Goal: Complete application form

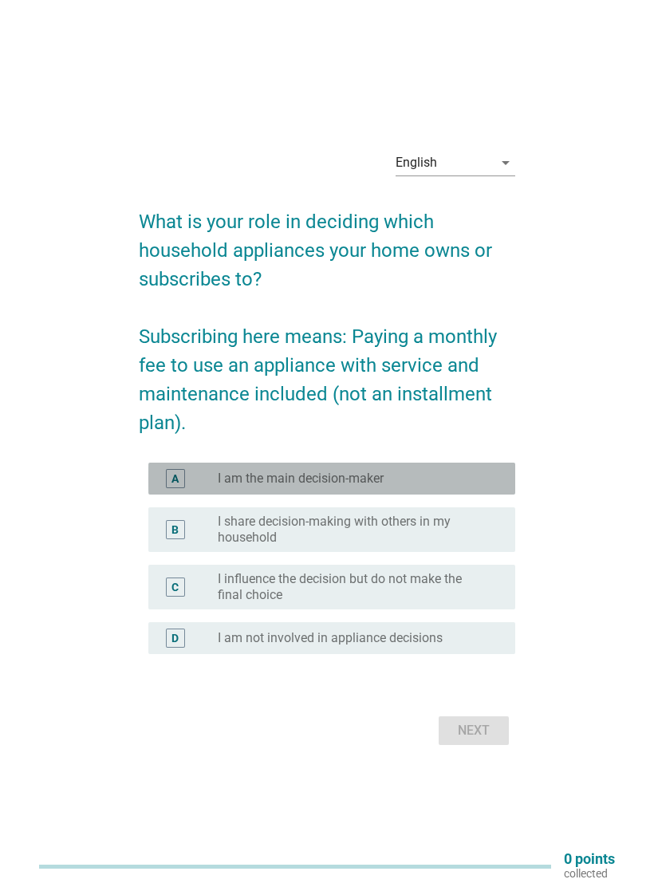
click at [158, 477] on div "A radio_button_unchecked I am the main decision-maker" at bounding box center [331, 478] width 367 height 32
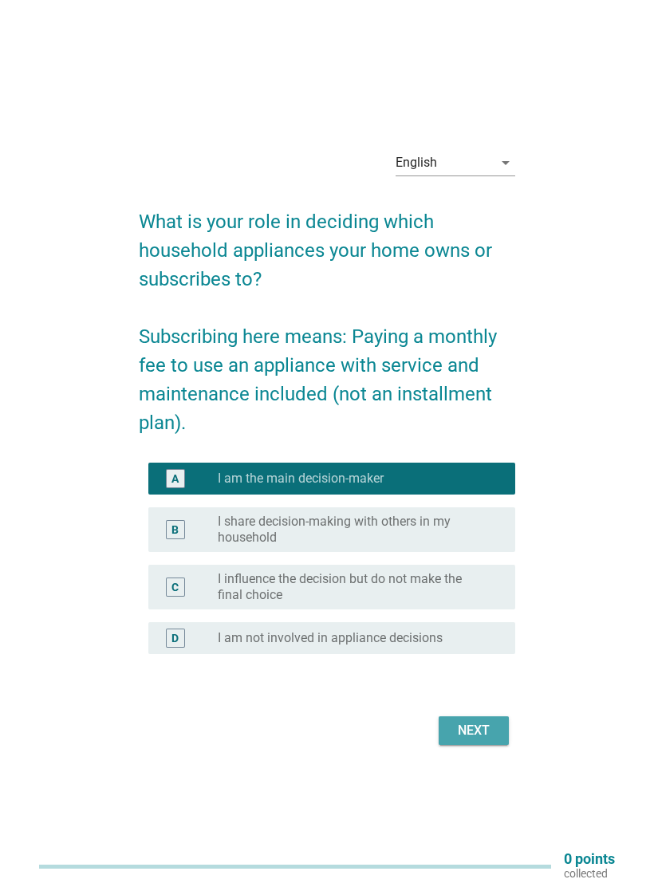
click at [487, 720] on button "Next" at bounding box center [473, 730] width 70 height 29
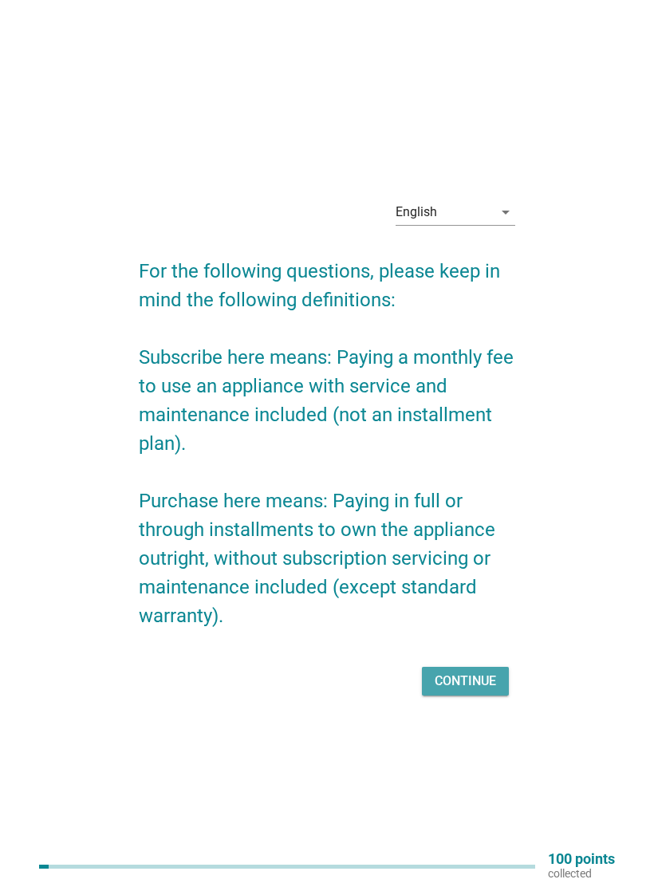
click at [482, 670] on button "Continue" at bounding box center [465, 681] width 87 height 29
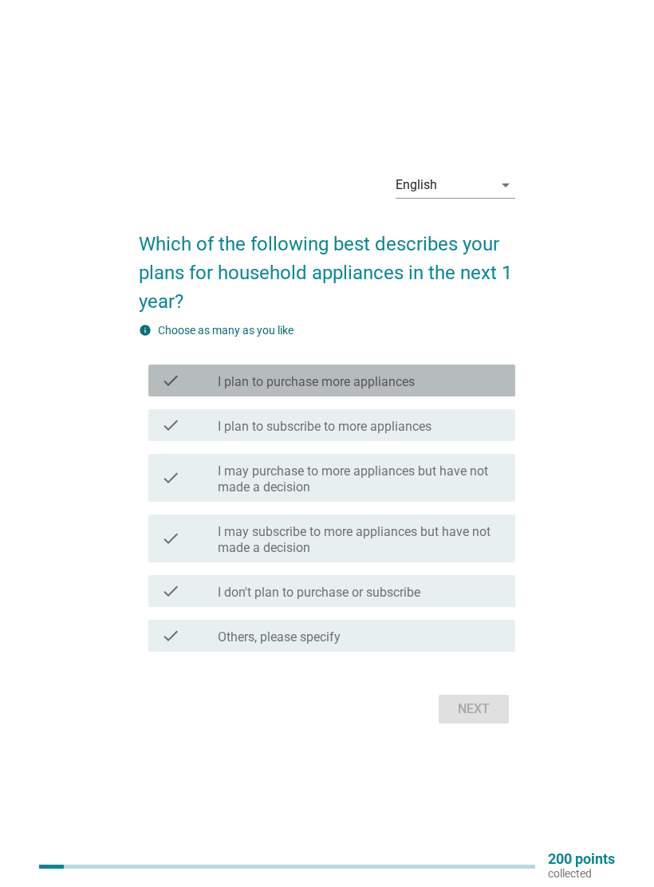
click at [474, 383] on div "check_box_outline_blank I plan to purchase more appliances" at bounding box center [360, 380] width 285 height 19
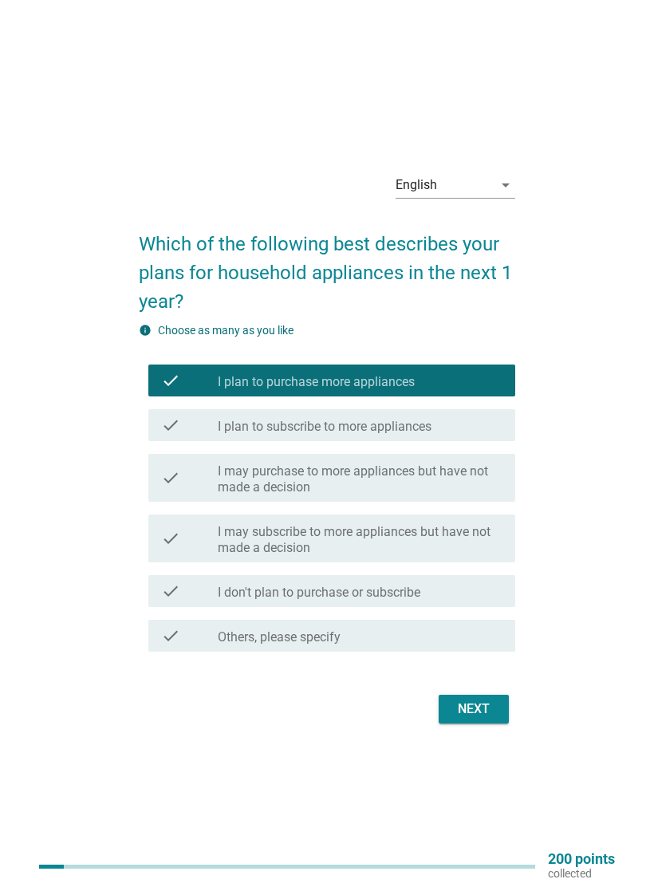
click at [473, 701] on div "Next" at bounding box center [473, 708] width 45 height 19
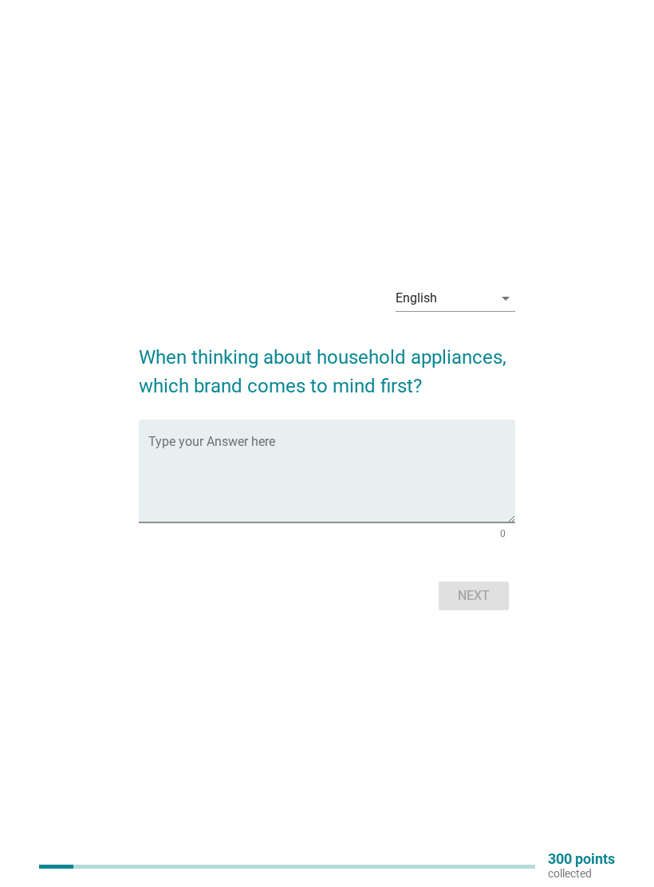
click at [474, 461] on textarea "Type your Answer here" at bounding box center [331, 480] width 367 height 84
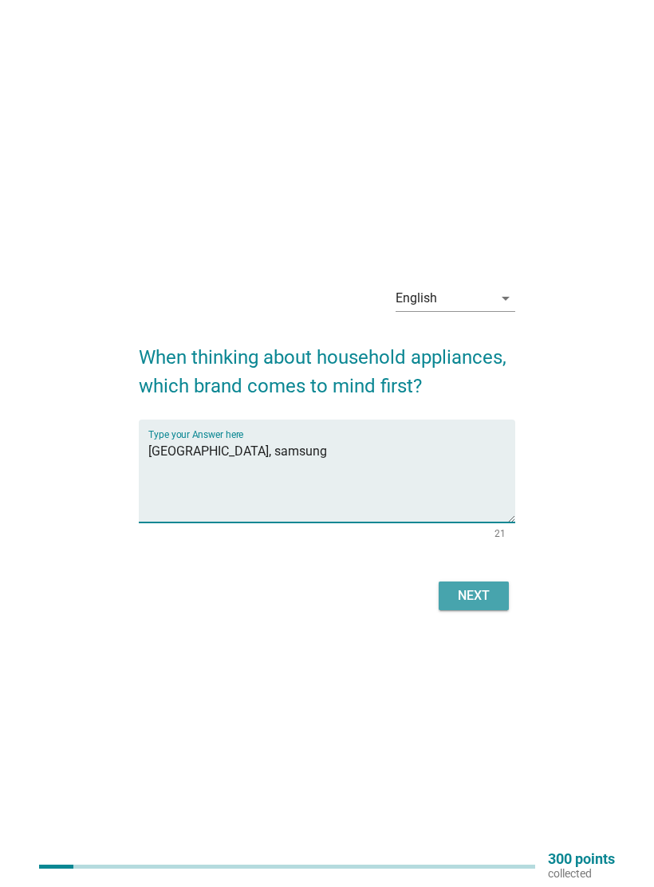
type textarea "[GEOGRAPHIC_DATA], samsung"
click at [490, 594] on div "Next" at bounding box center [473, 595] width 45 height 19
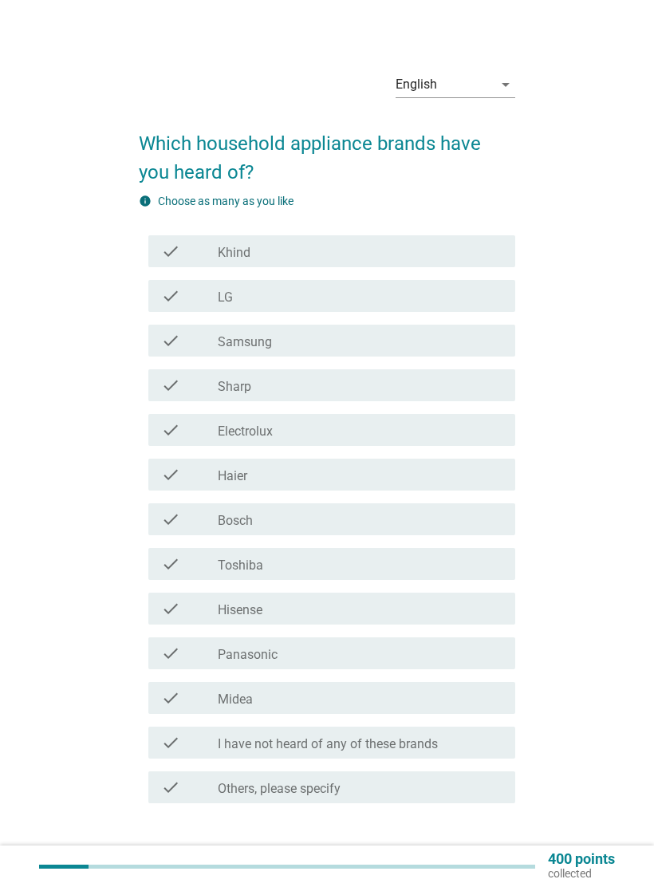
click at [486, 335] on div "check_box_outline_blank Samsung" at bounding box center [360, 340] width 285 height 19
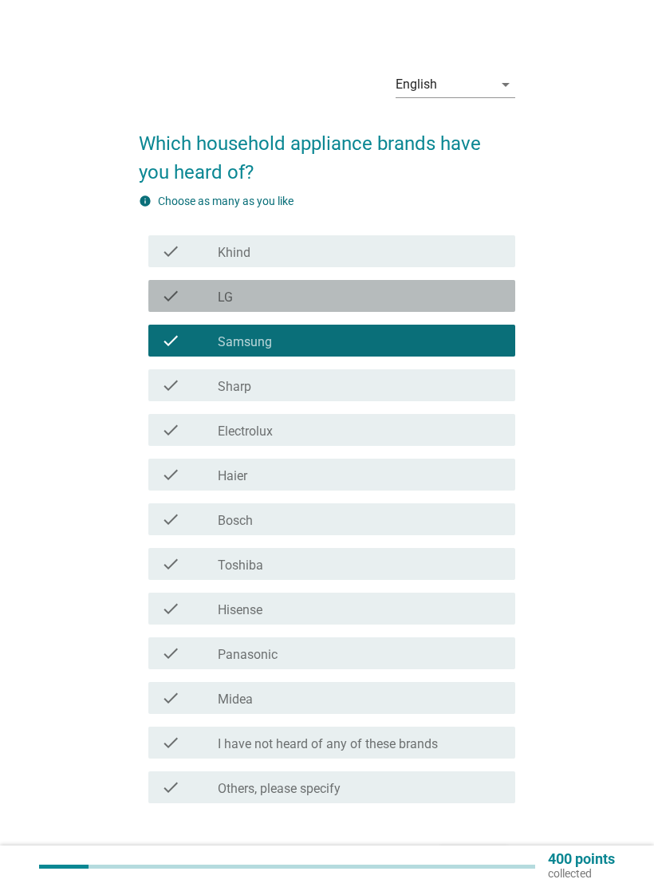
click at [482, 307] on div "check check_box_outline_blank LG" at bounding box center [331, 296] width 367 height 32
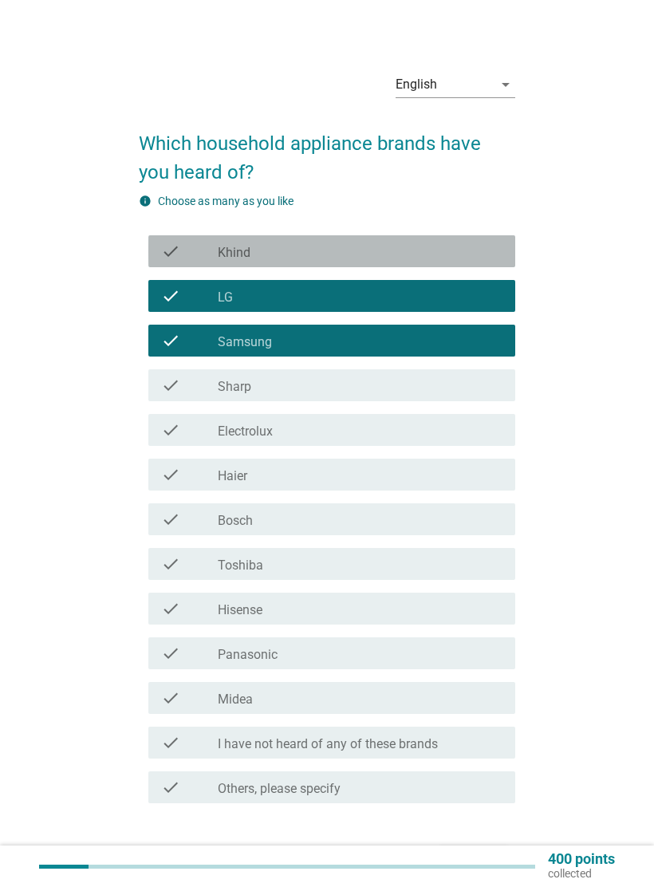
click at [481, 250] on div "check_box_outline_blank Khind" at bounding box center [360, 251] width 285 height 19
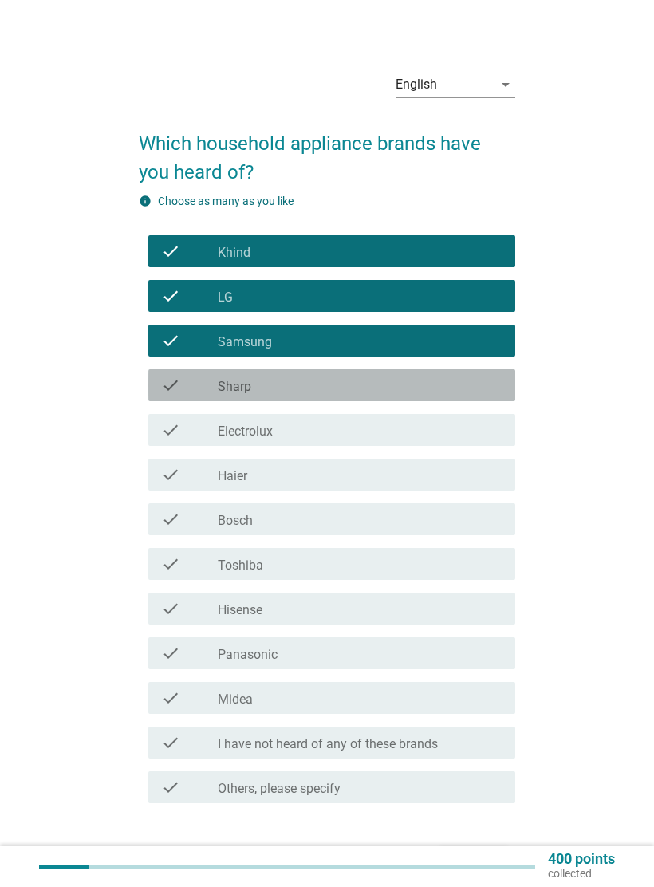
click at [491, 385] on div "check_box_outline_blank Sharp" at bounding box center [360, 385] width 285 height 19
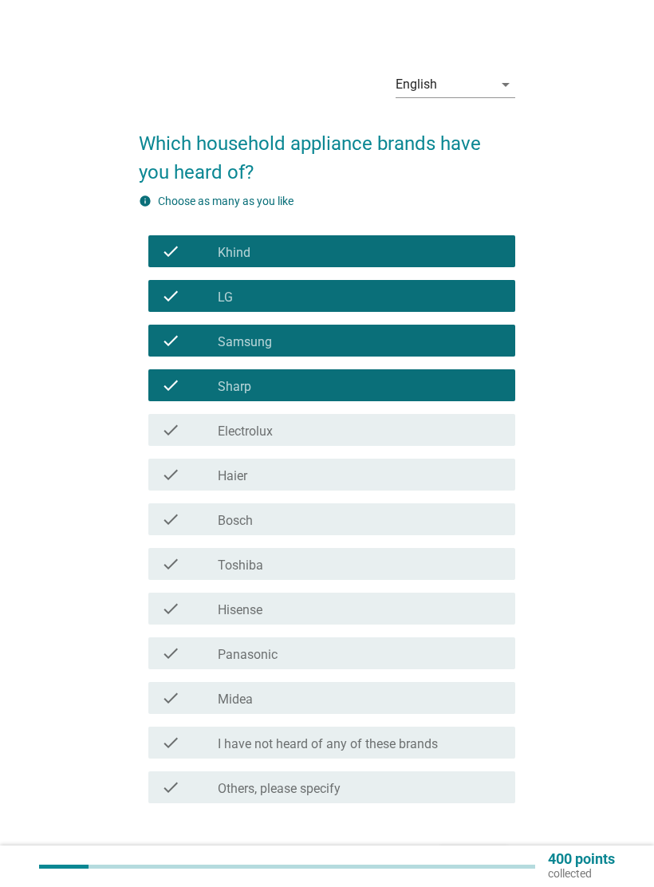
click at [484, 423] on div "check_box_outline_blank Electrolux" at bounding box center [360, 429] width 285 height 19
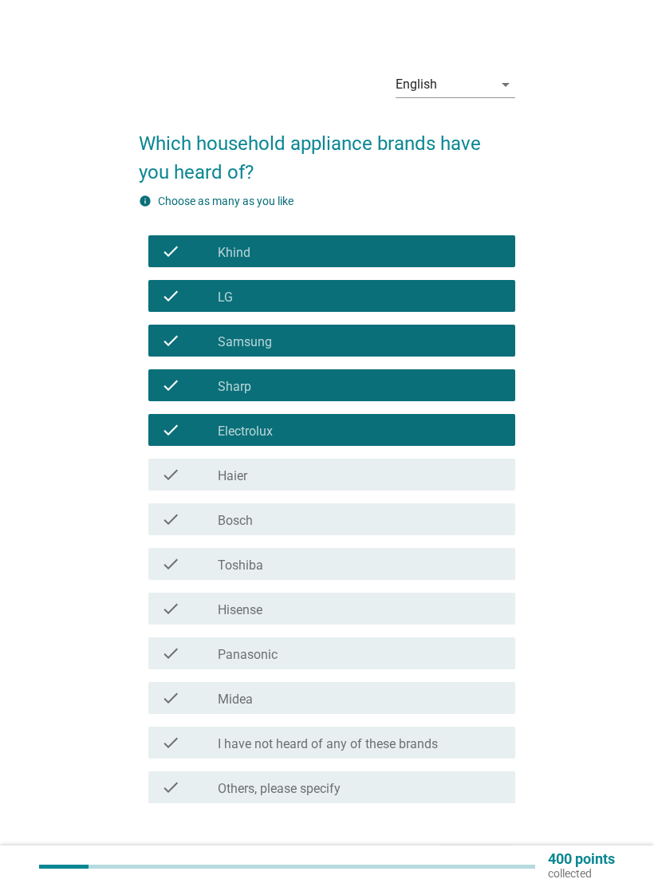
click at [471, 476] on div "check_box_outline_blank Haier" at bounding box center [360, 474] width 285 height 19
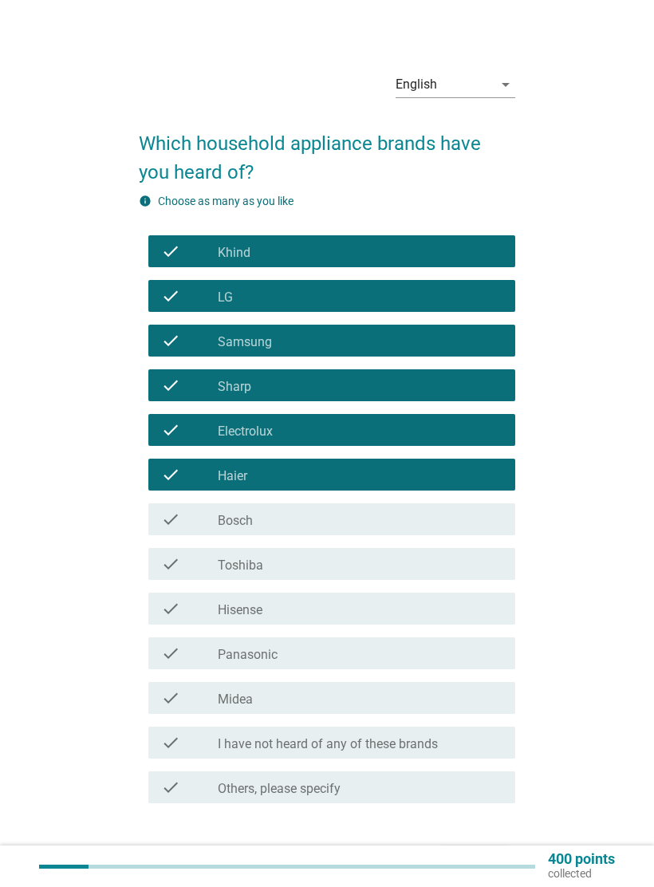
click at [375, 553] on div "check check_box_outline_blank Toshiba" at bounding box center [331, 564] width 367 height 32
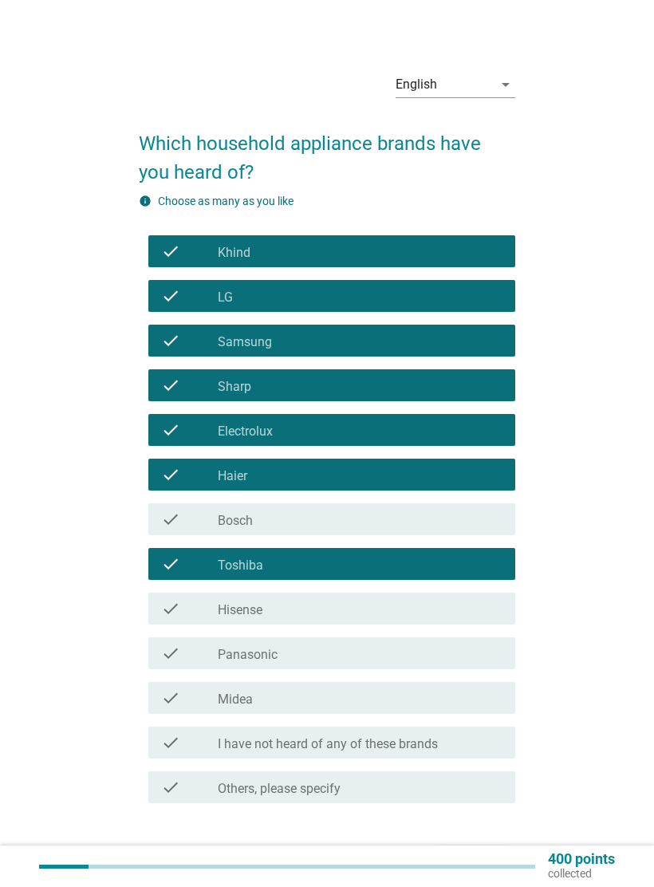
click at [389, 510] on div "check_box_outline_blank Bosch" at bounding box center [360, 518] width 285 height 19
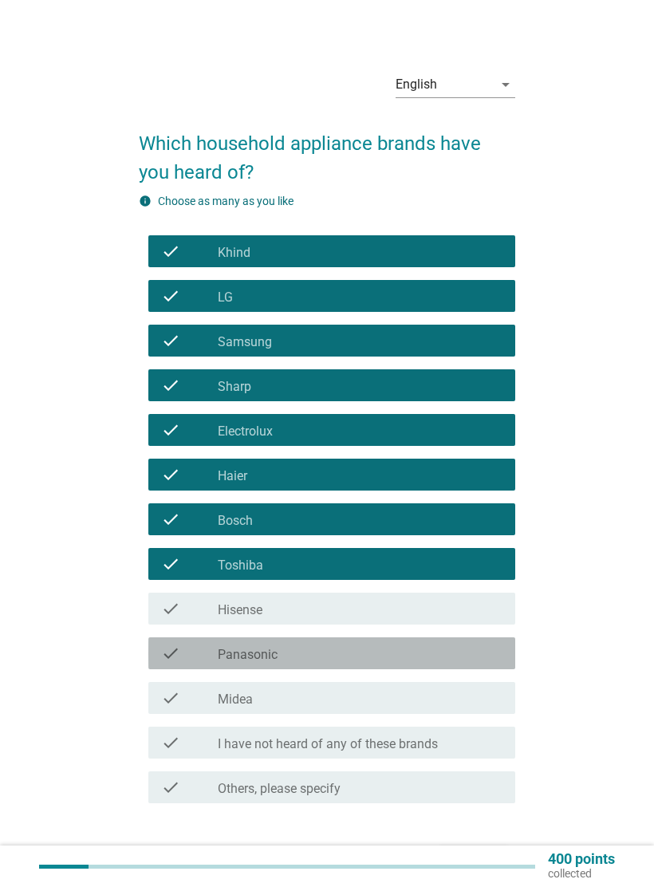
click at [380, 645] on div "check_box_outline_blank Panasonic" at bounding box center [360, 652] width 285 height 19
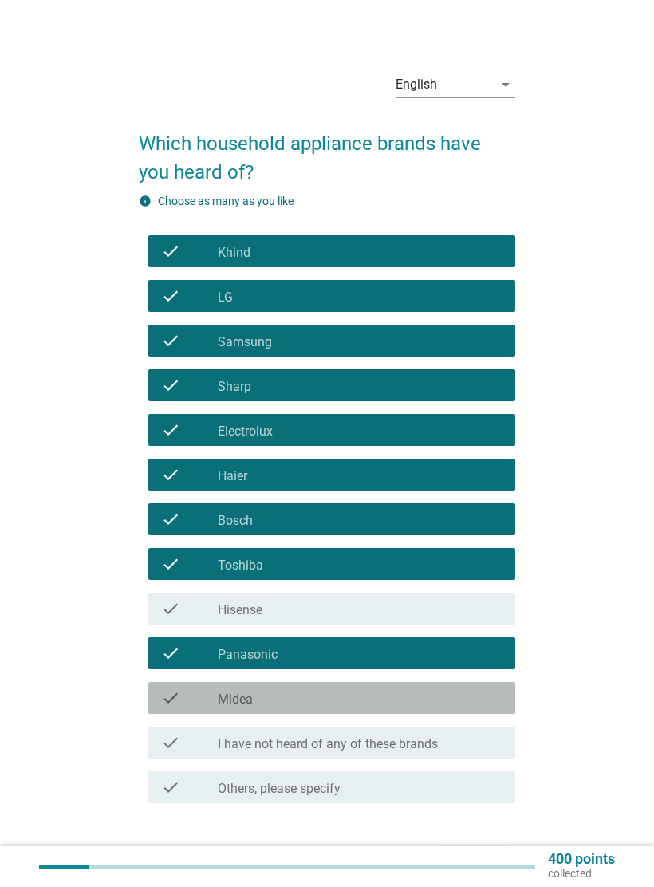
click at [372, 697] on div "check_box_outline_blank Midea" at bounding box center [360, 697] width 285 height 19
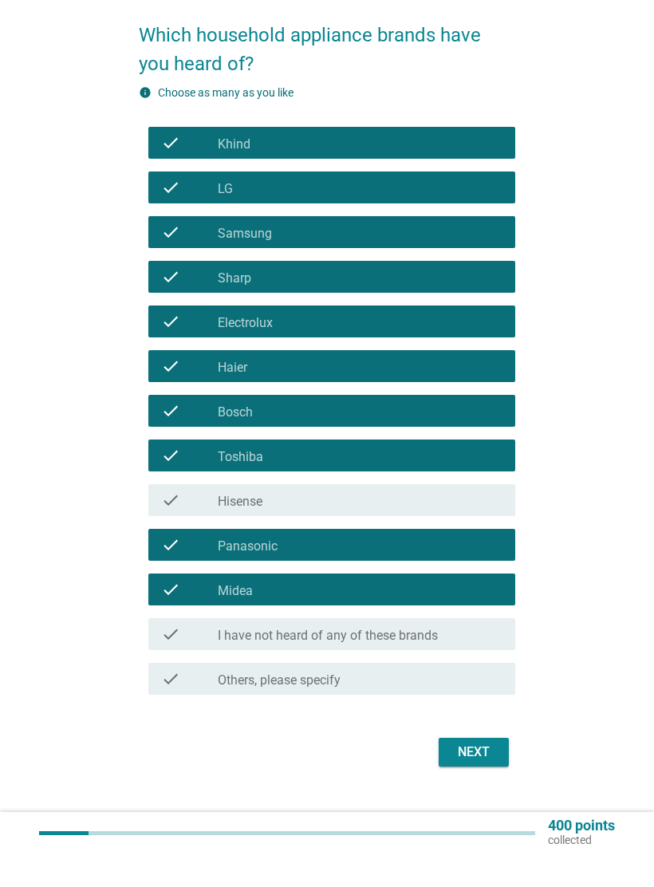
scroll to position [73, 0]
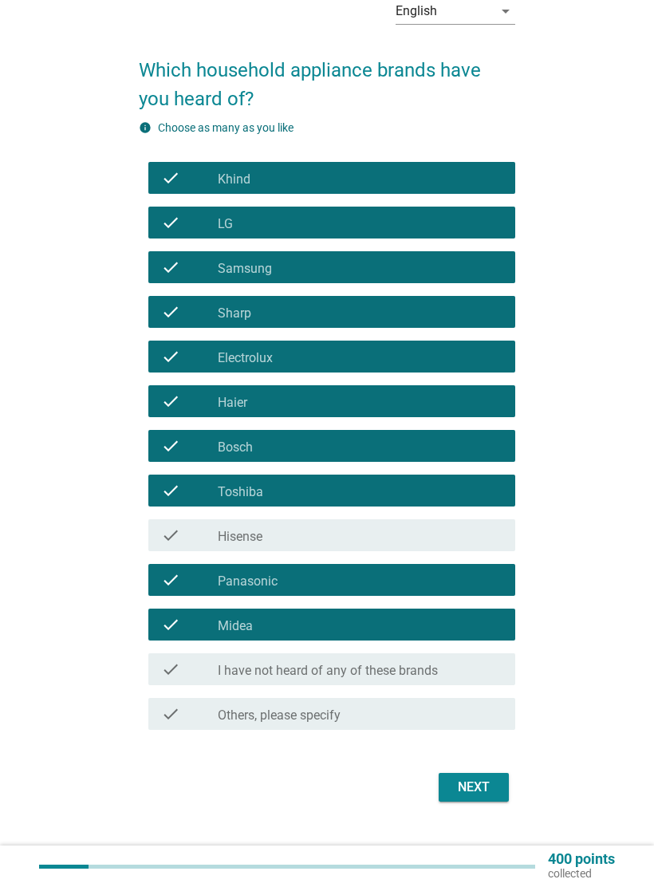
click at [480, 778] on div "Next" at bounding box center [473, 786] width 45 height 19
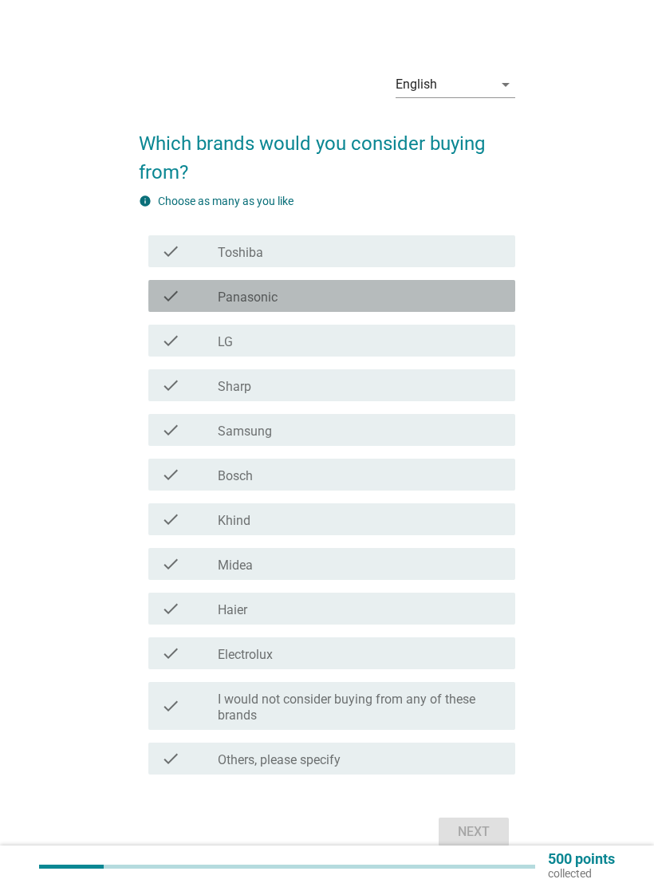
click at [479, 308] on div "check check_box_outline_blank Panasonic" at bounding box center [331, 296] width 367 height 32
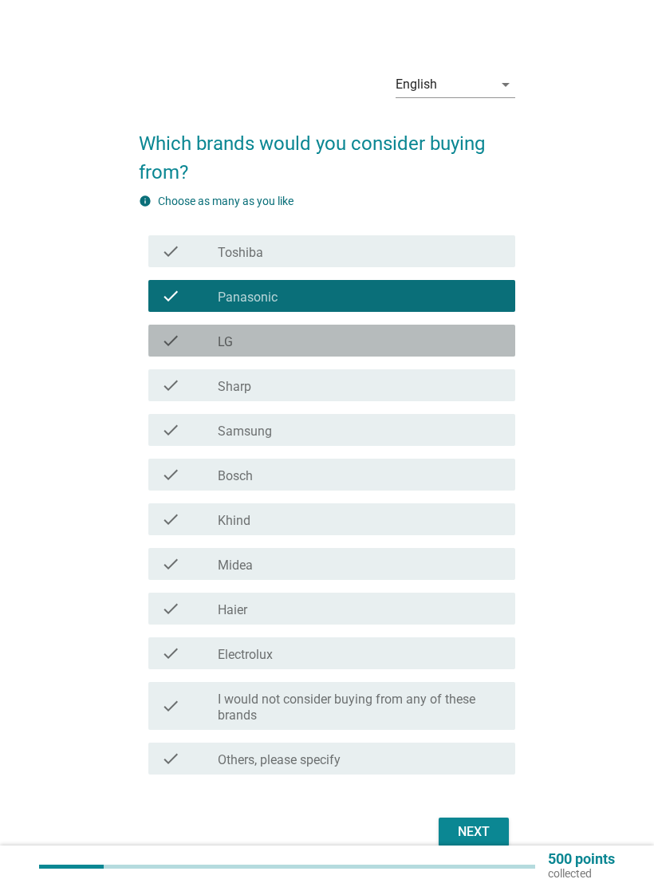
click at [461, 353] on div "check check_box_outline_blank LG" at bounding box center [331, 340] width 367 height 32
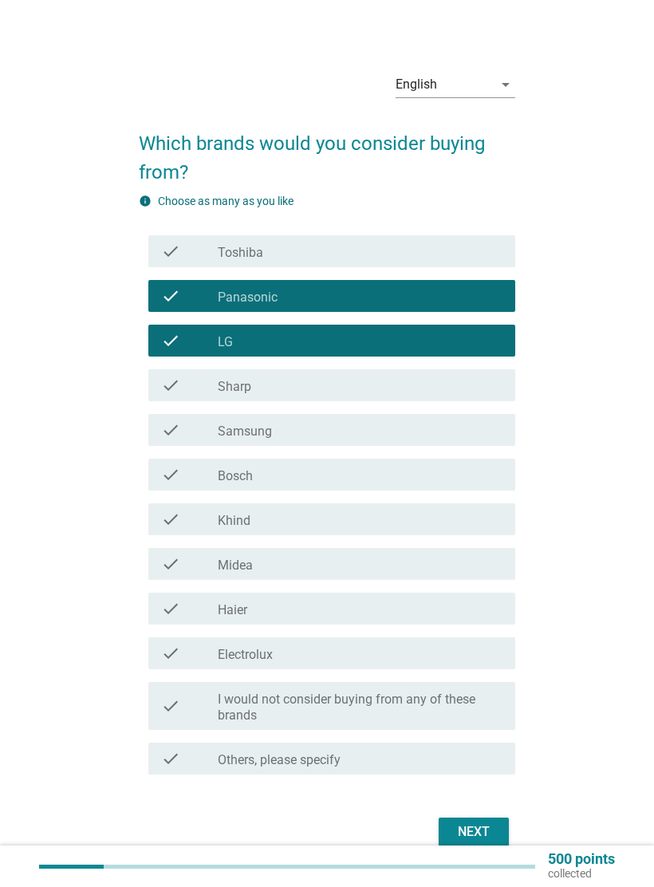
click at [462, 352] on div "check check_box_outline_blank LG" at bounding box center [331, 340] width 367 height 32
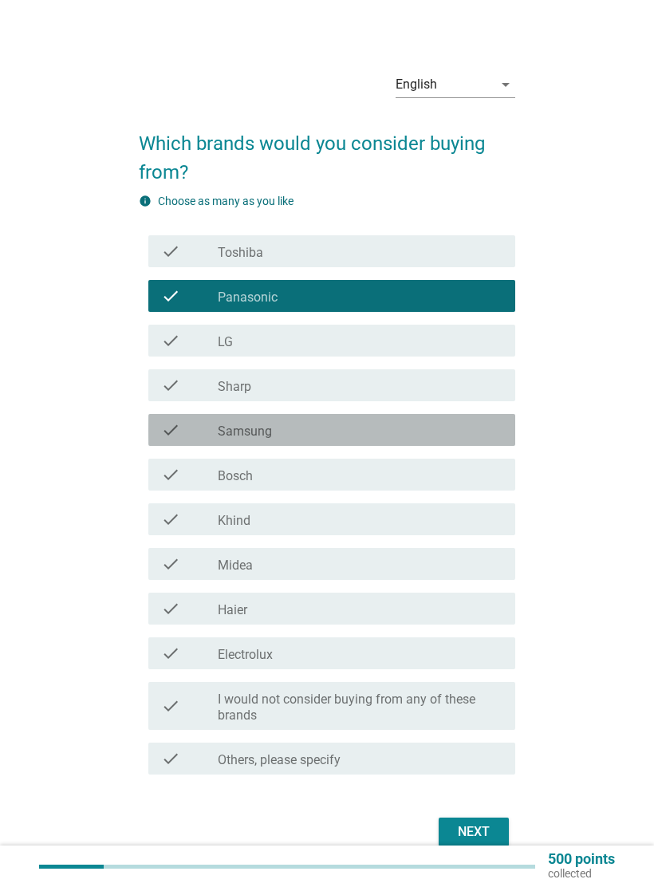
click at [451, 437] on div "check_box_outline_blank Samsung" at bounding box center [360, 429] width 285 height 19
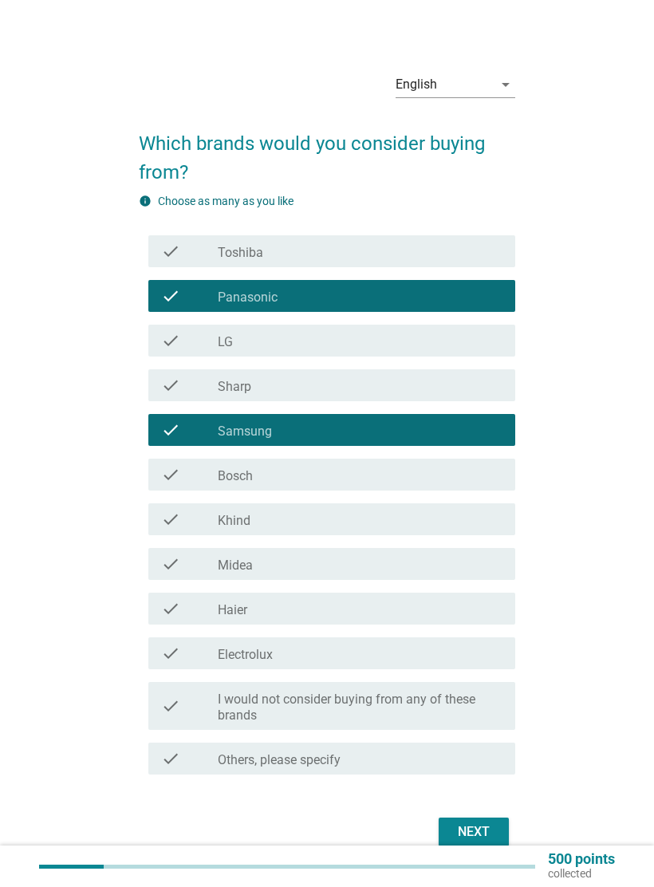
click at [403, 571] on div "check_box_outline_blank Midea" at bounding box center [360, 563] width 285 height 19
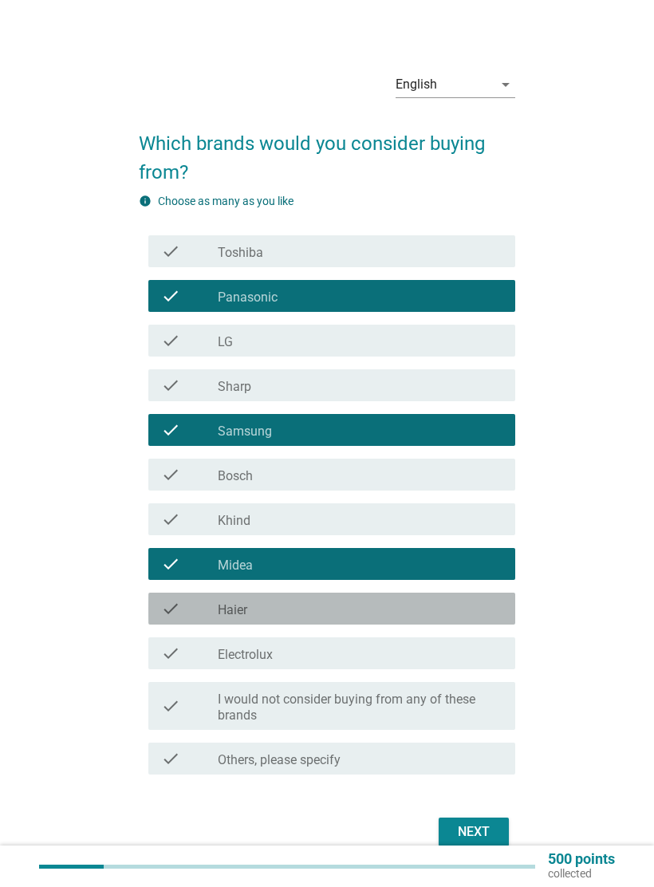
click at [399, 614] on div "check_box_outline_blank Haier" at bounding box center [360, 608] width 285 height 19
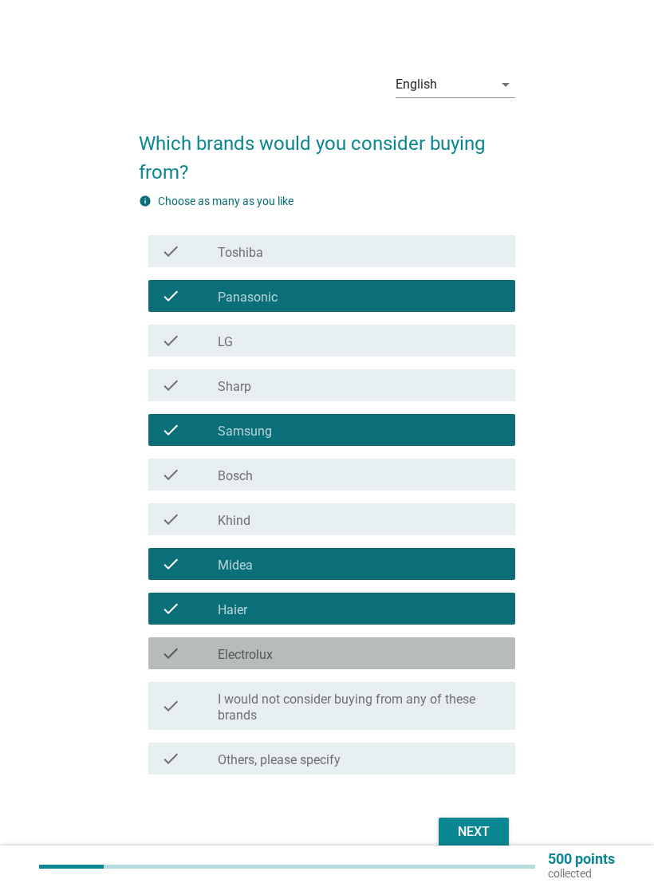
click at [395, 667] on div "check check_box_outline_blank Electrolux" at bounding box center [331, 653] width 367 height 32
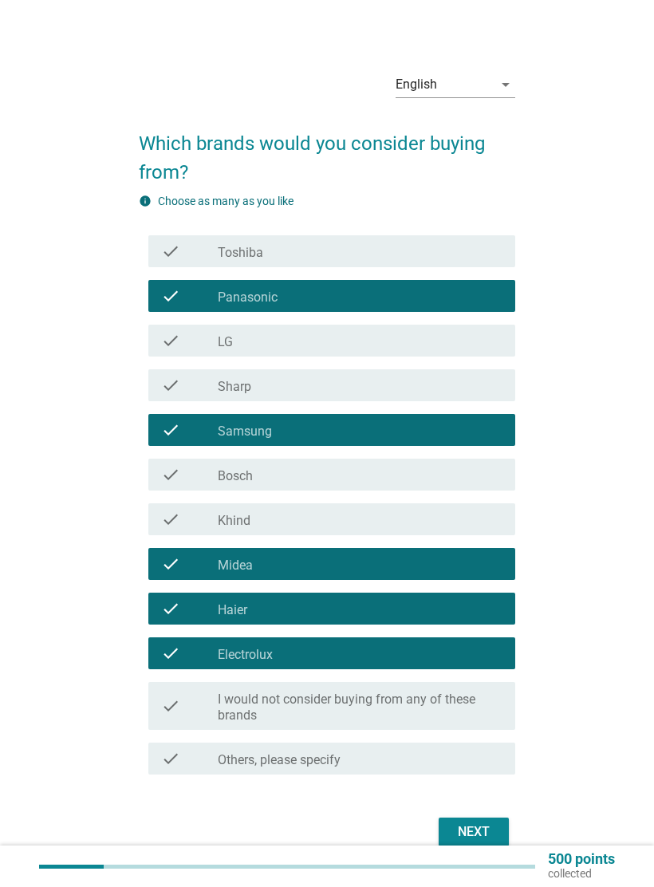
click at [474, 832] on div "Next" at bounding box center [473, 831] width 45 height 19
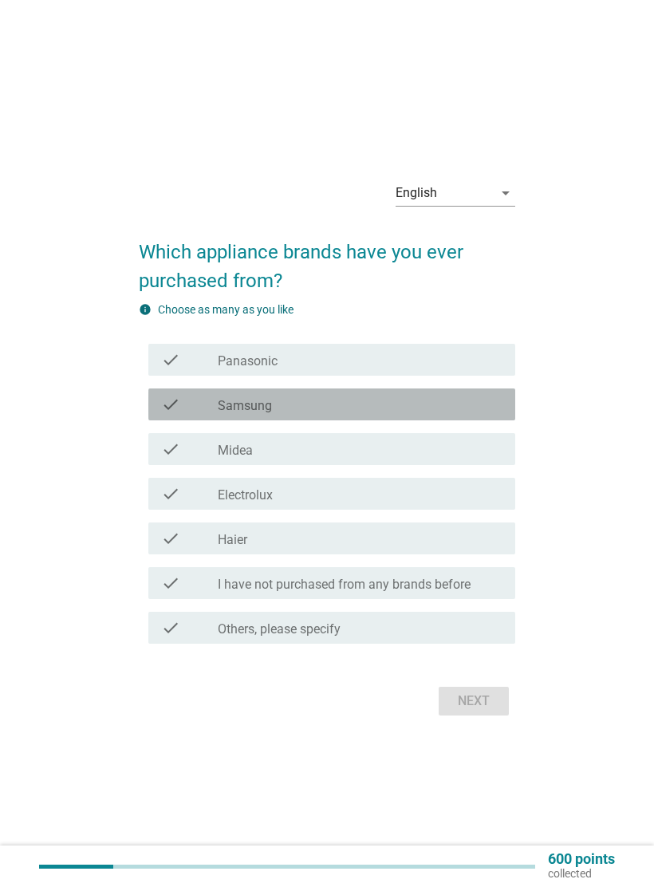
click at [485, 404] on div "check_box Samsung" at bounding box center [360, 404] width 285 height 19
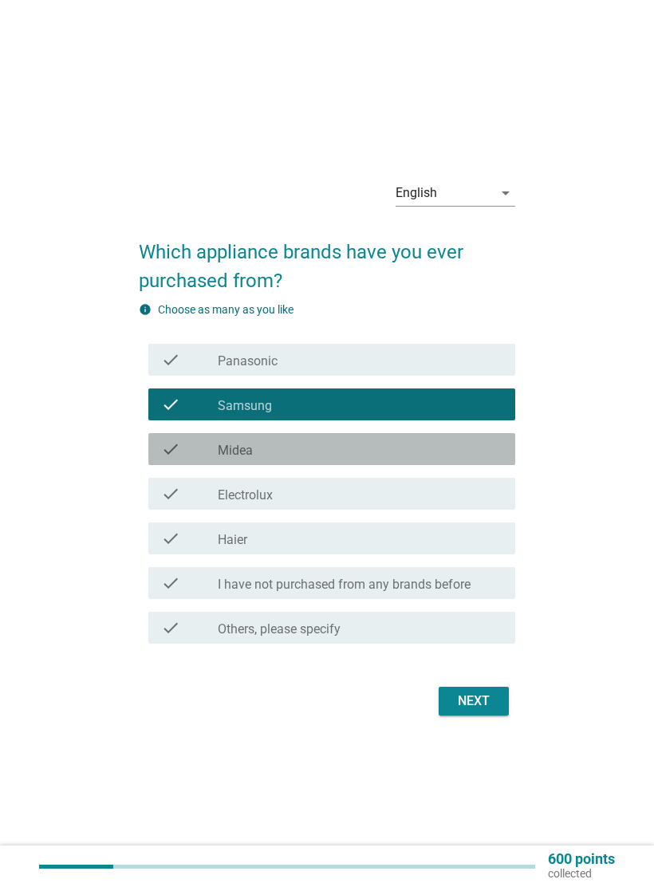
click at [478, 464] on div "check check_box Midea" at bounding box center [331, 449] width 367 height 32
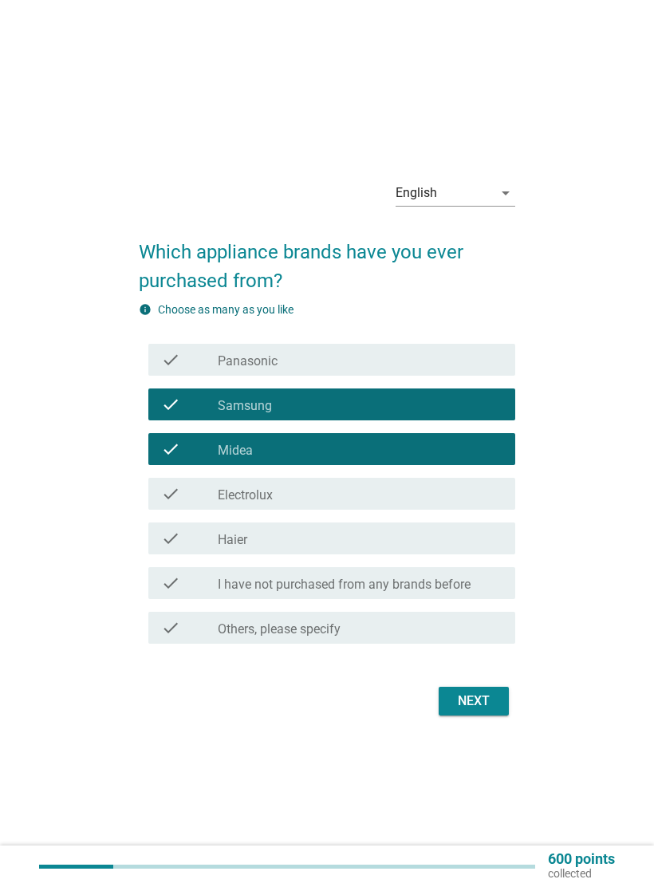
click at [470, 552] on div "check check_box Haier" at bounding box center [331, 538] width 367 height 32
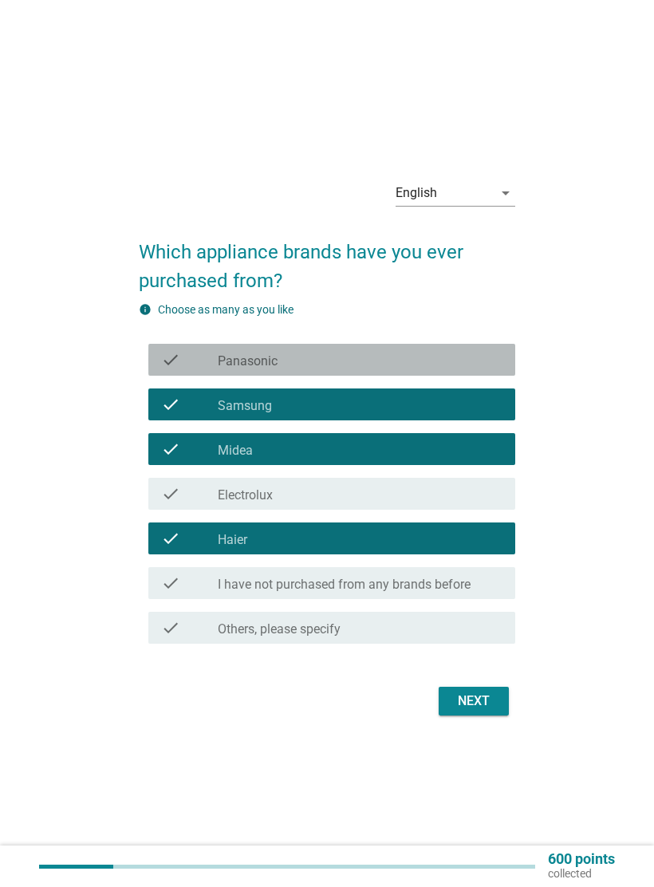
click at [488, 359] on div "check_box Panasonic" at bounding box center [360, 359] width 285 height 19
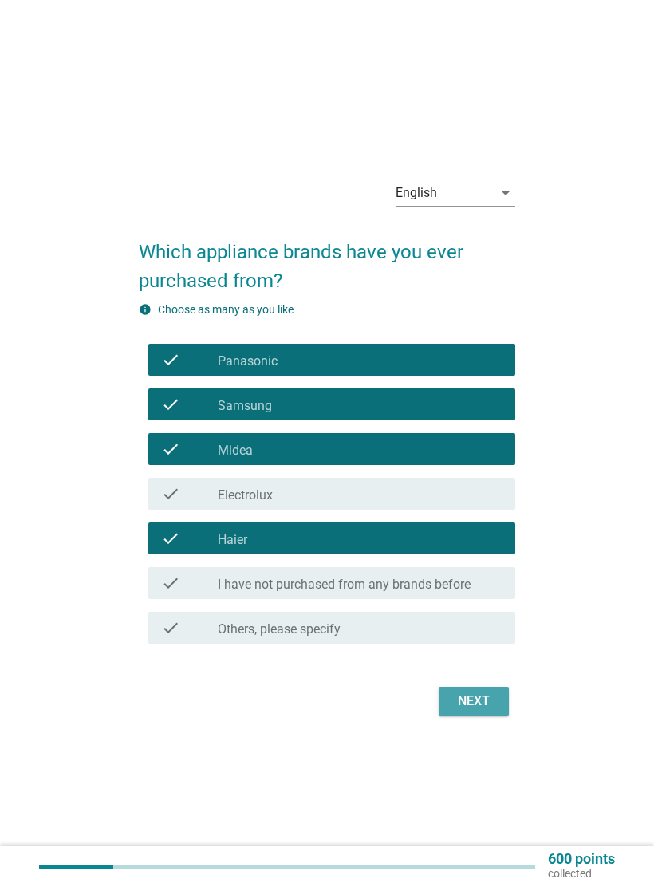
click at [478, 698] on div "Next" at bounding box center [473, 700] width 45 height 19
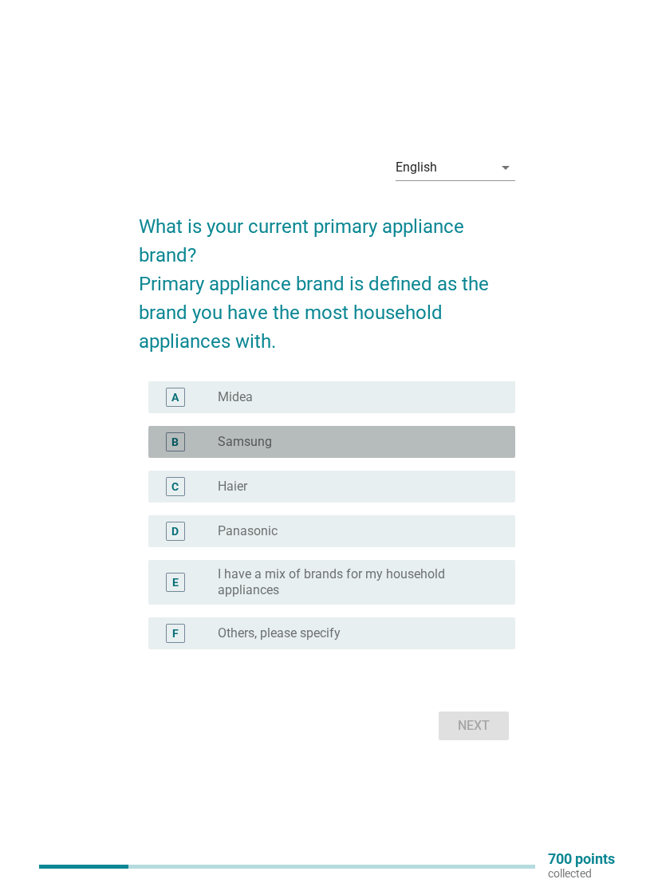
click at [485, 431] on div "B radio_button_unchecked Samsung" at bounding box center [331, 442] width 367 height 32
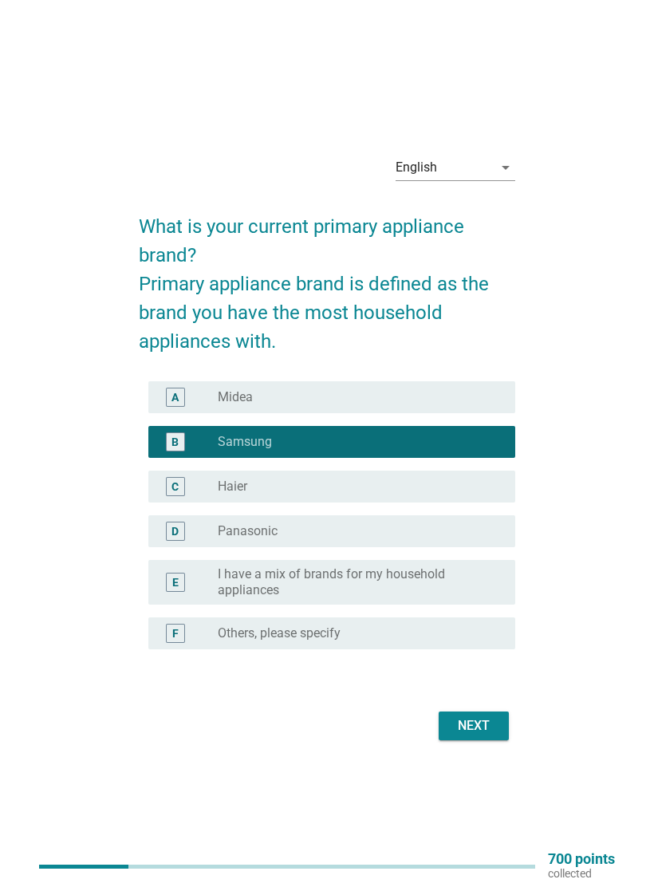
click at [483, 726] on div "Next" at bounding box center [473, 725] width 45 height 19
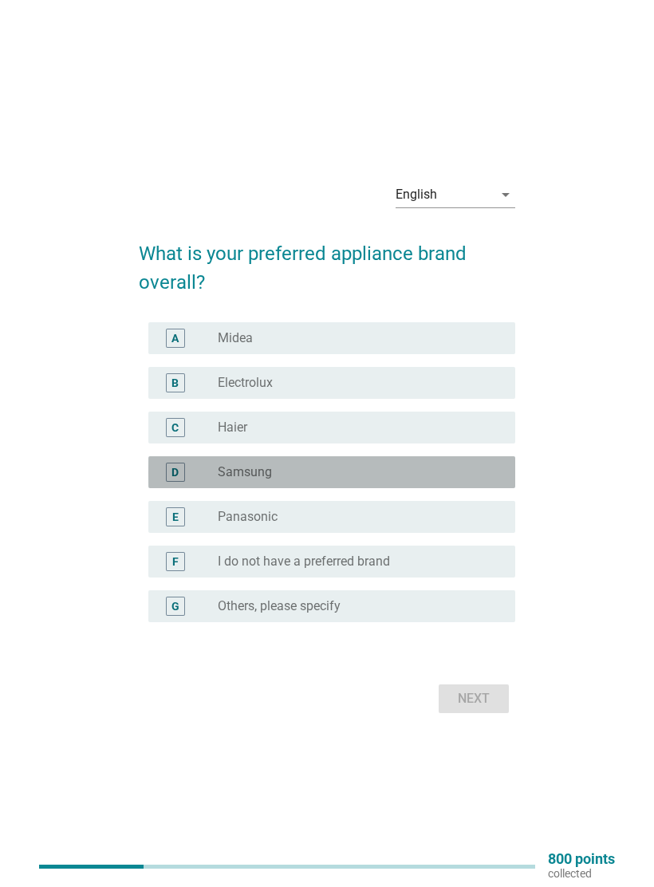
click at [482, 468] on div "radio_button_unchecked Samsung" at bounding box center [354, 472] width 272 height 16
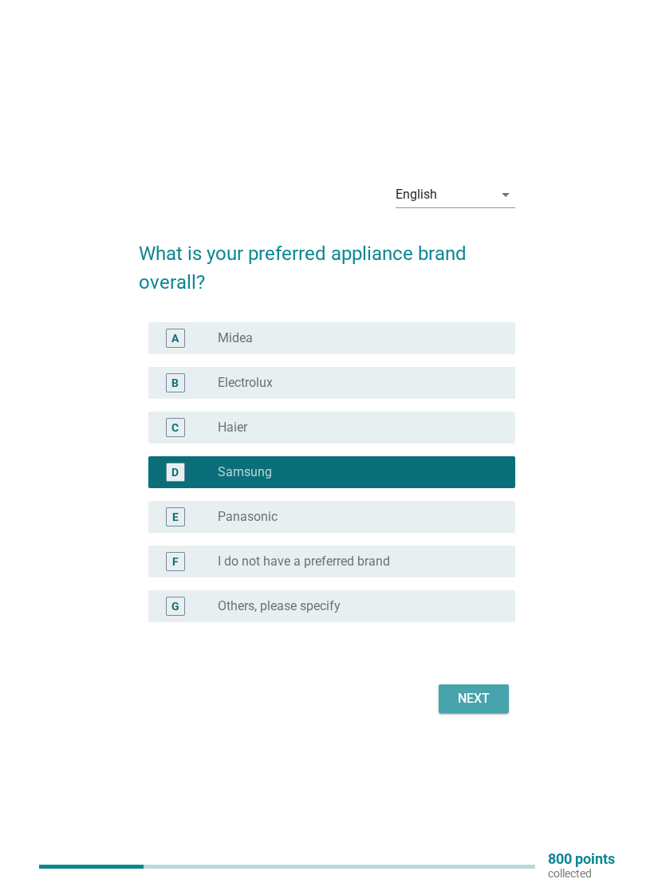
click at [483, 702] on div "Next" at bounding box center [473, 698] width 45 height 19
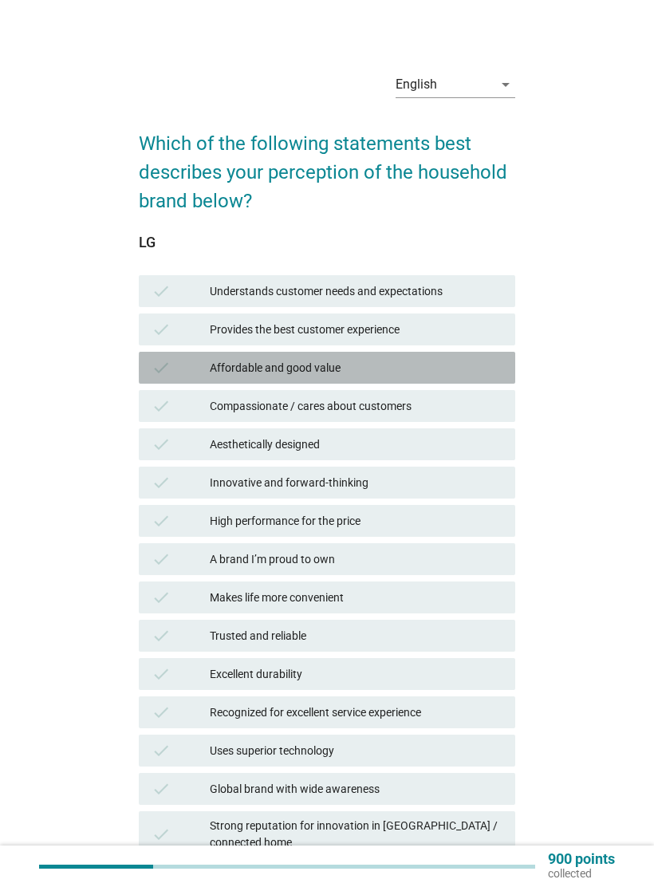
click at [479, 367] on div "Affordable and good value" at bounding box center [356, 367] width 293 height 19
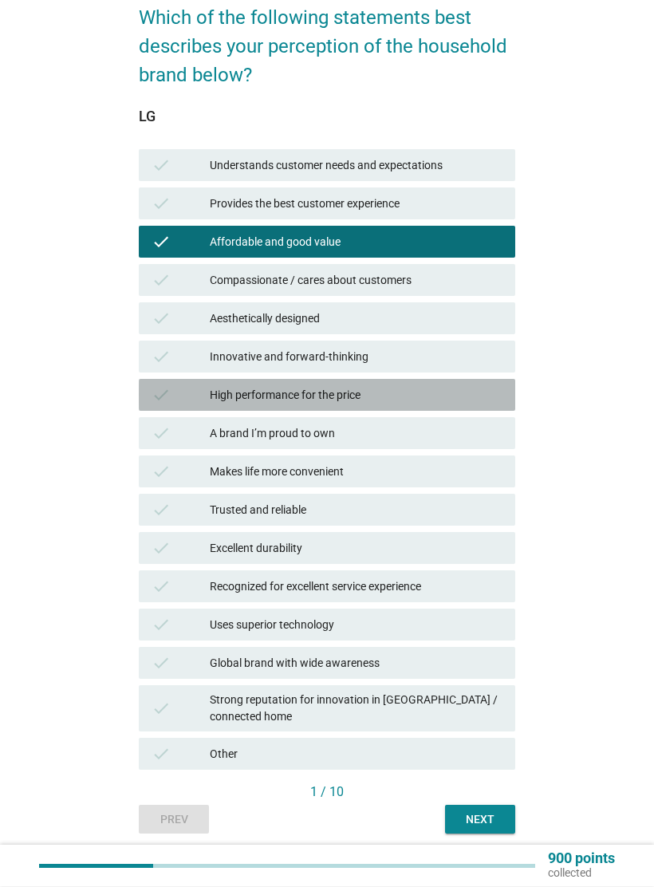
scroll to position [139, 0]
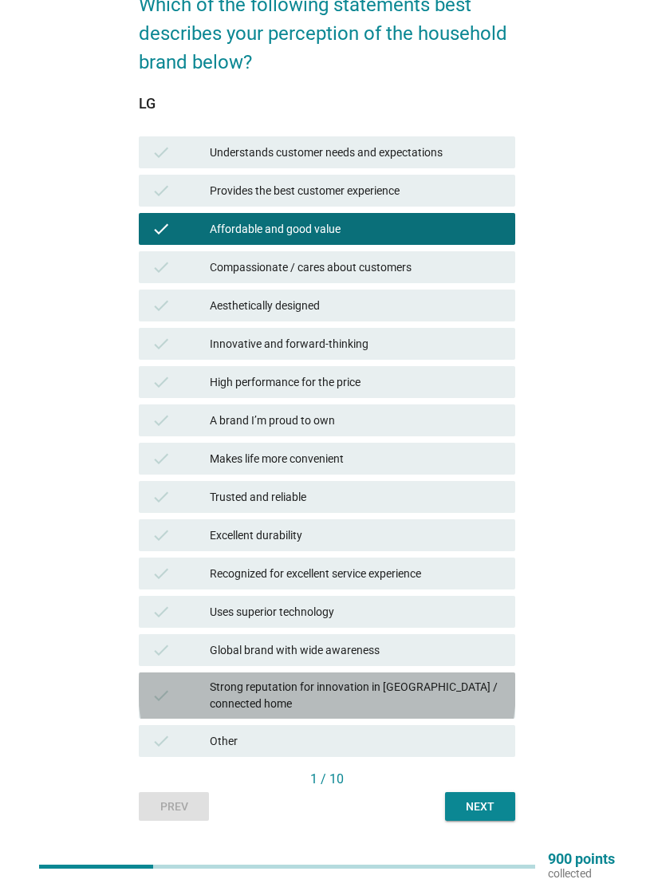
click at [466, 691] on div "Strong reputation for innovation in [GEOGRAPHIC_DATA] / connected home" at bounding box center [356, 694] width 293 height 33
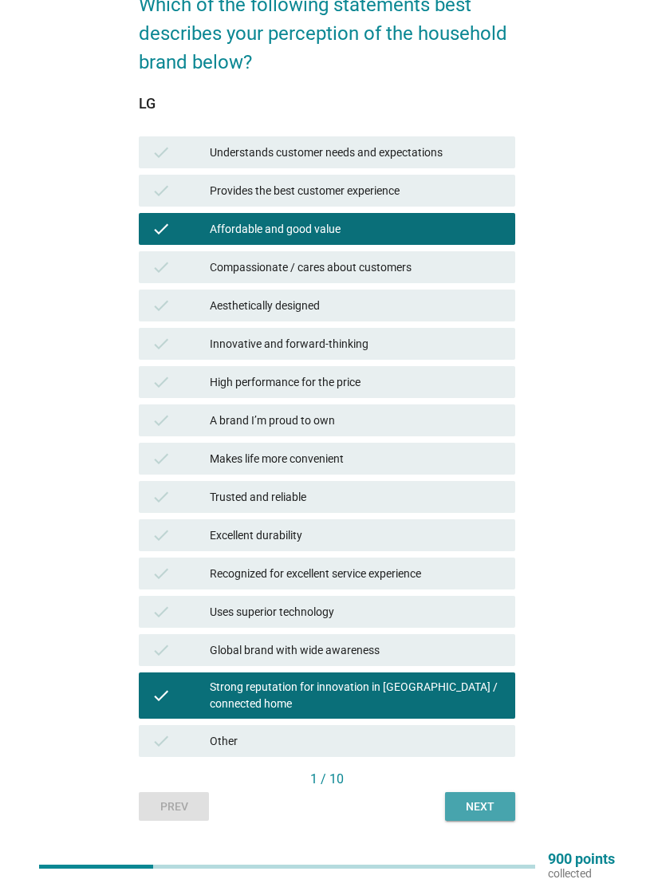
click at [459, 804] on button "Next" at bounding box center [480, 806] width 70 height 29
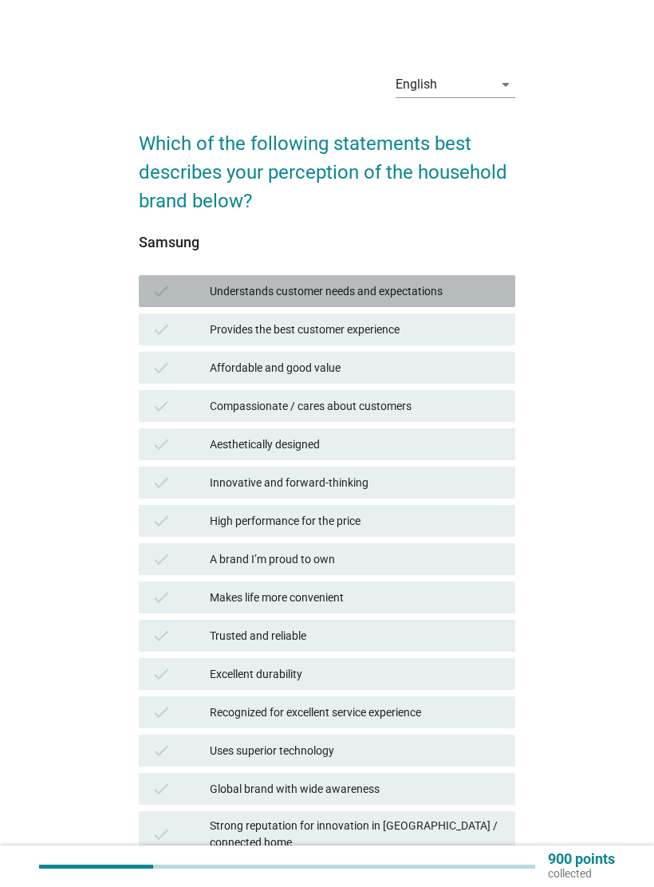
click at [481, 285] on div "Understands customer needs and expectations" at bounding box center [356, 290] width 293 height 19
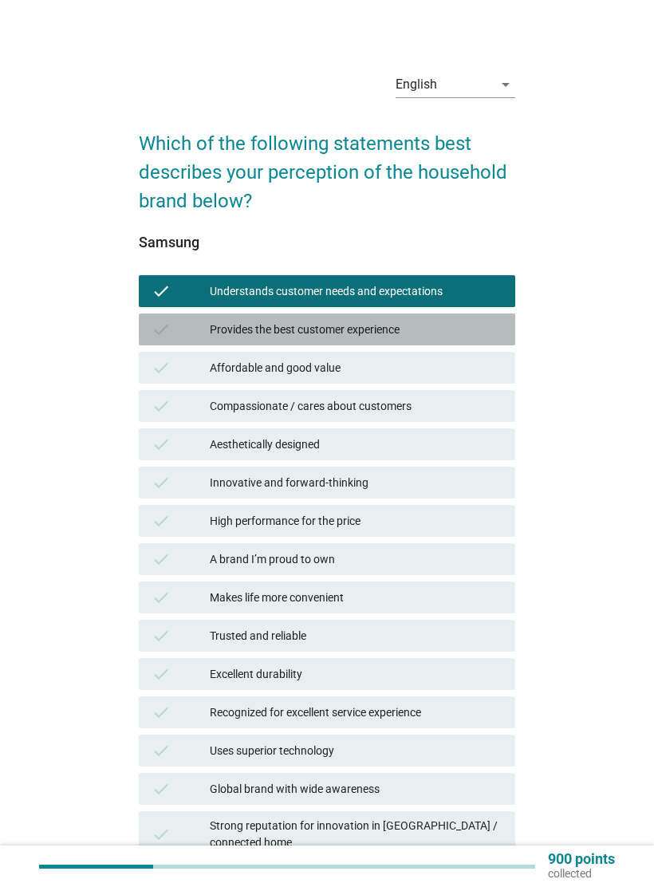
click at [481, 328] on div "Provides the best customer experience" at bounding box center [356, 329] width 293 height 19
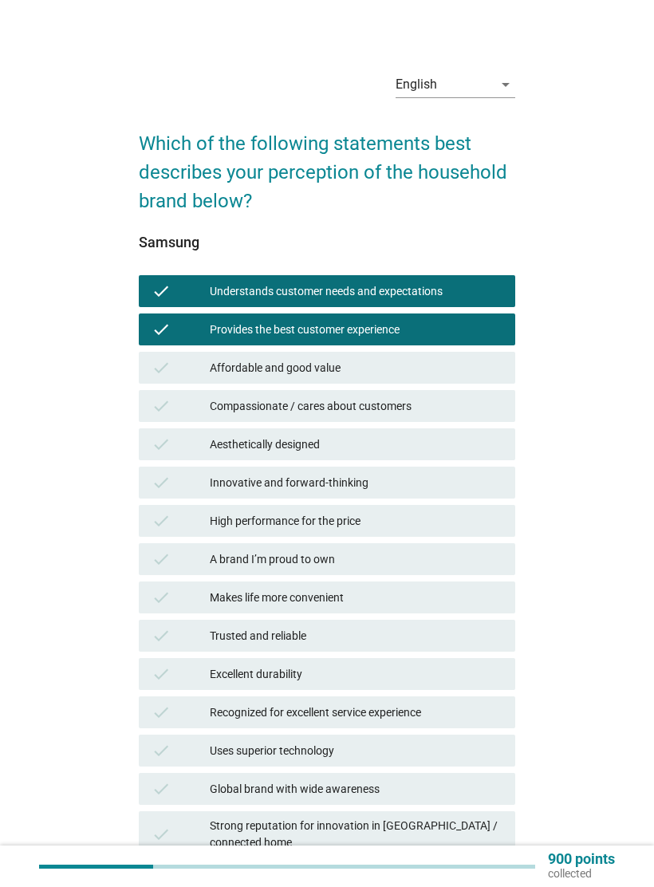
click at [470, 373] on div "Affordable and good value" at bounding box center [356, 367] width 293 height 19
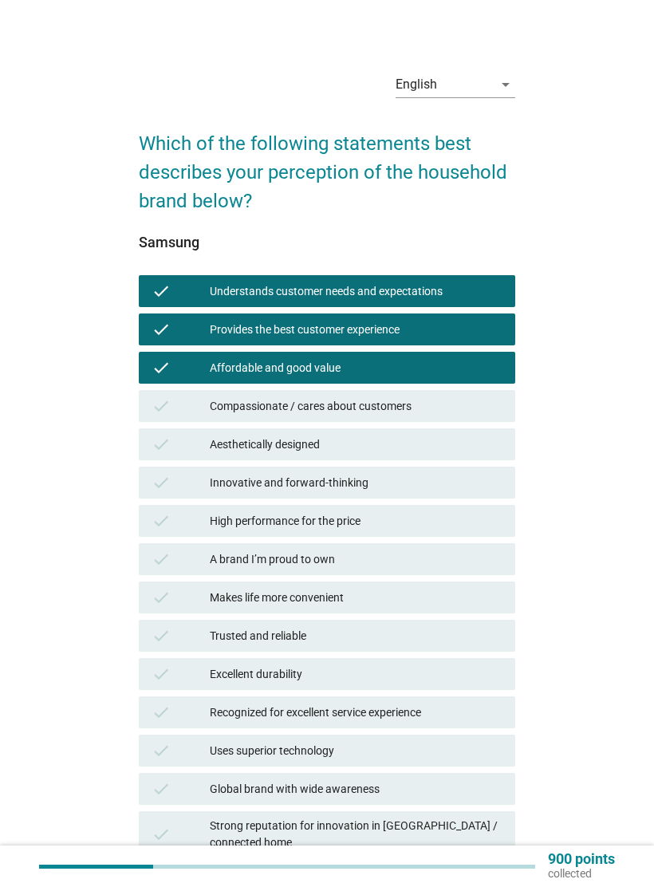
click at [464, 447] on div "Aesthetically designed" at bounding box center [356, 444] width 293 height 19
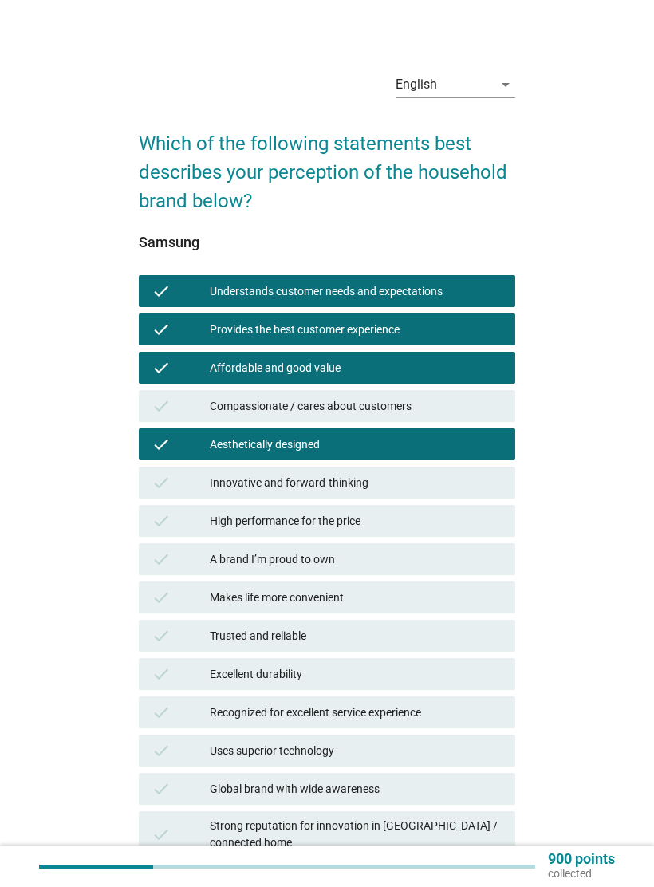
click at [464, 486] on div "Innovative and forward-thinking" at bounding box center [356, 482] width 293 height 19
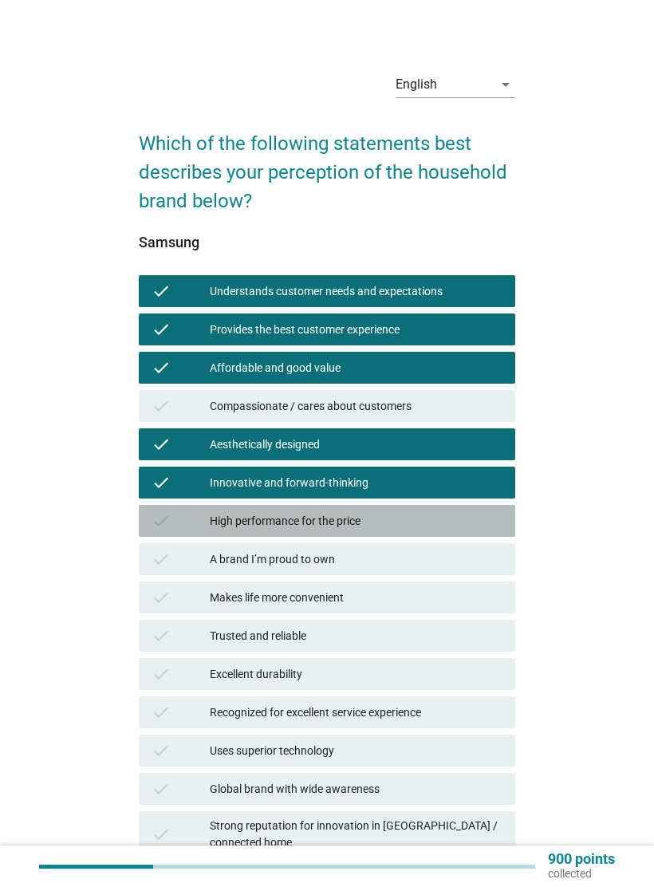
click at [466, 520] on div "High performance for the price" at bounding box center [356, 520] width 293 height 19
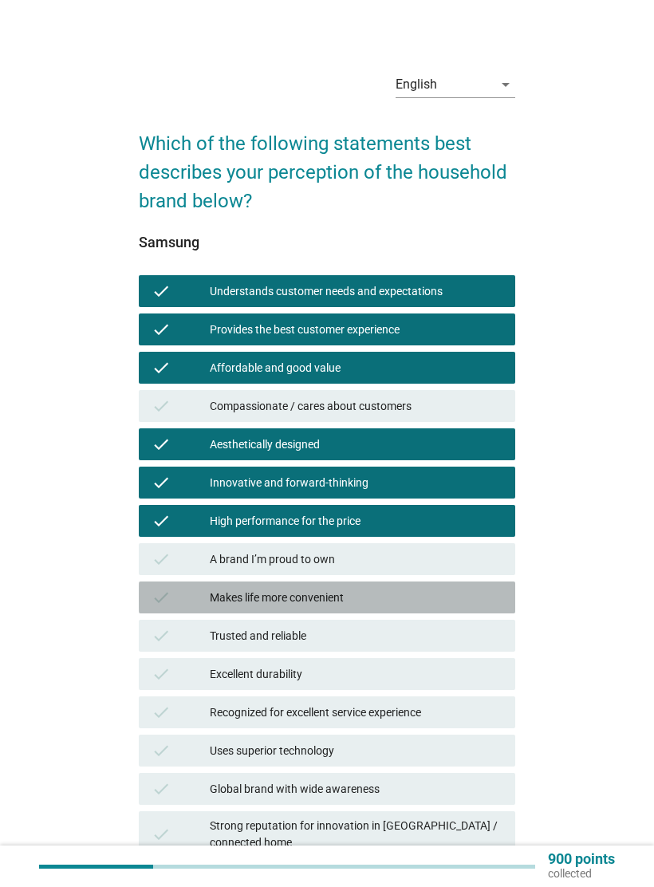
click at [474, 593] on div "Makes life more convenient" at bounding box center [356, 597] width 293 height 19
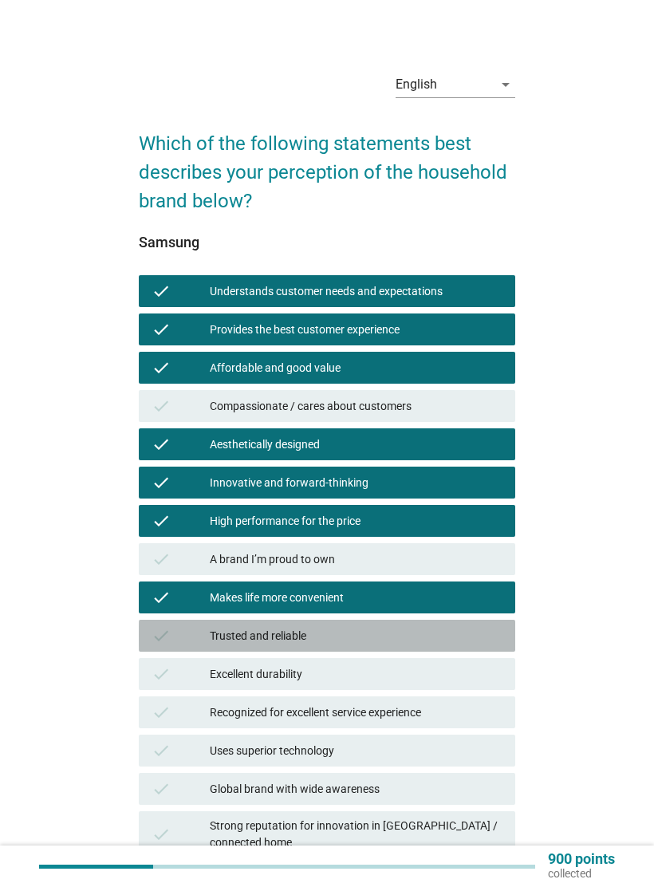
click at [422, 630] on div "Trusted and reliable" at bounding box center [356, 635] width 293 height 19
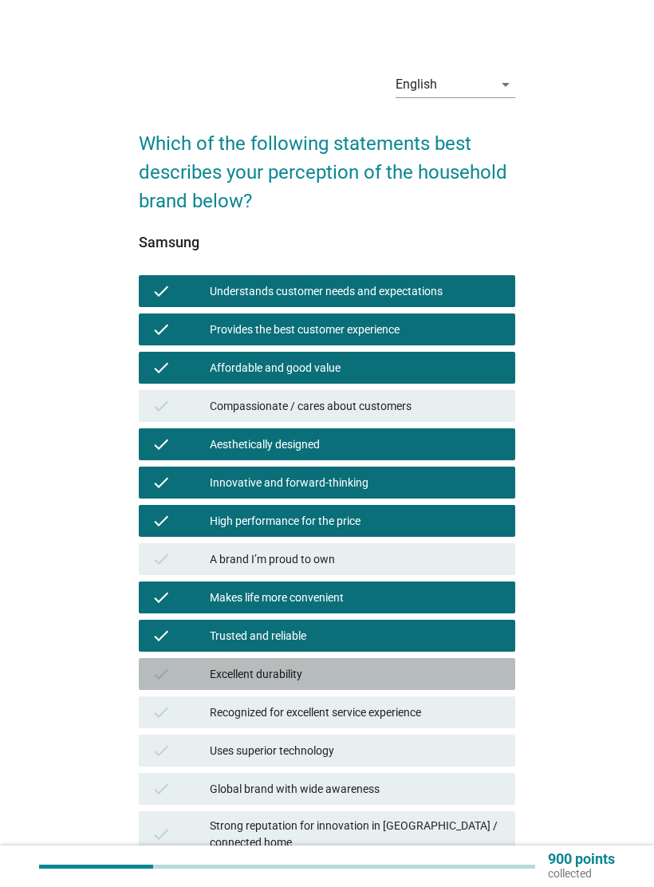
click at [470, 676] on div "Excellent durability" at bounding box center [356, 673] width 293 height 19
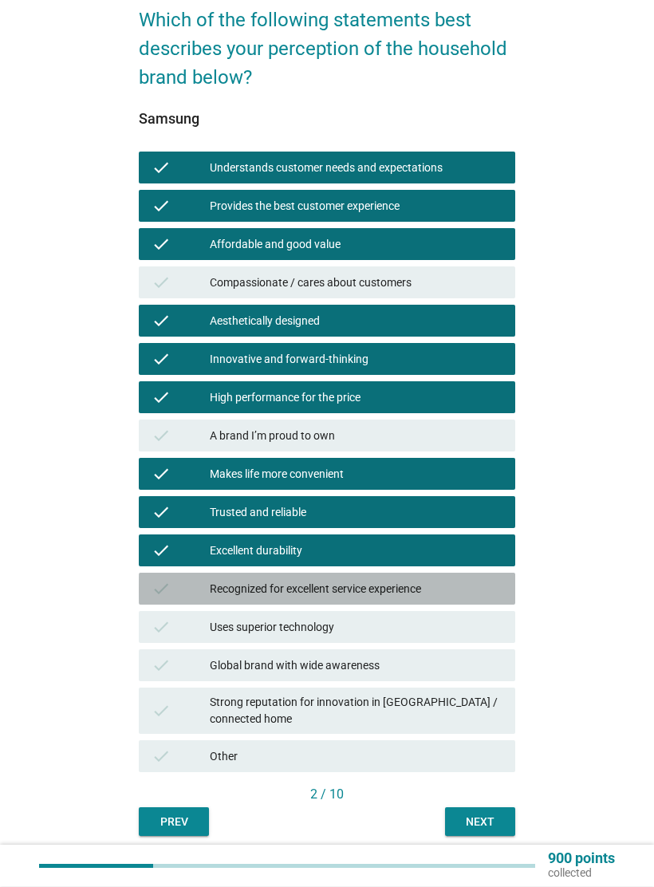
scroll to position [125, 0]
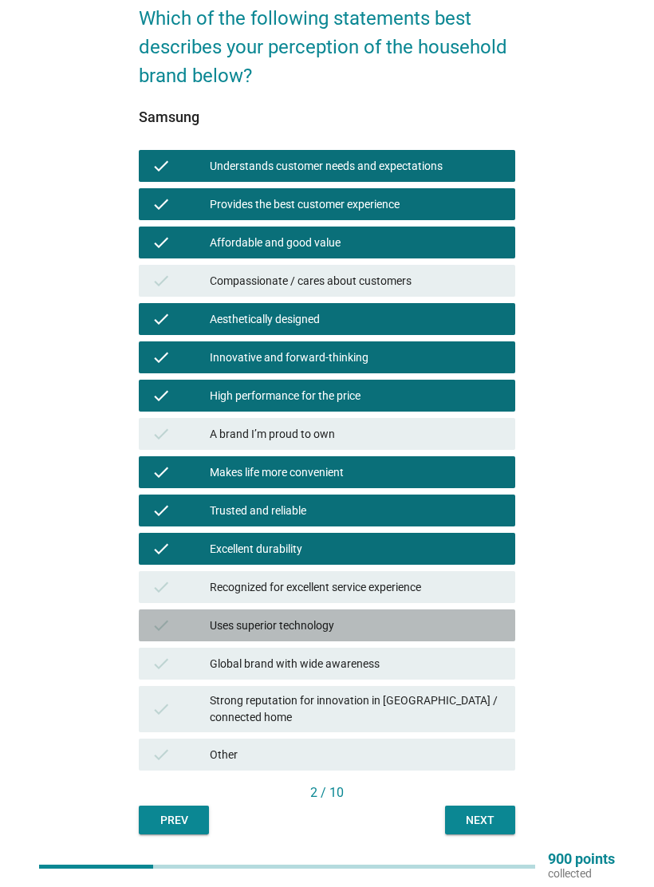
click at [461, 631] on div "Uses superior technology" at bounding box center [356, 624] width 293 height 19
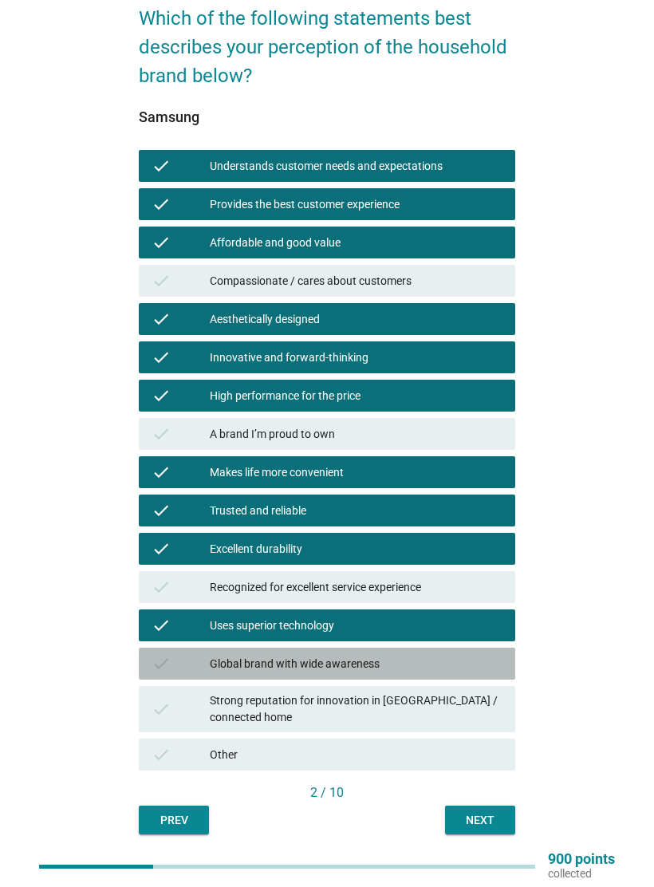
click at [466, 665] on div "Global brand with wide awareness" at bounding box center [356, 663] width 293 height 19
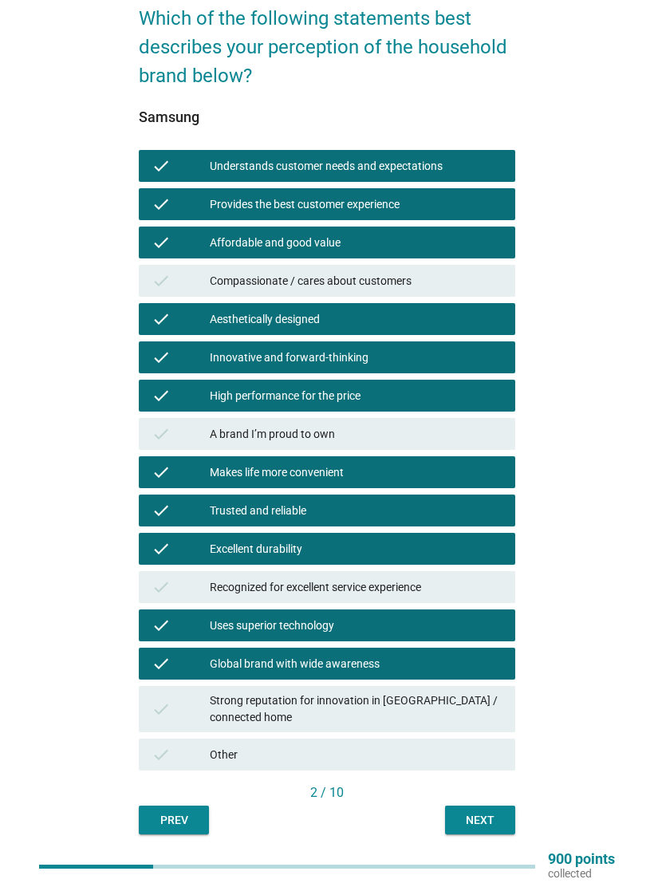
click at [484, 812] on div "Next" at bounding box center [480, 820] width 45 height 17
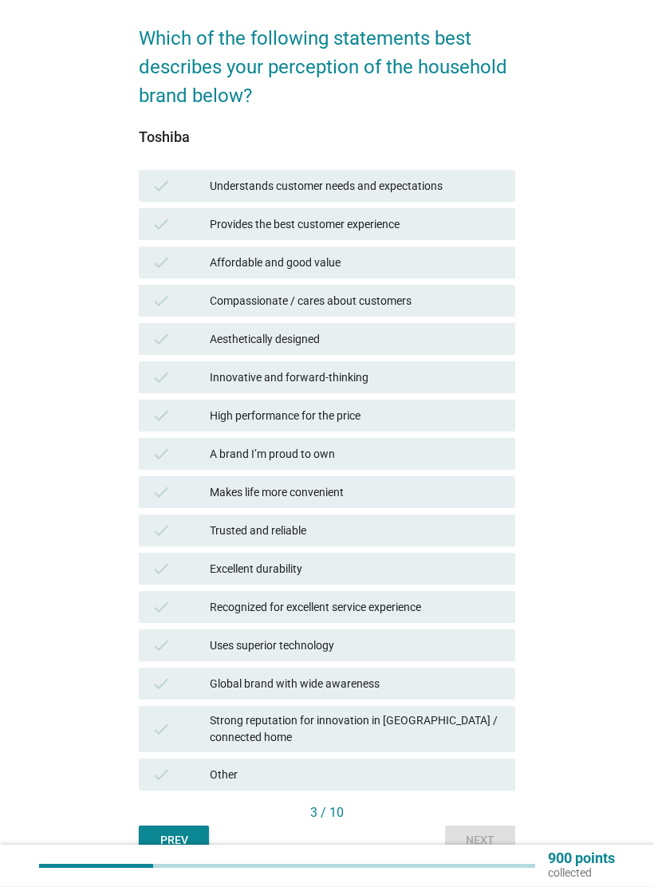
scroll to position [105, 0]
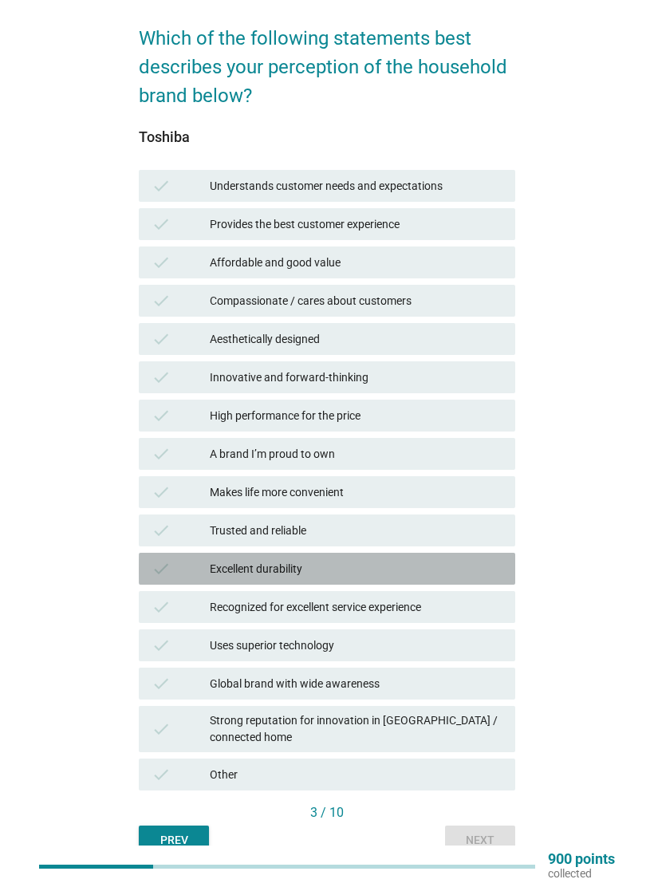
click at [445, 569] on div "Excellent durability" at bounding box center [356, 568] width 293 height 19
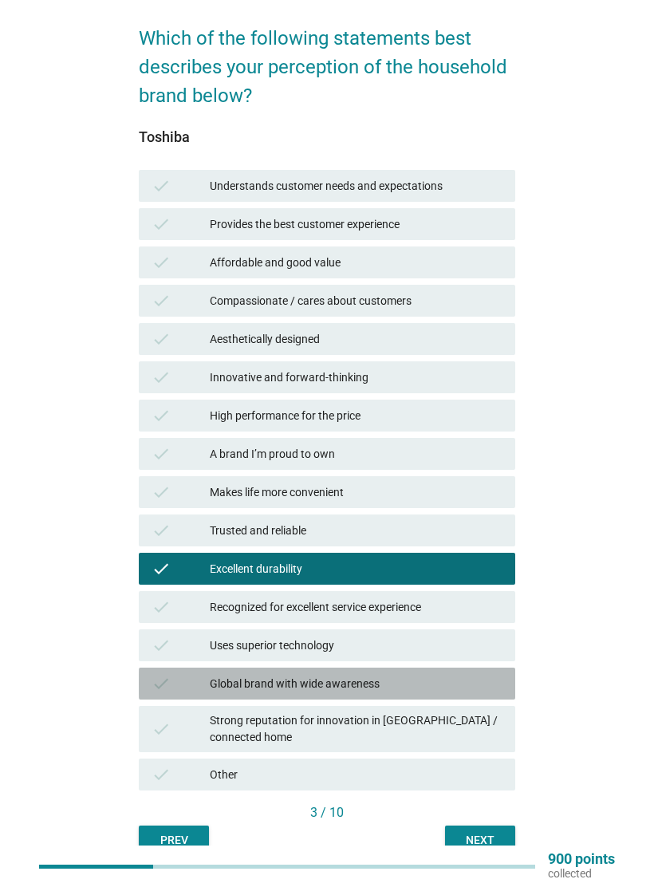
click at [455, 681] on div "Global brand with wide awareness" at bounding box center [356, 683] width 293 height 19
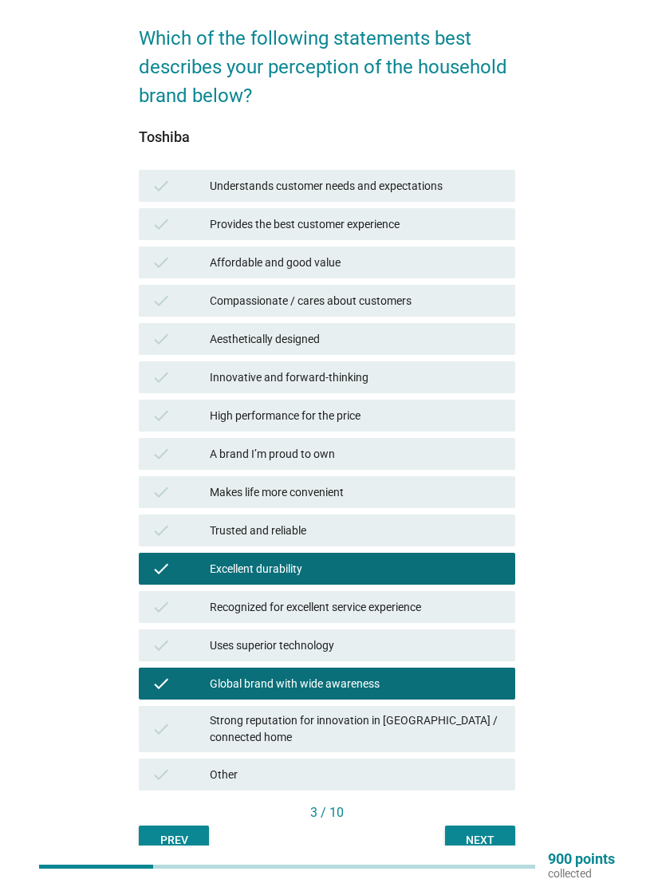
click at [473, 832] on div "Next" at bounding box center [480, 840] width 45 height 17
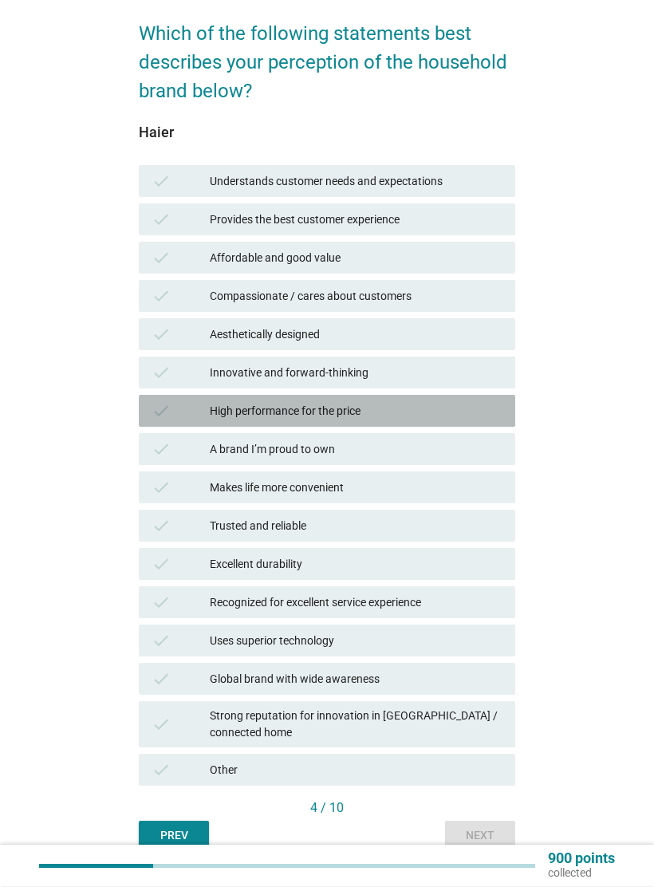
scroll to position [119, 0]
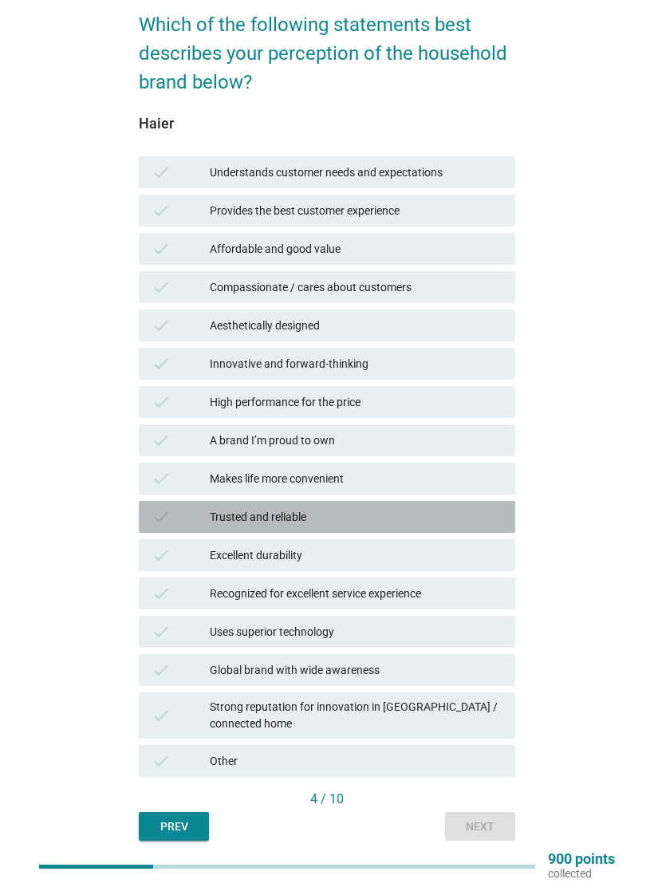
click at [444, 519] on div "Trusted and reliable" at bounding box center [356, 516] width 293 height 19
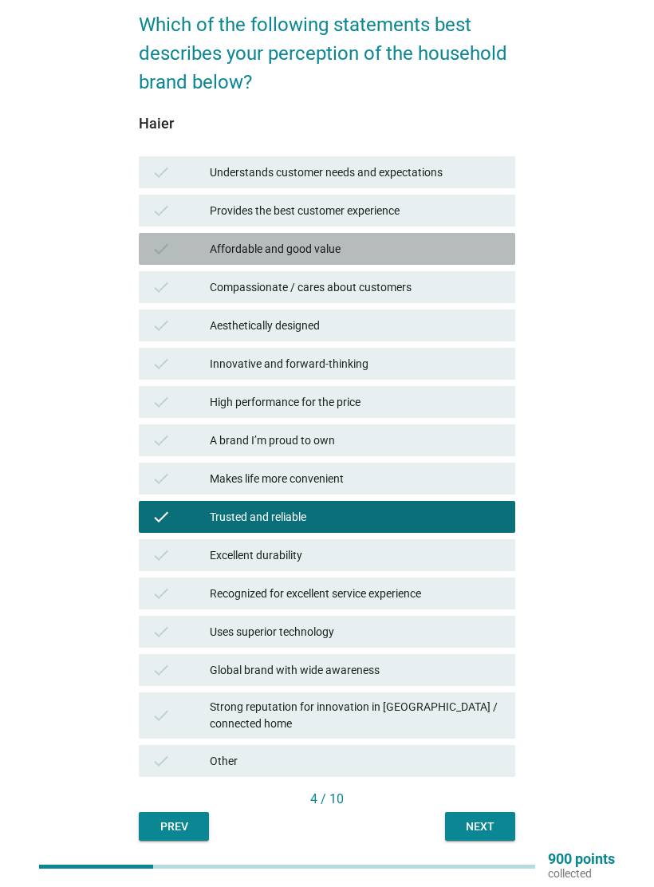
click at [477, 247] on div "Affordable and good value" at bounding box center [356, 248] width 293 height 19
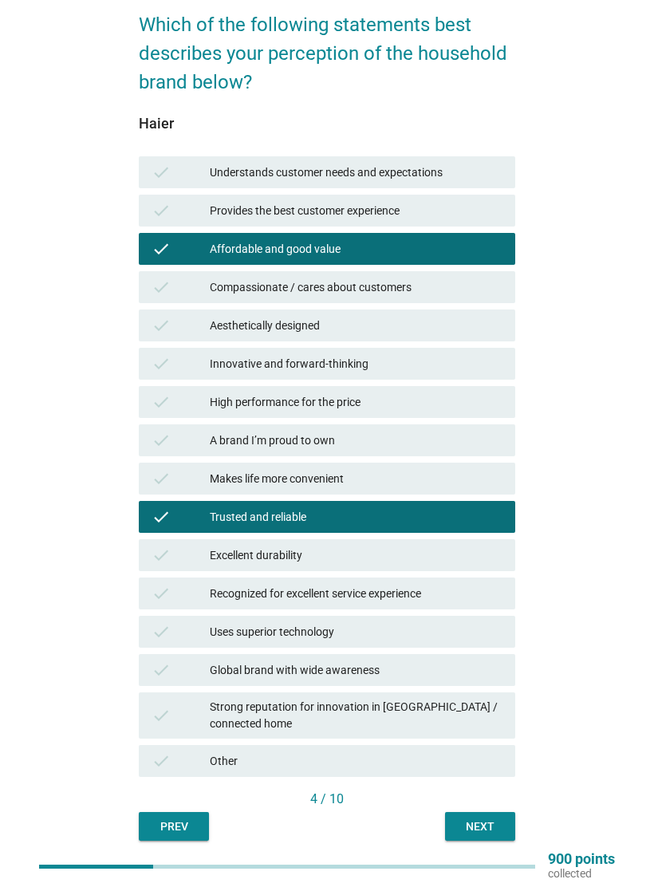
click at [473, 812] on button "Next" at bounding box center [480, 826] width 70 height 29
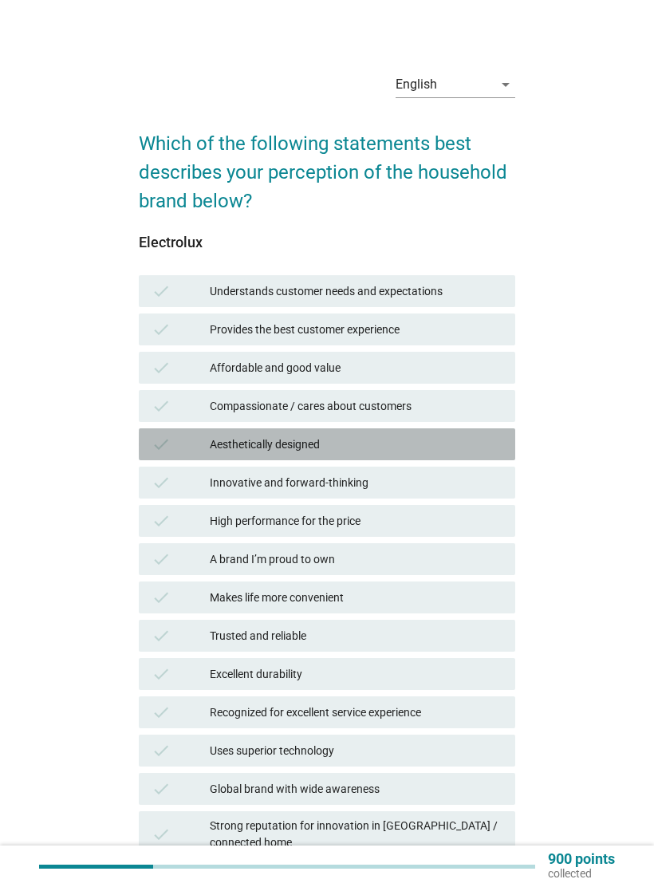
click at [470, 451] on div "Aesthetically designed" at bounding box center [356, 444] width 293 height 19
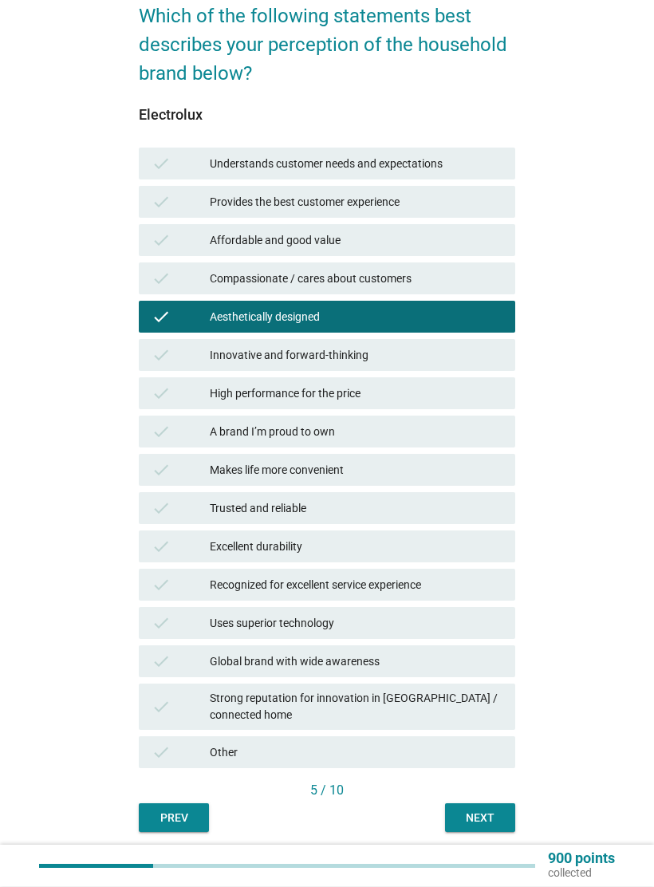
scroll to position [139, 0]
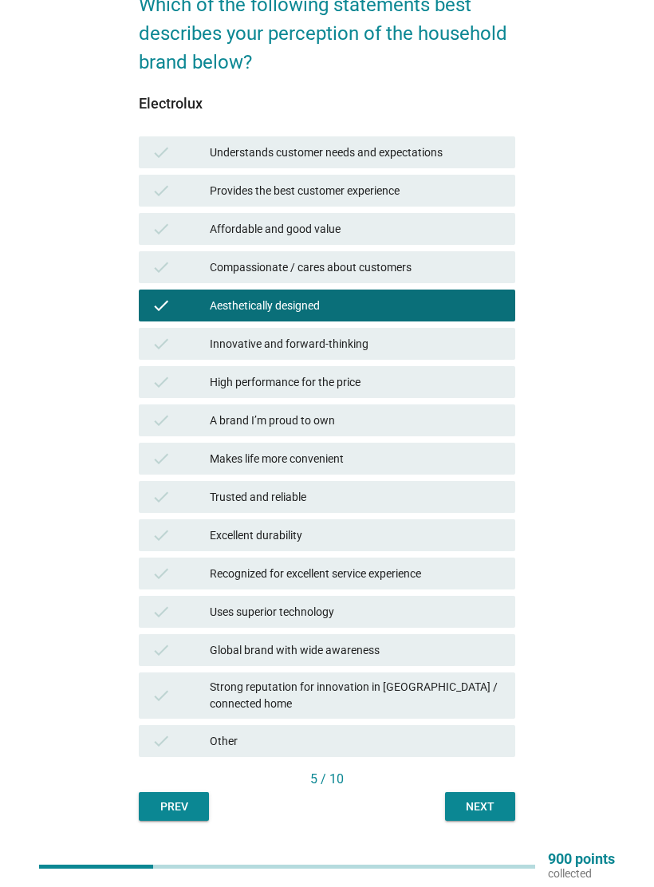
click at [463, 502] on div "Trusted and reliable" at bounding box center [356, 496] width 293 height 19
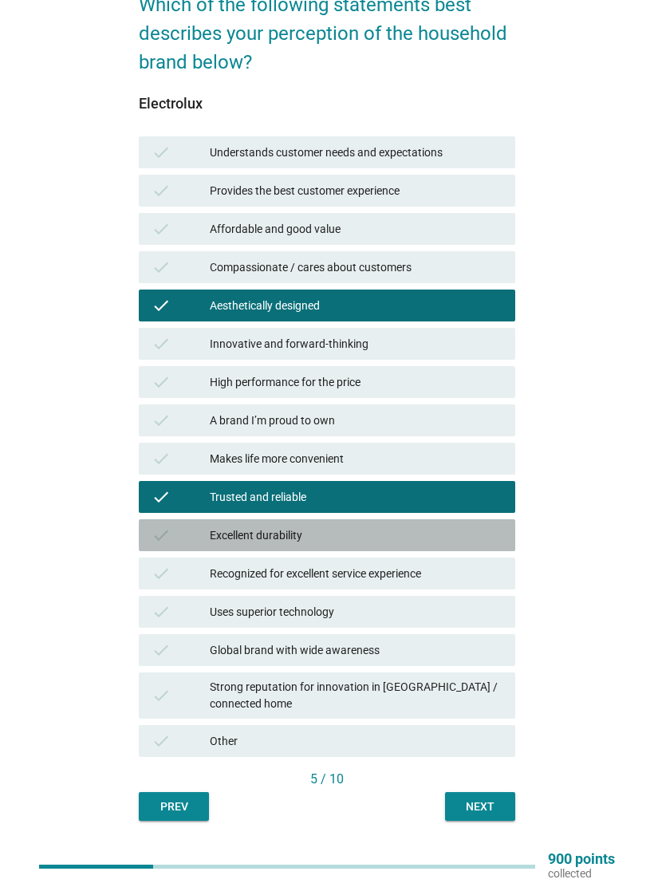
click at [462, 543] on div "Excellent durability" at bounding box center [356, 534] width 293 height 19
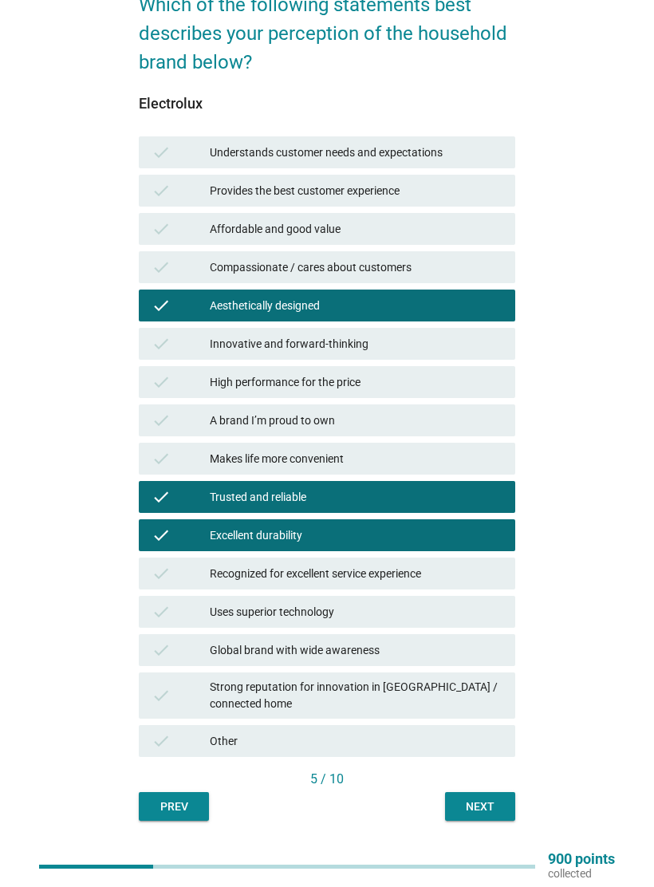
click at [456, 607] on div "Uses superior technology" at bounding box center [356, 611] width 293 height 19
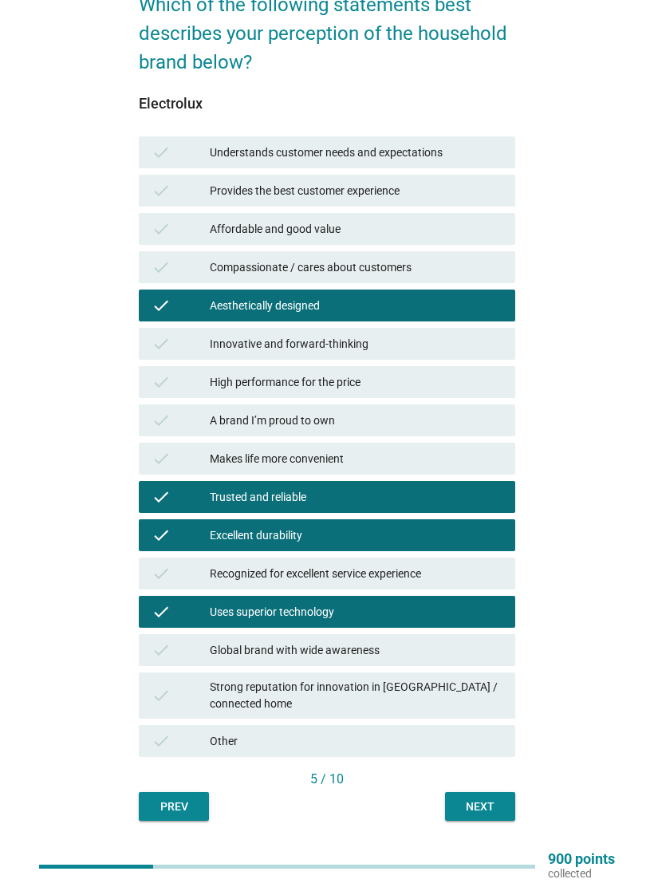
click at [471, 792] on button "Next" at bounding box center [480, 806] width 70 height 29
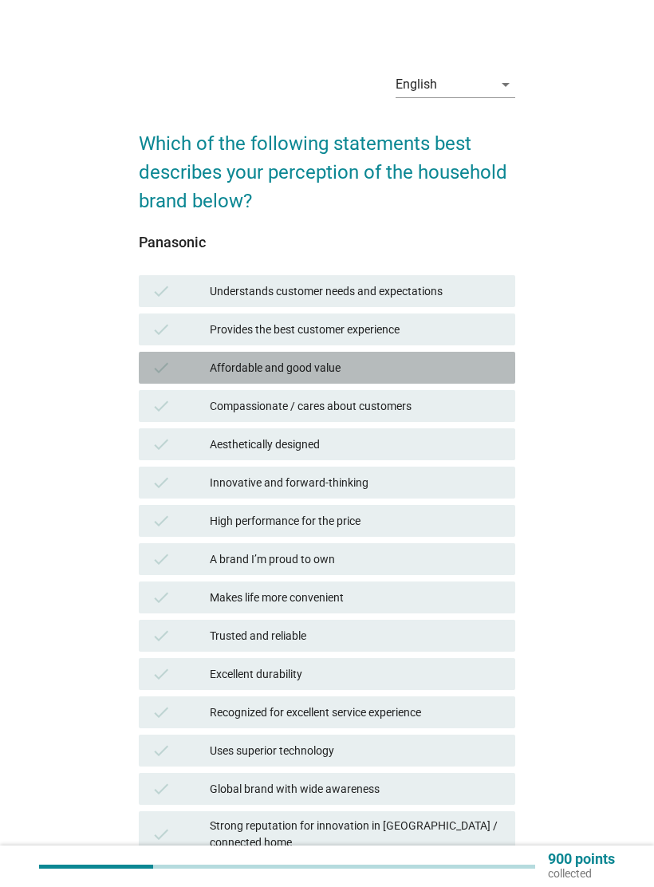
click at [466, 365] on div "Affordable and good value" at bounding box center [356, 367] width 293 height 19
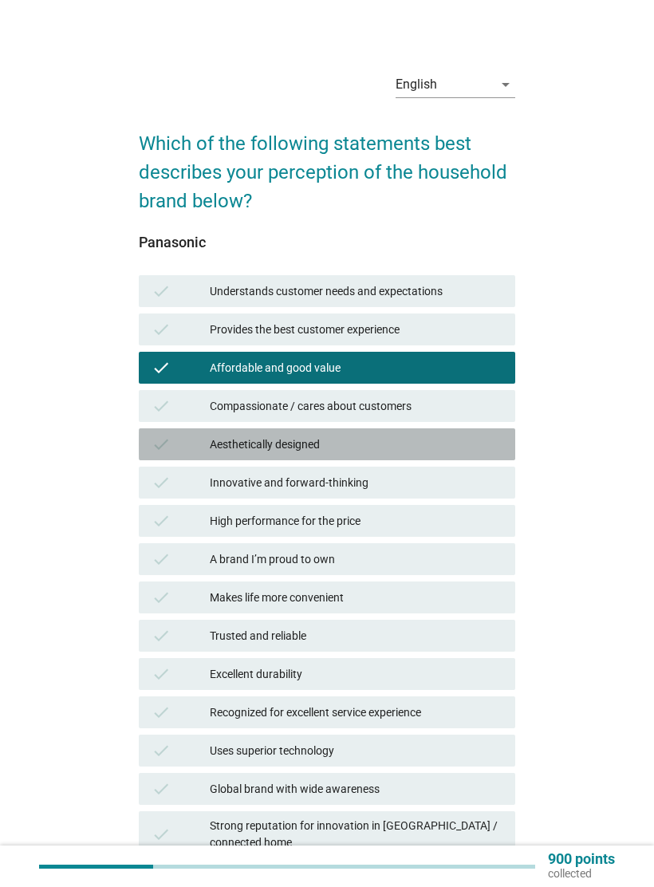
click at [459, 458] on div "check Aesthetically designed" at bounding box center [327, 444] width 376 height 32
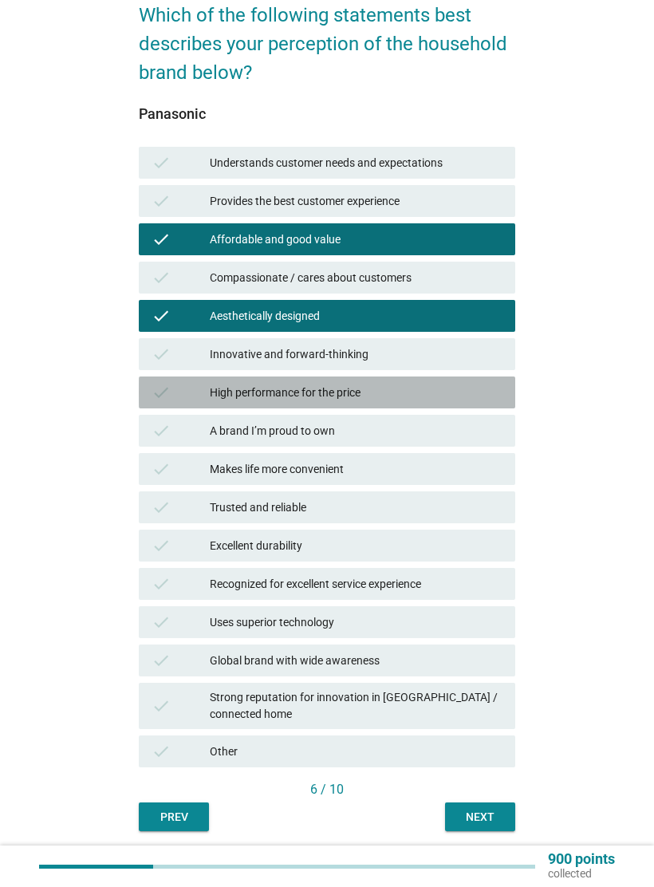
scroll to position [139, 0]
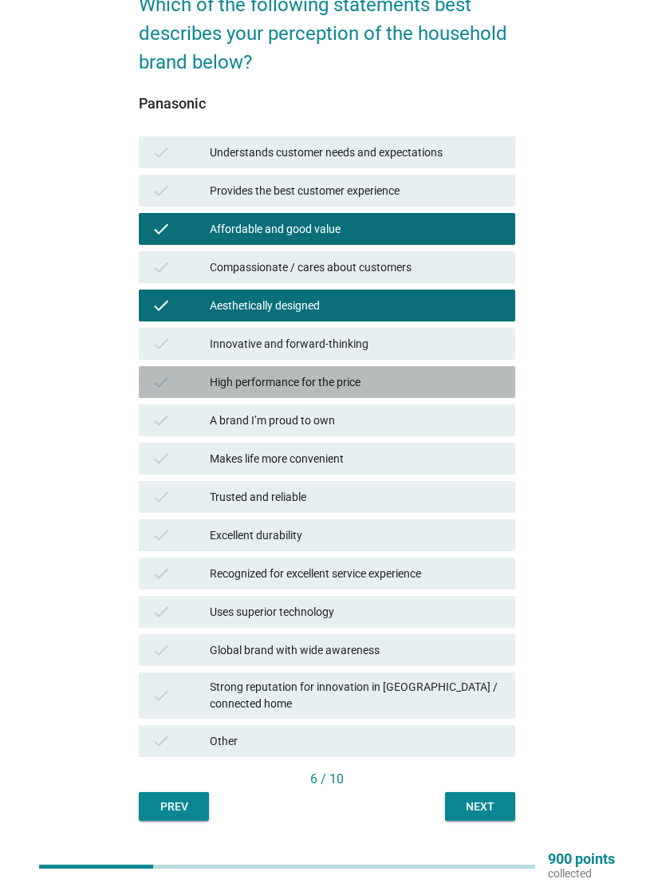
click at [473, 385] on div "High performance for the price" at bounding box center [356, 381] width 293 height 19
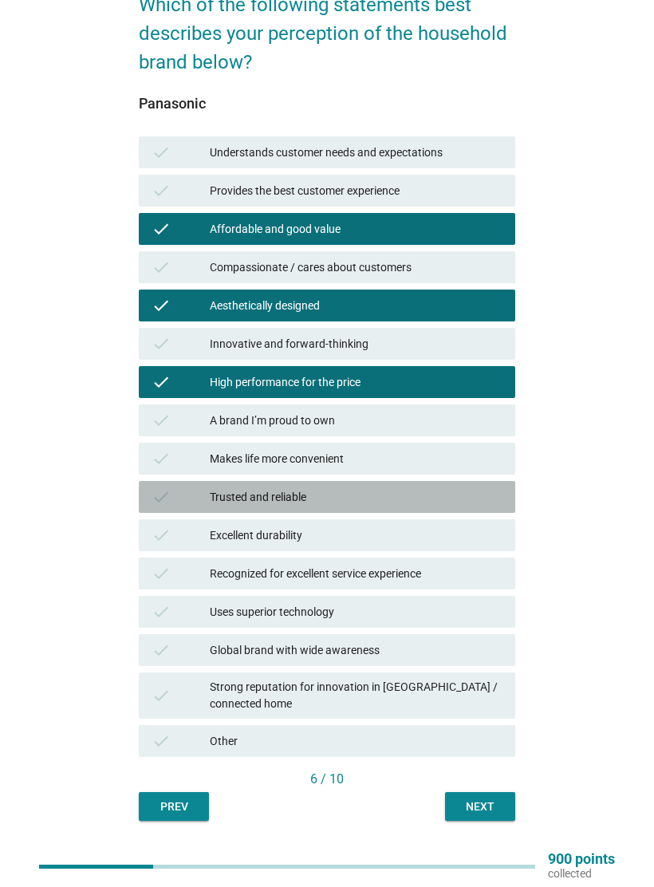
click at [447, 501] on div "Trusted and reliable" at bounding box center [356, 496] width 293 height 19
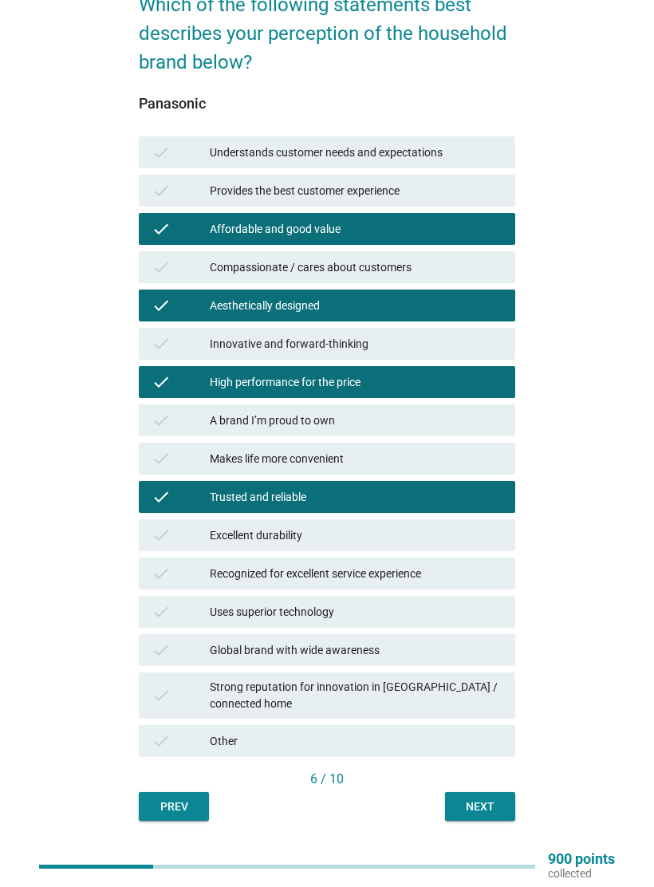
click at [468, 804] on button "Next" at bounding box center [480, 806] width 70 height 29
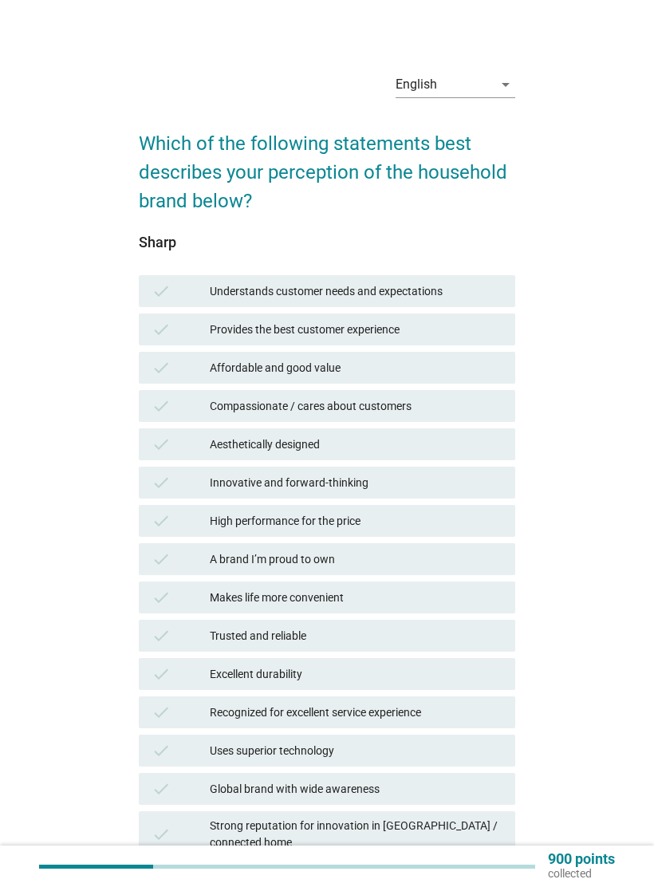
click at [647, 417] on div "English arrow_drop_down Which of the following statements best describes your p…" at bounding box center [327, 509] width 654 height 1018
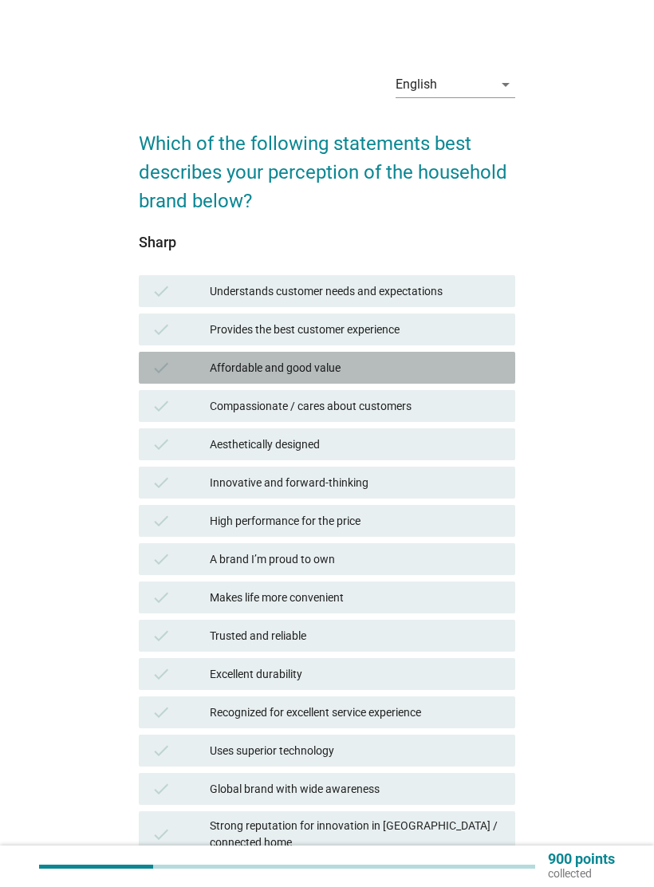
click at [489, 366] on div "Affordable and good value" at bounding box center [356, 367] width 293 height 19
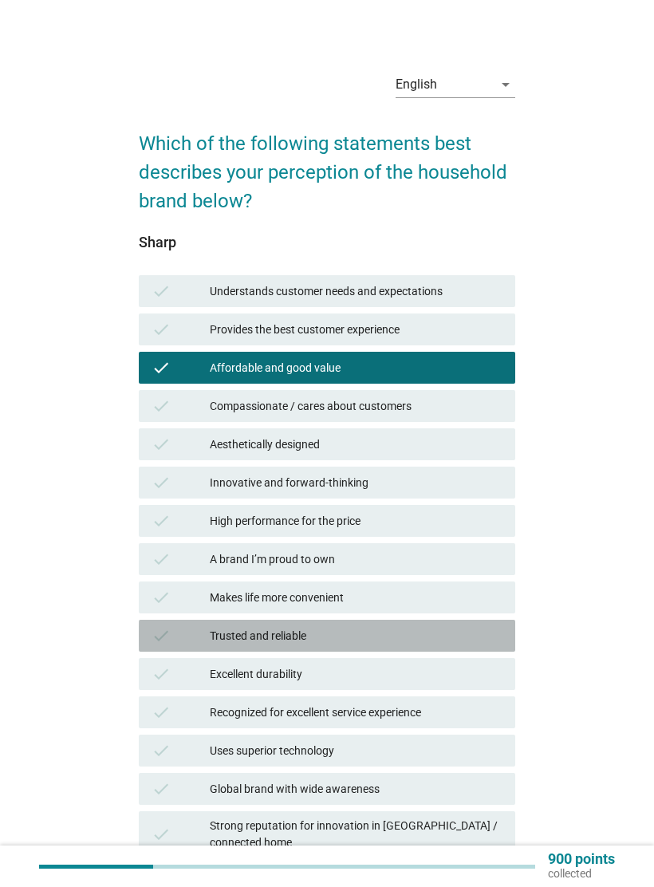
click at [490, 631] on div "Trusted and reliable" at bounding box center [356, 635] width 293 height 19
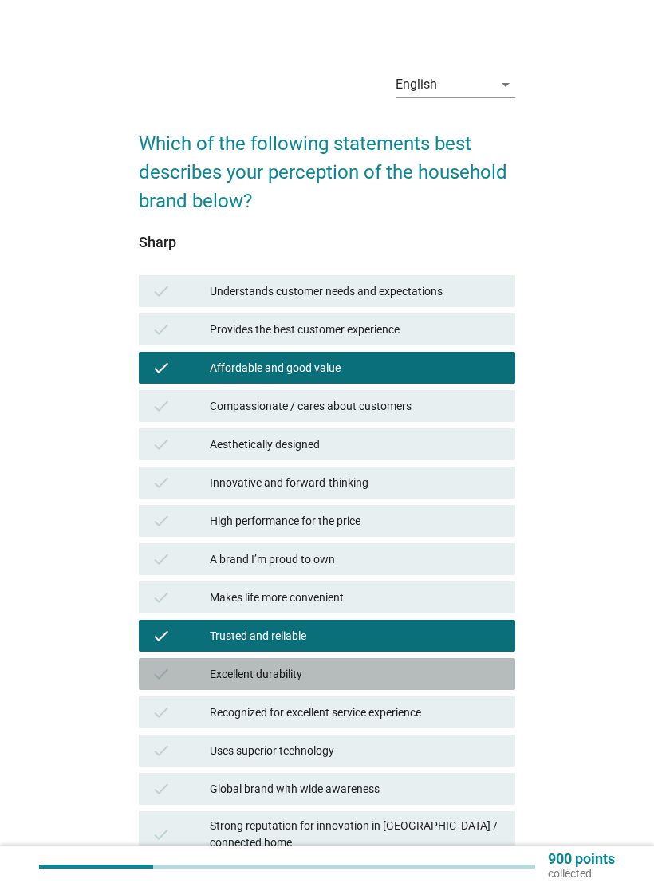
click at [494, 667] on div "Excellent durability" at bounding box center [356, 673] width 293 height 19
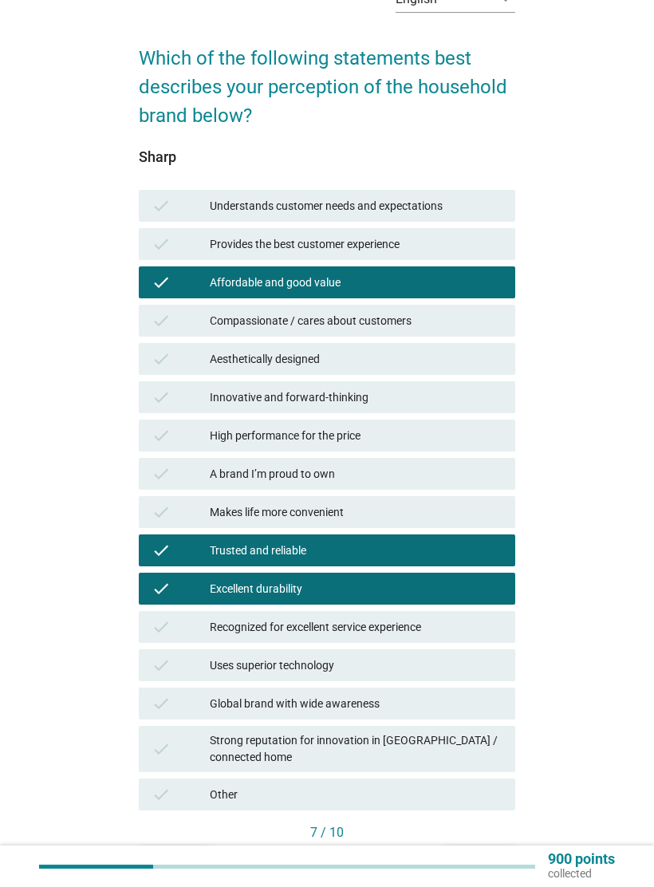
scroll to position [139, 0]
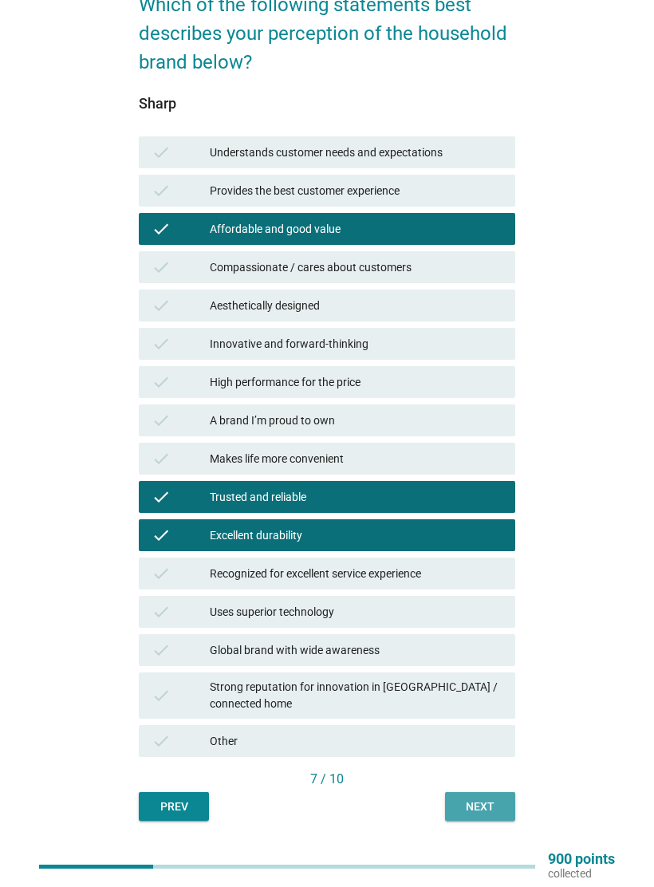
click at [498, 798] on div "Next" at bounding box center [480, 806] width 45 height 17
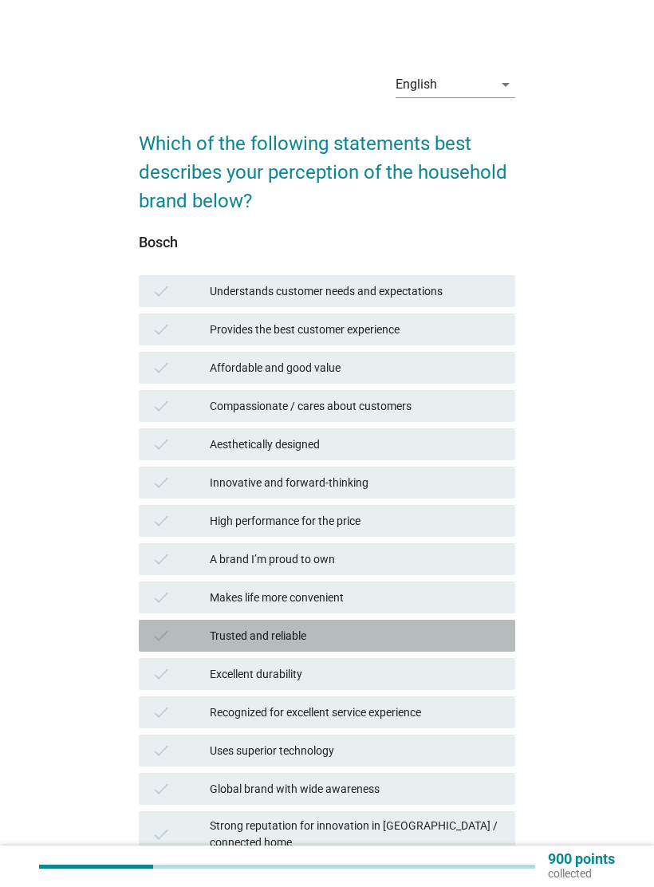
click at [489, 638] on div "Trusted and reliable" at bounding box center [356, 635] width 293 height 19
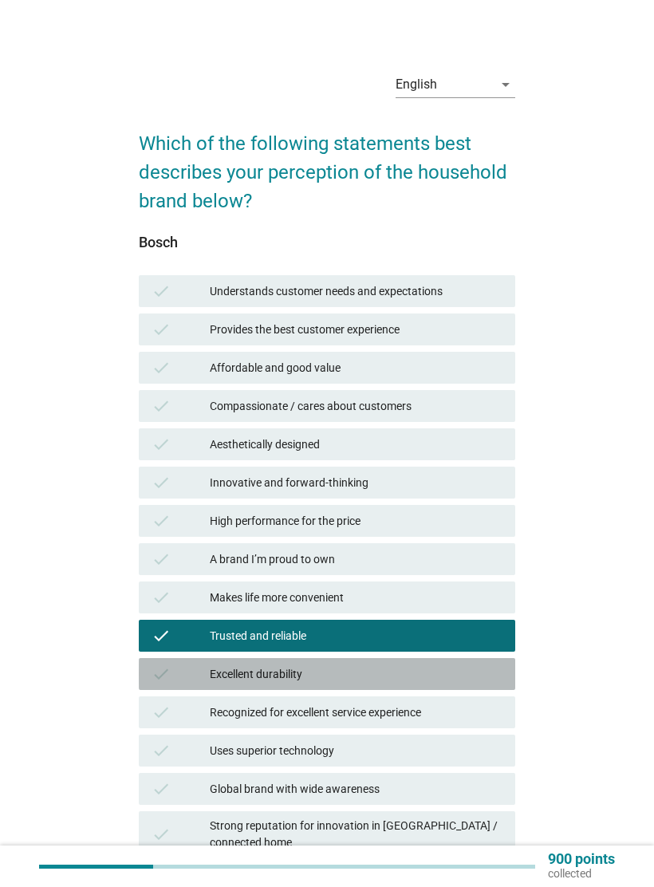
click at [482, 671] on div "Excellent durability" at bounding box center [356, 673] width 293 height 19
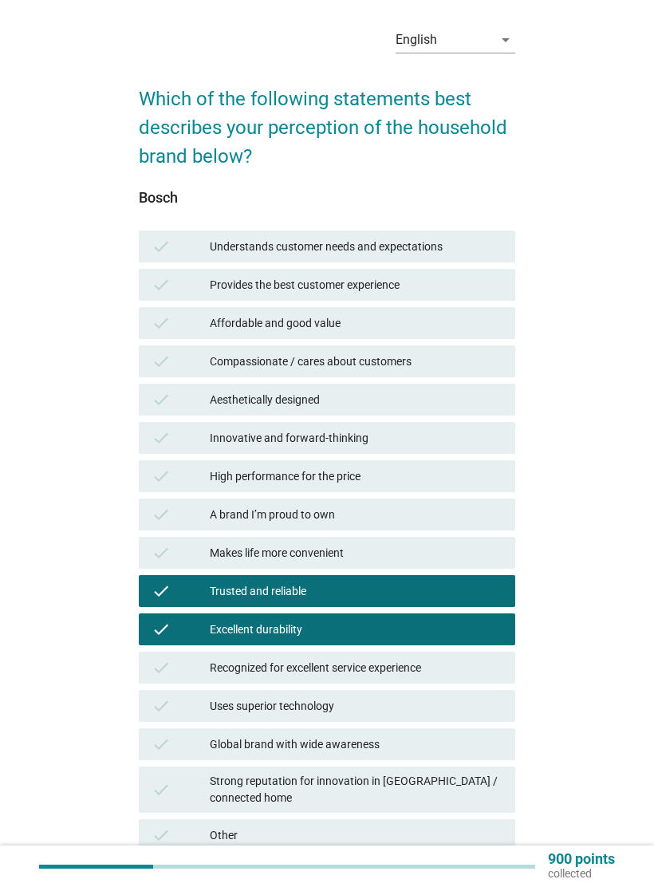
scroll to position [139, 0]
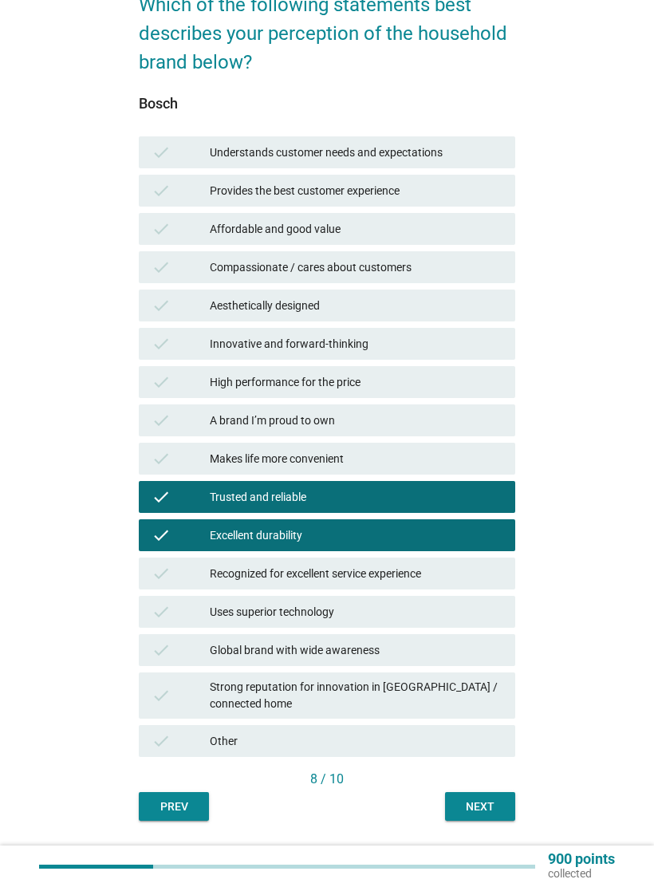
click at [500, 613] on div "Uses superior technology" at bounding box center [356, 611] width 293 height 19
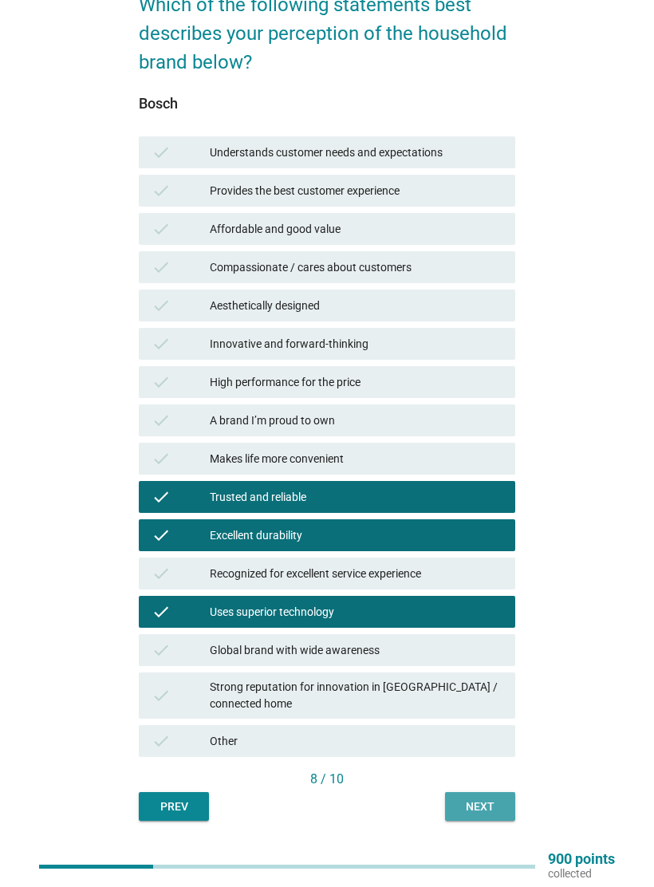
click at [486, 798] on div "Next" at bounding box center [480, 806] width 45 height 17
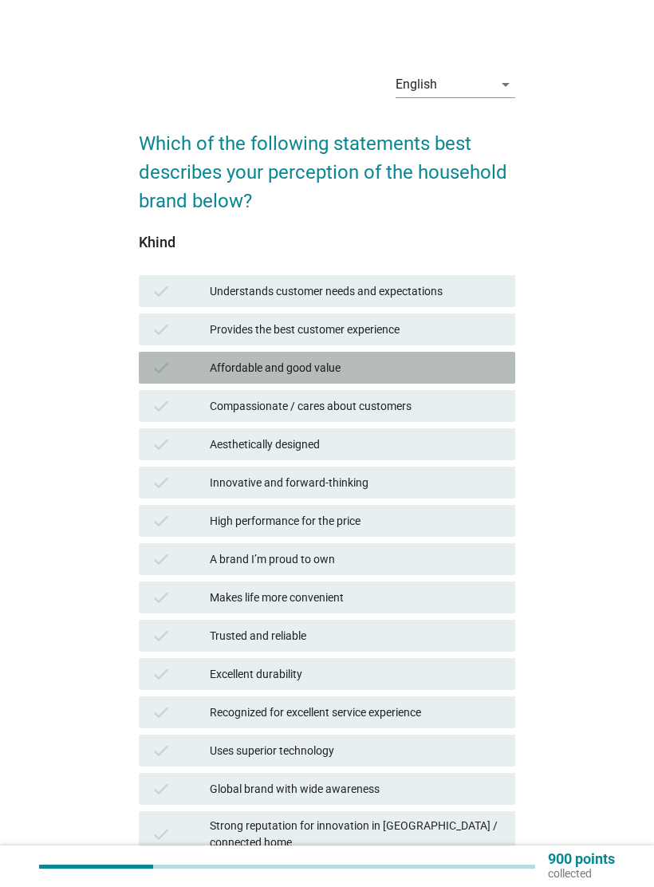
click at [489, 373] on div "Affordable and good value" at bounding box center [356, 367] width 293 height 19
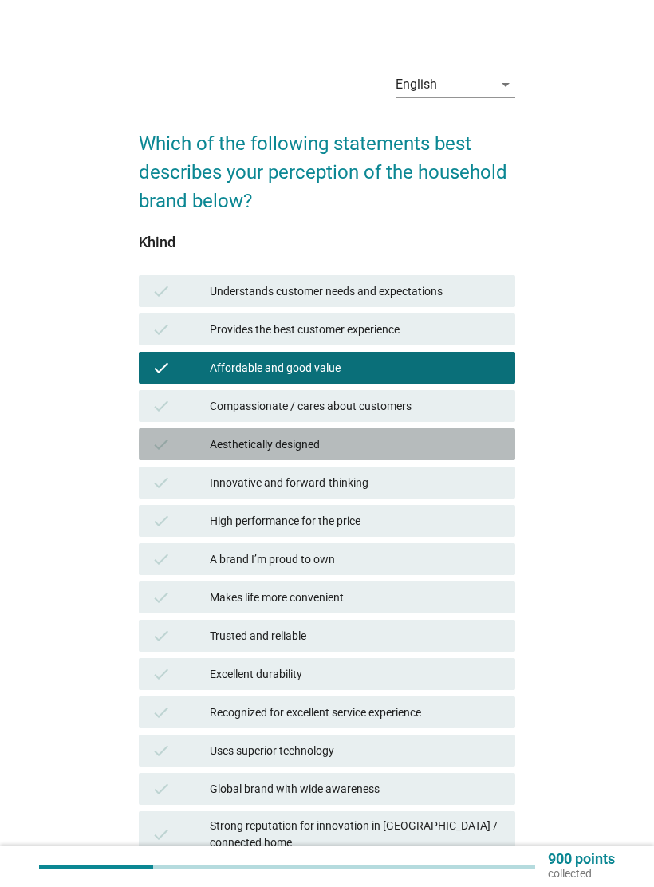
click at [486, 452] on div "Aesthetically designed" at bounding box center [356, 444] width 293 height 19
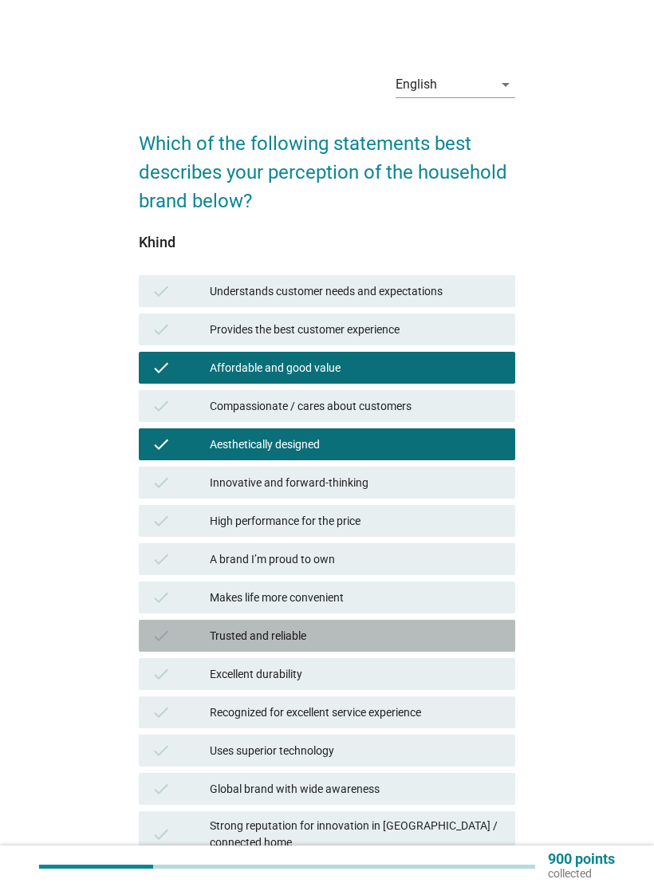
click at [479, 636] on div "Trusted and reliable" at bounding box center [356, 635] width 293 height 19
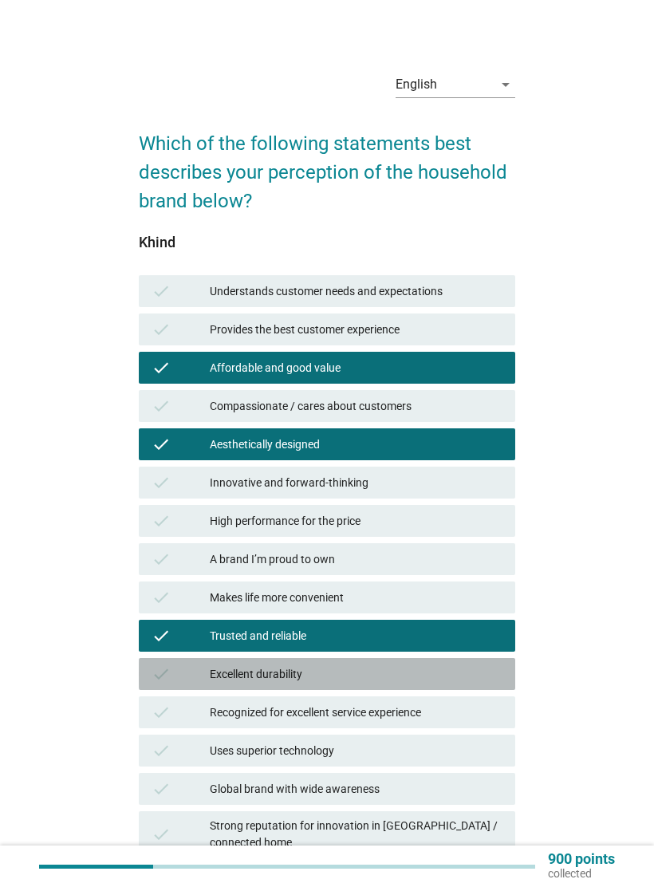
click at [482, 674] on div "Excellent durability" at bounding box center [356, 673] width 293 height 19
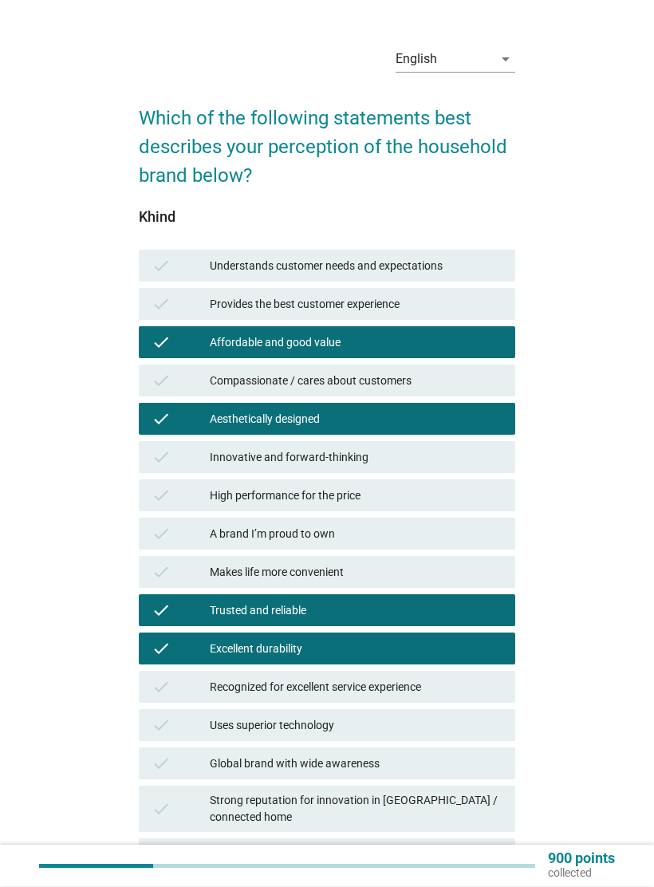
scroll to position [139, 0]
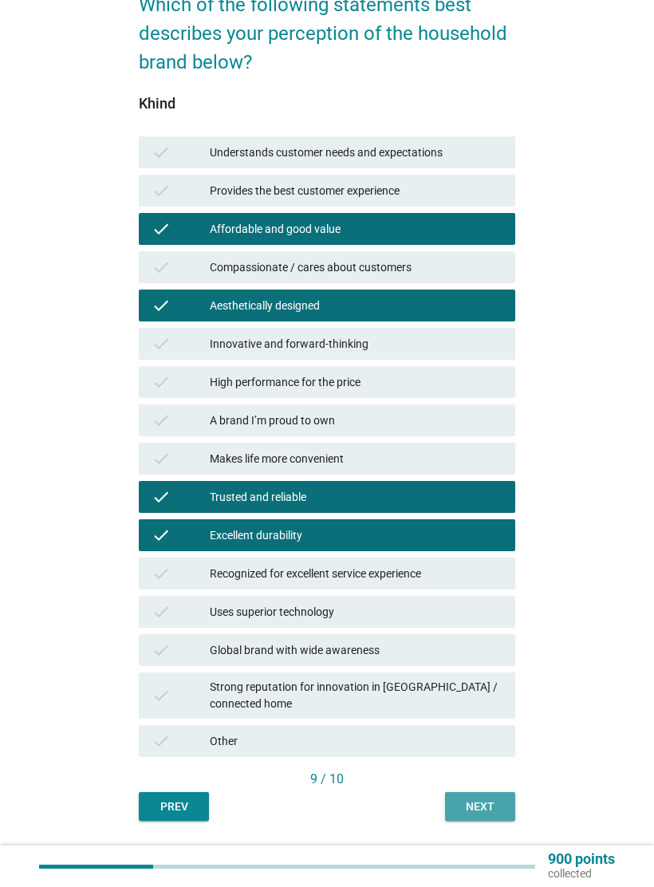
click at [497, 798] on div "Next" at bounding box center [480, 806] width 45 height 17
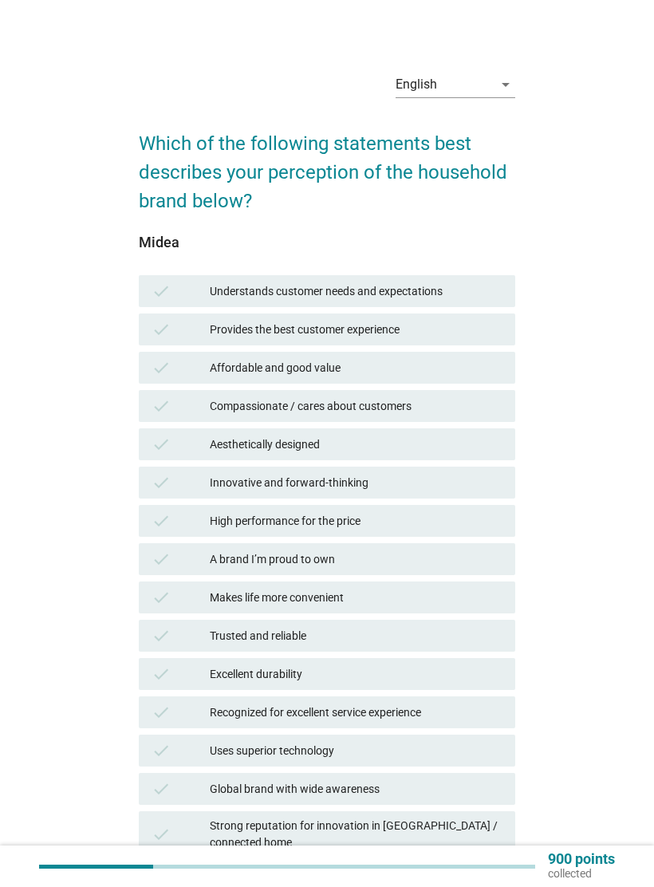
click at [490, 366] on div "Affordable and good value" at bounding box center [356, 367] width 293 height 19
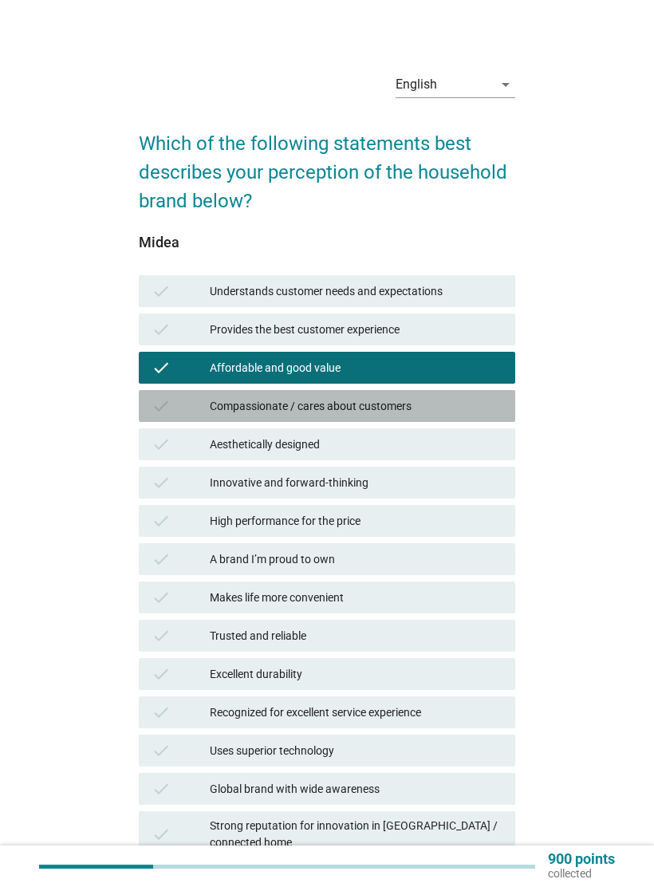
click at [505, 411] on div "check Compassionate / cares about customers" at bounding box center [327, 406] width 376 height 32
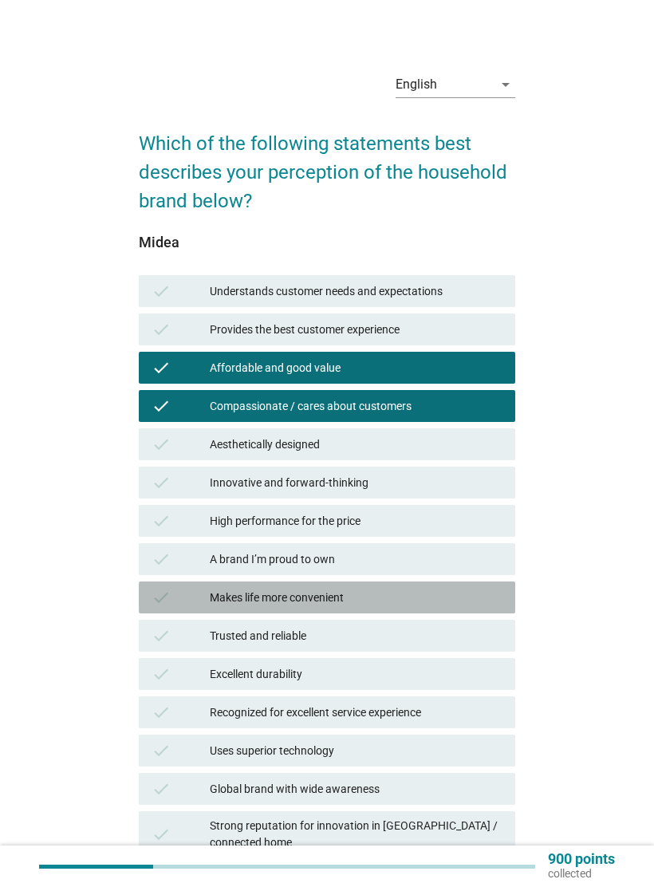
click at [459, 600] on div "Makes life more convenient" at bounding box center [356, 597] width 293 height 19
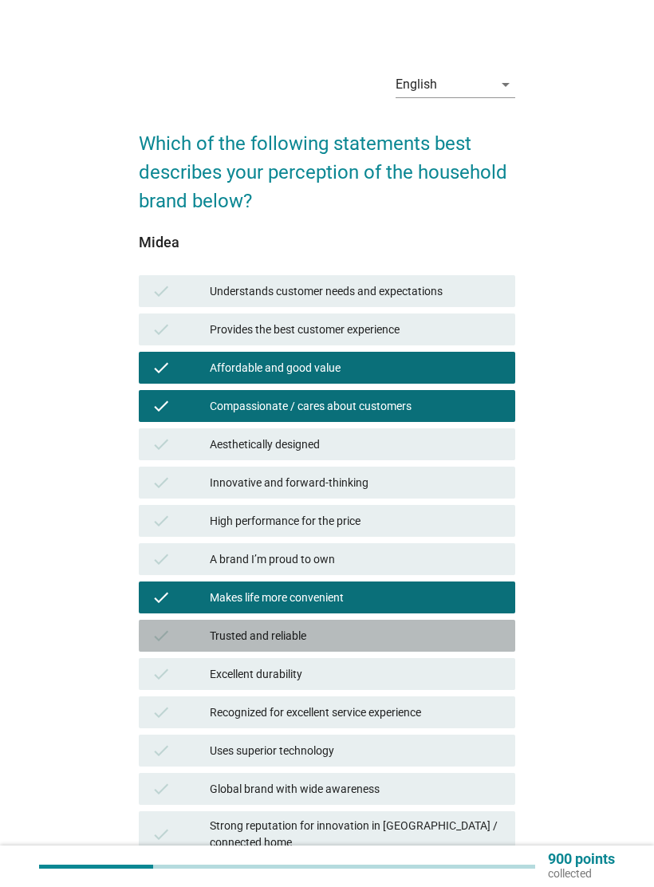
click at [453, 634] on div "Trusted and reliable" at bounding box center [356, 635] width 293 height 19
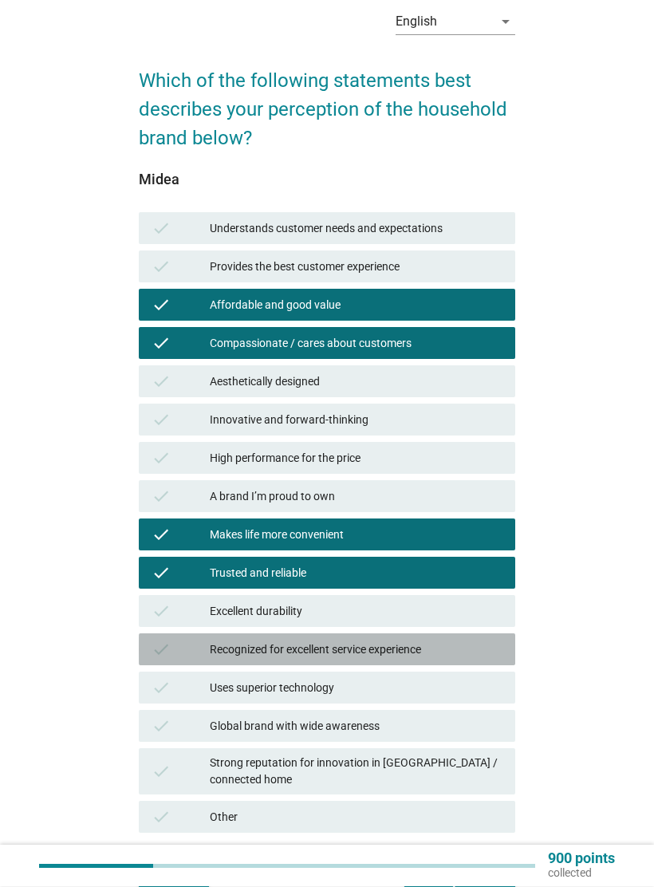
scroll to position [139, 0]
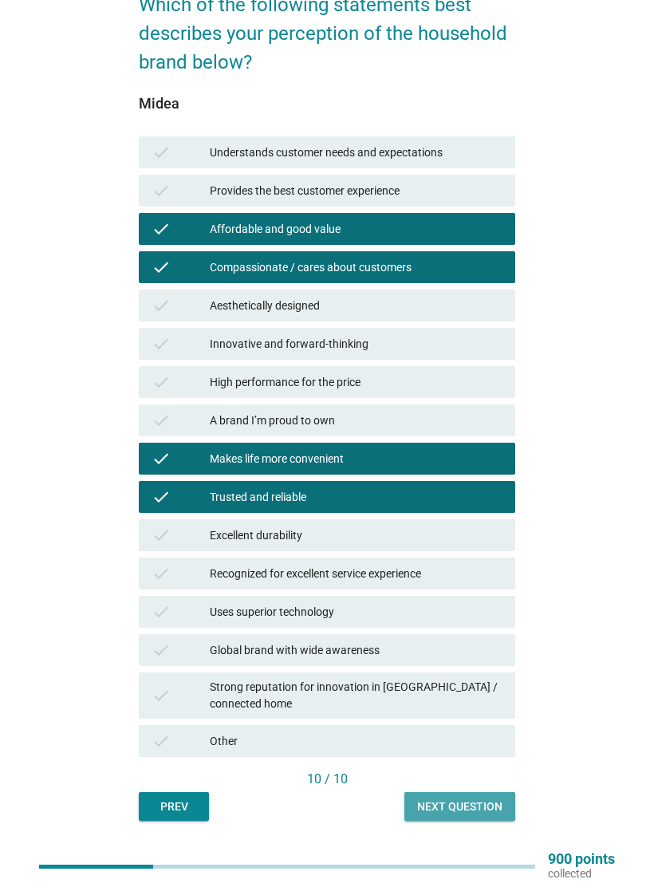
click at [467, 798] on div "Next question" at bounding box center [459, 806] width 85 height 17
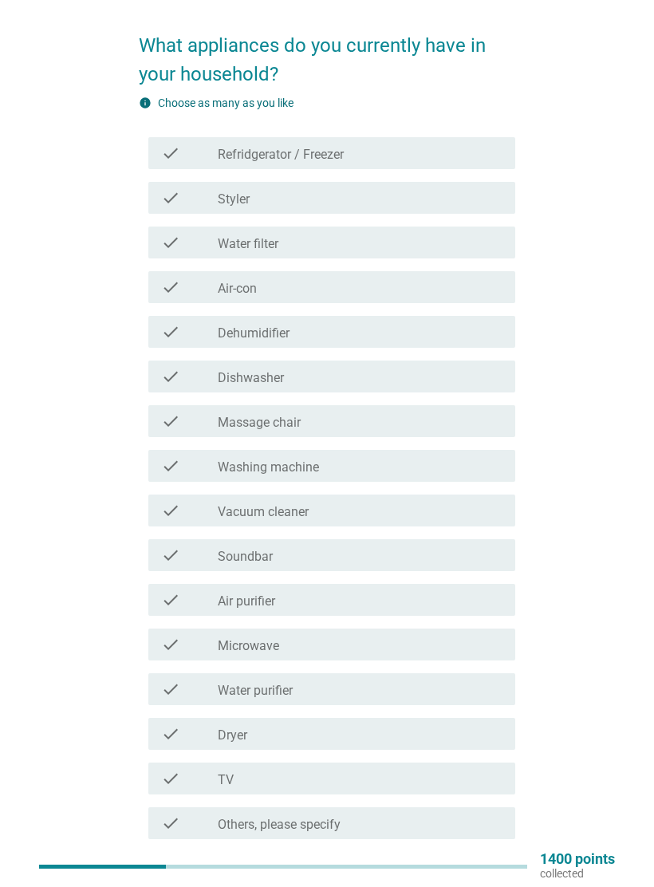
scroll to position [0, 0]
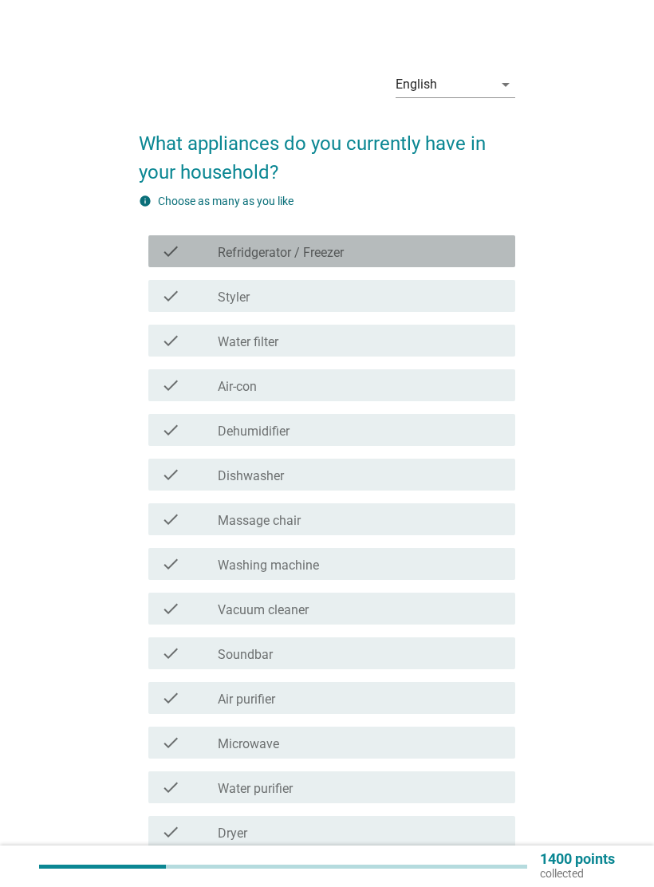
click at [485, 265] on div "check check_box_outline_blank Refridgerator / Freezer" at bounding box center [331, 251] width 367 height 32
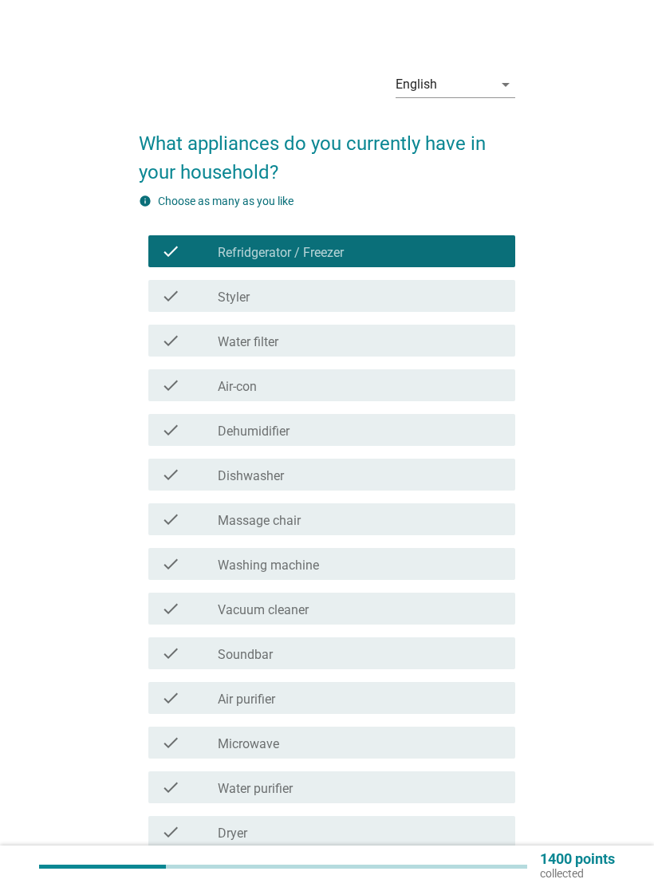
click at [480, 353] on div "check check_box_outline_blank Water filter" at bounding box center [331, 340] width 367 height 32
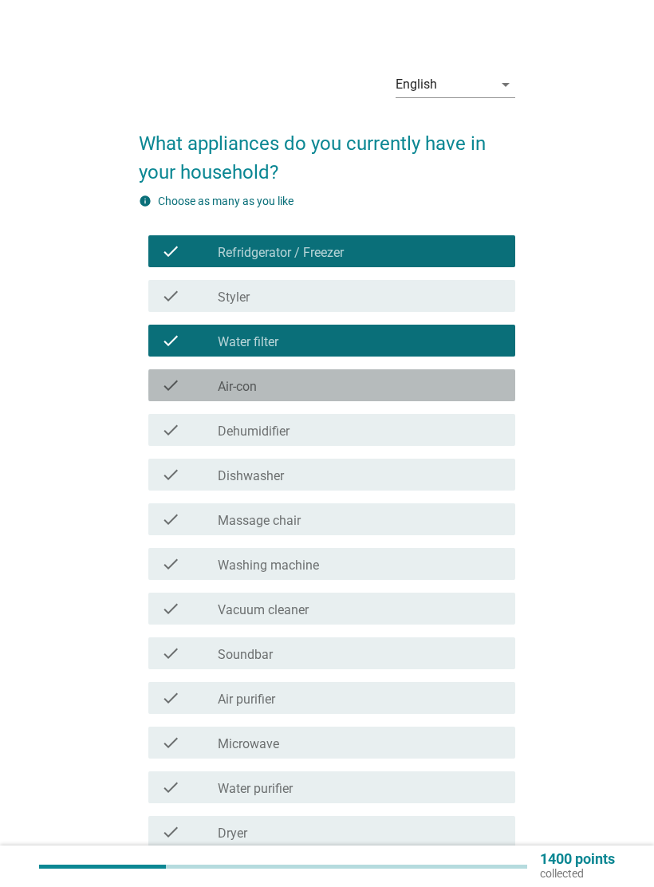
click at [480, 384] on div "check_box_outline_blank Air-con" at bounding box center [360, 385] width 285 height 19
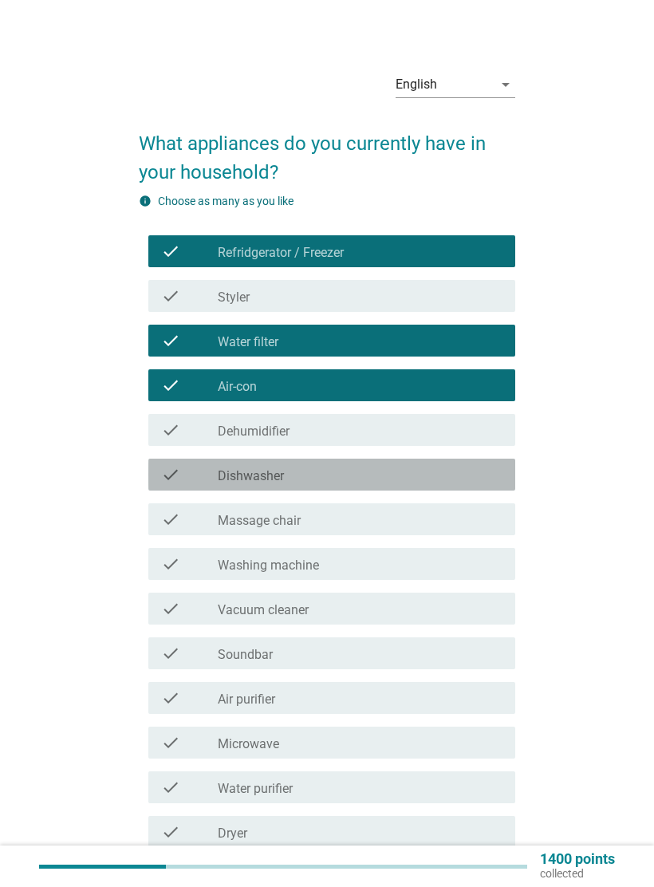
click at [474, 473] on div "check_box_outline_blank Dishwasher" at bounding box center [360, 474] width 285 height 19
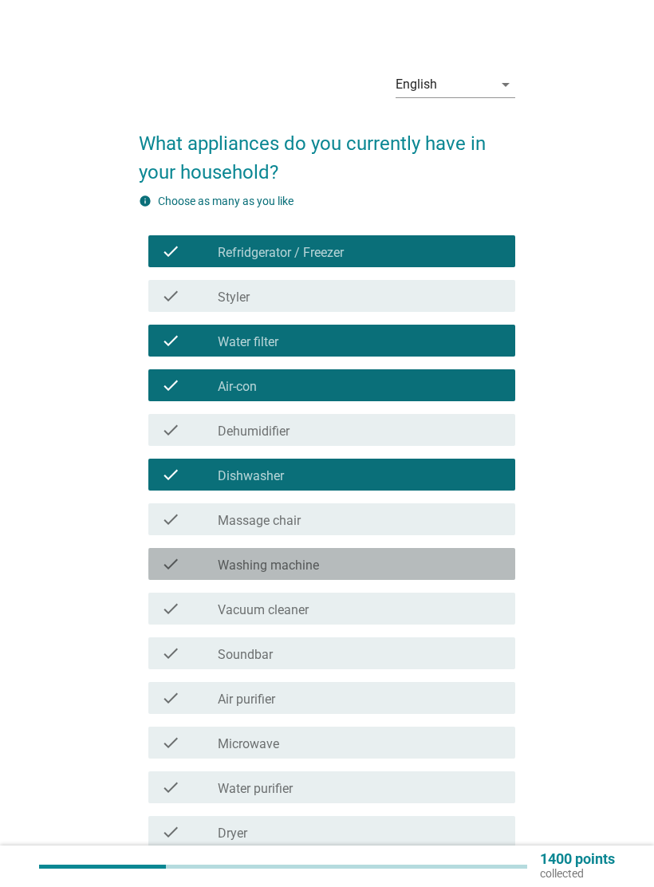
click at [475, 562] on div "check_box_outline_blank Washing machine" at bounding box center [360, 563] width 285 height 19
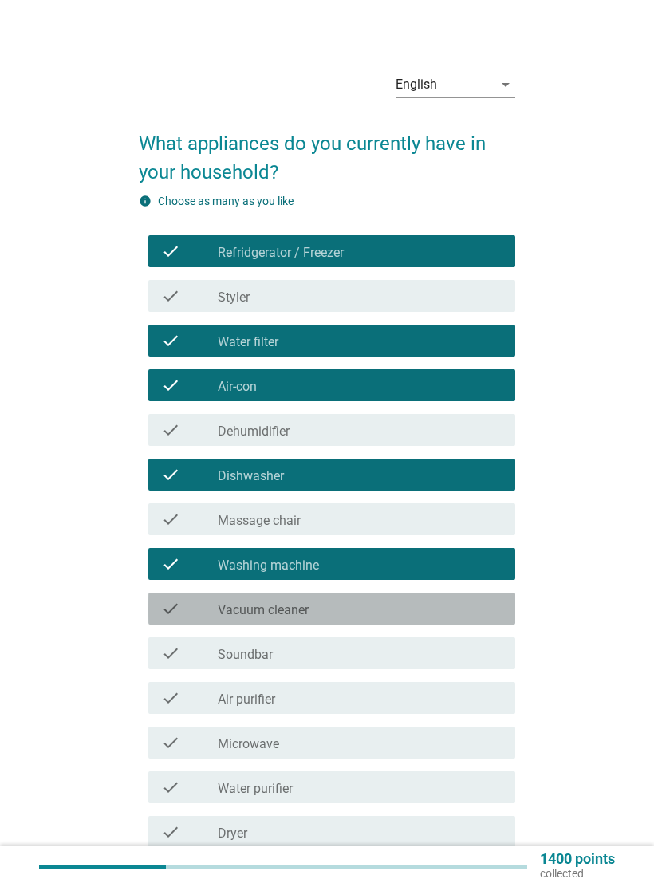
click at [474, 604] on div "check_box_outline_blank Vacuum cleaner" at bounding box center [360, 608] width 285 height 19
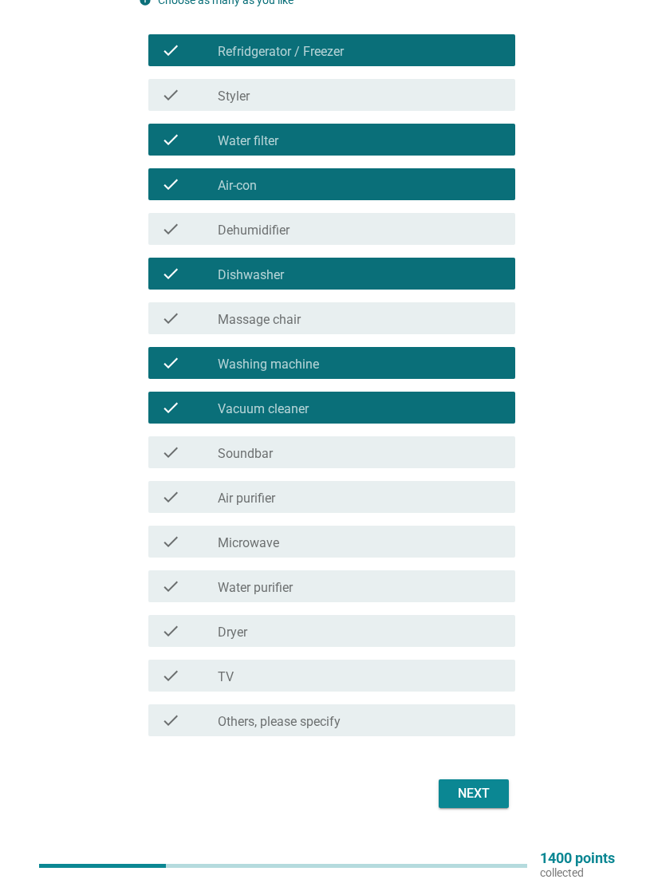
scroll to position [199, 0]
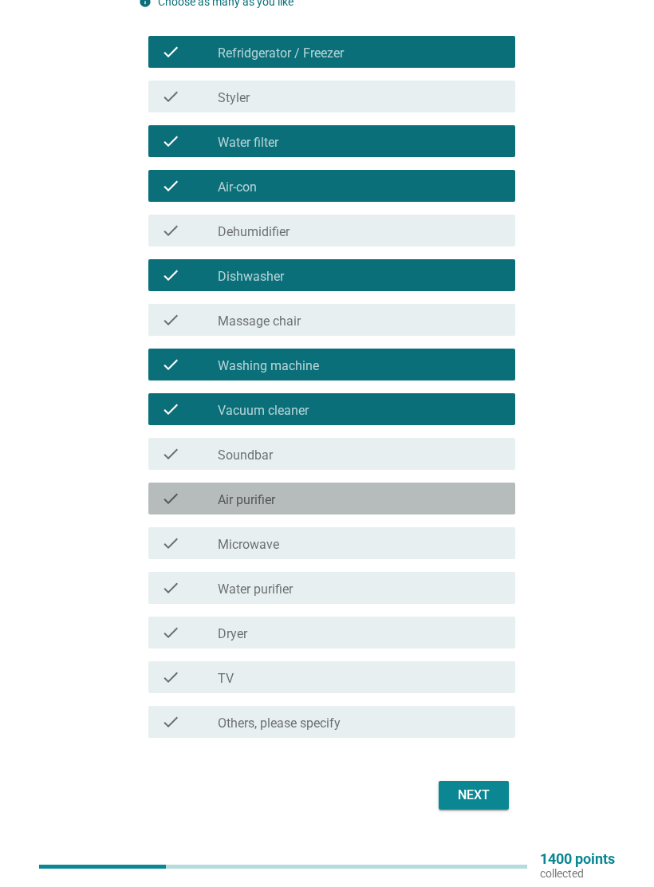
click at [484, 494] on div "check_box_outline_blank Air purifier" at bounding box center [360, 498] width 285 height 19
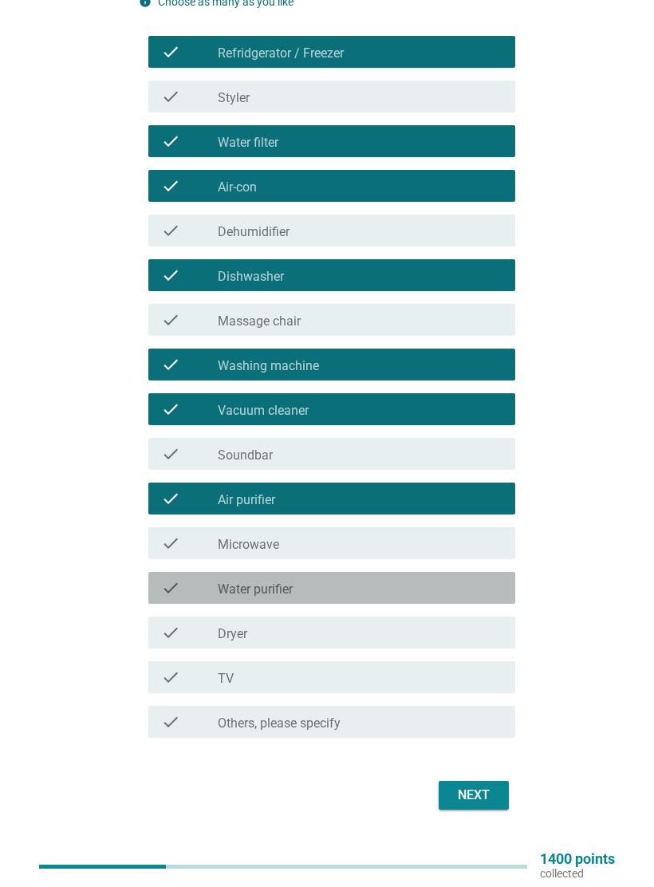
click at [484, 599] on div "check check_box_outline_blank Water purifier" at bounding box center [331, 588] width 367 height 32
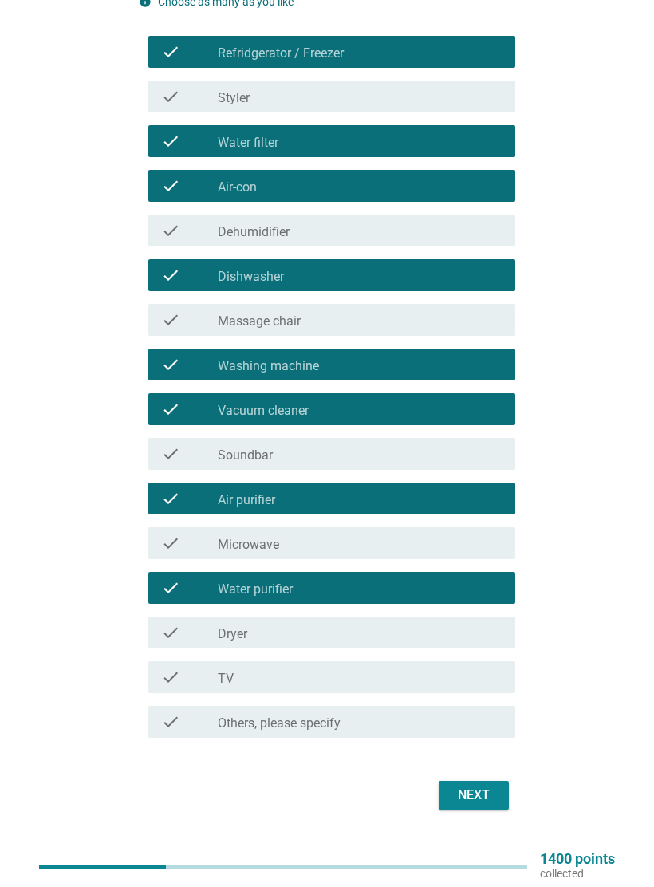
click at [485, 581] on div "check_box_outline_blank Water purifier" at bounding box center [360, 587] width 285 height 19
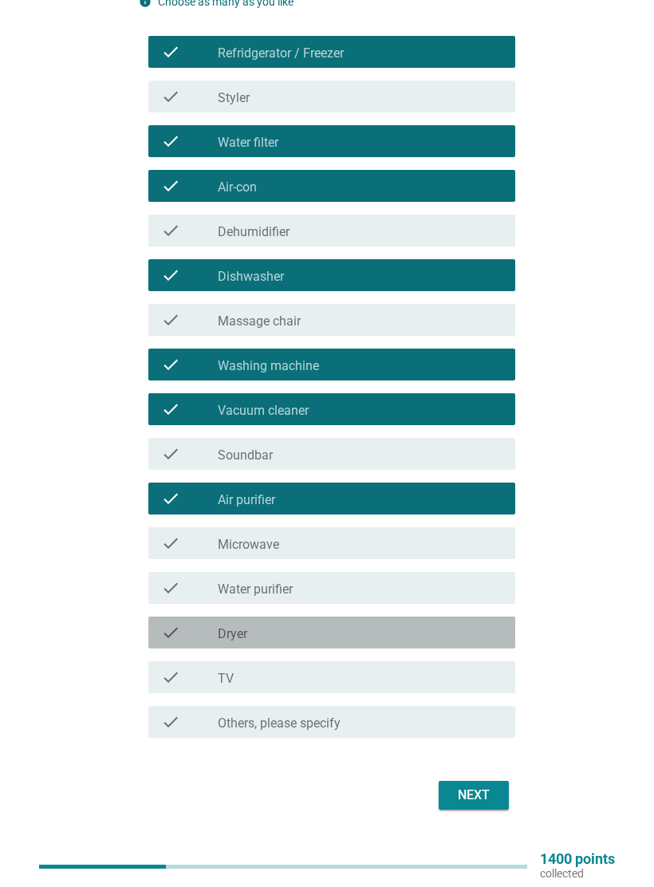
click at [483, 629] on div "check_box_outline_blank Dryer" at bounding box center [360, 632] width 285 height 19
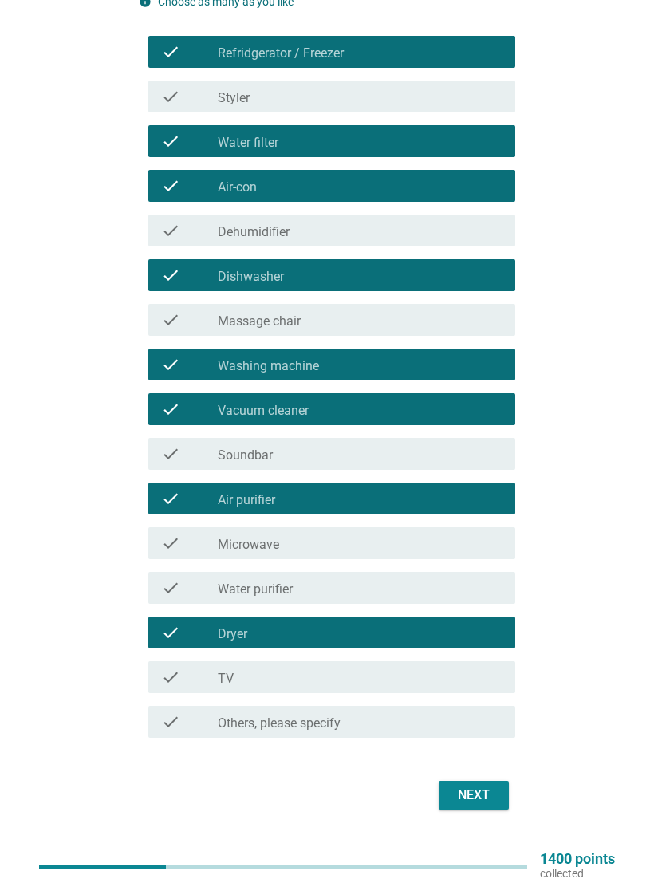
click at [494, 675] on div "check_box_outline_blank TV" at bounding box center [360, 676] width 285 height 19
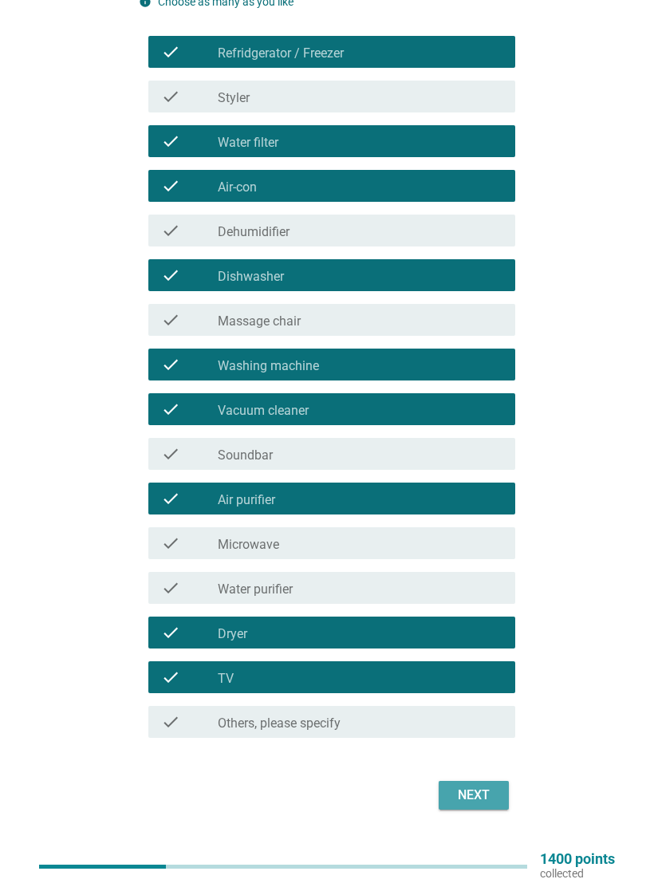
click at [497, 795] on button "Next" at bounding box center [473, 795] width 70 height 29
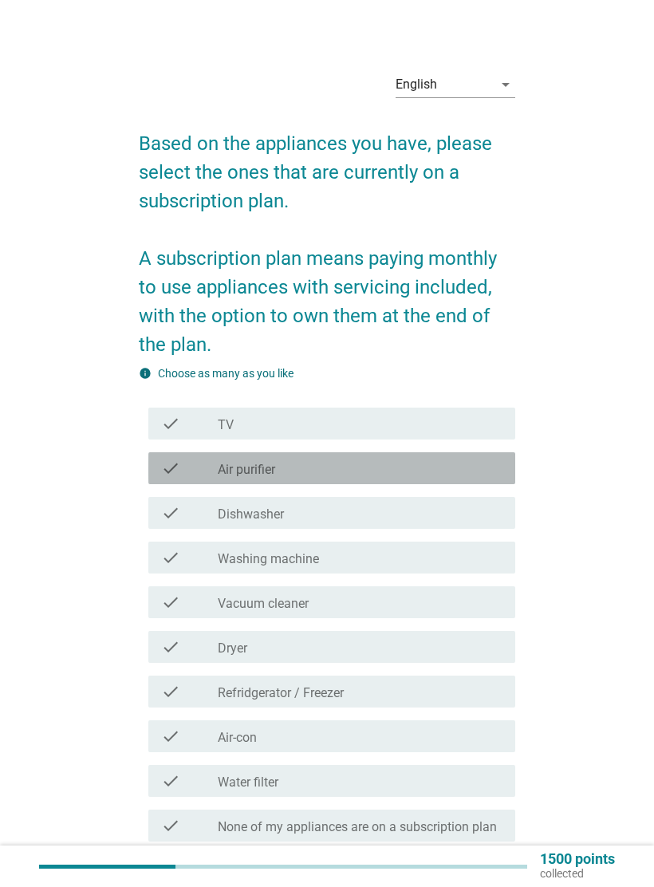
click at [482, 482] on div "check check_box_outline_blank Air purifier" at bounding box center [331, 468] width 367 height 32
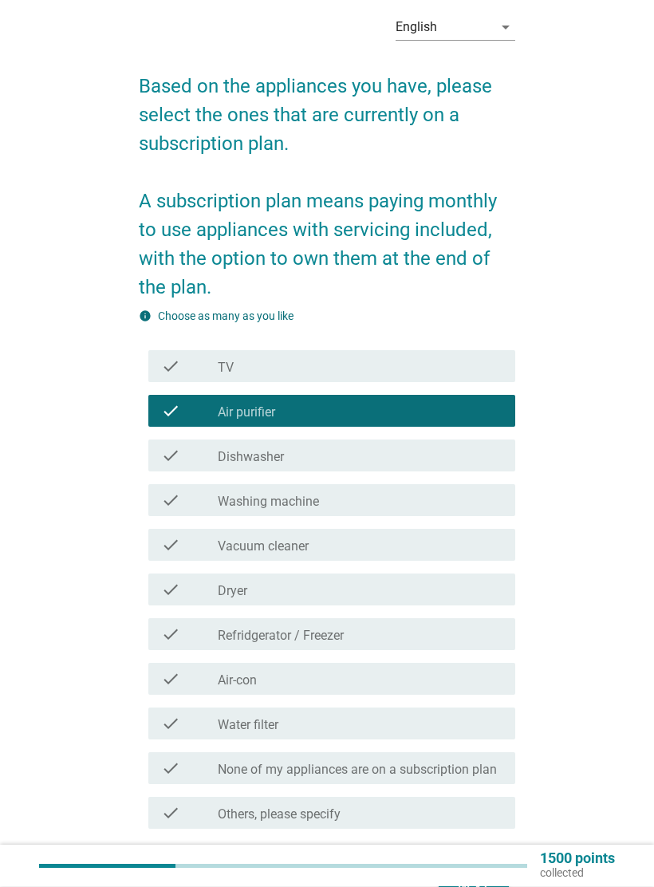
scroll to position [58, 0]
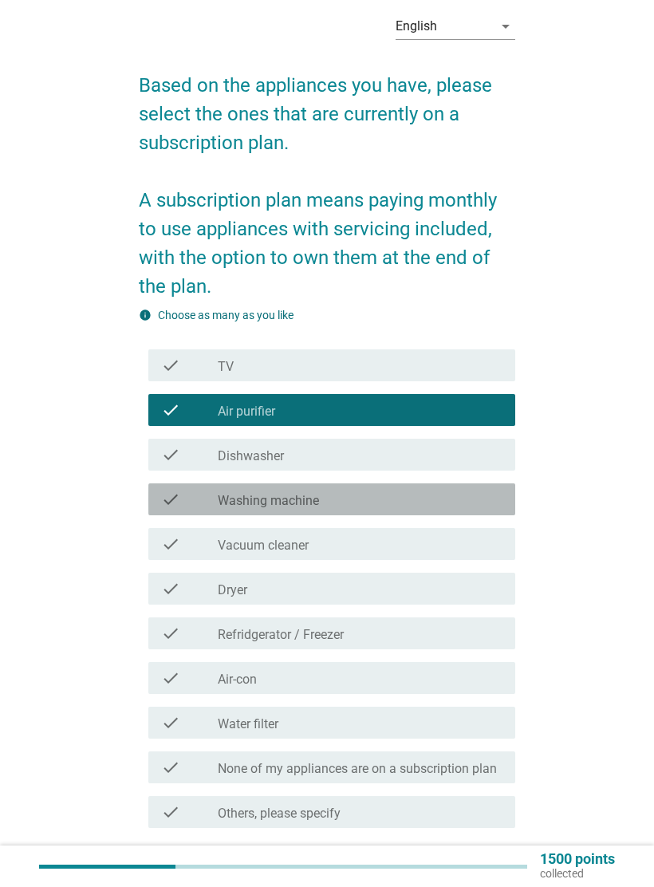
click at [486, 505] on div "check_box_outline_blank Washing machine" at bounding box center [360, 499] width 285 height 19
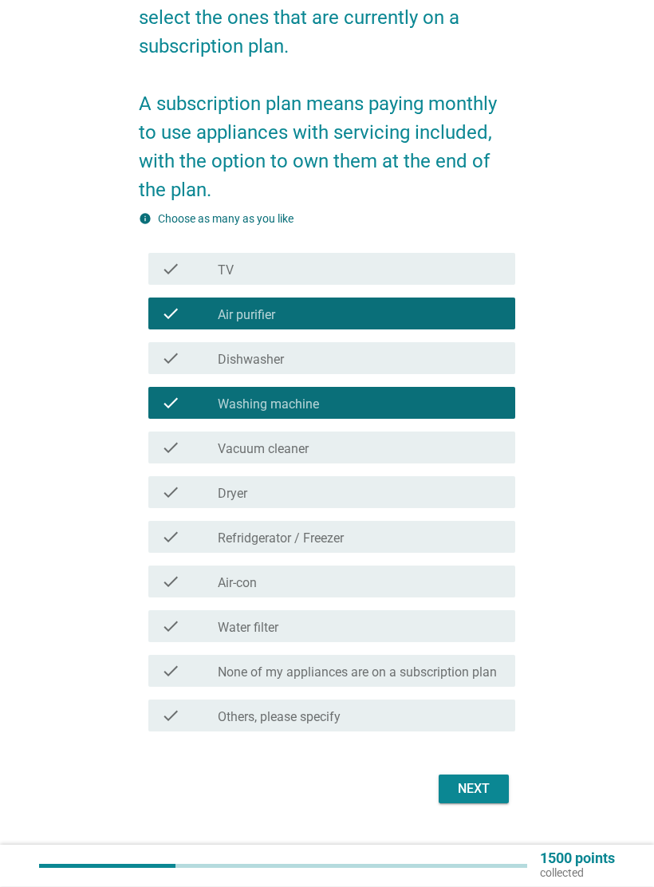
scroll to position [156, 0]
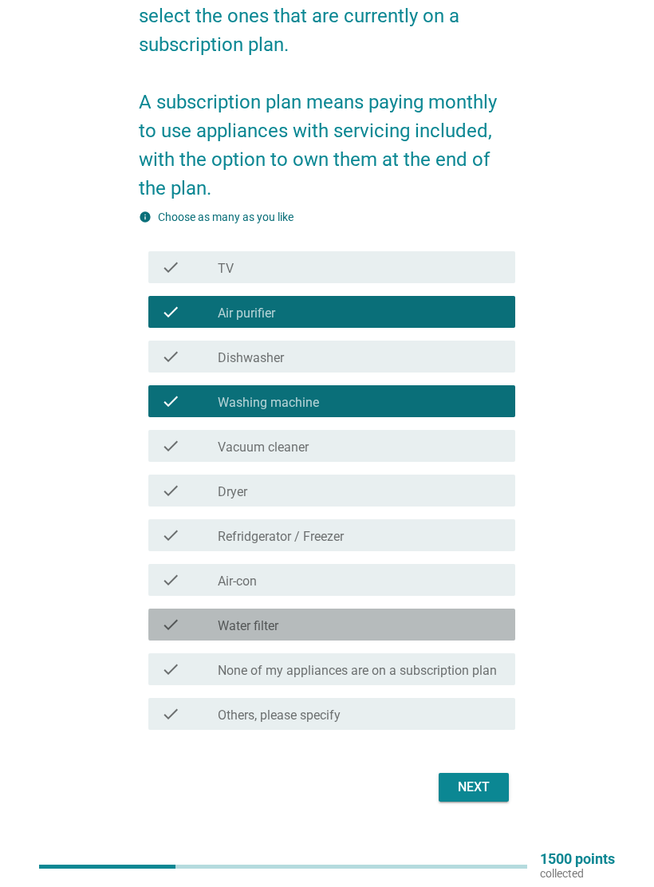
click at [505, 621] on div "check check_box_outline_blank Water filter" at bounding box center [331, 624] width 367 height 32
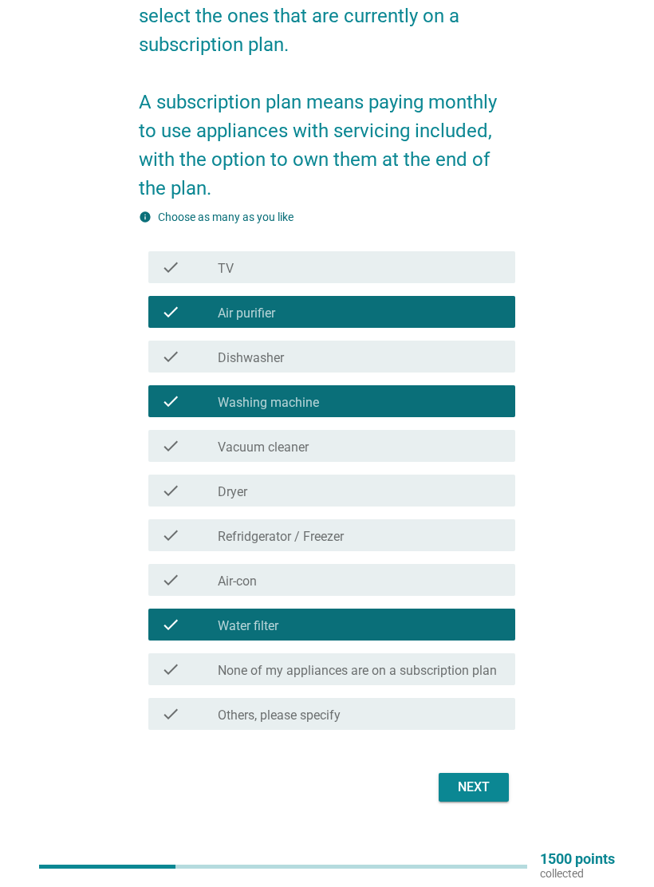
click at [494, 785] on div "Next" at bounding box center [473, 786] width 45 height 19
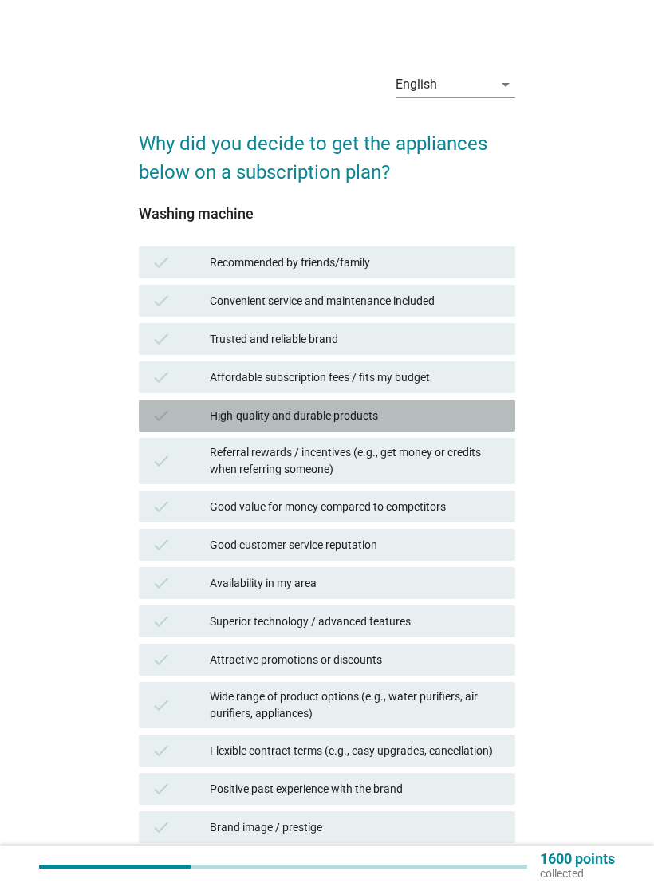
click at [494, 414] on div "High-quality and durable products" at bounding box center [356, 415] width 293 height 19
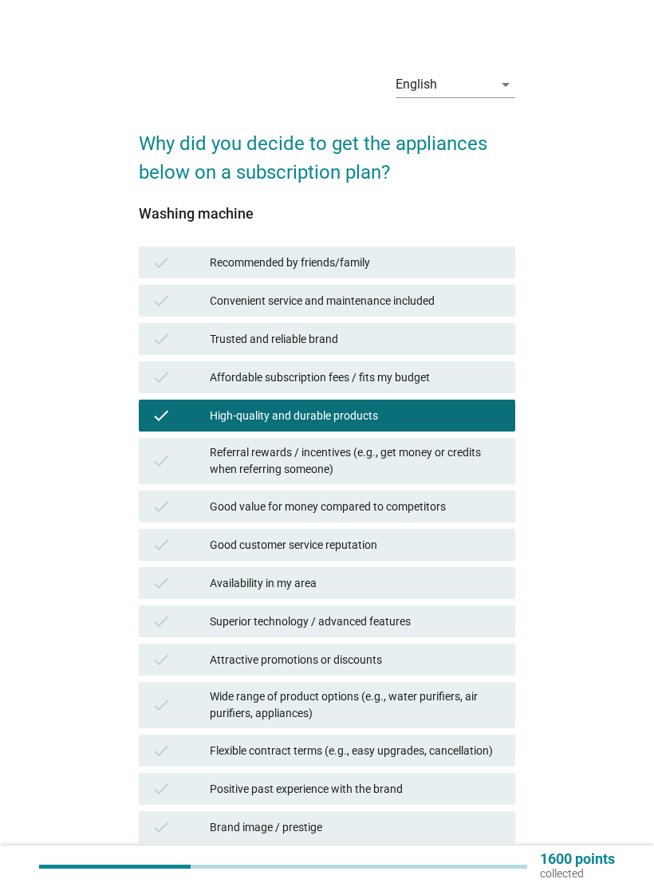
click at [488, 502] on div "Good value for money compared to competitors" at bounding box center [356, 506] width 293 height 19
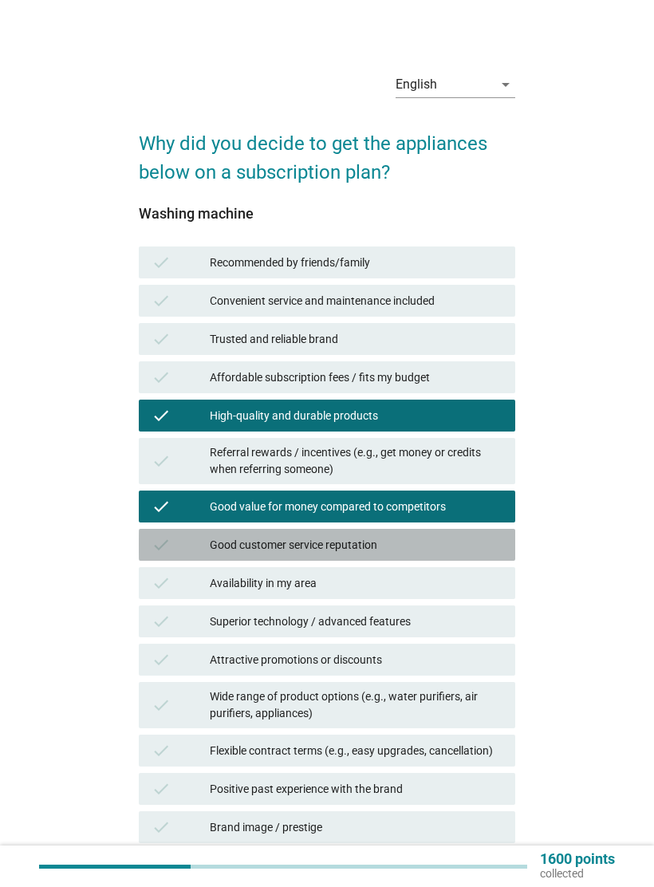
click at [478, 542] on div "Good customer service reputation" at bounding box center [356, 544] width 293 height 19
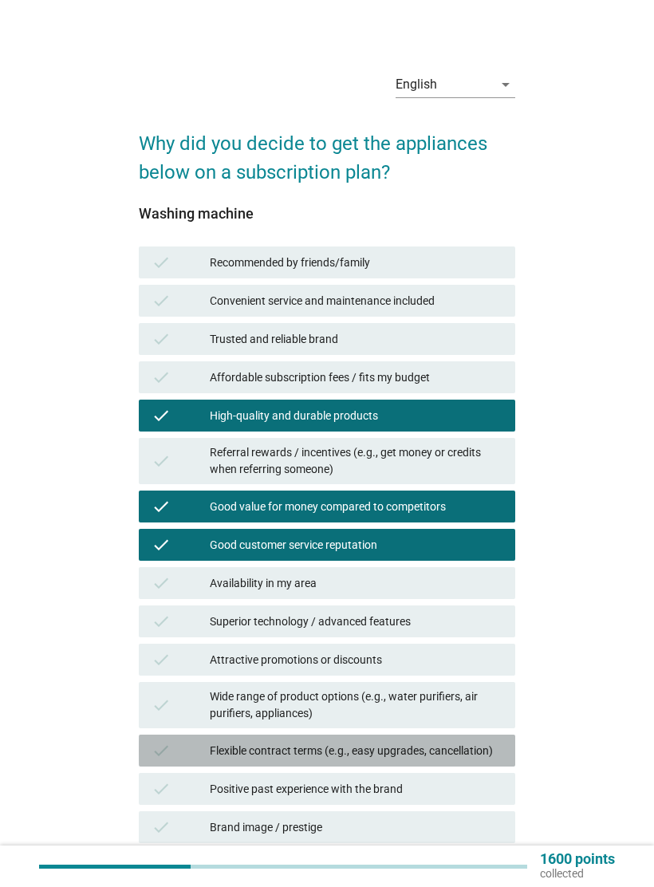
click at [456, 752] on div "Flexible contract terms (e.g., easy upgrades, cancellation)" at bounding box center [356, 750] width 293 height 19
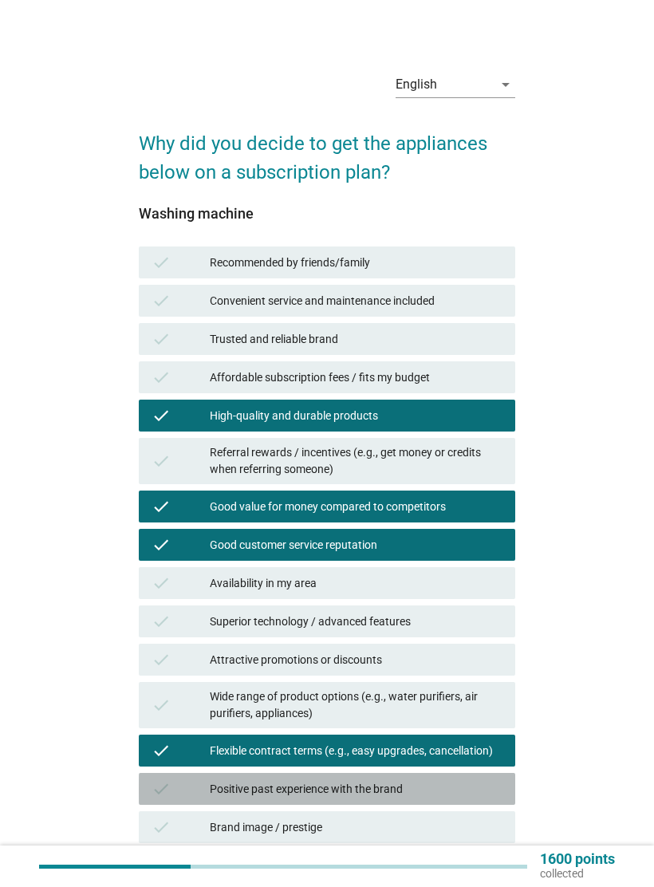
click at [452, 787] on div "Positive past experience with the brand" at bounding box center [356, 788] width 293 height 19
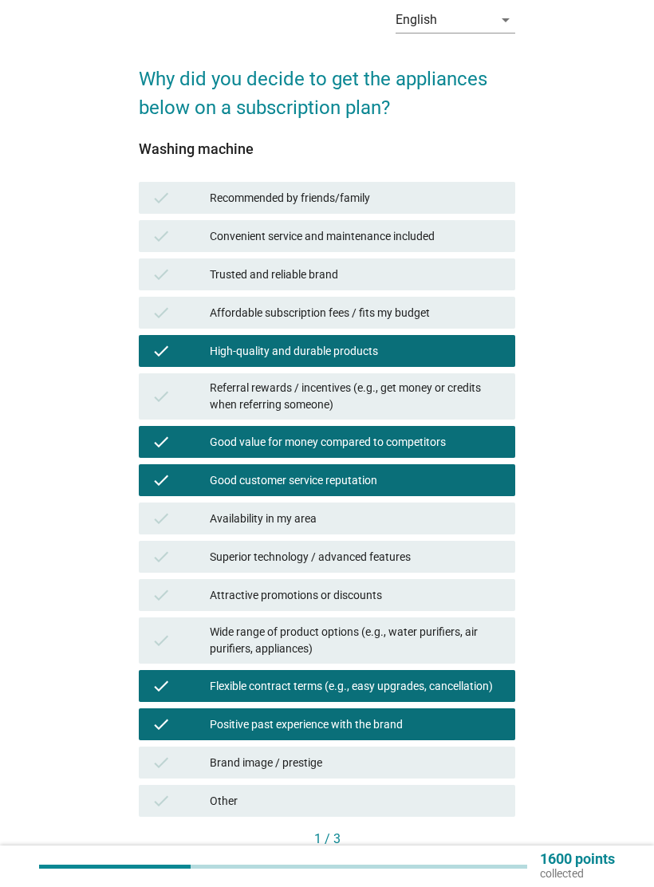
scroll to position [139, 0]
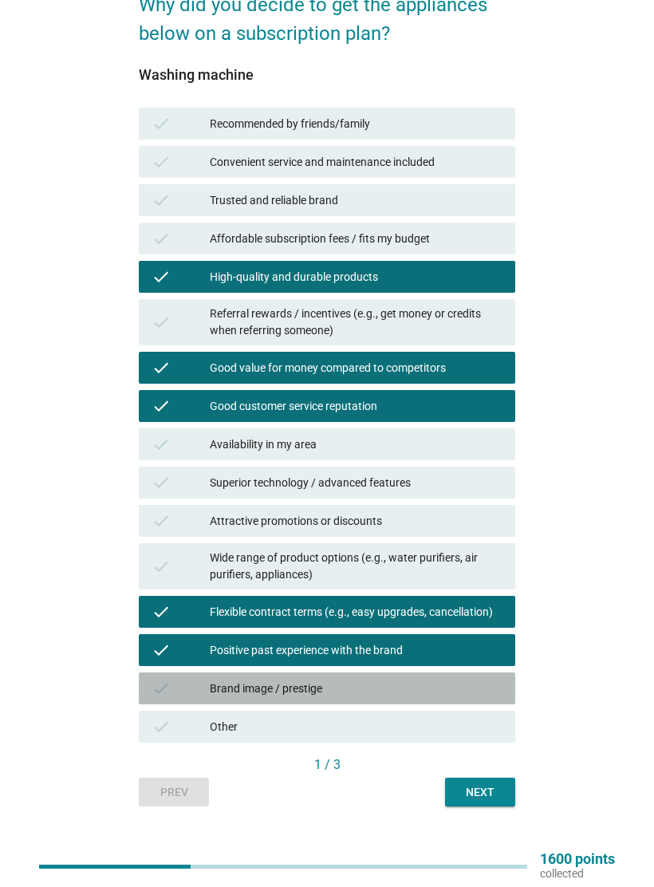
click at [448, 689] on div "Brand image / prestige" at bounding box center [356, 687] width 293 height 19
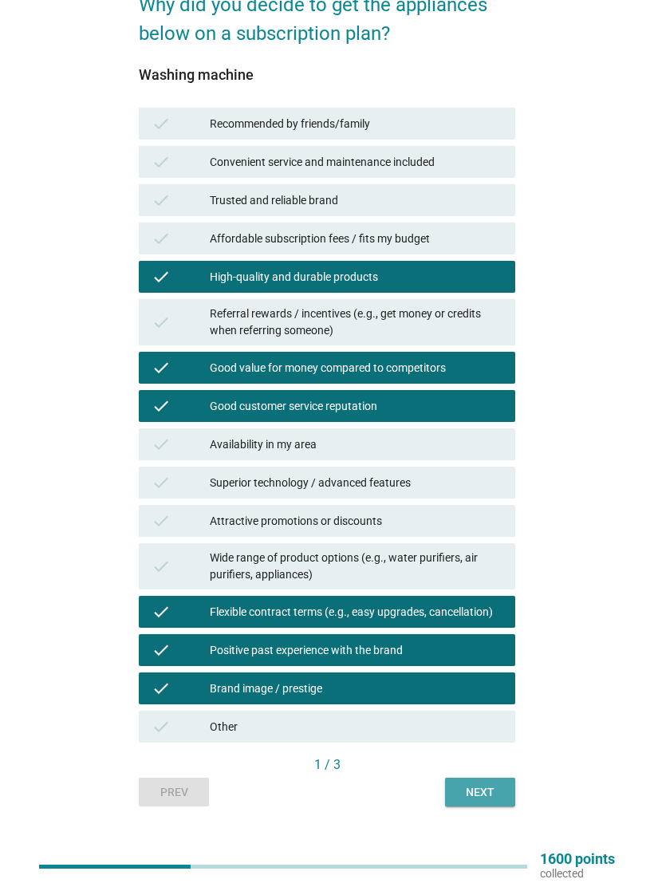
click at [490, 790] on div "Next" at bounding box center [480, 792] width 45 height 17
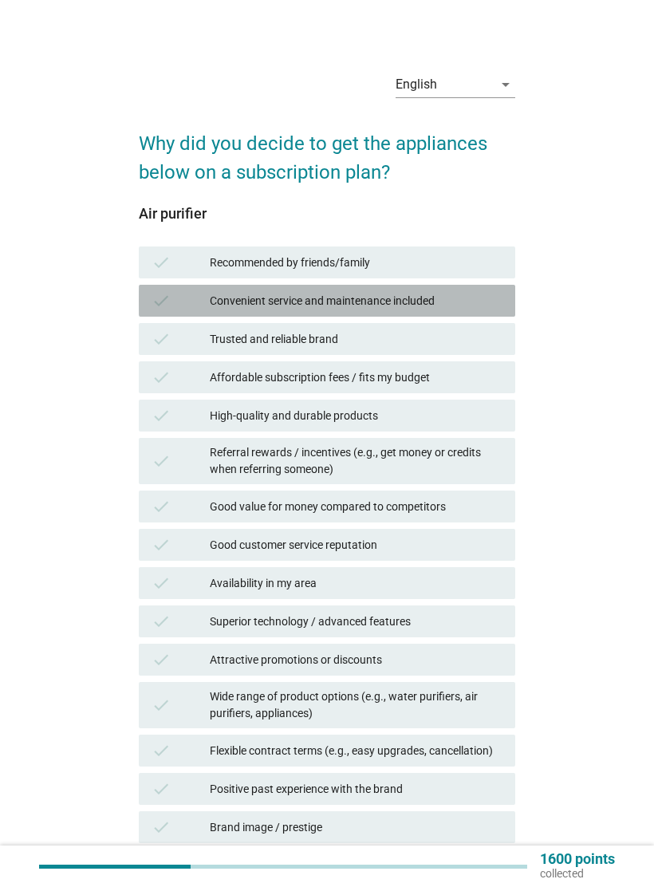
click at [488, 300] on div "Convenient service and maintenance included" at bounding box center [356, 300] width 293 height 19
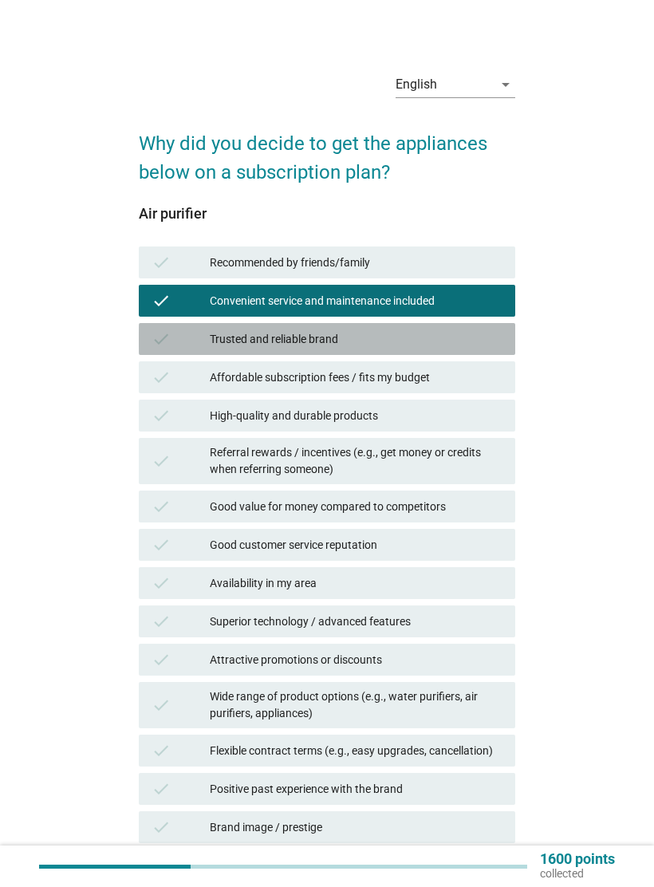
click at [501, 348] on div "Trusted and reliable brand" at bounding box center [356, 338] width 293 height 19
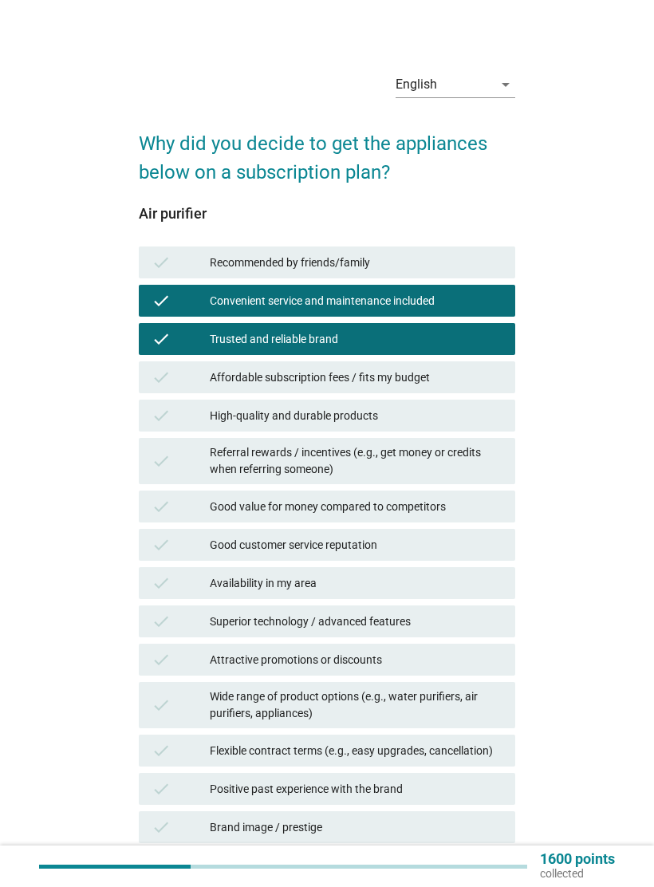
click at [501, 377] on div "Affordable subscription fees / fits my budget" at bounding box center [356, 377] width 293 height 19
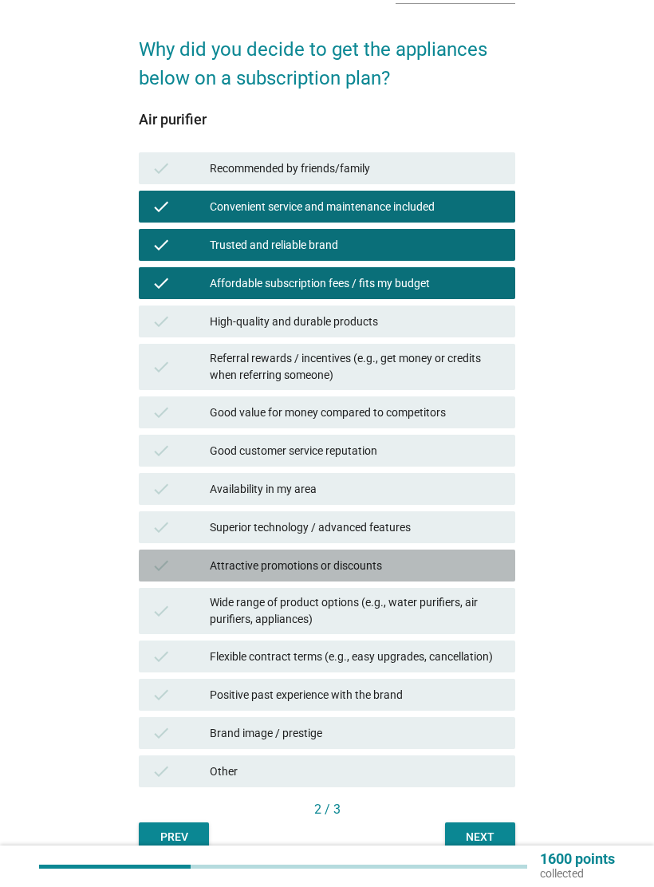
scroll to position [139, 0]
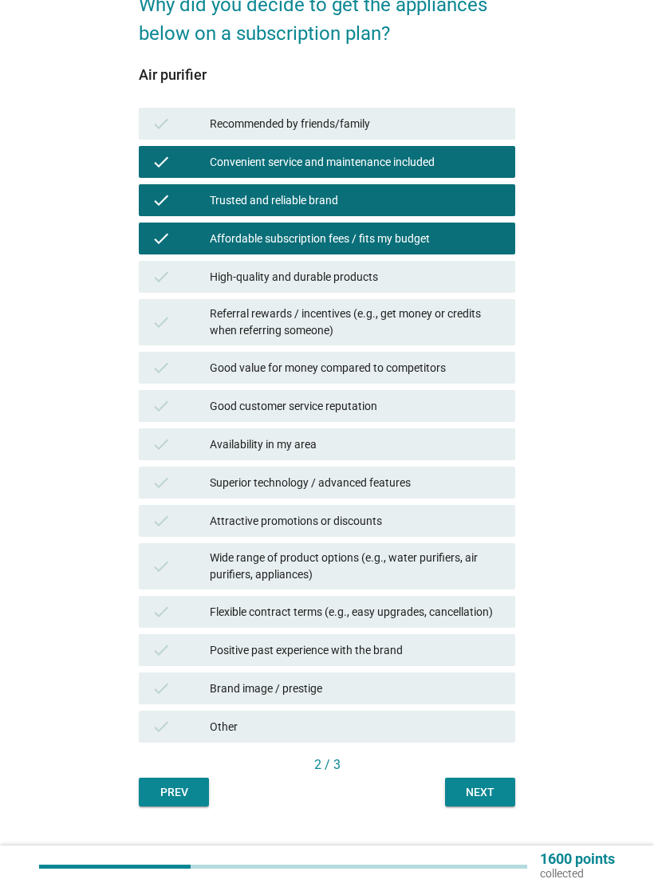
click at [476, 790] on div "Next" at bounding box center [480, 792] width 45 height 17
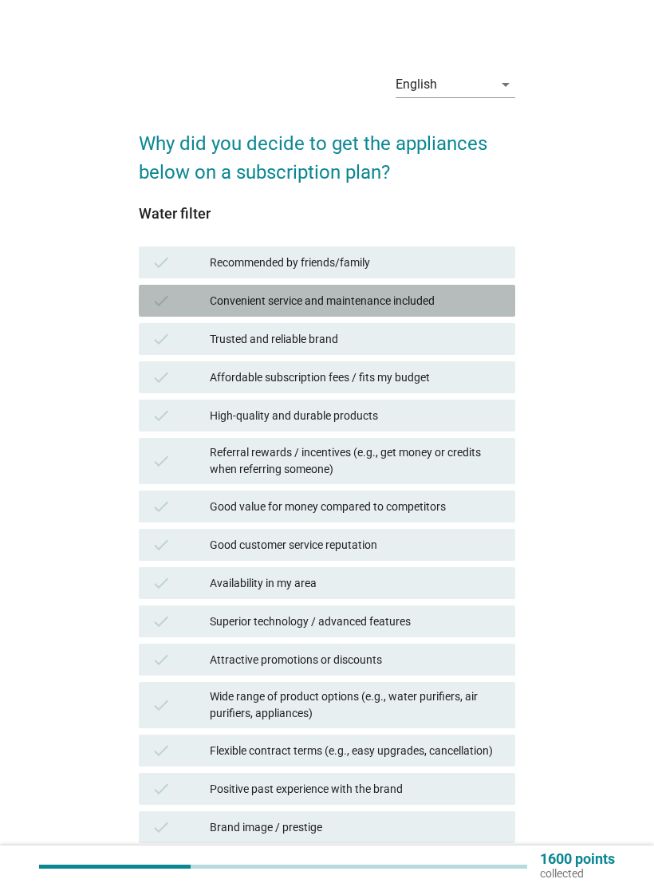
click at [495, 294] on div "Convenient service and maintenance included" at bounding box center [356, 300] width 293 height 19
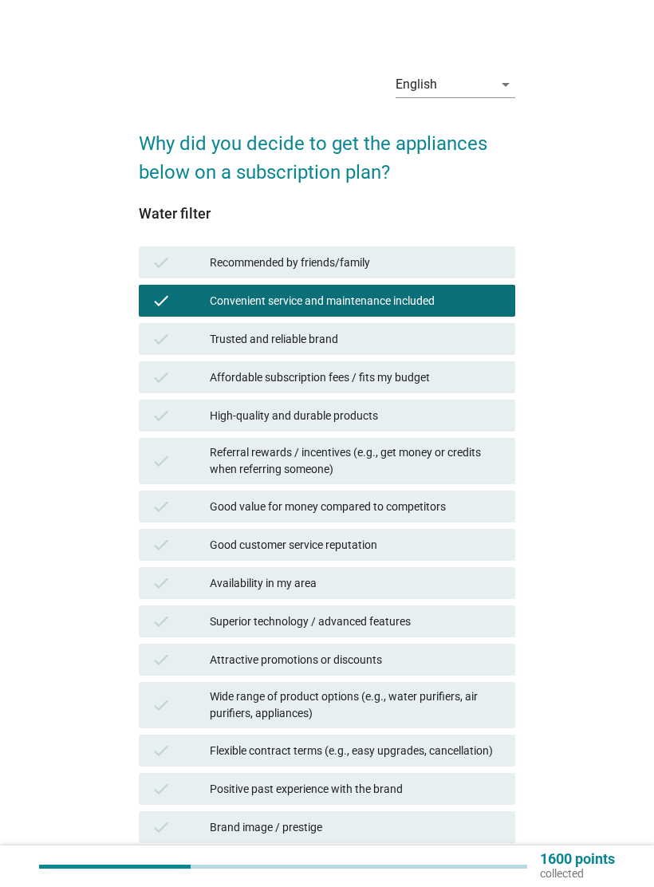
click at [474, 342] on div "Trusted and reliable brand" at bounding box center [356, 338] width 293 height 19
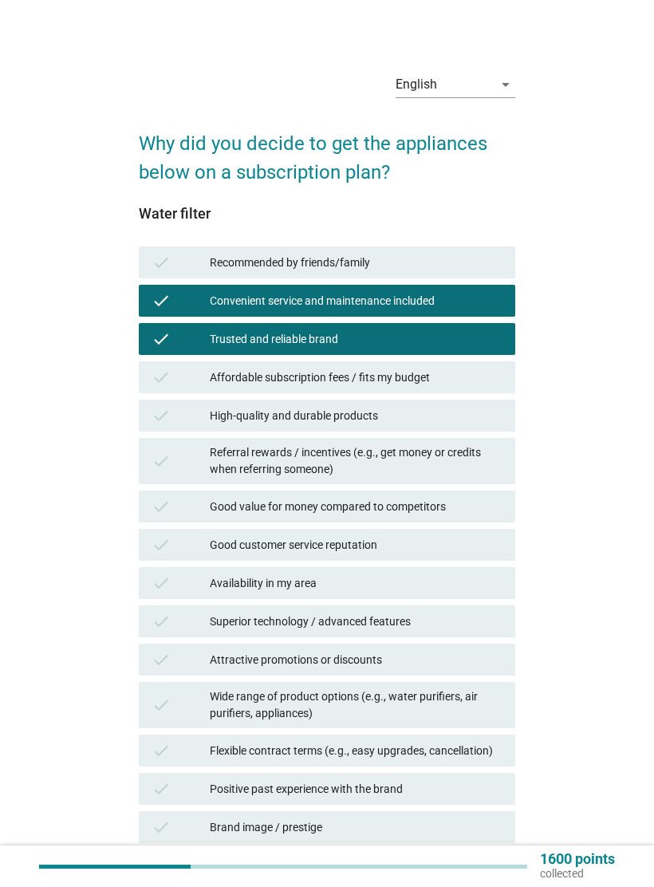
click at [481, 383] on div "Affordable subscription fees / fits my budget" at bounding box center [356, 377] width 293 height 19
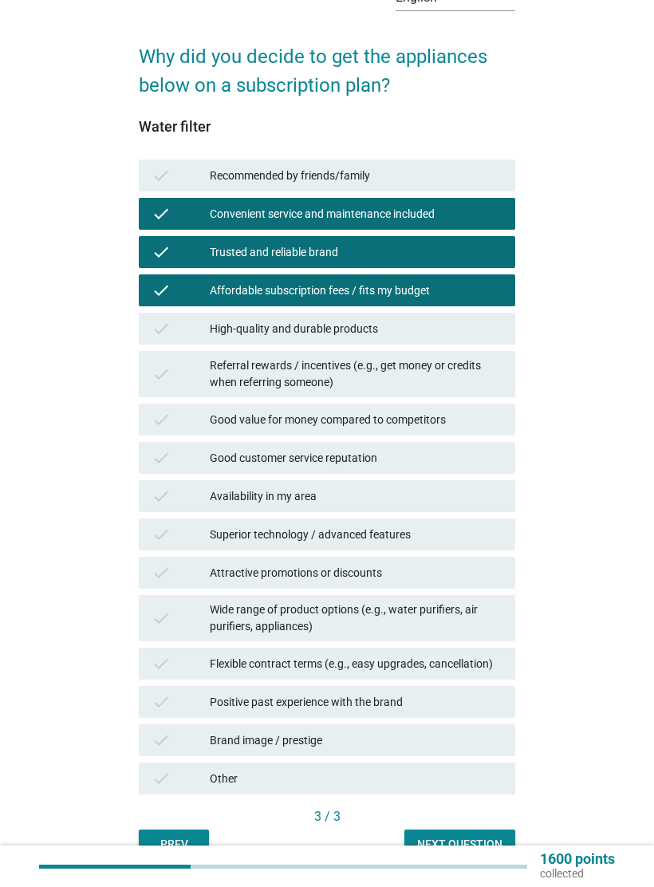
scroll to position [139, 0]
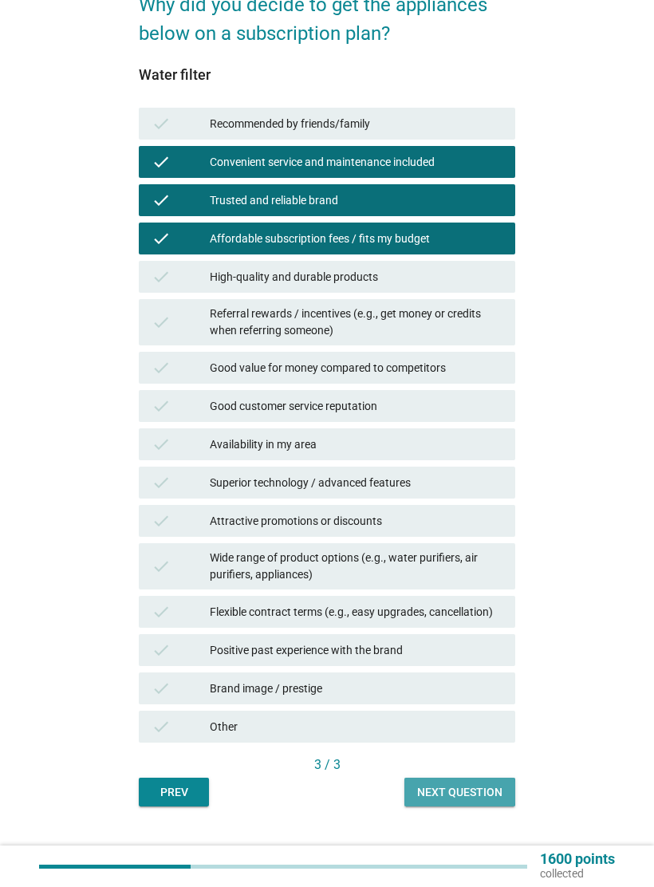
click at [476, 784] on div "Next question" at bounding box center [459, 792] width 85 height 17
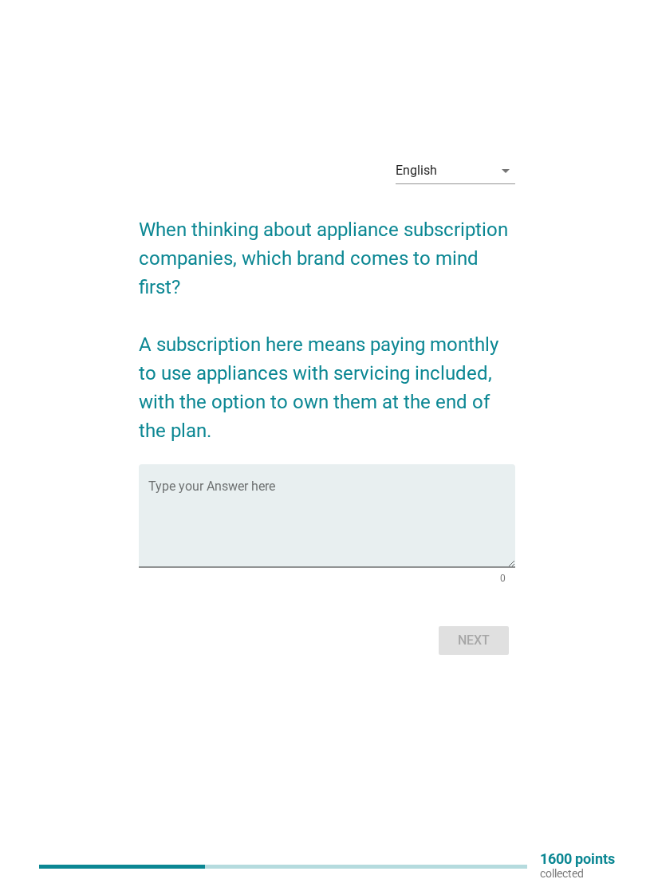
scroll to position [22, 0]
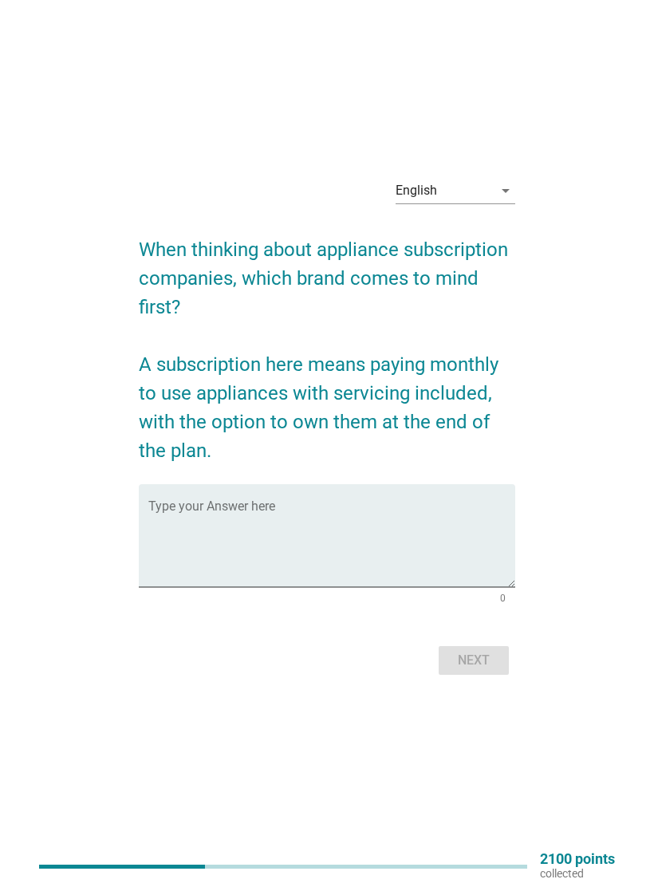
click at [433, 519] on textarea "Type your Answer here" at bounding box center [331, 545] width 367 height 84
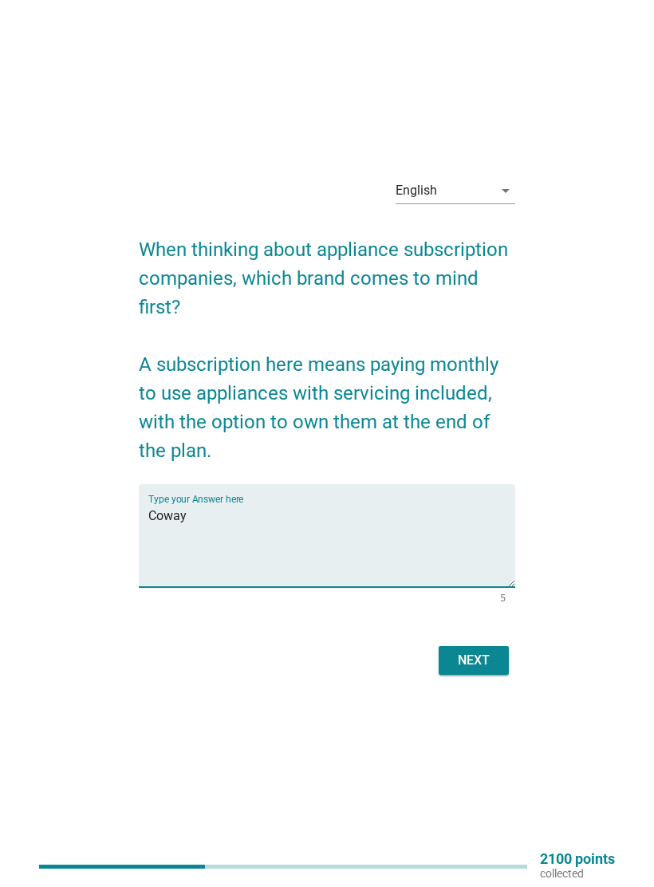
type textarea "Coway"
click at [585, 562] on div "English arrow_drop_down When thinking about appliance subscription companies, w…" at bounding box center [327, 422] width 603 height 540
click at [474, 658] on div "Next" at bounding box center [473, 660] width 45 height 19
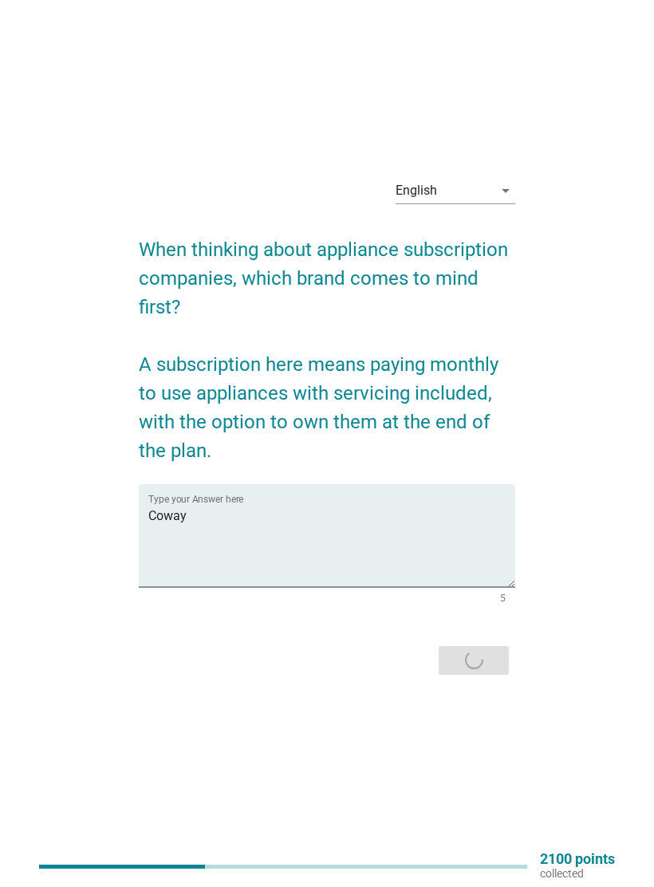
scroll to position [0, 0]
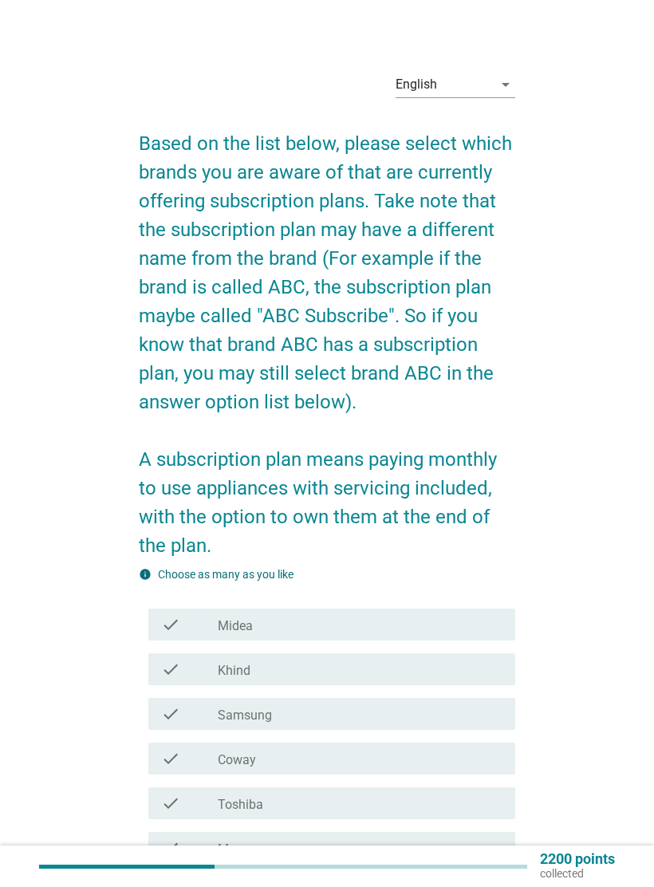
click at [475, 667] on div "check_box_outline_blank Khind" at bounding box center [360, 668] width 285 height 19
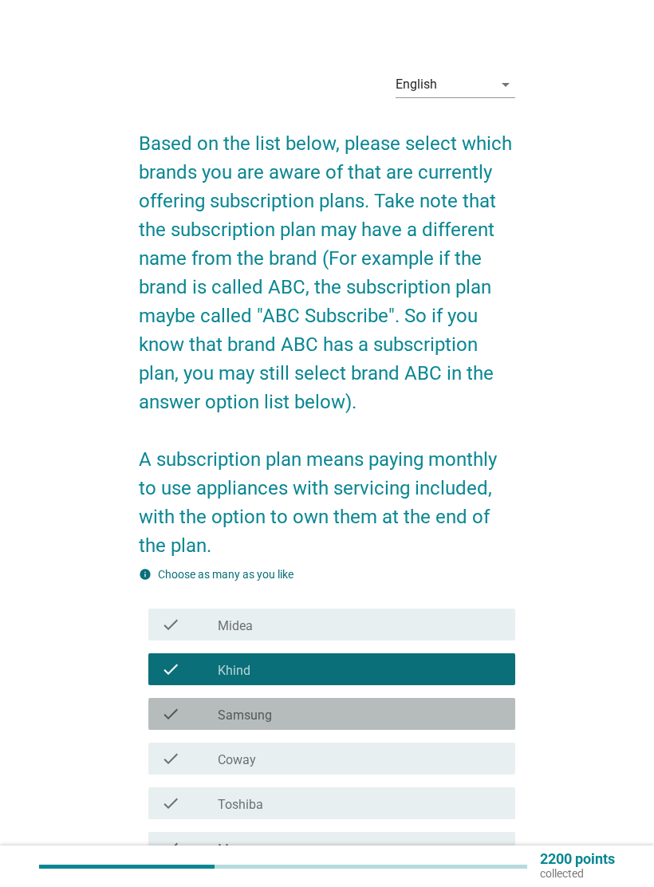
click at [441, 746] on div "check check_box_outline_blank Coway" at bounding box center [331, 758] width 367 height 32
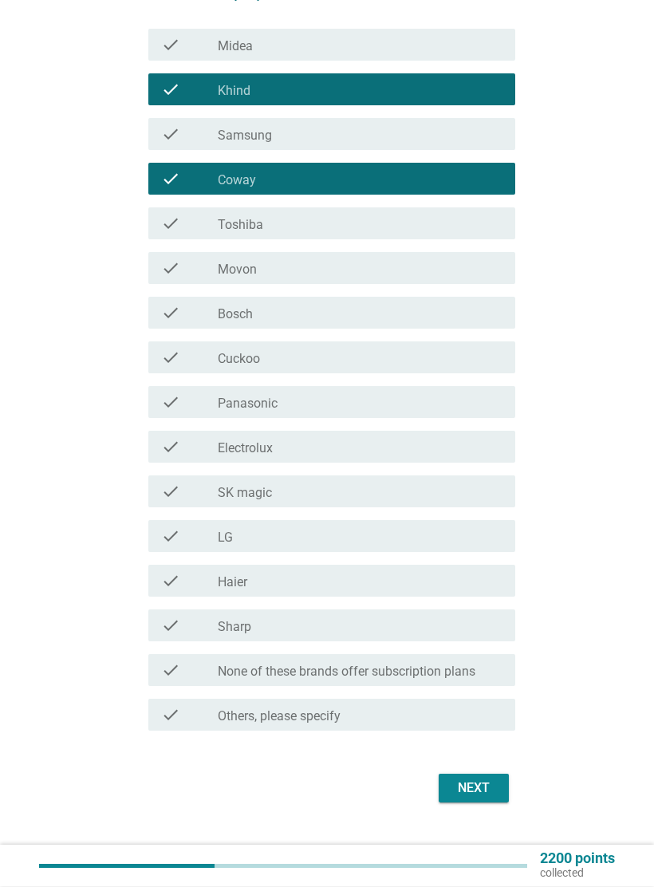
scroll to position [580, 0]
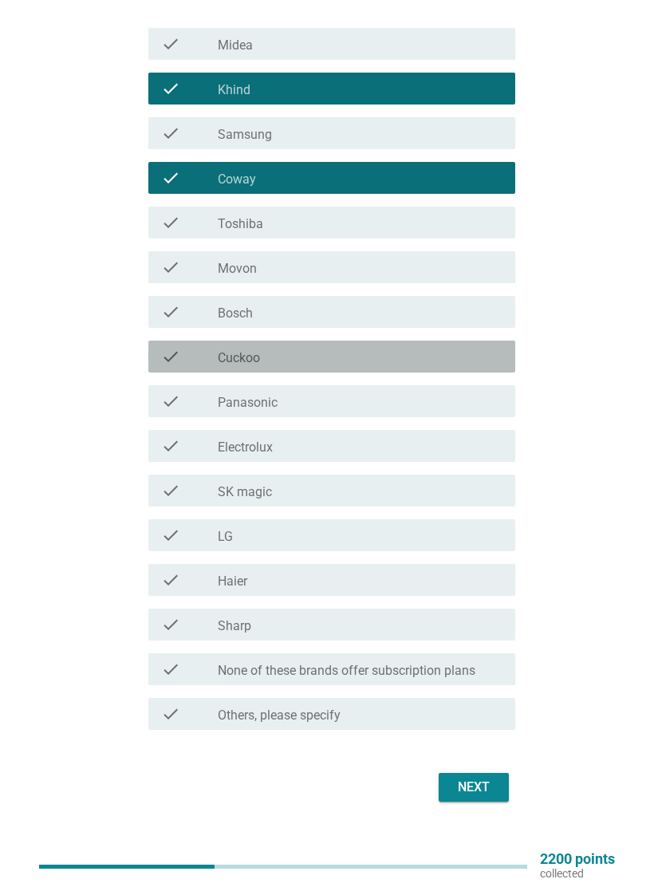
click at [482, 361] on div "check_box_outline_blank Cuckoo" at bounding box center [360, 356] width 285 height 19
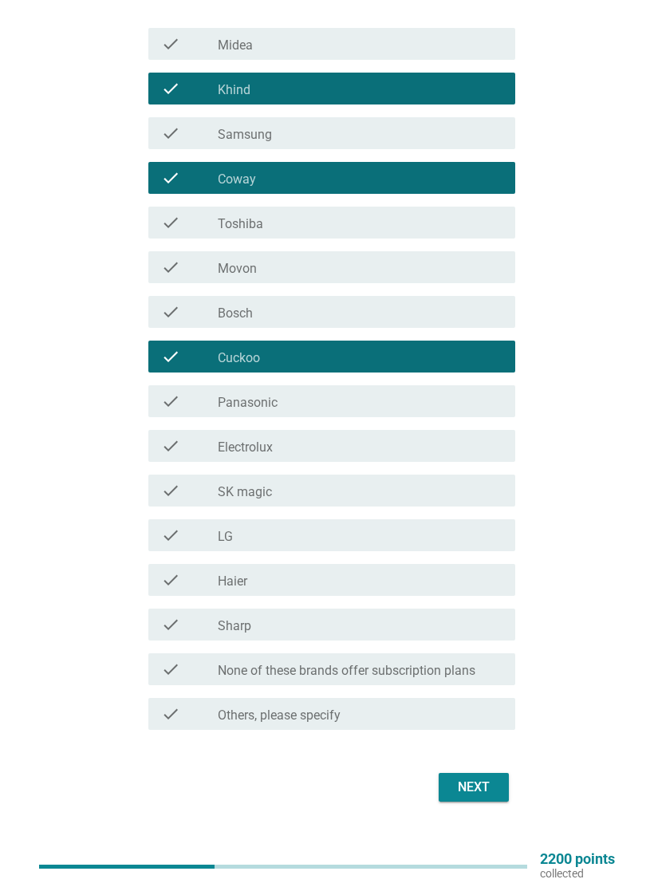
click at [471, 479] on div "check check_box_outline_blank SK magic" at bounding box center [331, 490] width 367 height 32
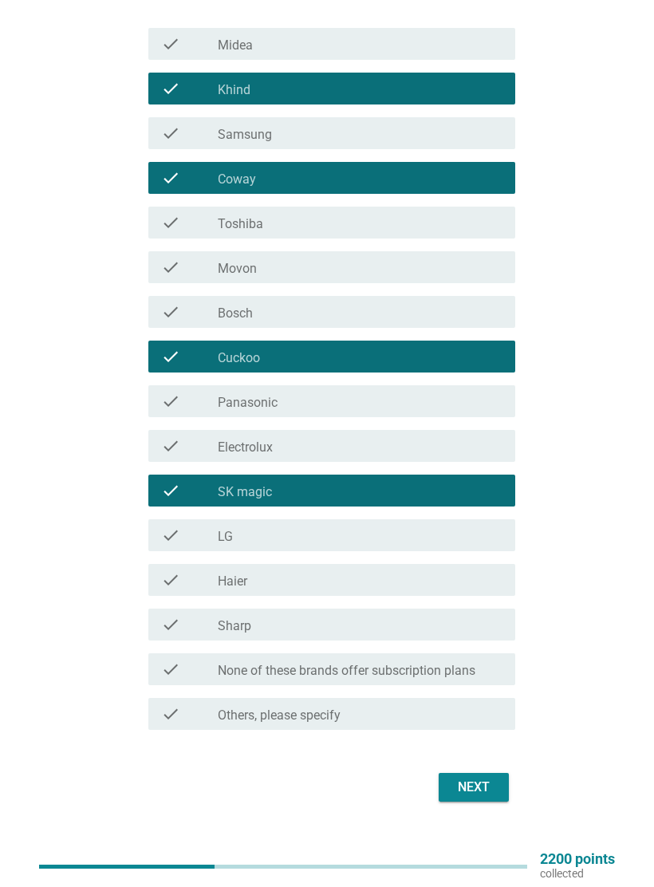
click at [484, 789] on div "Next" at bounding box center [473, 786] width 45 height 19
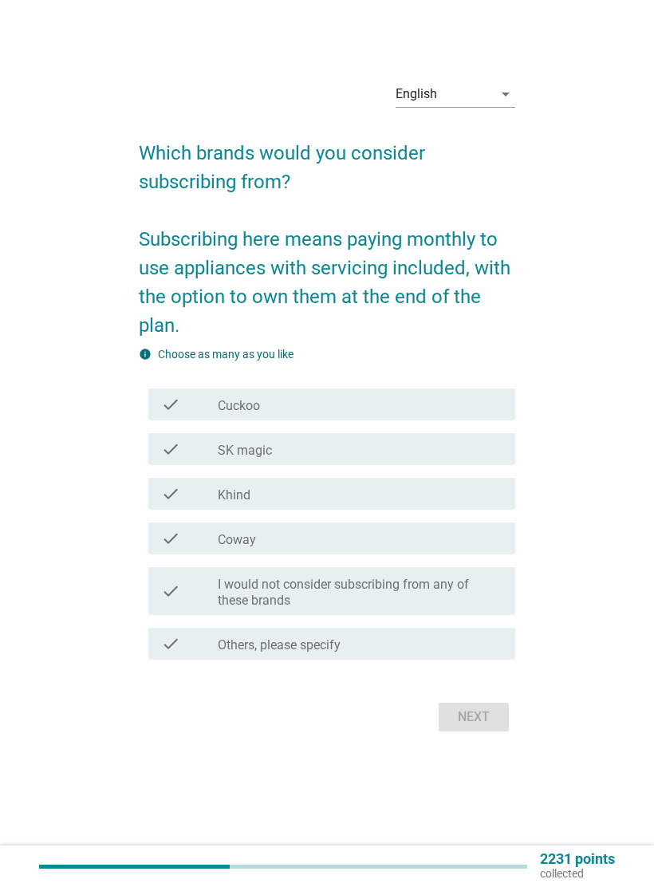
scroll to position [22, 0]
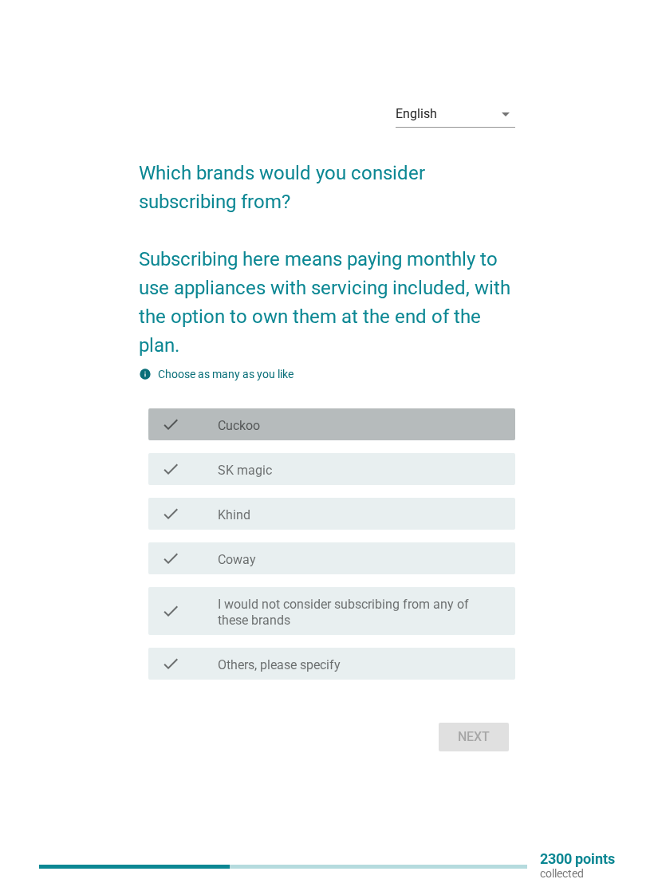
click at [486, 438] on div "check check_box_outline_blank Cuckoo" at bounding box center [331, 424] width 367 height 32
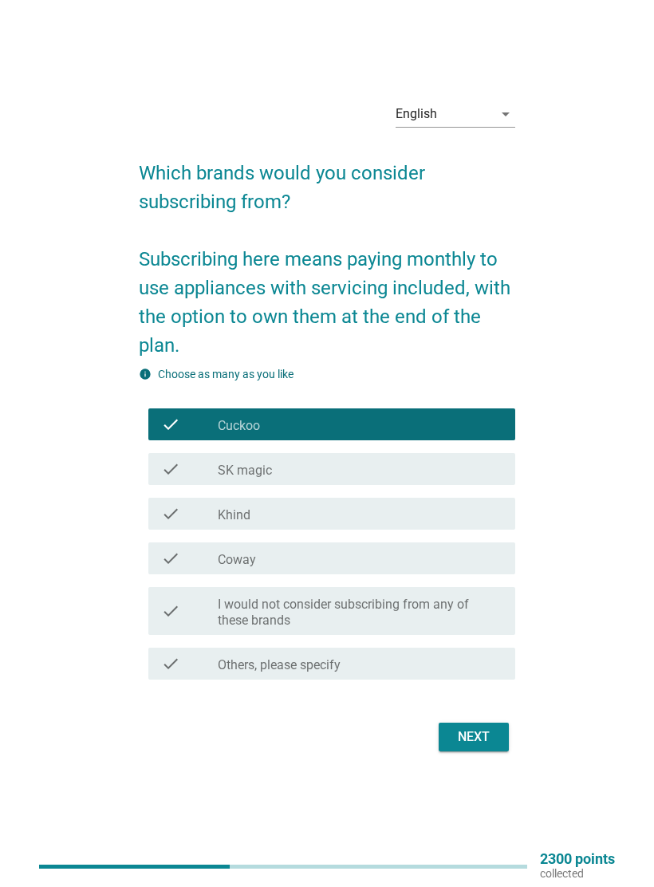
click at [473, 484] on div "check check_box_outline_blank SK magic" at bounding box center [331, 469] width 367 height 32
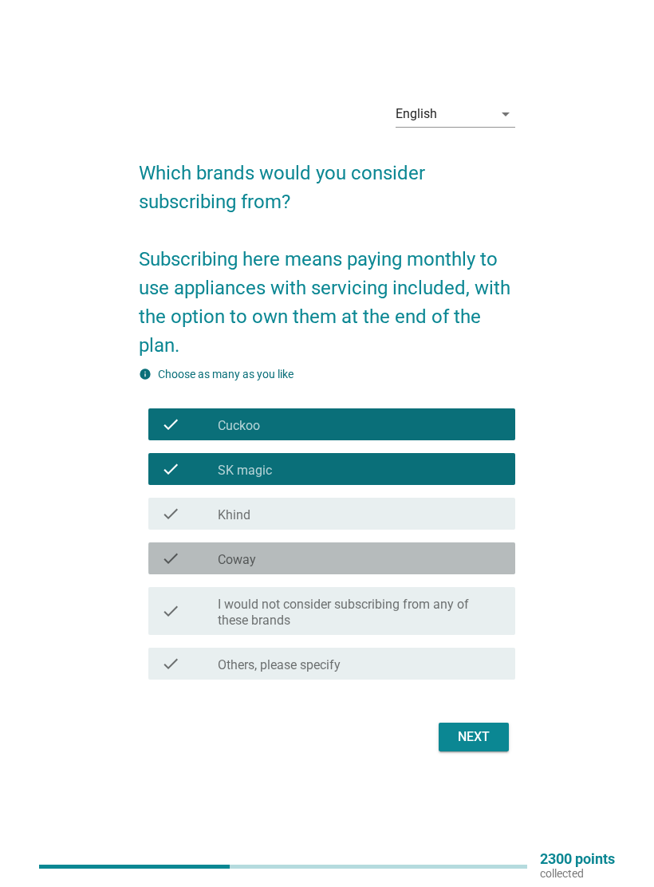
click at [467, 564] on div "check_box_outline_blank Coway" at bounding box center [360, 558] width 285 height 19
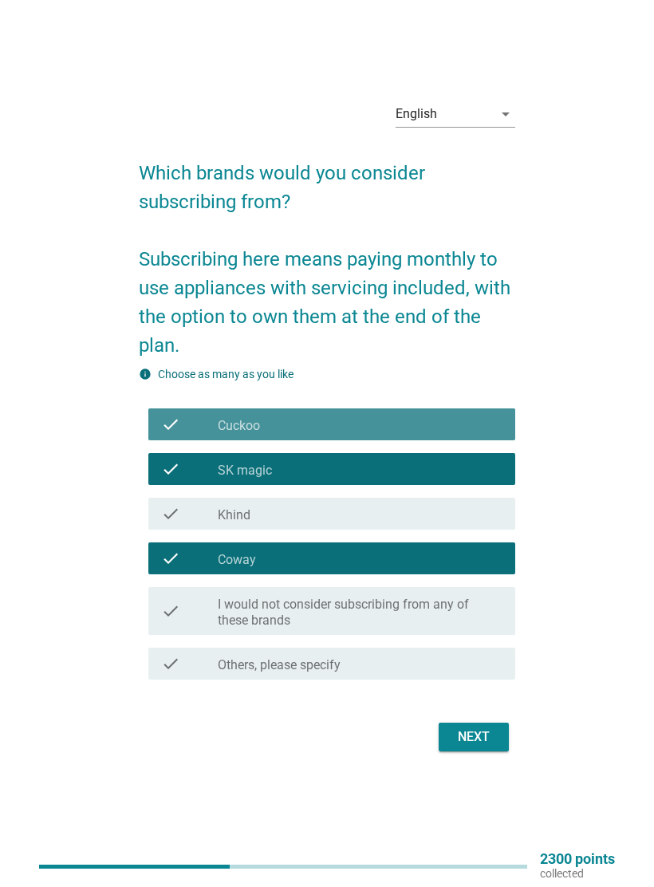
click at [450, 417] on div "check_box_outline_blank Cuckoo" at bounding box center [360, 424] width 285 height 19
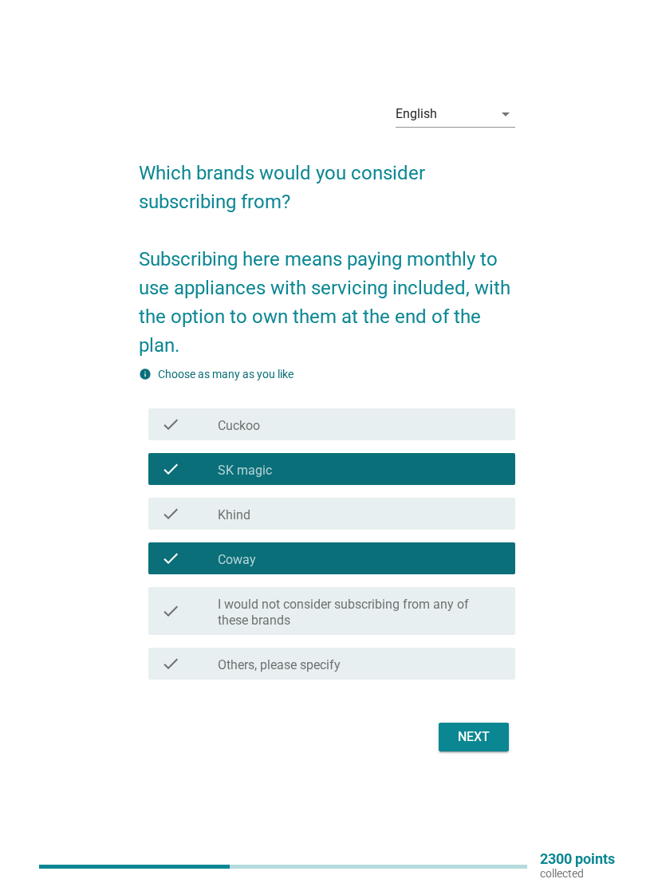
click at [476, 733] on div "Next" at bounding box center [473, 736] width 45 height 19
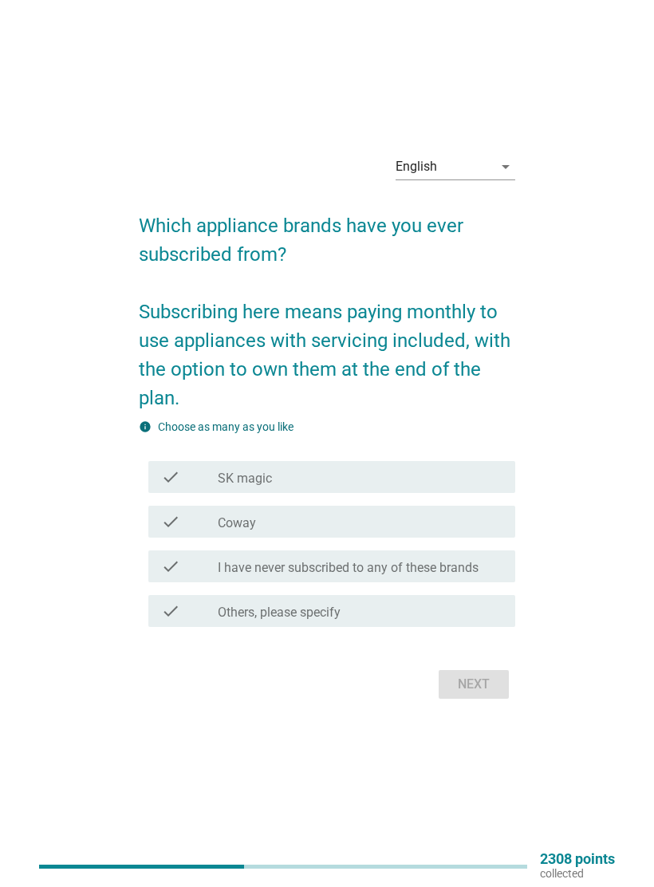
scroll to position [0, 0]
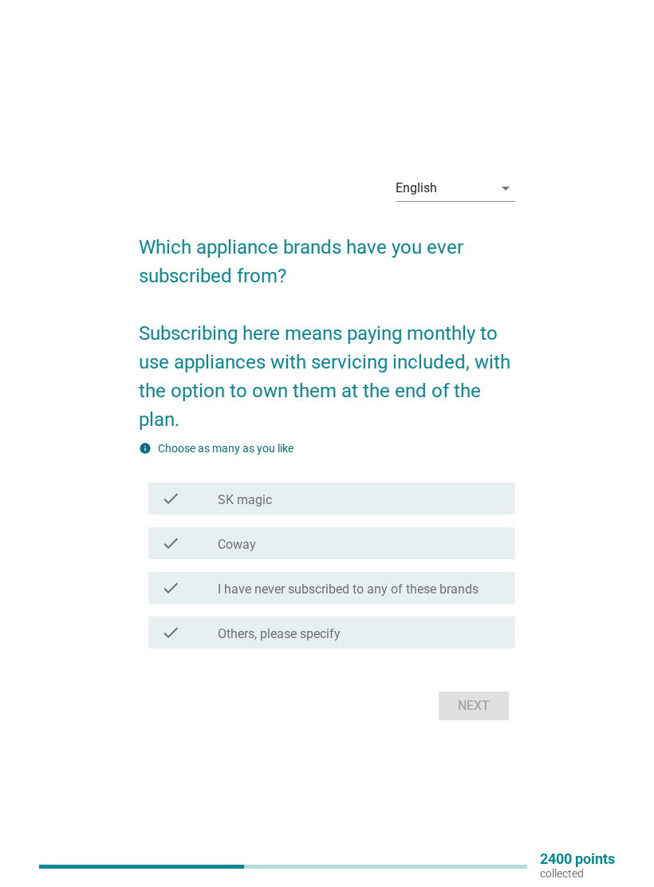
click at [470, 490] on div "check_box SK magic" at bounding box center [360, 498] width 285 height 19
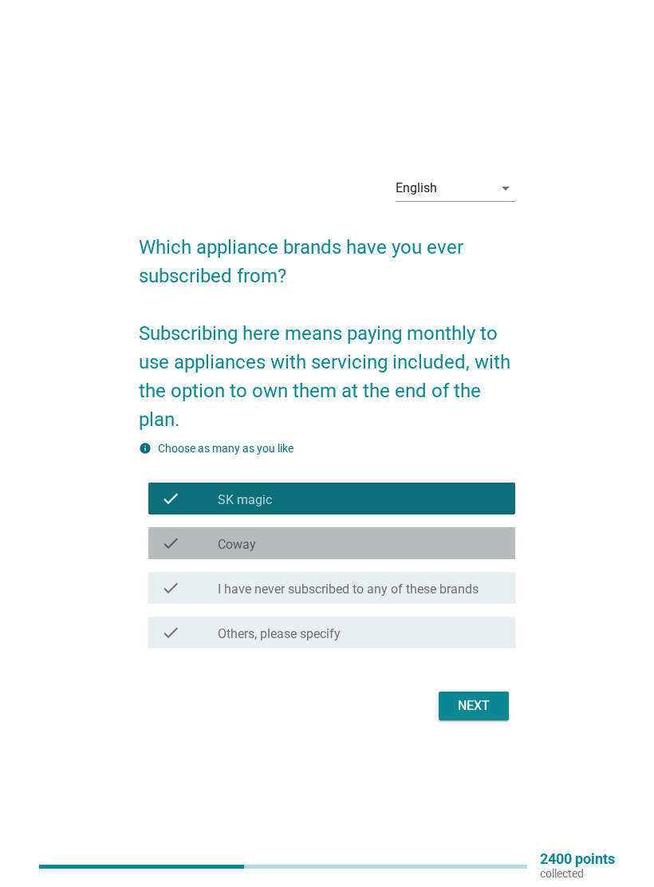
click at [465, 549] on div "check_box Coway" at bounding box center [360, 542] width 285 height 19
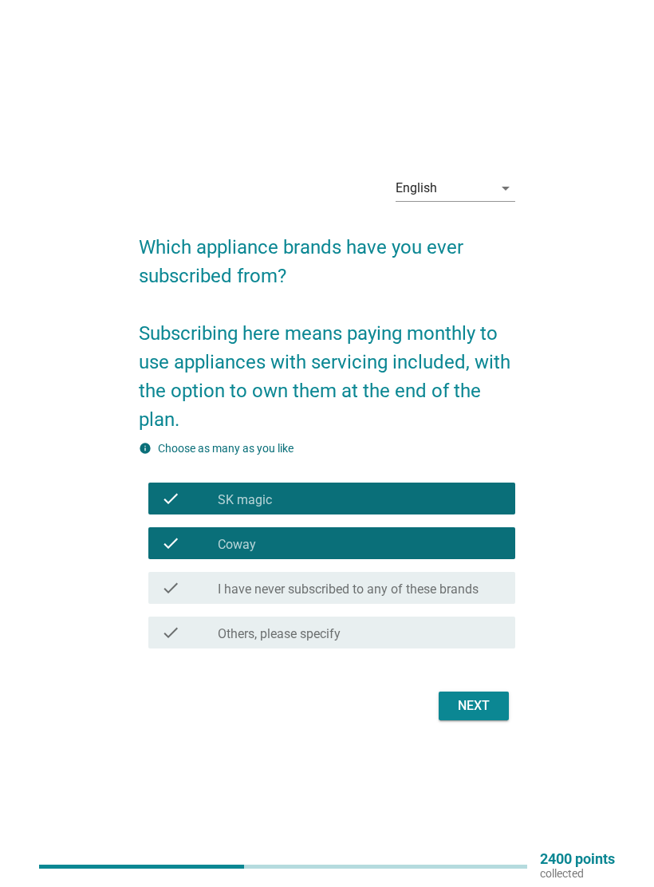
click at [483, 716] on button "Next" at bounding box center [473, 705] width 70 height 29
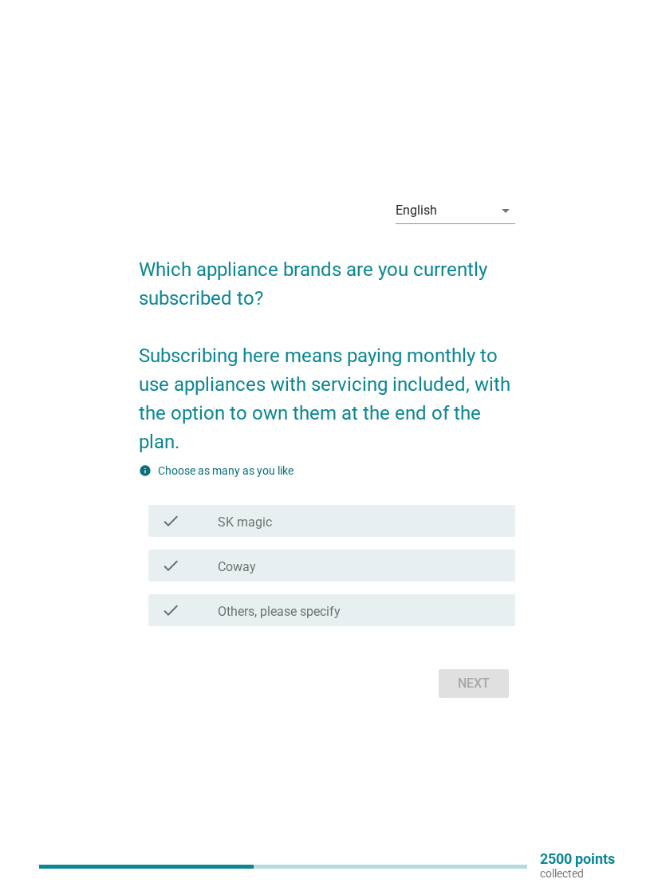
click at [466, 522] on div "check_box SK magic" at bounding box center [360, 520] width 285 height 19
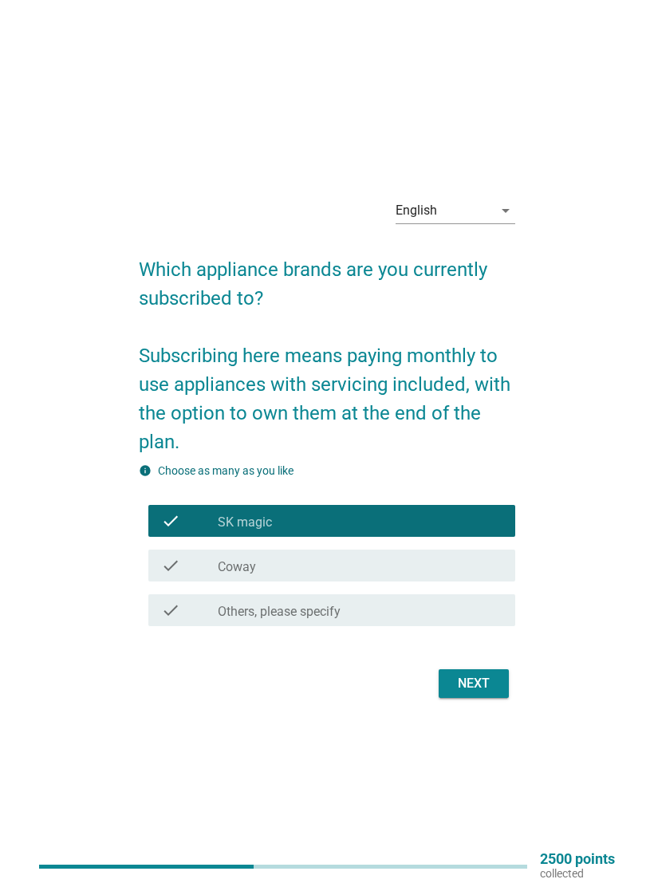
click at [460, 580] on div "check check_box Coway" at bounding box center [331, 565] width 367 height 32
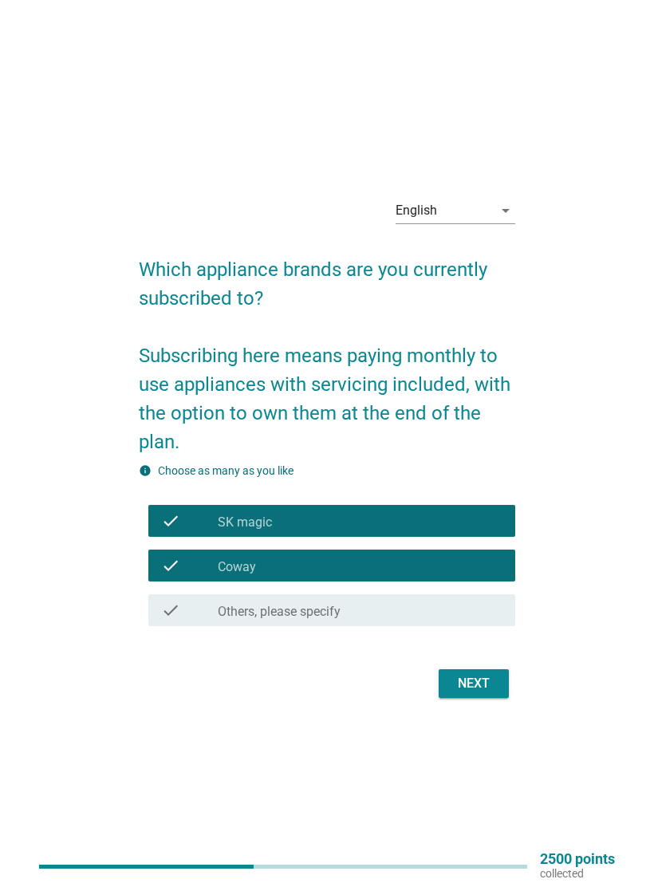
click at [478, 686] on div "Next" at bounding box center [473, 683] width 45 height 19
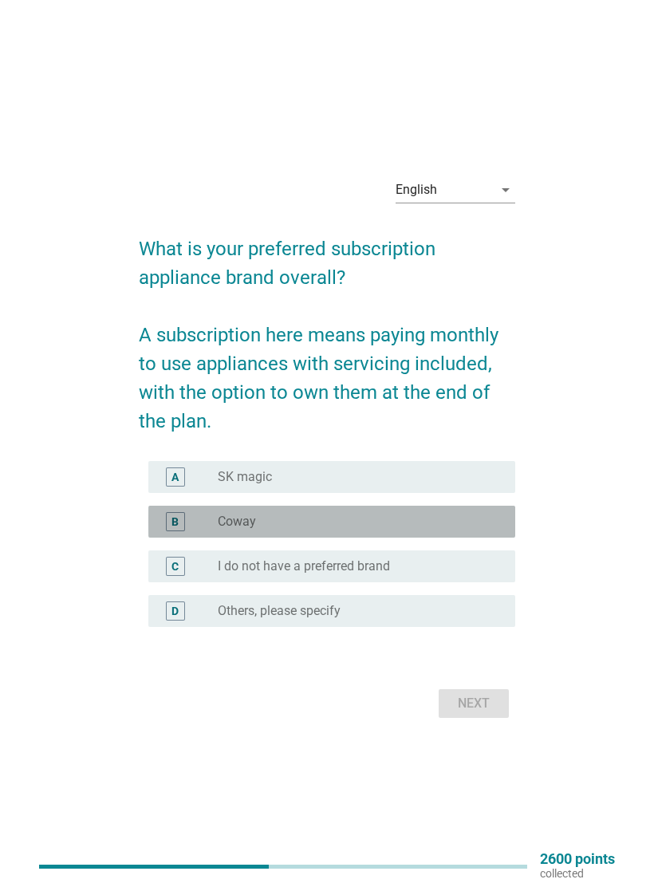
click at [474, 532] on div "B radio_button_unchecked Coway" at bounding box center [331, 521] width 367 height 32
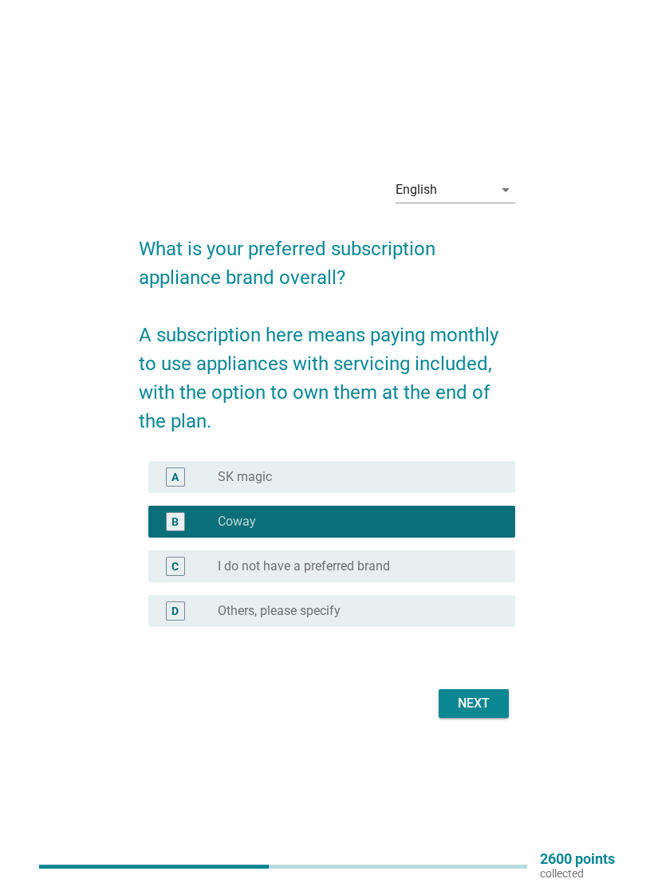
click at [479, 698] on div "Next" at bounding box center [473, 703] width 45 height 19
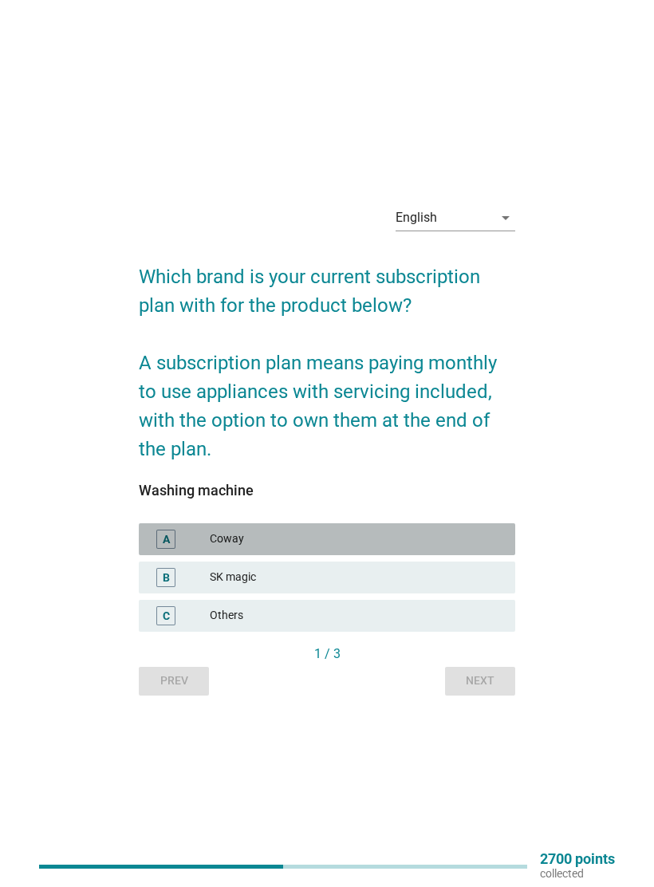
click at [477, 551] on div "A Coway" at bounding box center [327, 539] width 376 height 32
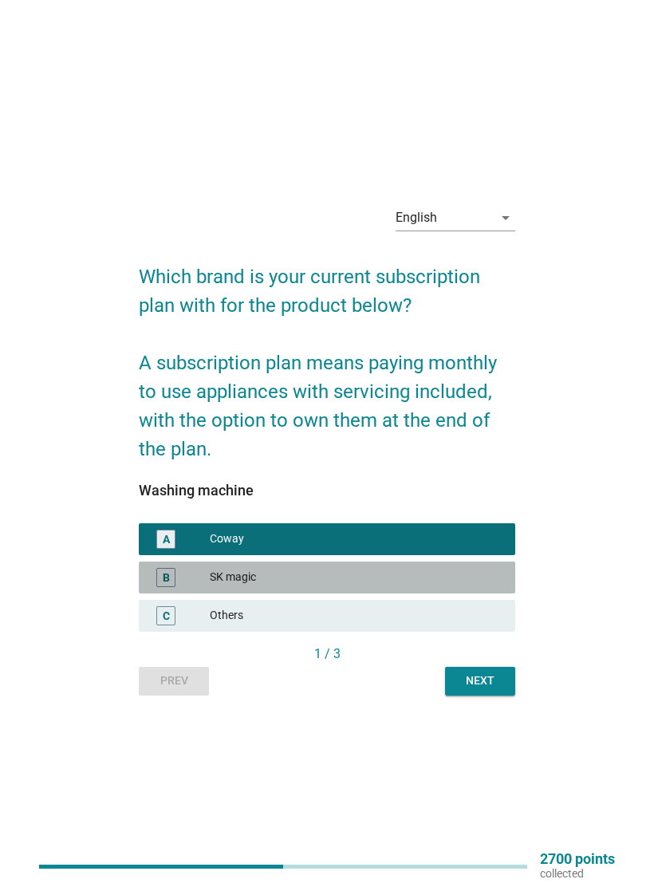
click at [455, 591] on div "B SK magic" at bounding box center [327, 577] width 376 height 32
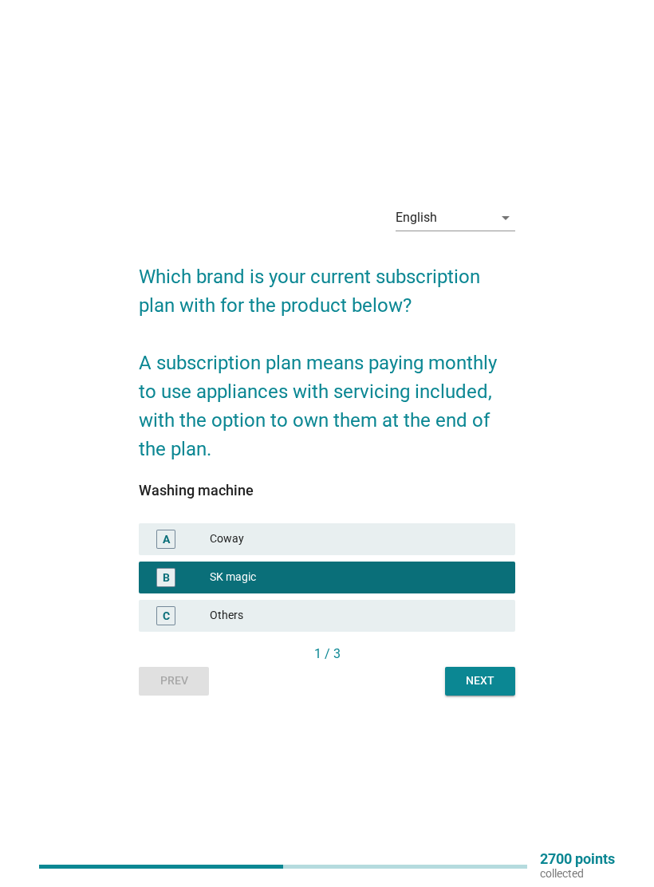
click at [486, 675] on div "Next" at bounding box center [480, 680] width 45 height 17
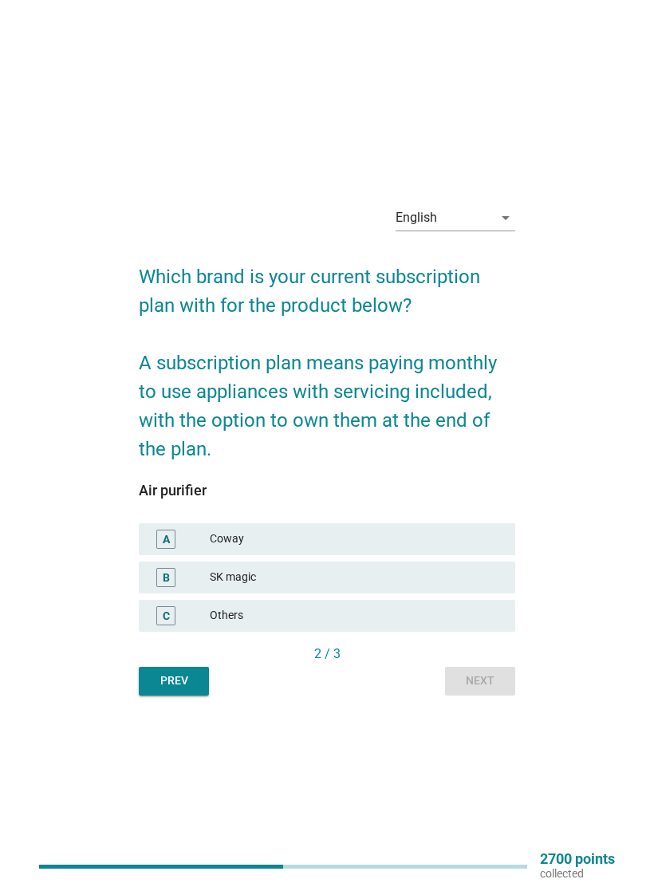
click at [188, 674] on div "Prev" at bounding box center [173, 680] width 45 height 17
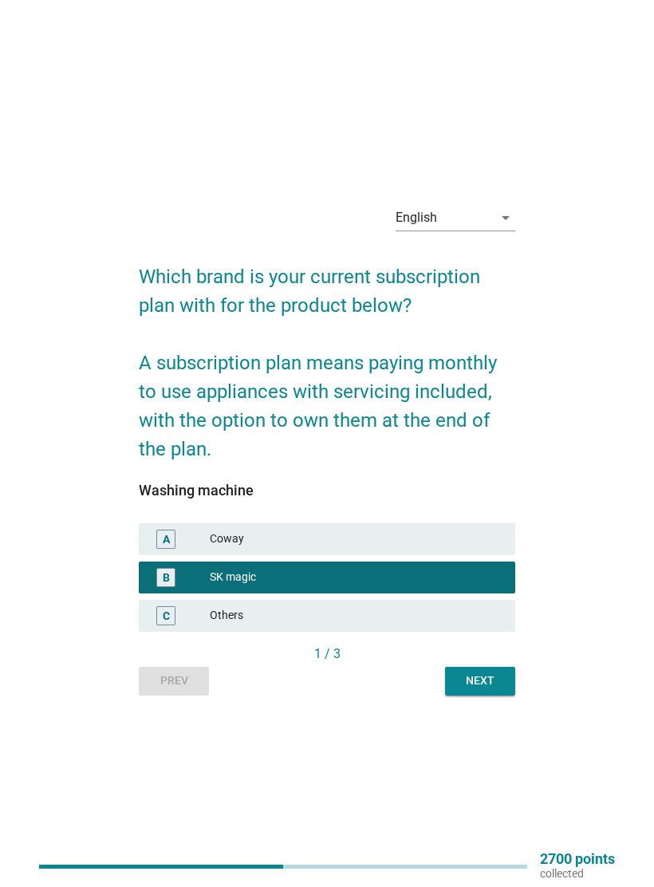
click at [488, 684] on div "Next" at bounding box center [480, 680] width 45 height 17
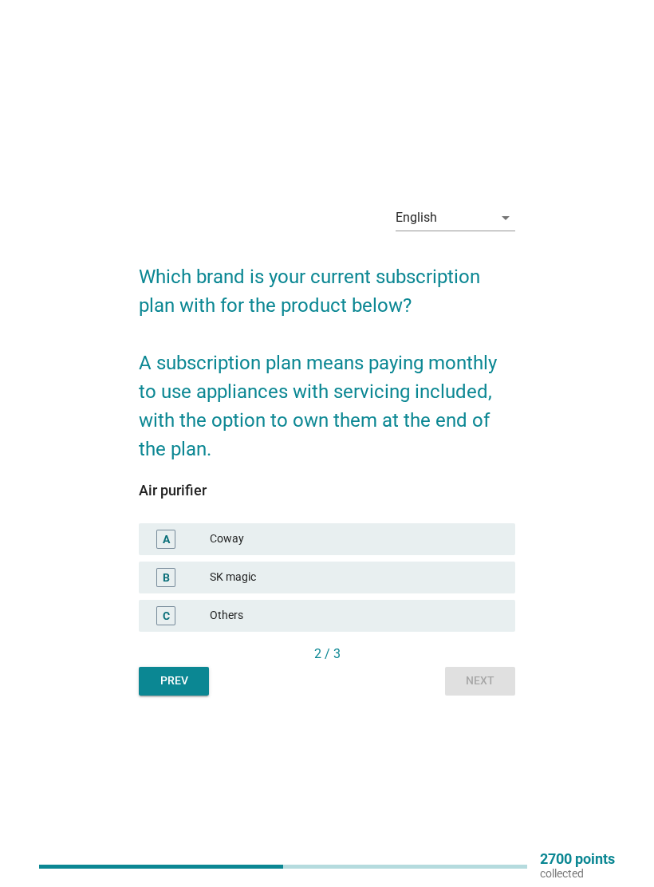
click at [443, 619] on div "Others" at bounding box center [356, 615] width 293 height 19
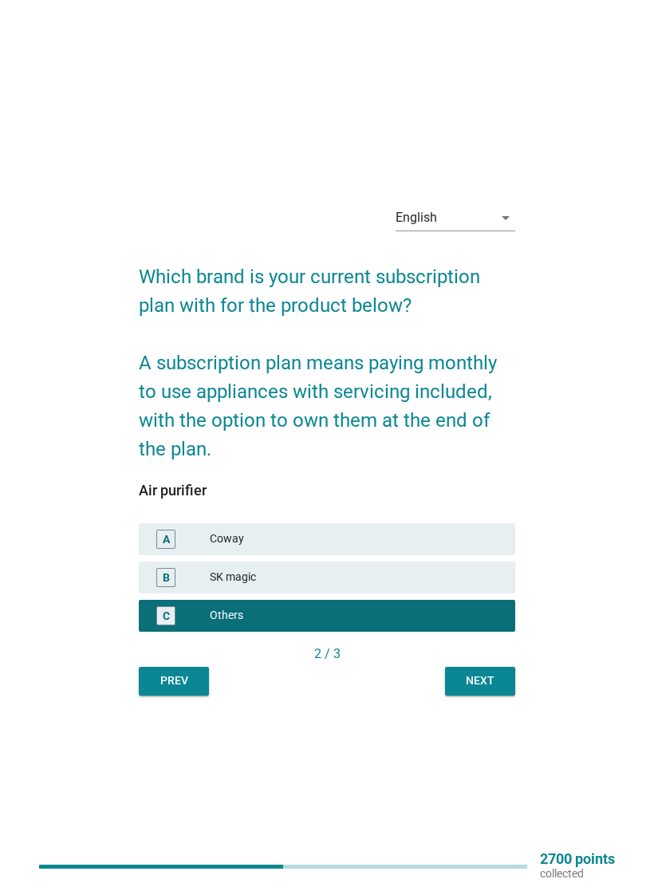
click at [489, 677] on div "Next" at bounding box center [480, 680] width 45 height 17
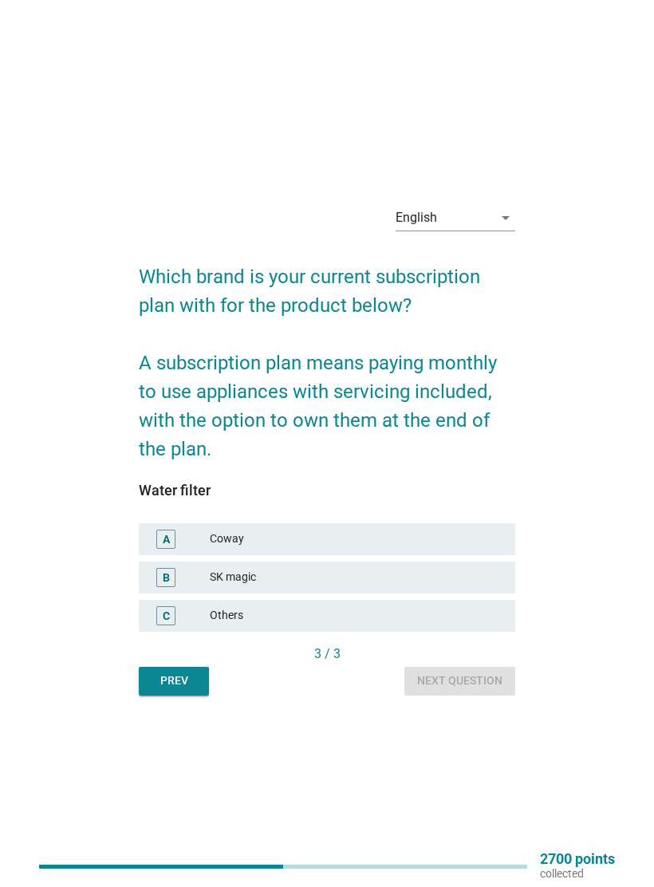
click at [430, 536] on div "Coway" at bounding box center [356, 538] width 293 height 19
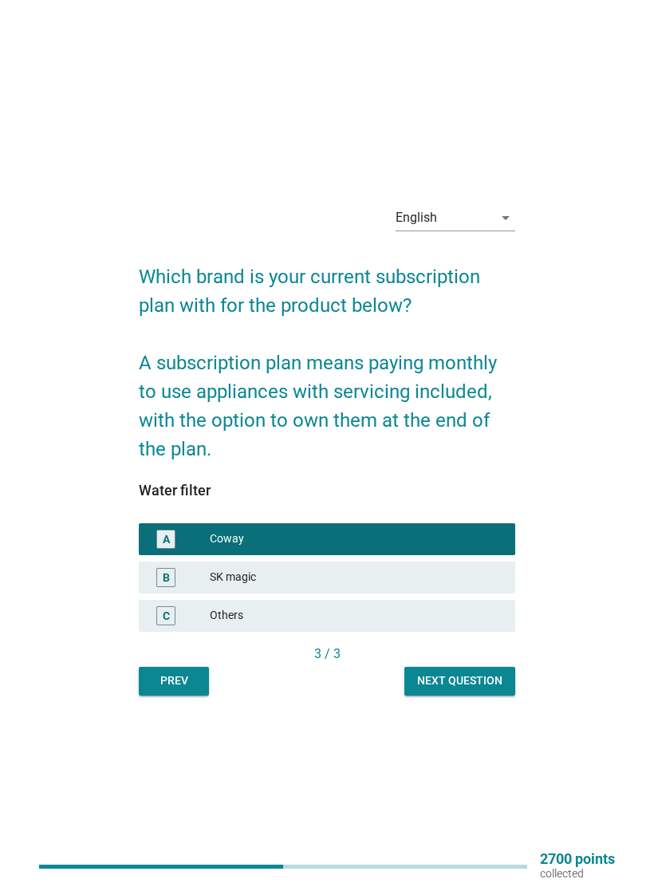
click at [478, 678] on div "Next question" at bounding box center [459, 680] width 85 height 17
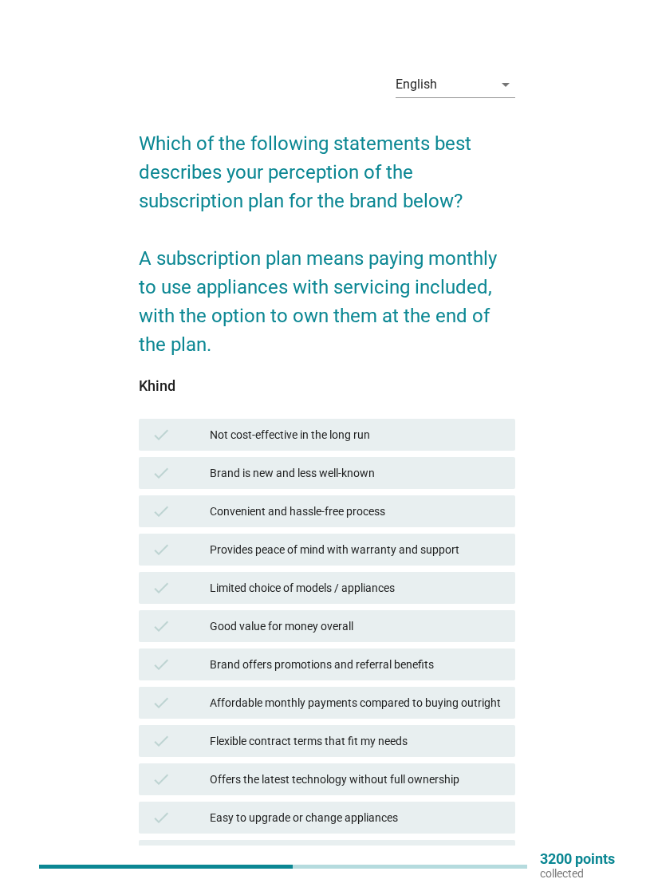
click at [469, 588] on div "Limited choice of models / appliances" at bounding box center [356, 587] width 293 height 19
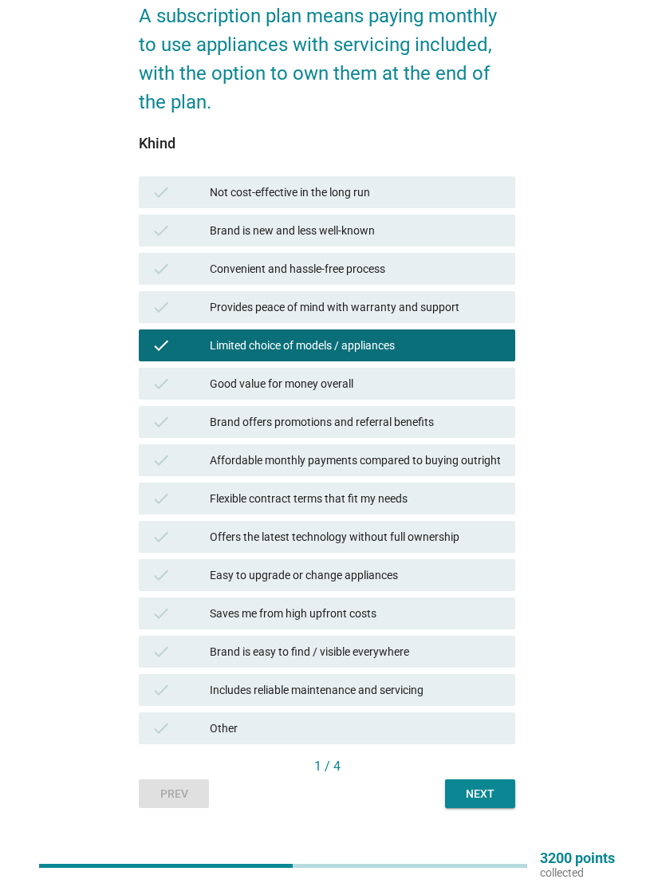
scroll to position [244, 0]
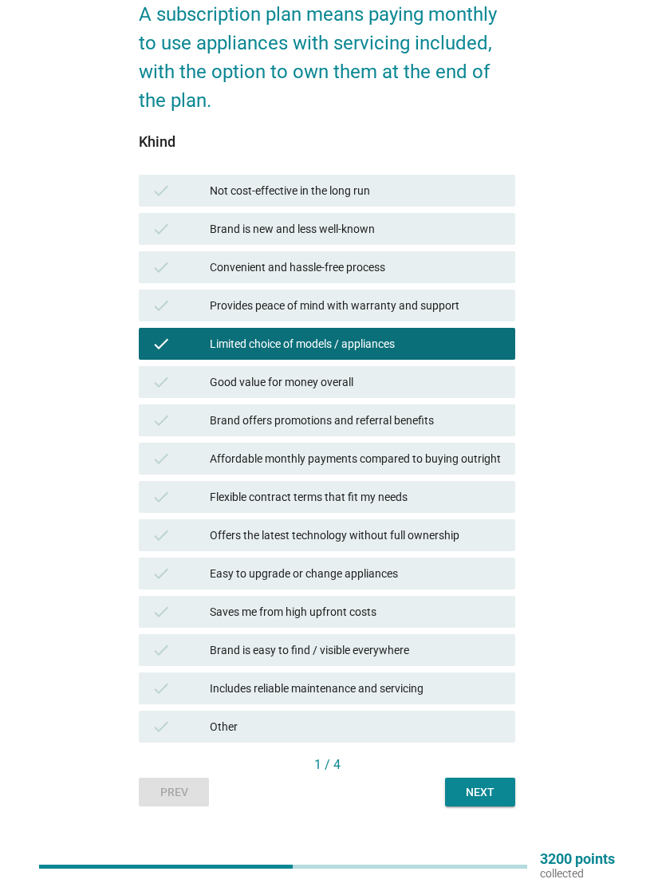
click at [454, 635] on div "check Brand is easy to find / visible everywhere" at bounding box center [327, 650] width 376 height 32
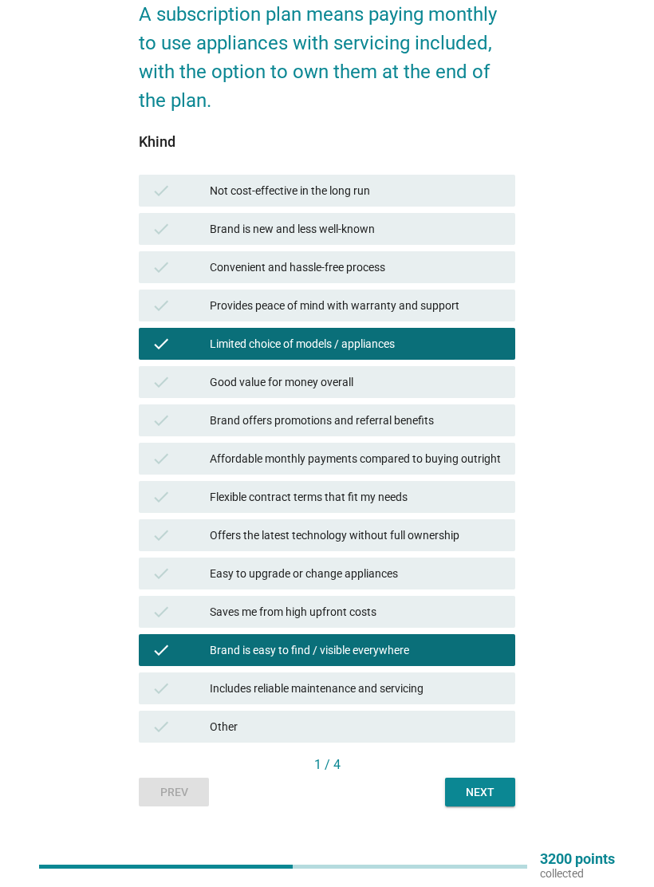
click at [473, 779] on button "Next" at bounding box center [480, 791] width 70 height 29
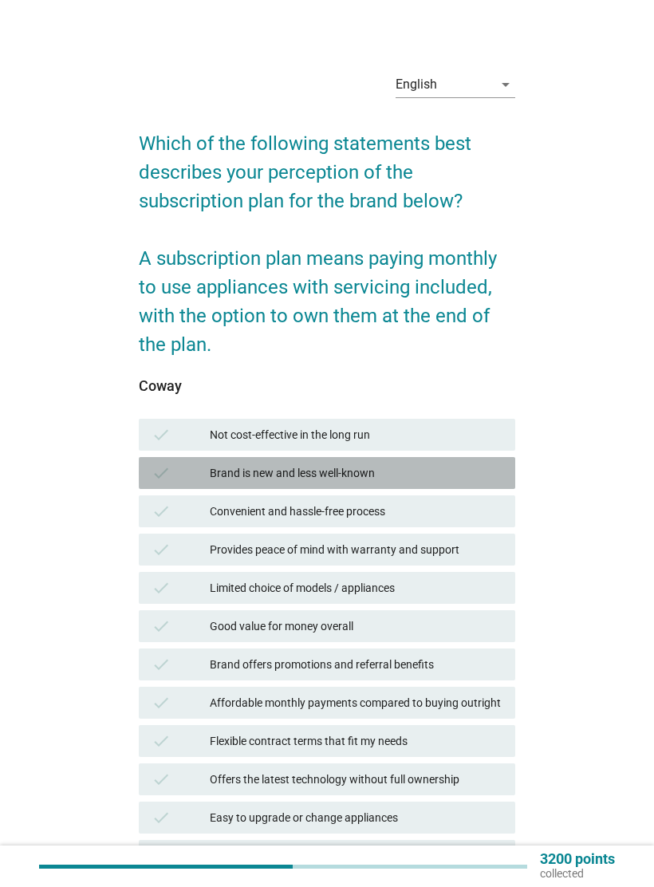
click at [472, 471] on div "Brand is new and less well-known" at bounding box center [356, 472] width 293 height 19
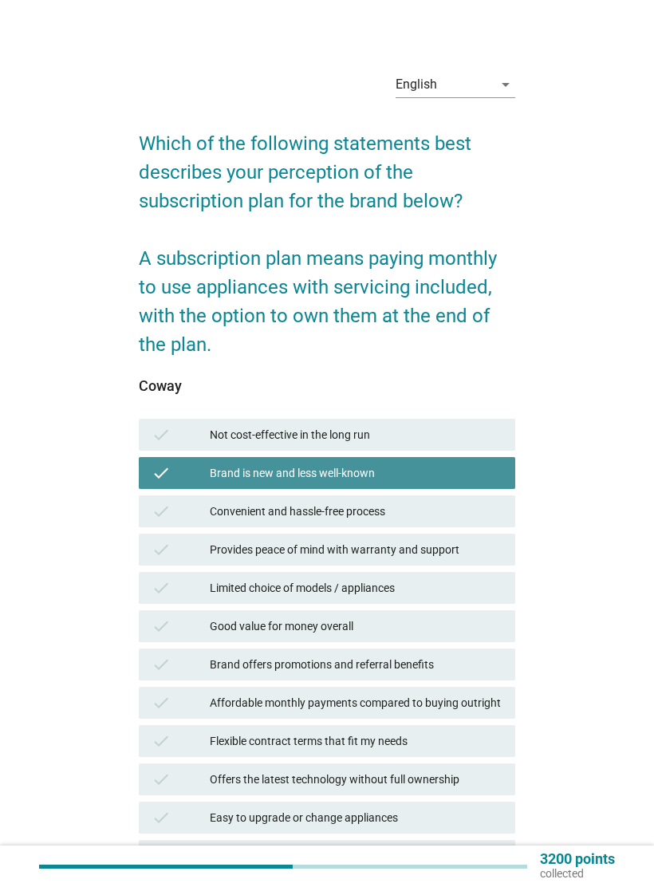
click at [470, 478] on div "Brand is new and less well-known" at bounding box center [356, 472] width 293 height 19
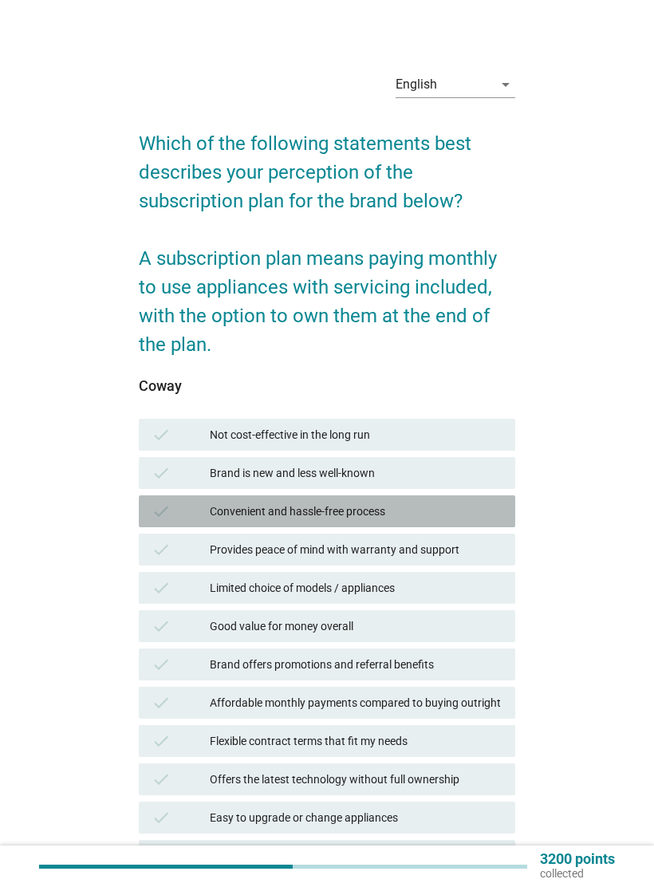
click at [460, 519] on div "Convenient and hassle-free process" at bounding box center [356, 510] width 293 height 19
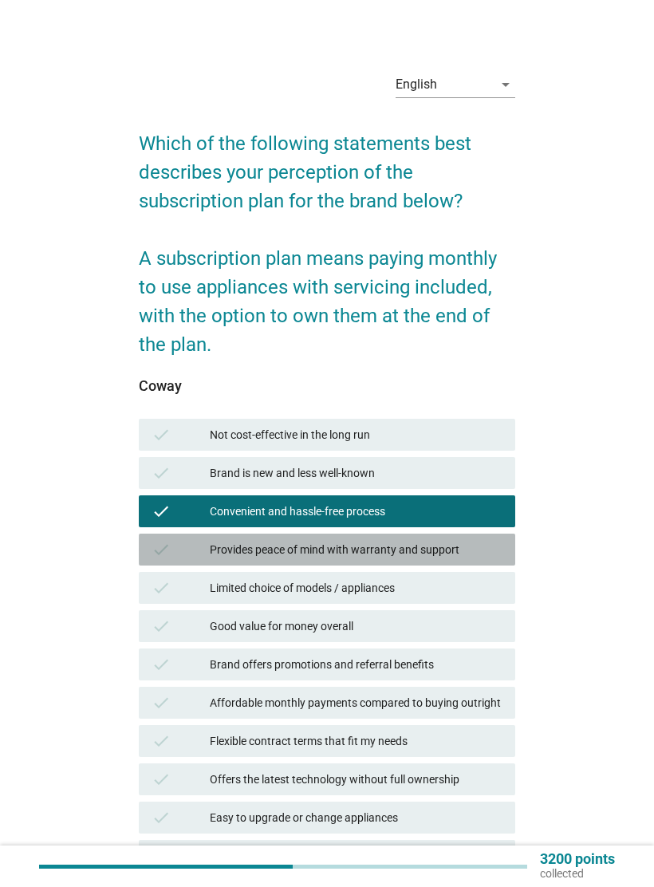
click at [471, 549] on div "Provides peace of mind with warranty and support" at bounding box center [356, 549] width 293 height 19
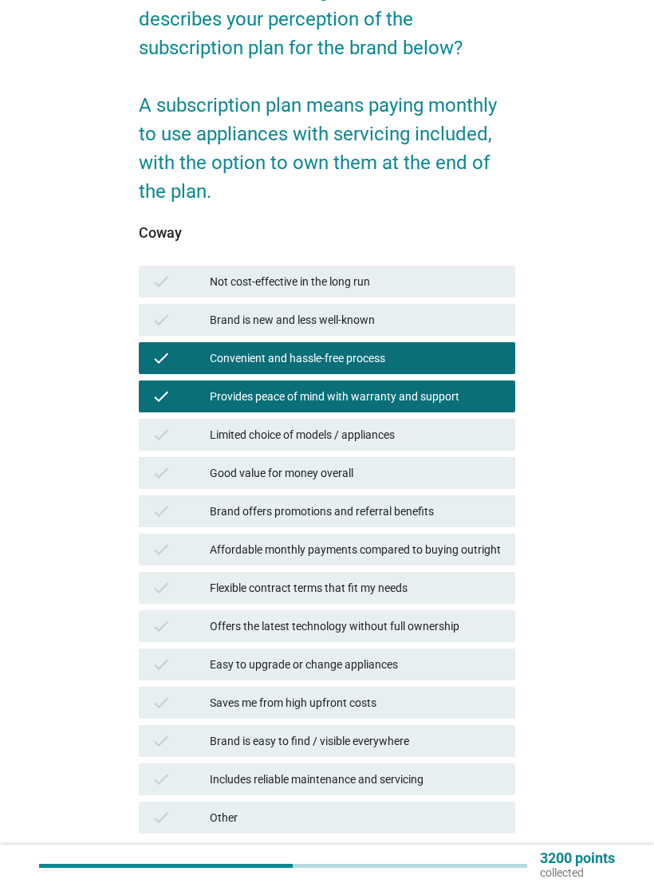
scroll to position [153, 0]
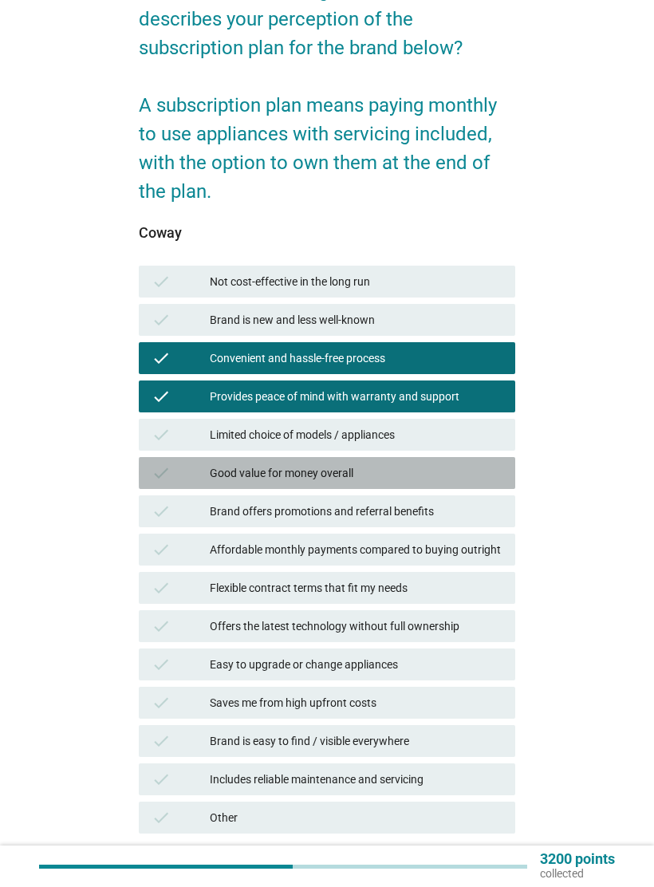
click at [470, 473] on div "Good value for money overall" at bounding box center [356, 472] width 293 height 19
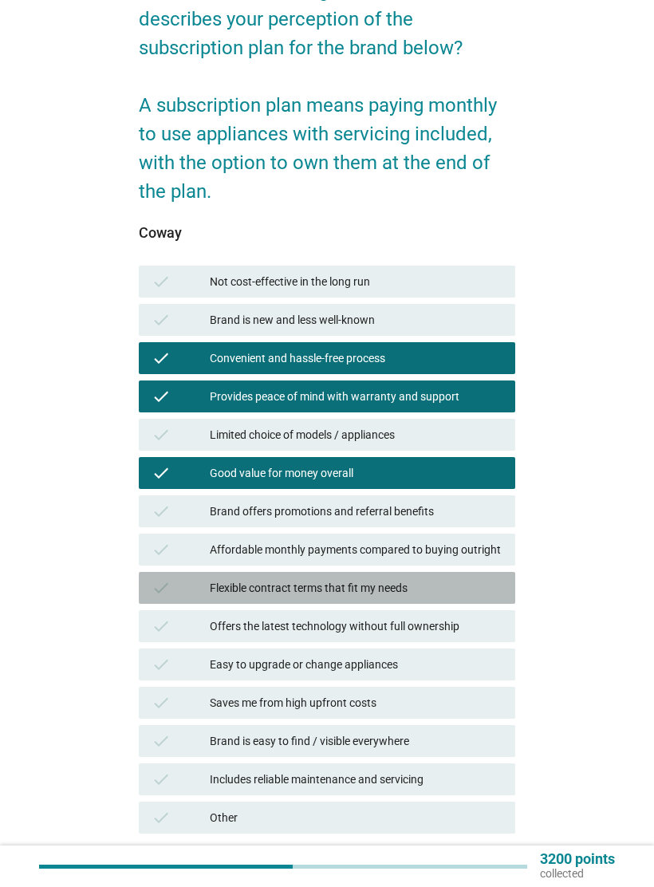
click at [456, 583] on div "Flexible contract terms that fit my needs" at bounding box center [356, 587] width 293 height 19
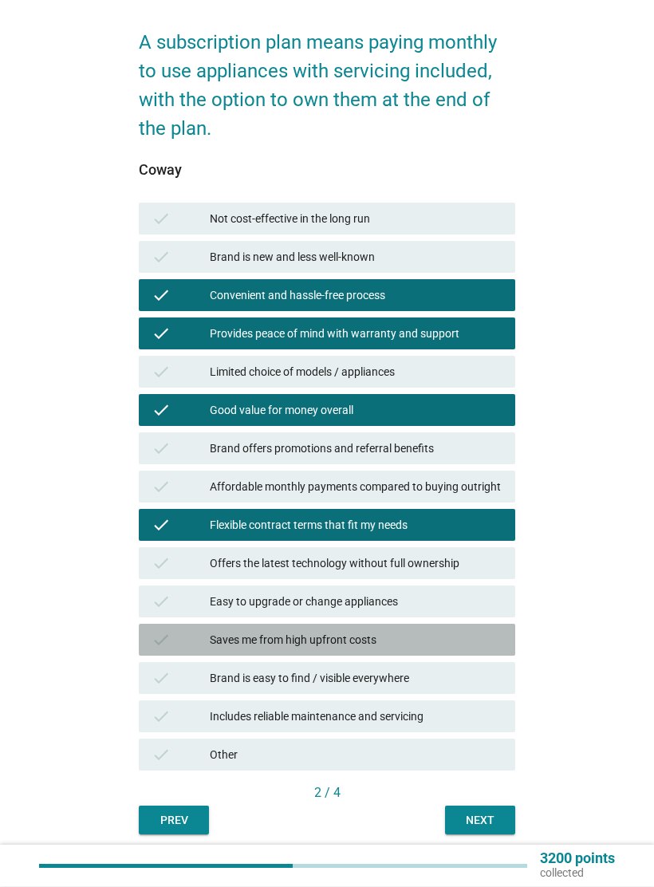
scroll to position [244, 0]
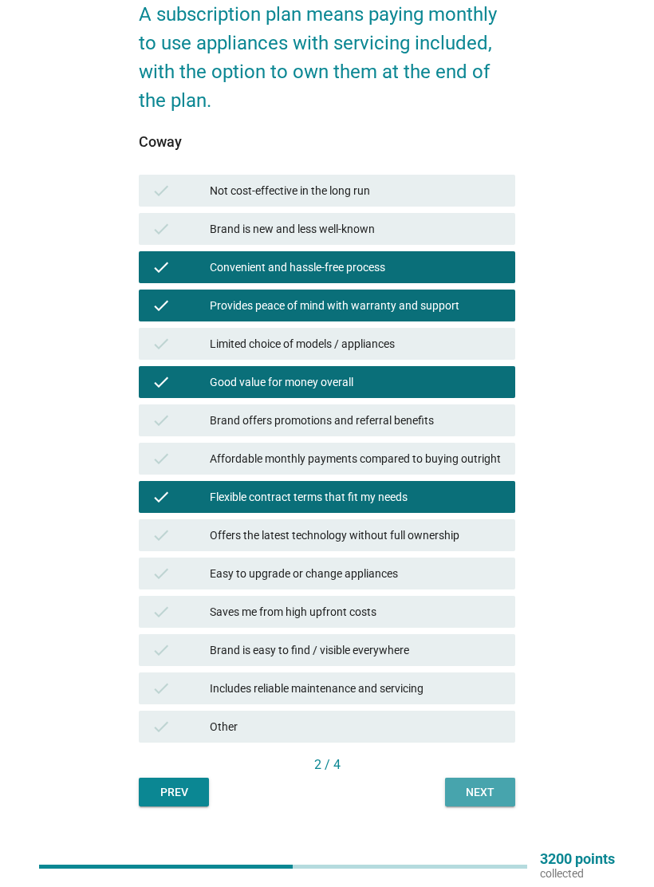
click at [476, 784] on div "Next" at bounding box center [480, 792] width 45 height 17
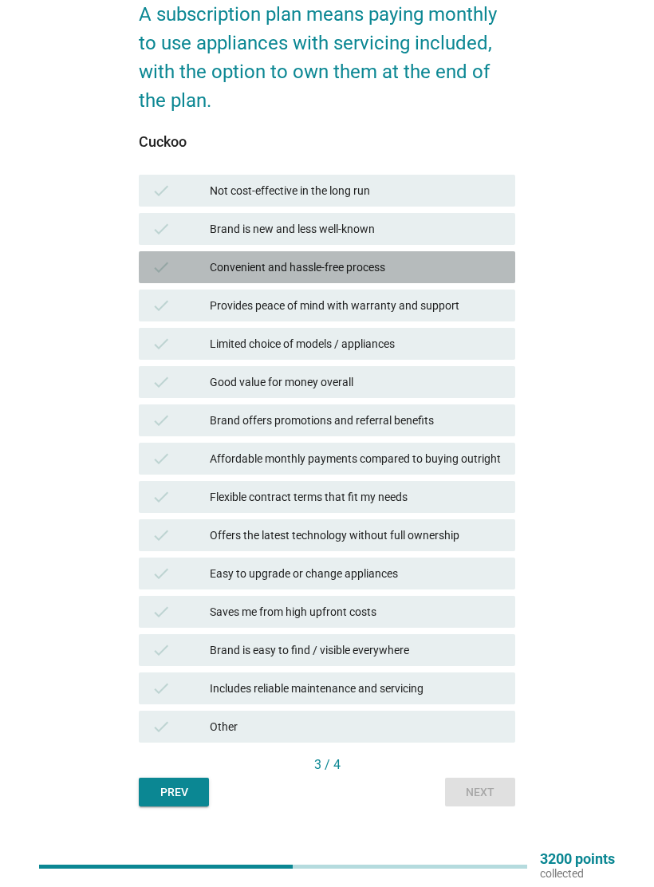
click at [485, 270] on div "Convenient and hassle-free process" at bounding box center [356, 267] width 293 height 19
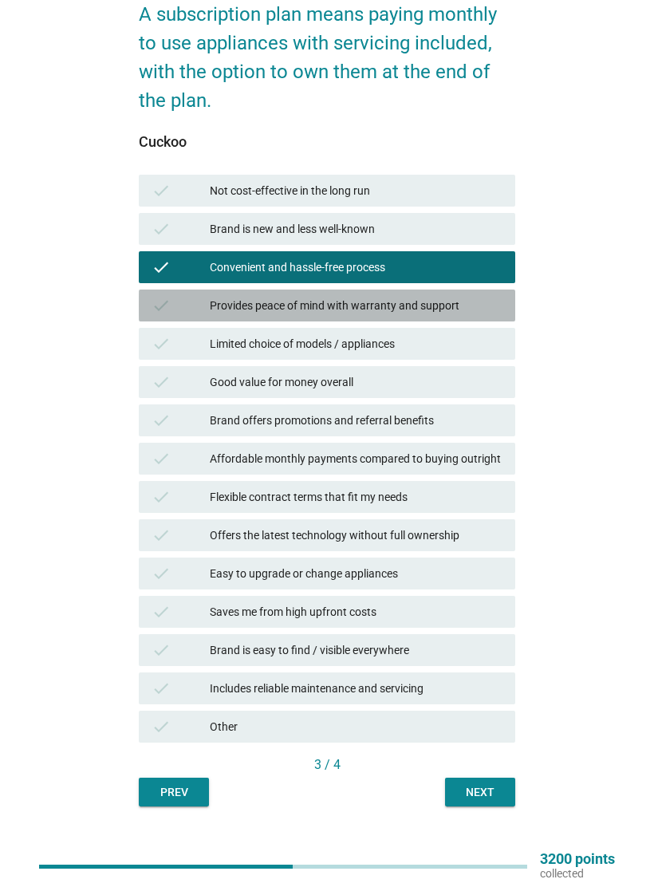
click at [477, 302] on div "Provides peace of mind with warranty and support" at bounding box center [356, 305] width 293 height 19
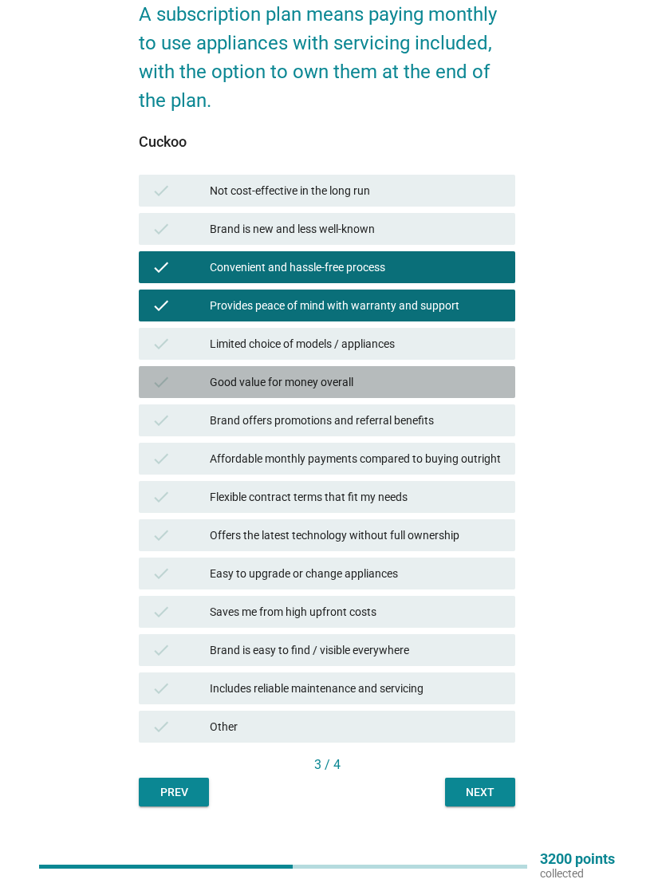
click at [446, 381] on div "Good value for money overall" at bounding box center [356, 381] width 293 height 19
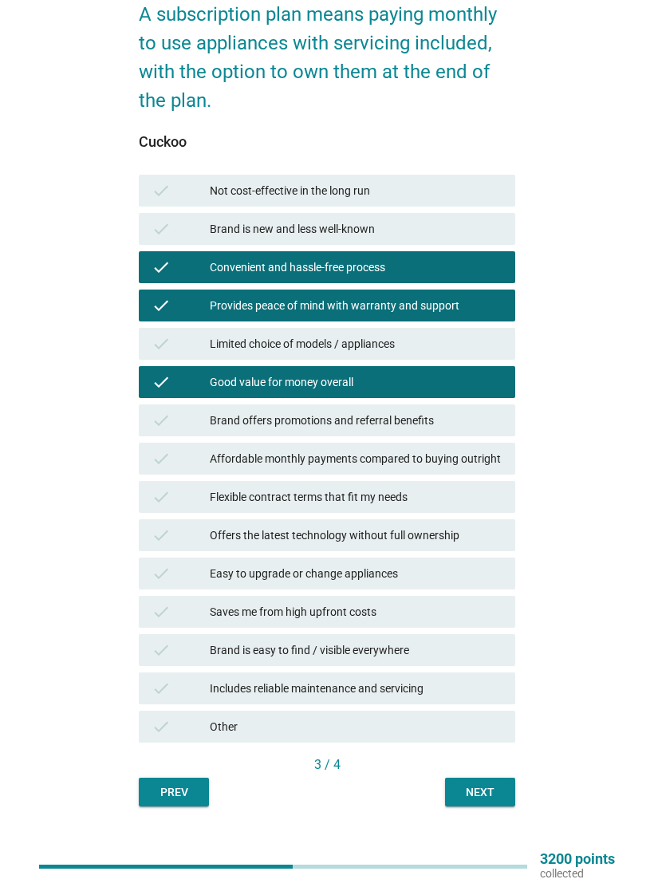
click at [475, 787] on div "Next" at bounding box center [480, 792] width 45 height 17
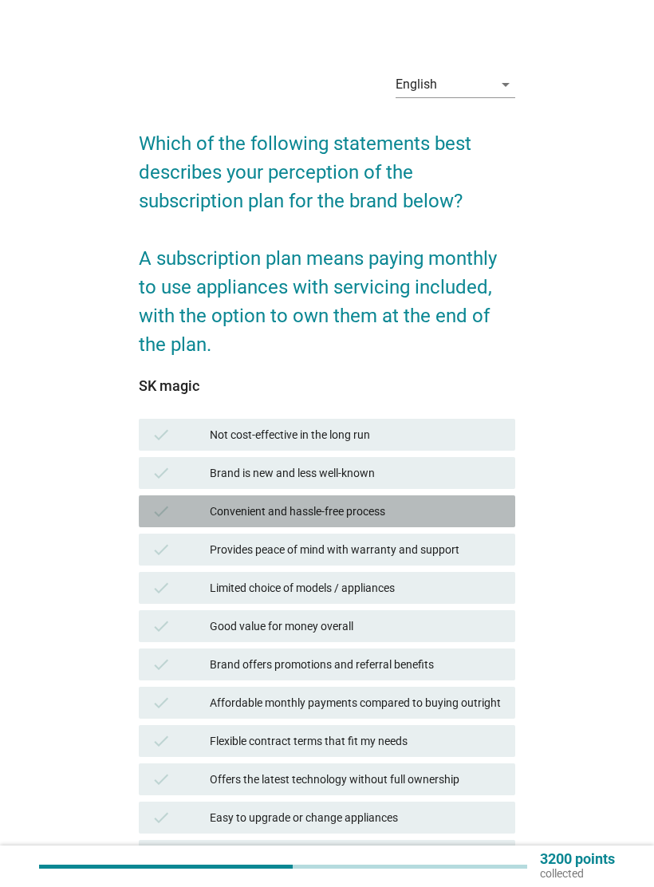
click at [463, 505] on div "Convenient and hassle-free process" at bounding box center [356, 510] width 293 height 19
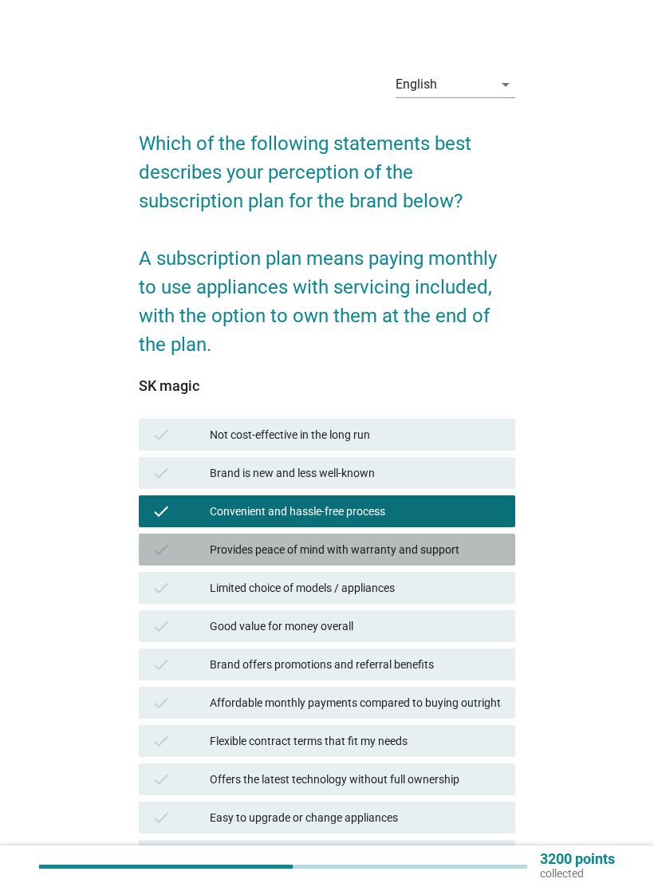
click at [472, 546] on div "Provides peace of mind with warranty and support" at bounding box center [356, 549] width 293 height 19
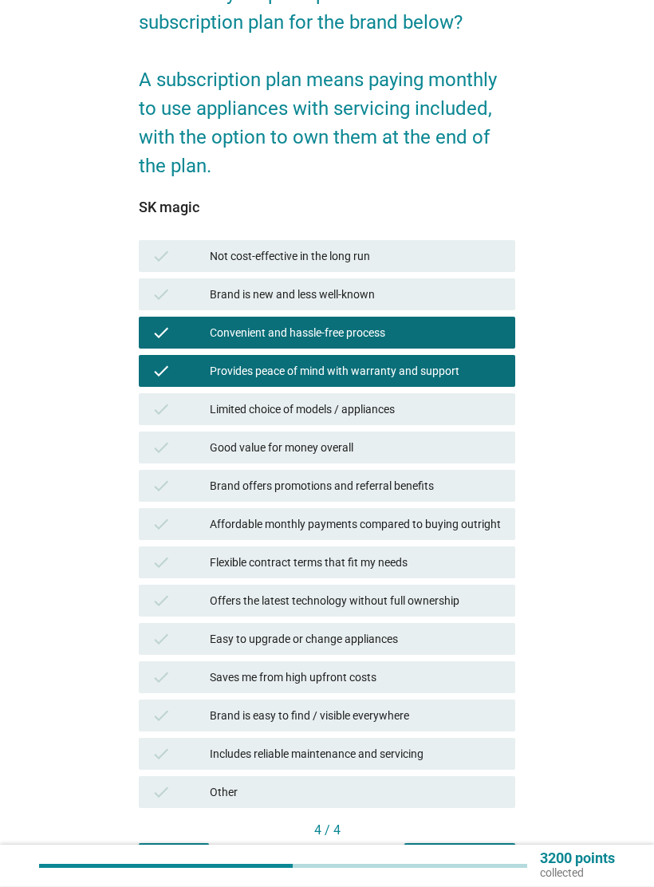
scroll to position [179, 0]
click at [453, 407] on div "Limited choice of models / appliances" at bounding box center [356, 408] width 293 height 19
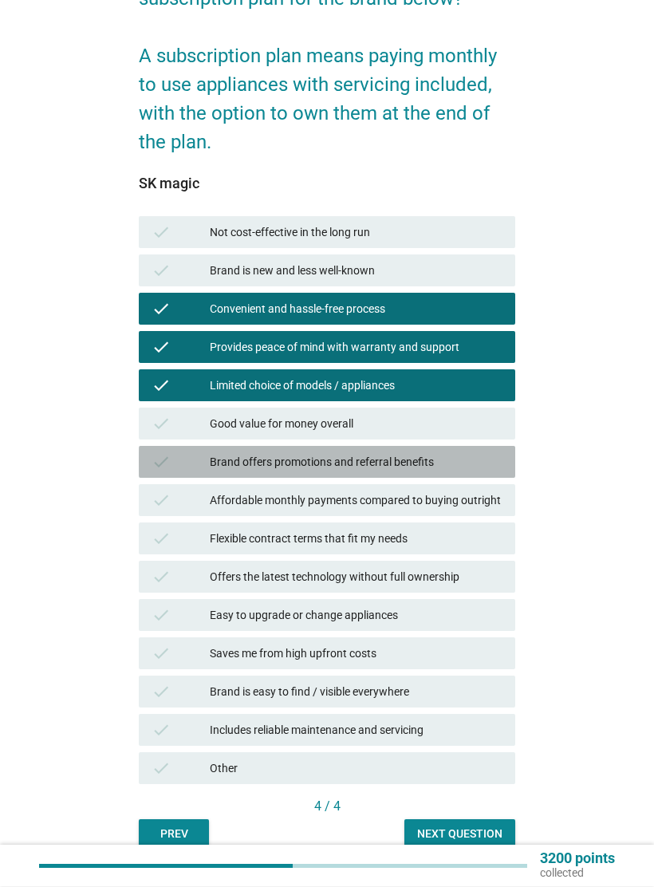
scroll to position [244, 0]
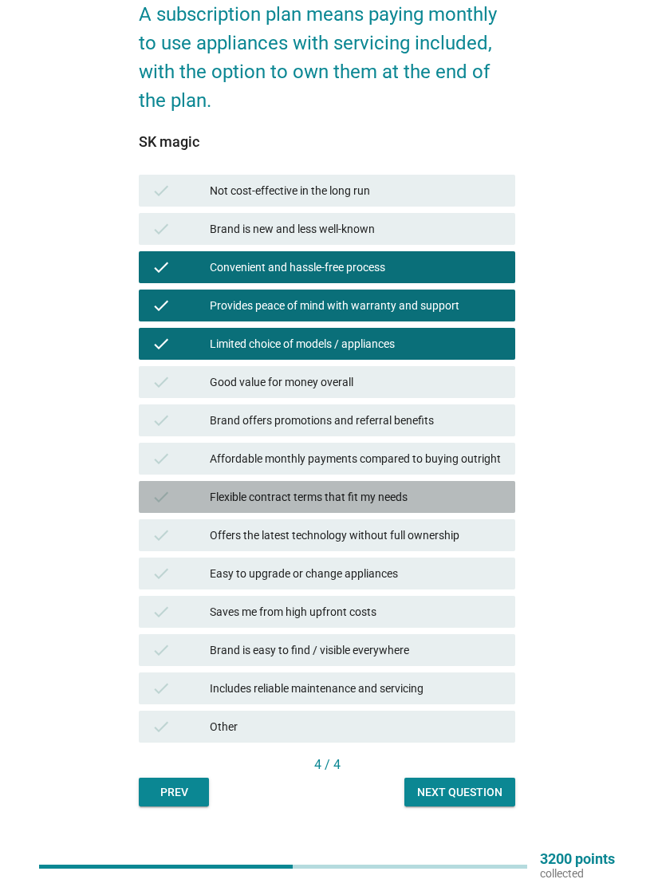
click at [454, 495] on div "Flexible contract terms that fit my needs" at bounding box center [356, 496] width 293 height 19
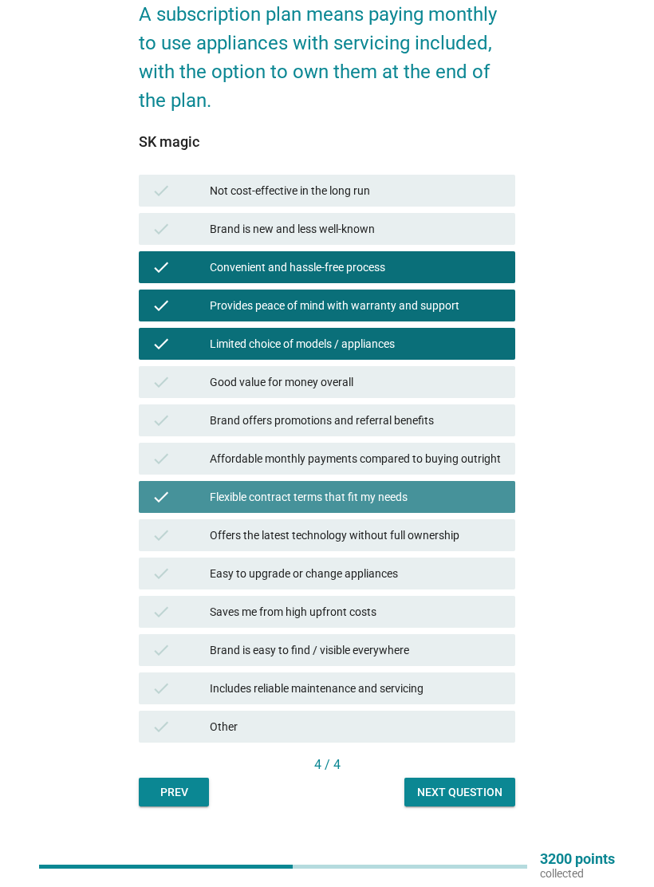
click at [445, 790] on div "Next question" at bounding box center [459, 792] width 85 height 17
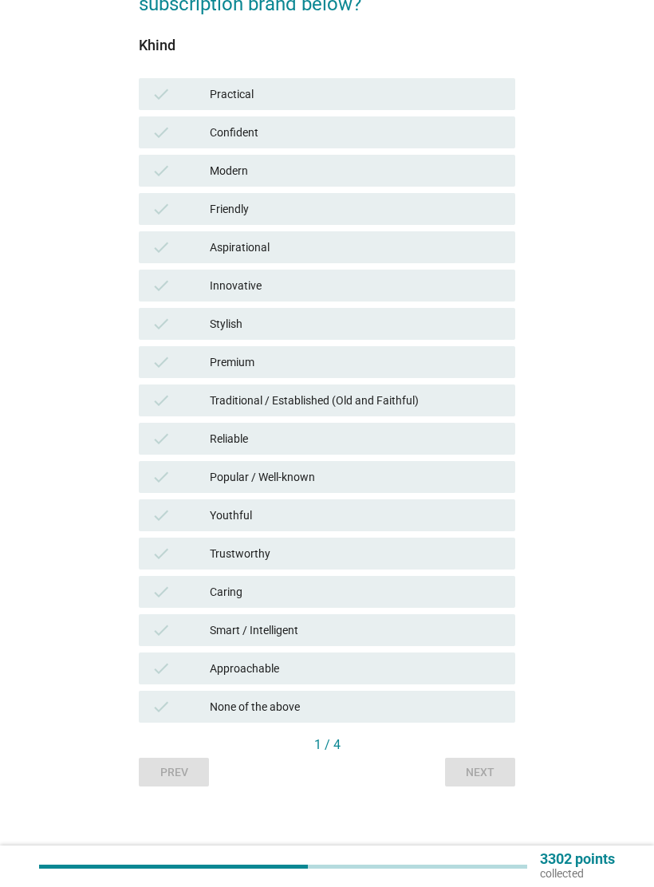
scroll to position [0, 0]
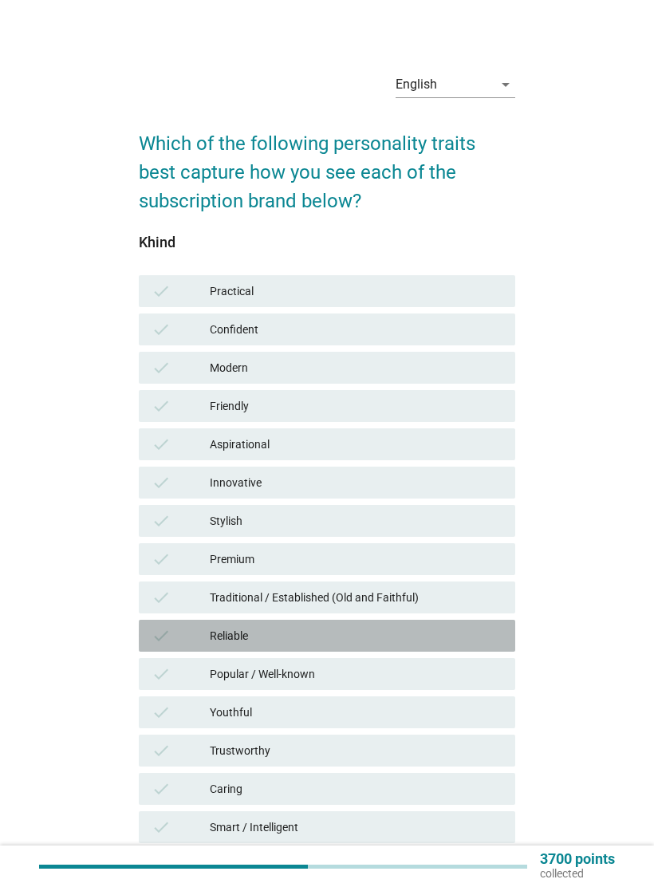
click at [462, 626] on div "Reliable" at bounding box center [356, 635] width 293 height 19
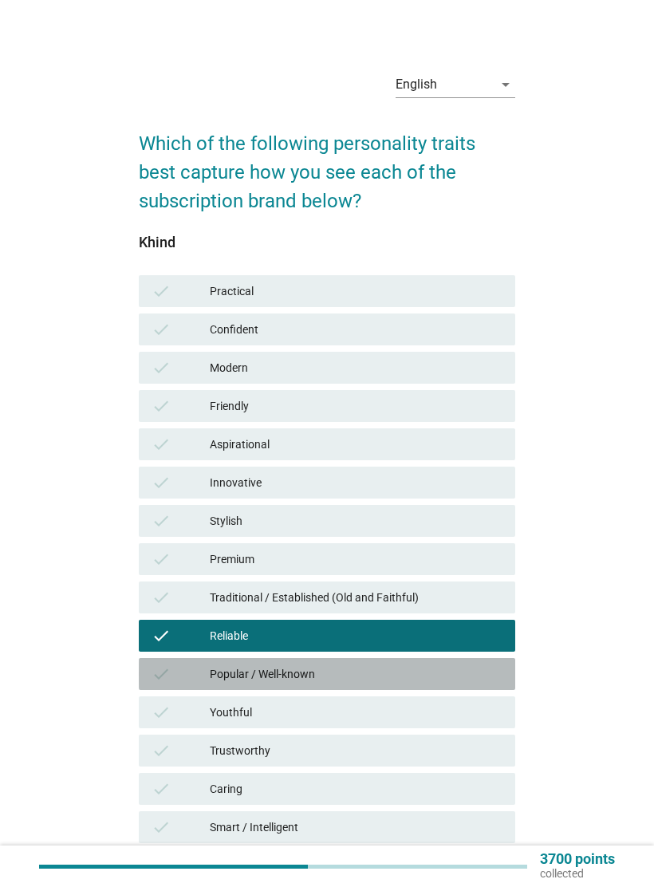
click at [429, 685] on div "check Popular / Well-known" at bounding box center [327, 674] width 376 height 32
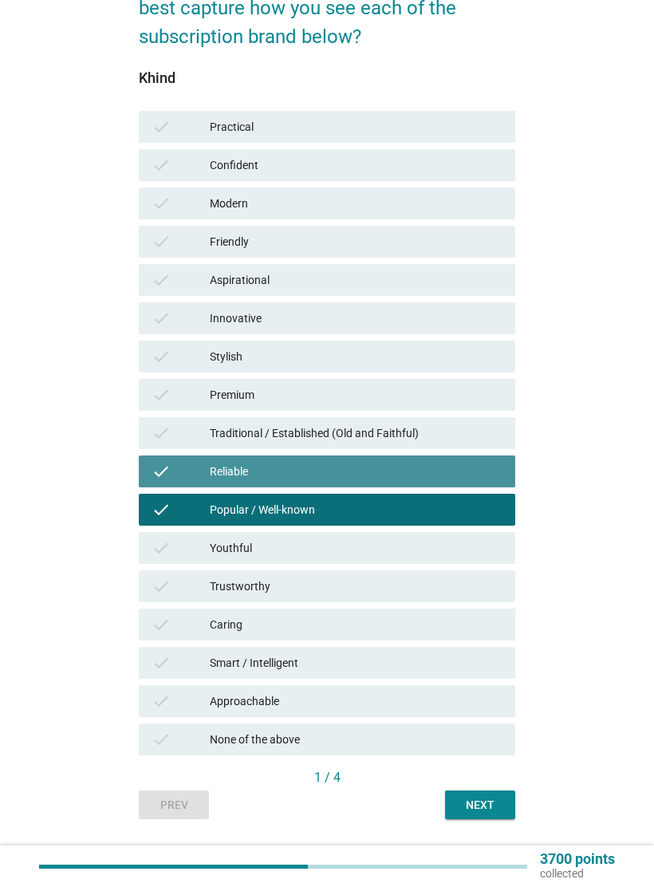
scroll to position [177, 0]
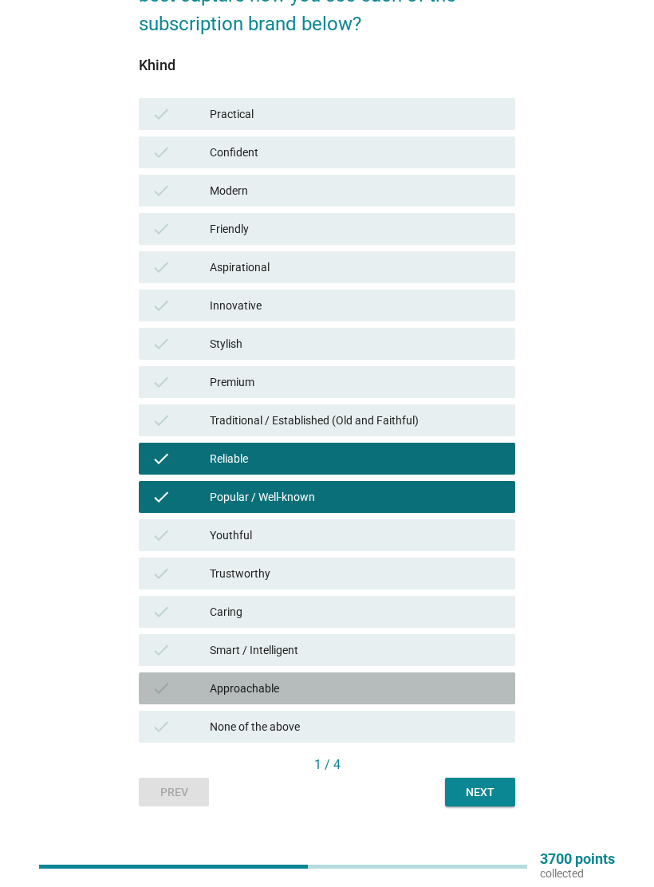
click at [452, 696] on div "Approachable" at bounding box center [356, 687] width 293 height 19
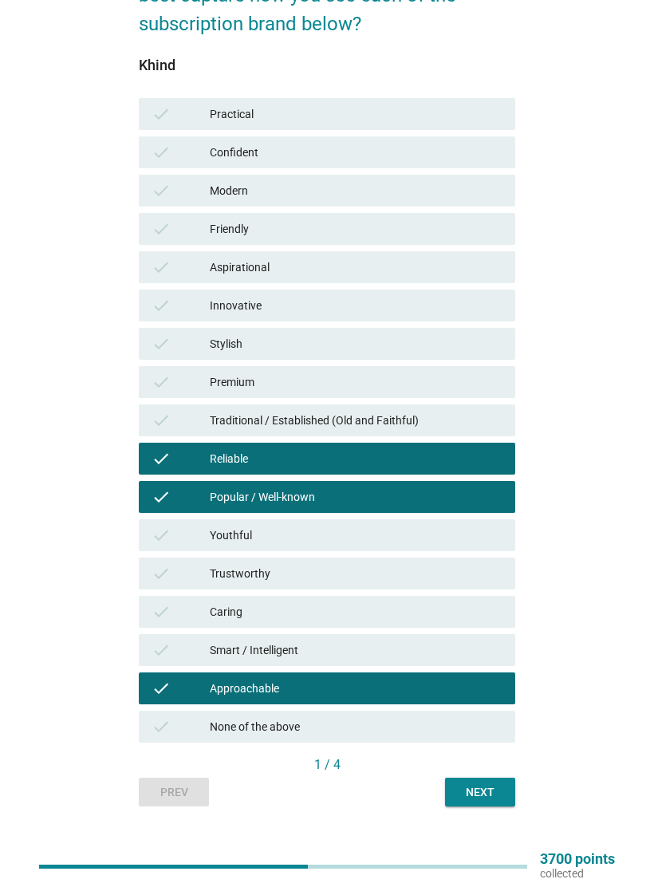
click at [473, 789] on div "Next" at bounding box center [480, 792] width 45 height 17
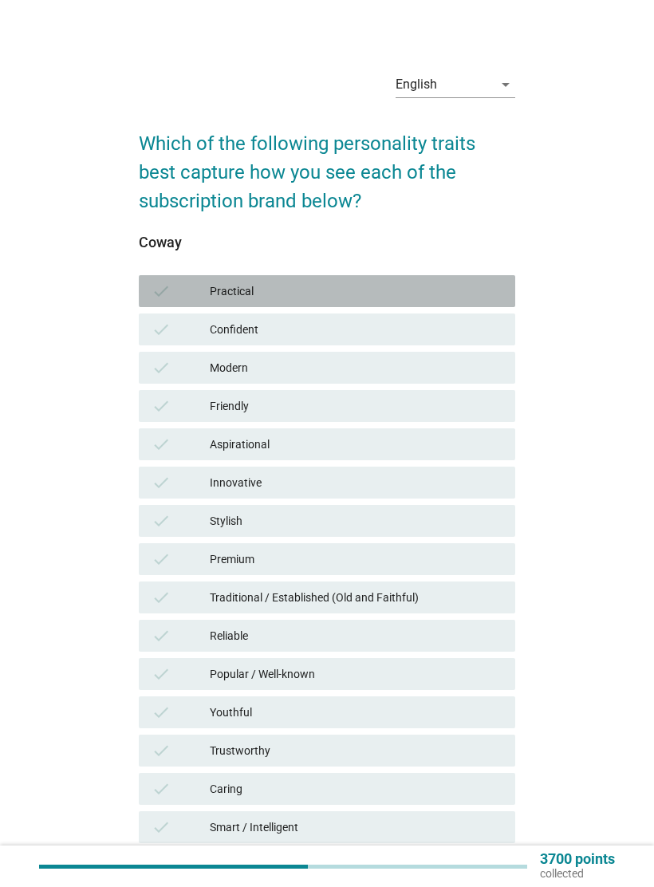
click at [470, 301] on div "check Practical" at bounding box center [327, 291] width 376 height 32
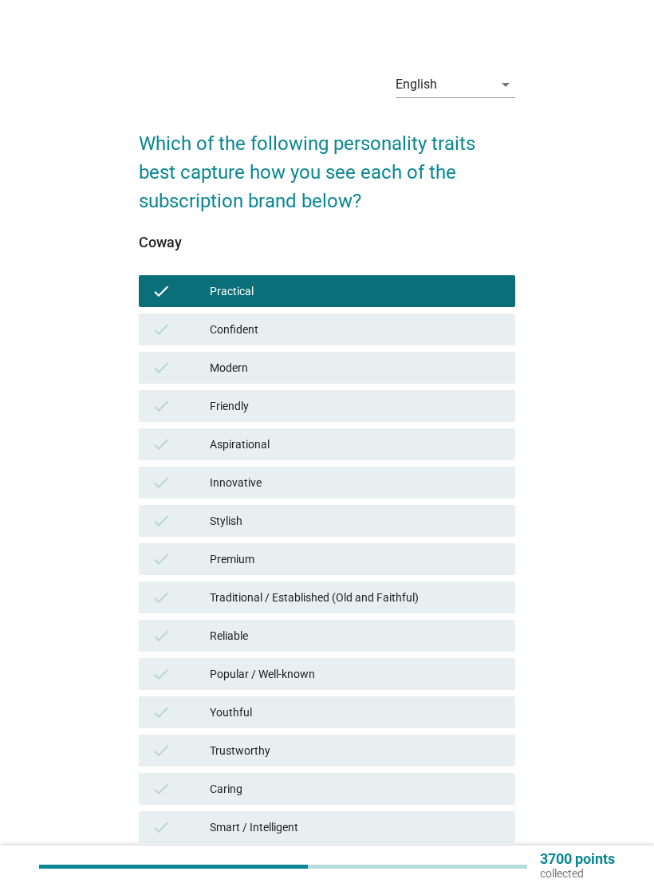
click at [458, 377] on div "check Modern" at bounding box center [327, 368] width 376 height 32
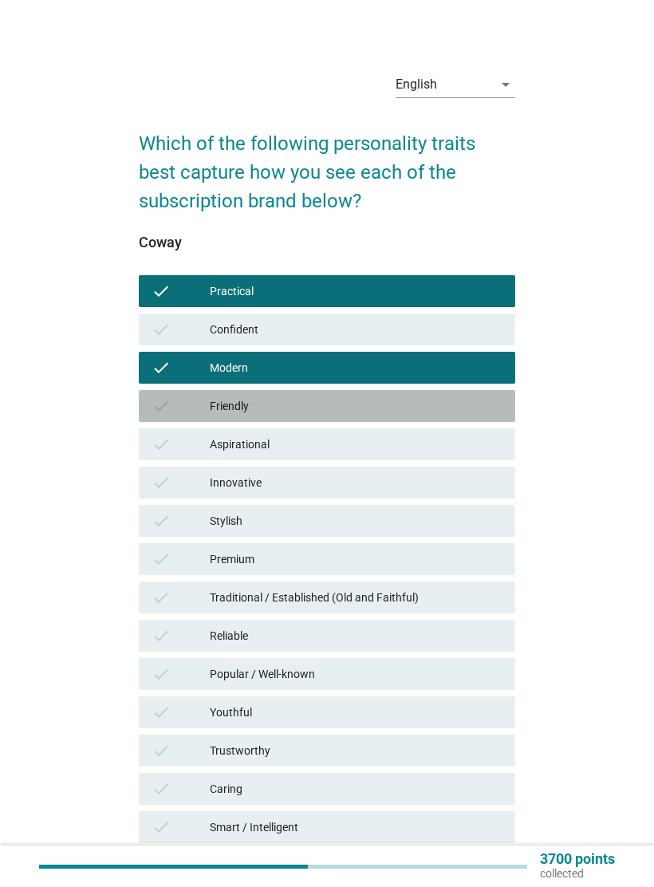
click at [462, 419] on div "check Friendly" at bounding box center [327, 406] width 376 height 32
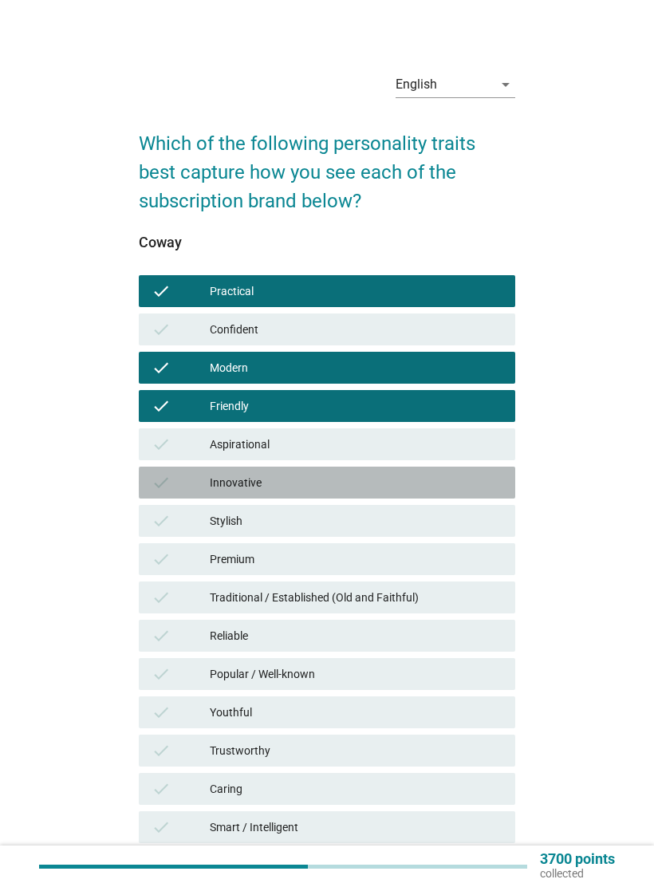
click at [466, 483] on div "Innovative" at bounding box center [356, 482] width 293 height 19
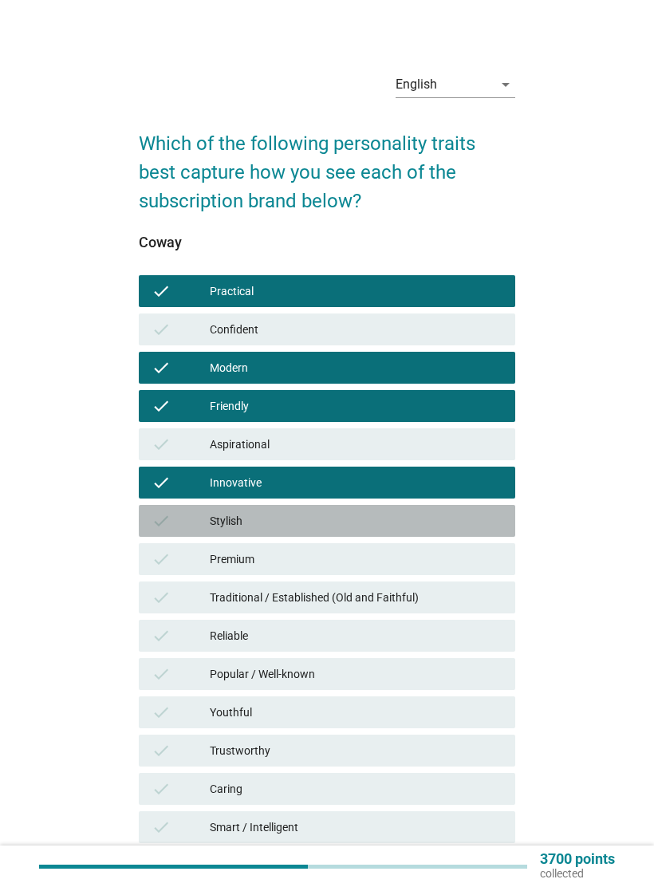
click at [459, 522] on div "Stylish" at bounding box center [356, 520] width 293 height 19
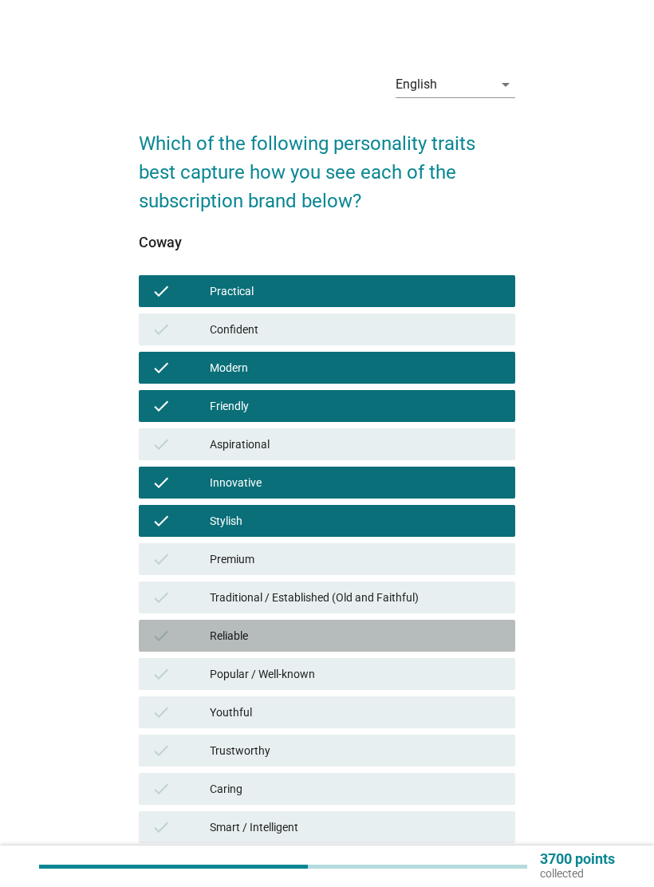
click at [438, 635] on div "Reliable" at bounding box center [356, 635] width 293 height 19
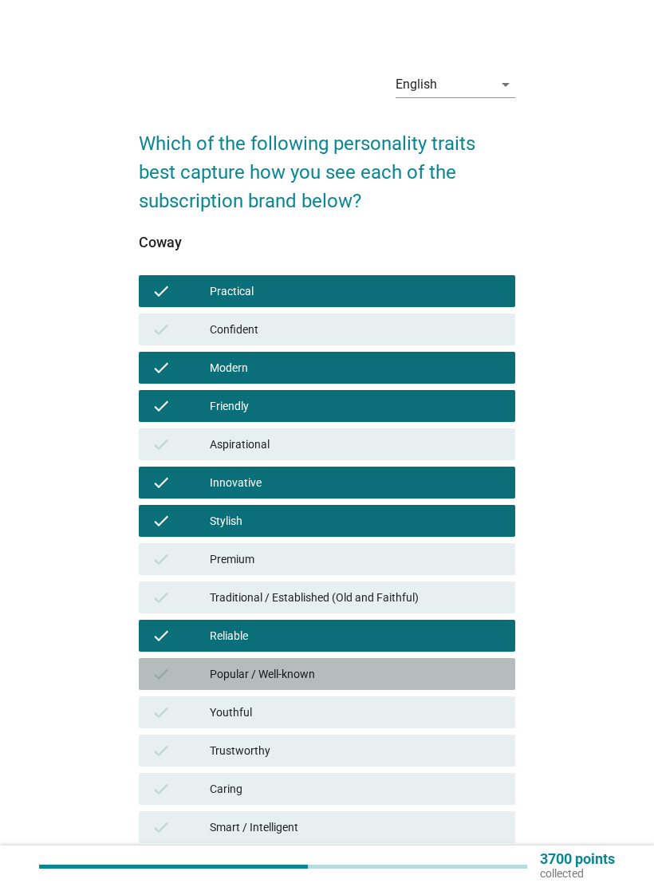
click at [435, 678] on div "Popular / Well-known" at bounding box center [356, 673] width 293 height 19
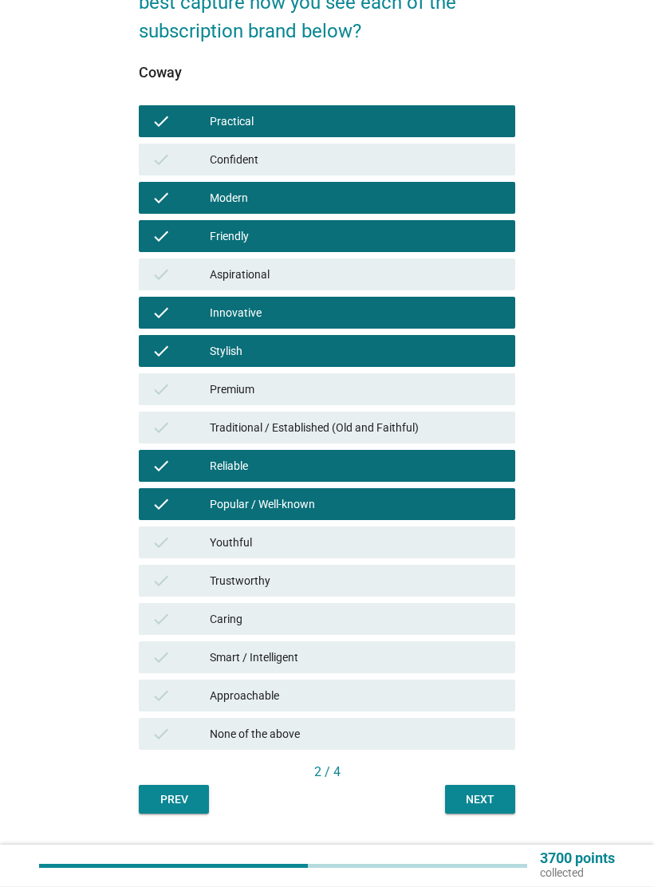
scroll to position [177, 0]
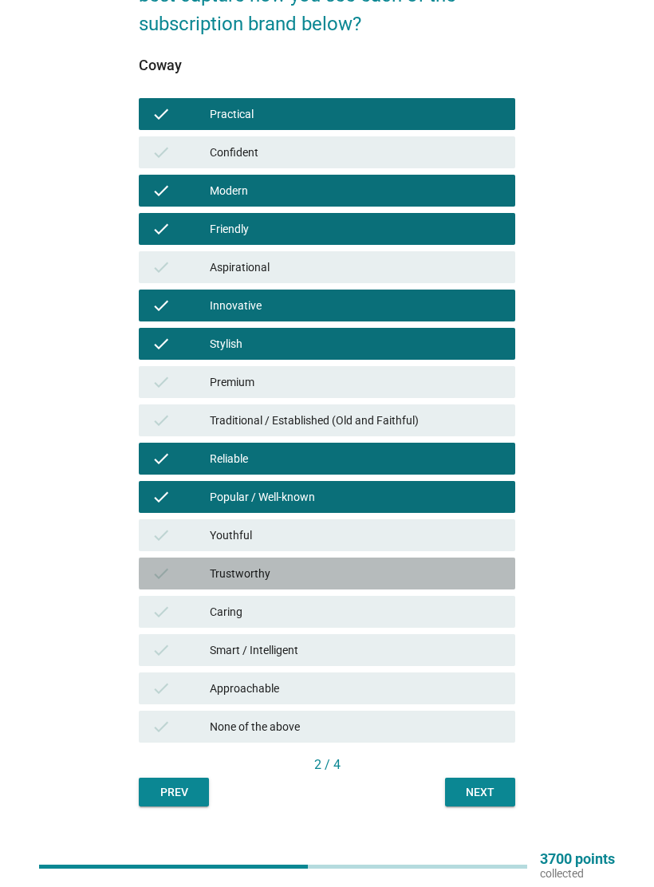
click at [476, 572] on div "Trustworthy" at bounding box center [356, 573] width 293 height 19
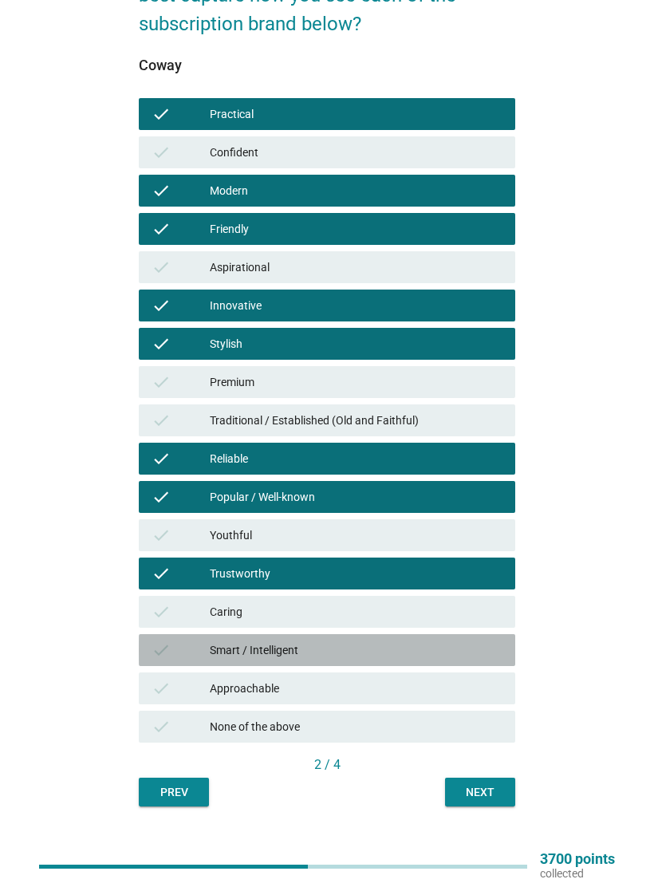
click at [460, 642] on div "Smart / Intelligent" at bounding box center [356, 649] width 293 height 19
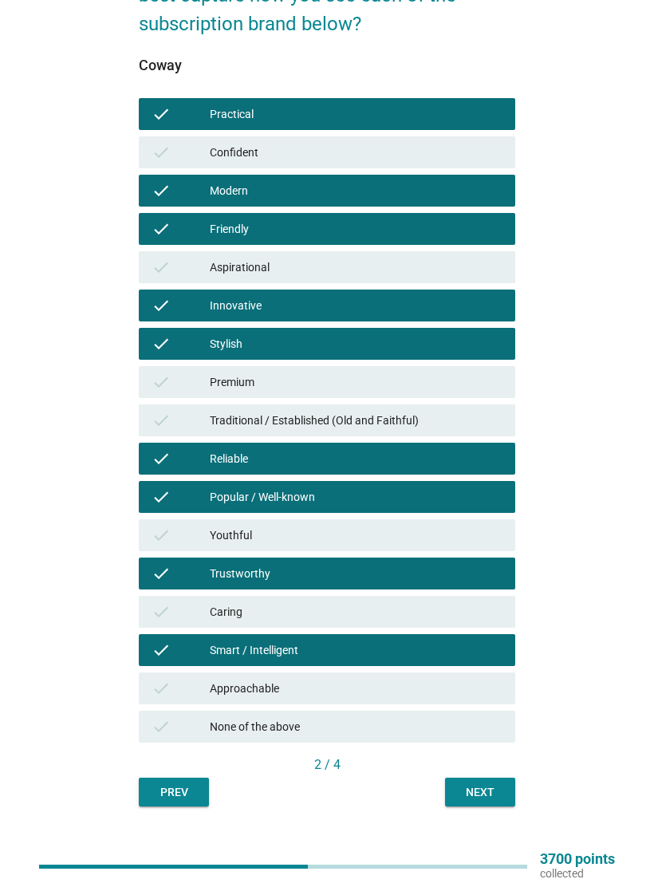
click at [480, 790] on div "Next" at bounding box center [480, 792] width 45 height 17
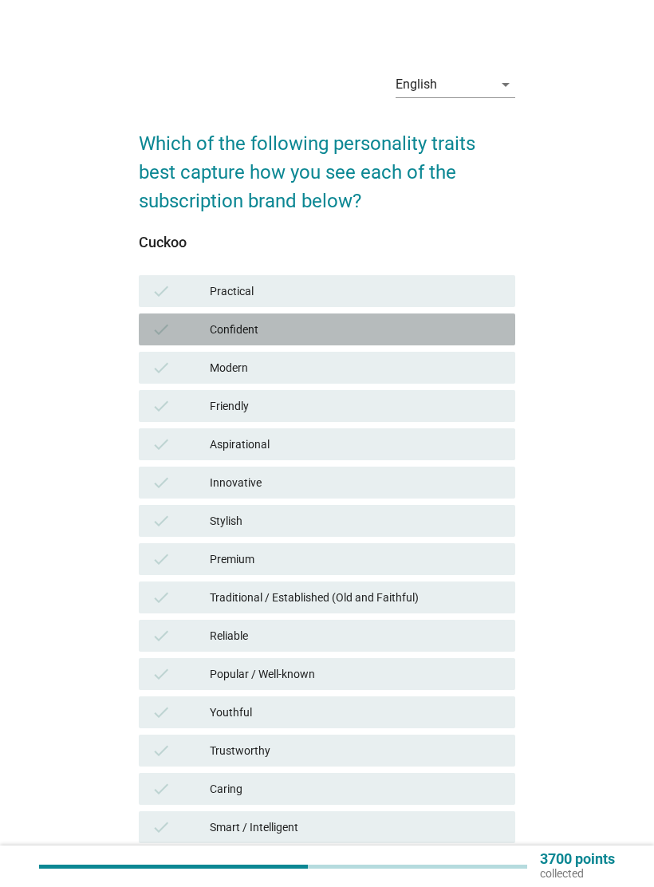
click at [473, 319] on div "check Confident" at bounding box center [327, 329] width 376 height 32
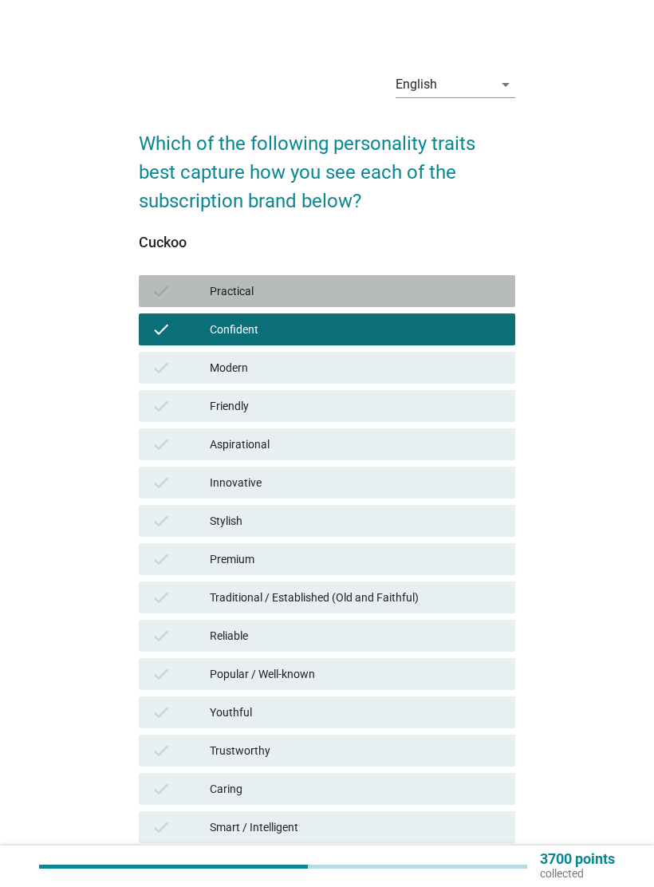
click at [490, 301] on div "check Practical" at bounding box center [327, 291] width 376 height 32
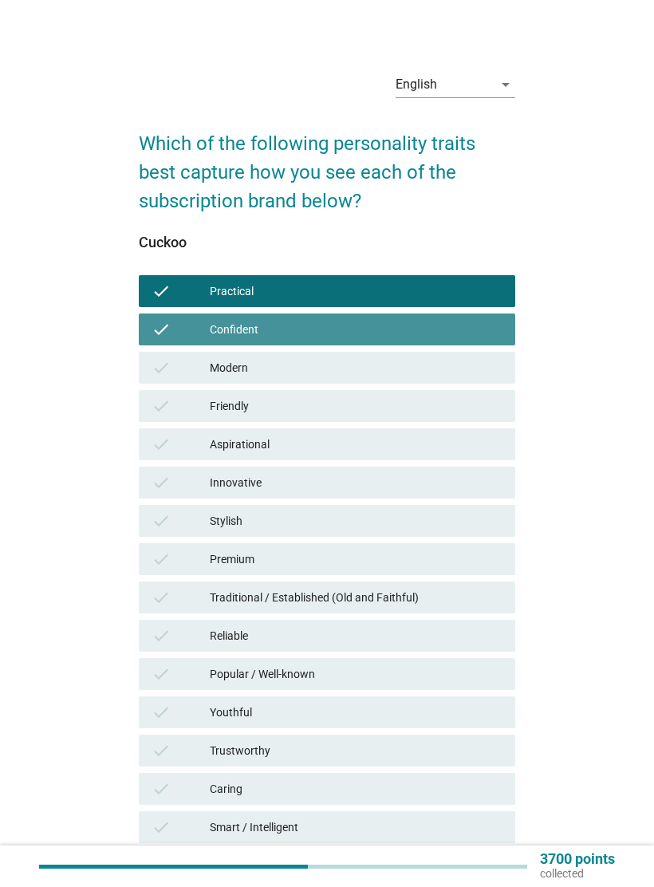
click at [475, 330] on div "Confident" at bounding box center [356, 329] width 293 height 19
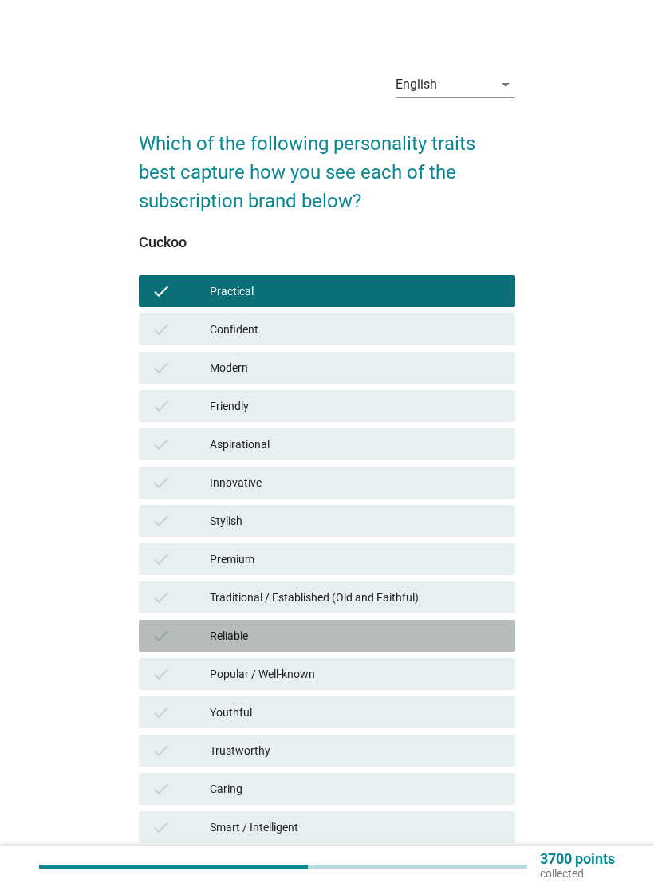
click at [435, 634] on div "Reliable" at bounding box center [356, 635] width 293 height 19
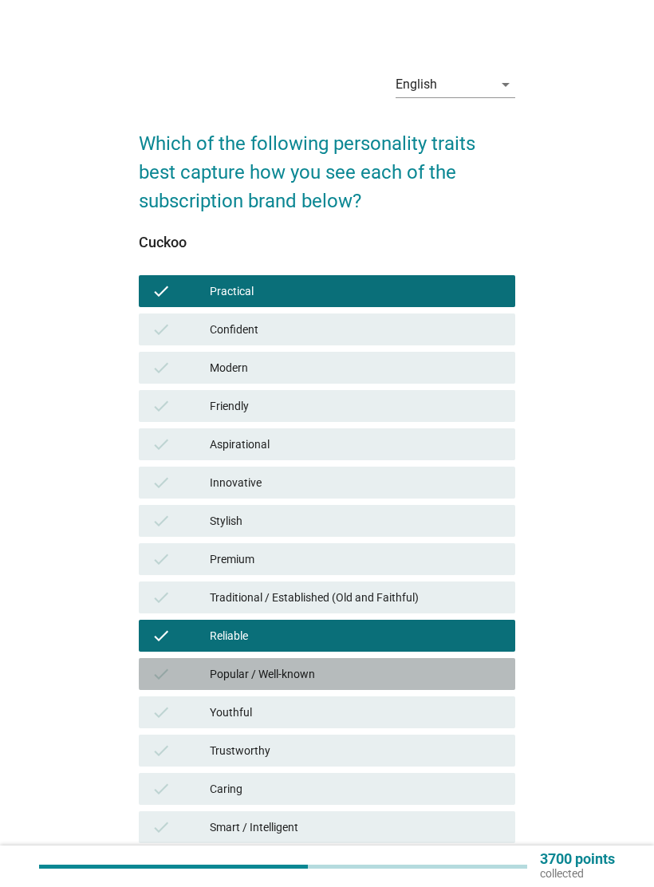
click at [428, 675] on div "Popular / Well-known" at bounding box center [356, 673] width 293 height 19
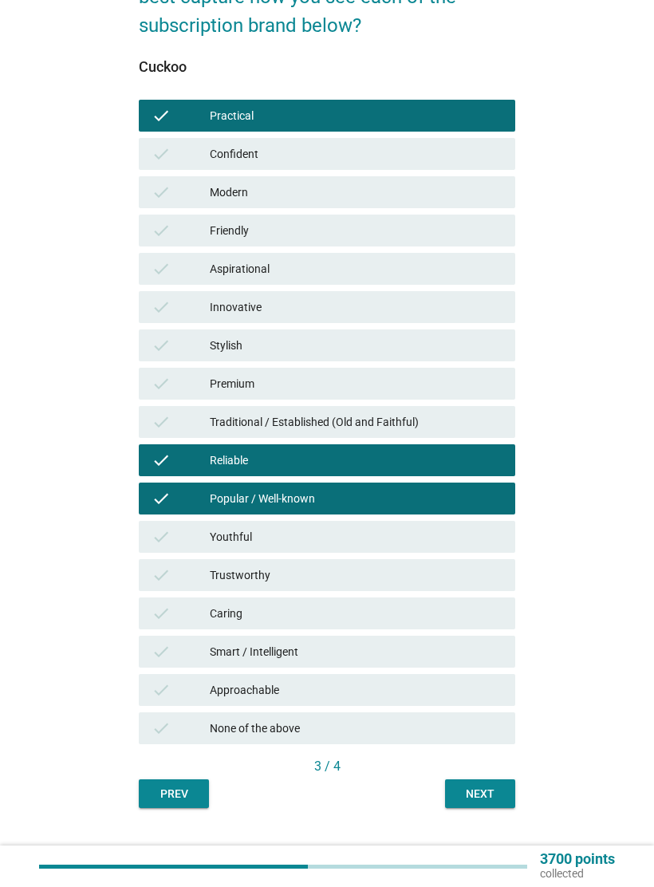
scroll to position [177, 0]
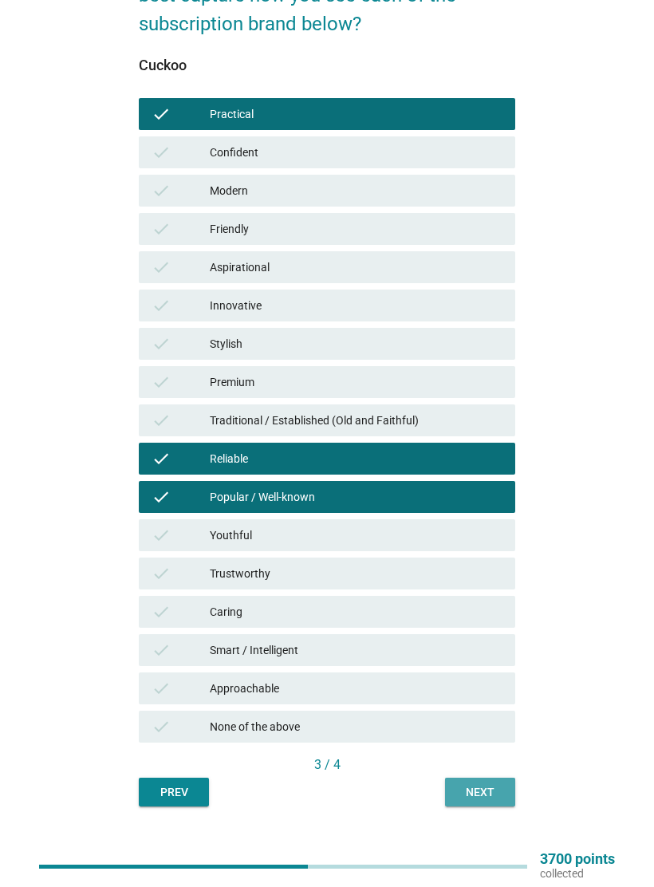
click at [485, 787] on div "Next" at bounding box center [480, 792] width 45 height 17
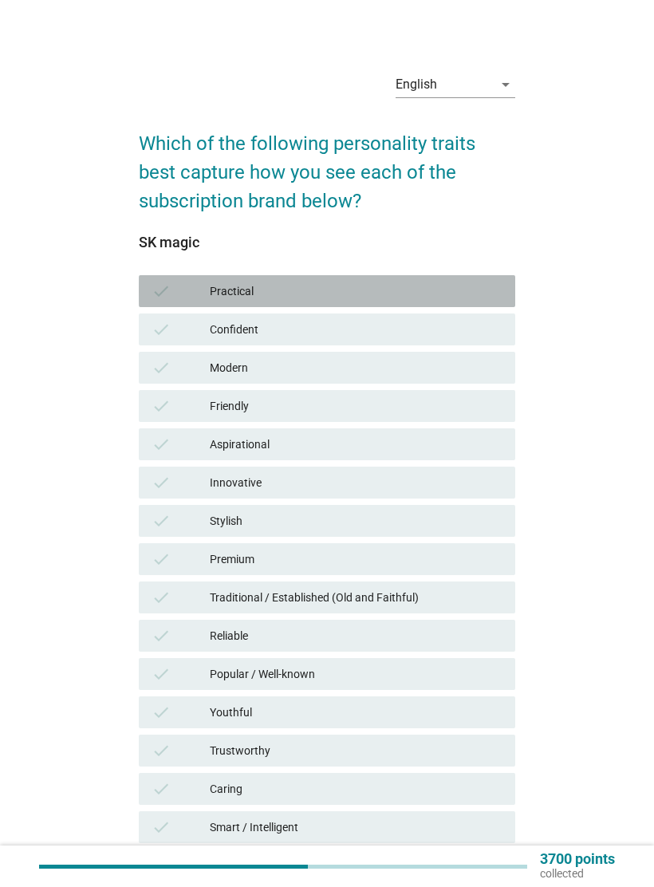
click at [481, 305] on div "check Practical" at bounding box center [327, 291] width 376 height 32
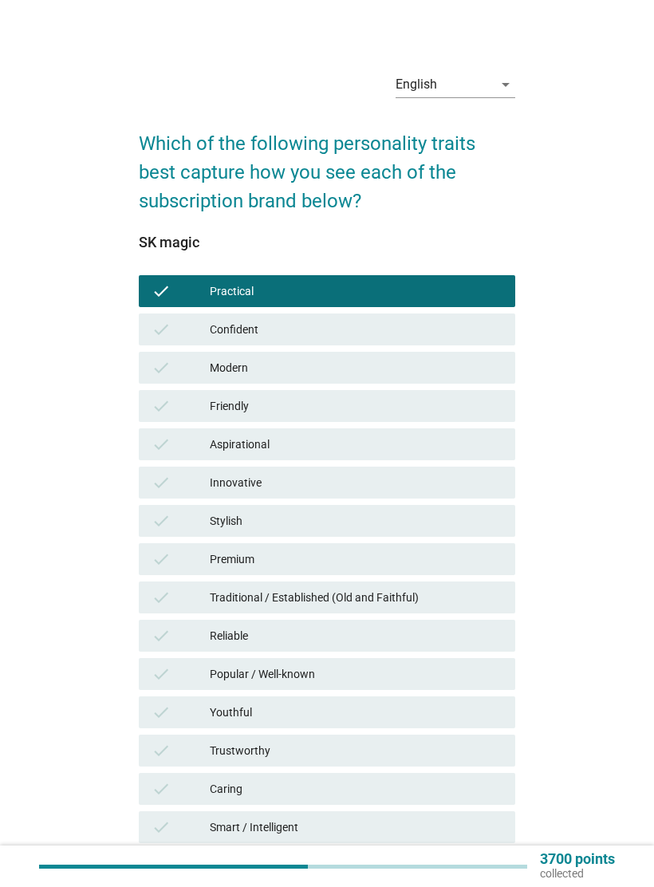
click at [468, 381] on div "check Modern" at bounding box center [327, 368] width 376 height 32
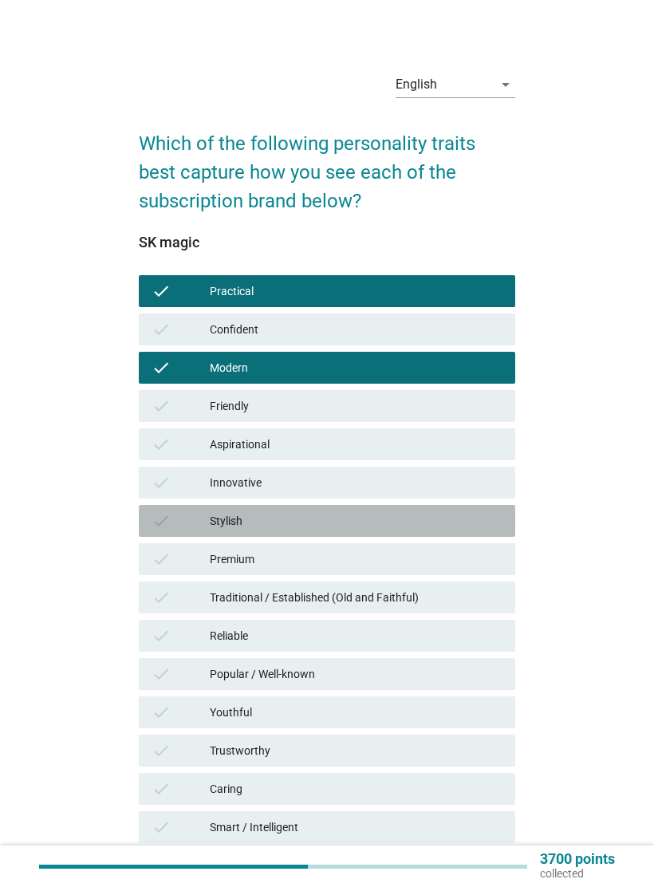
click at [438, 524] on div "Stylish" at bounding box center [356, 520] width 293 height 19
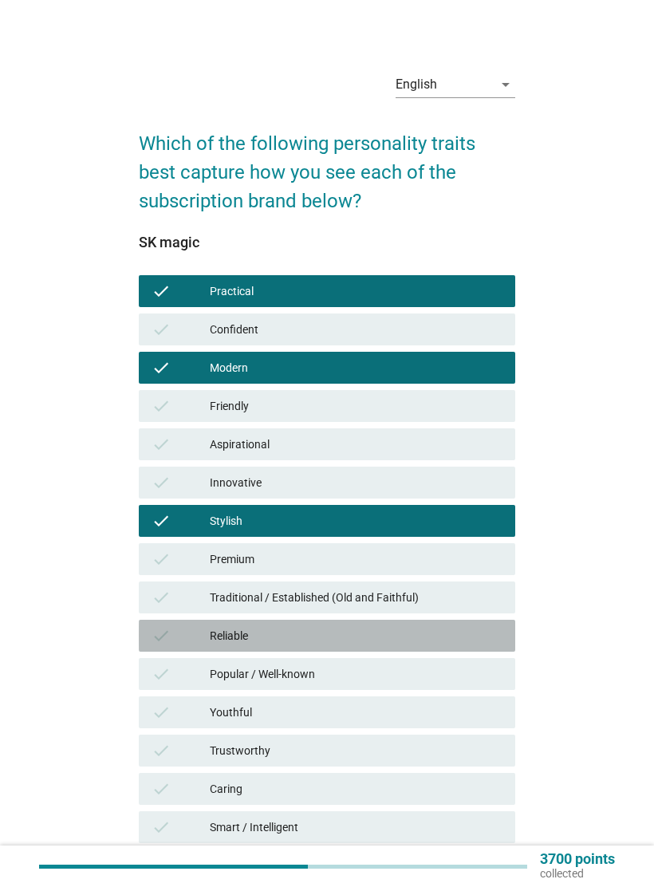
click at [431, 635] on div "Reliable" at bounding box center [356, 635] width 293 height 19
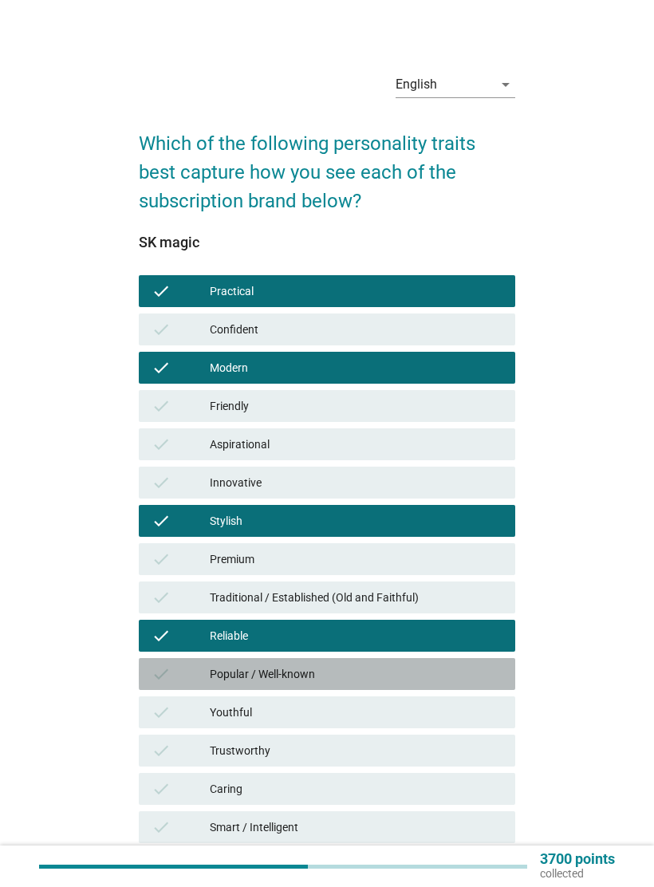
click at [431, 676] on div "Popular / Well-known" at bounding box center [356, 673] width 293 height 19
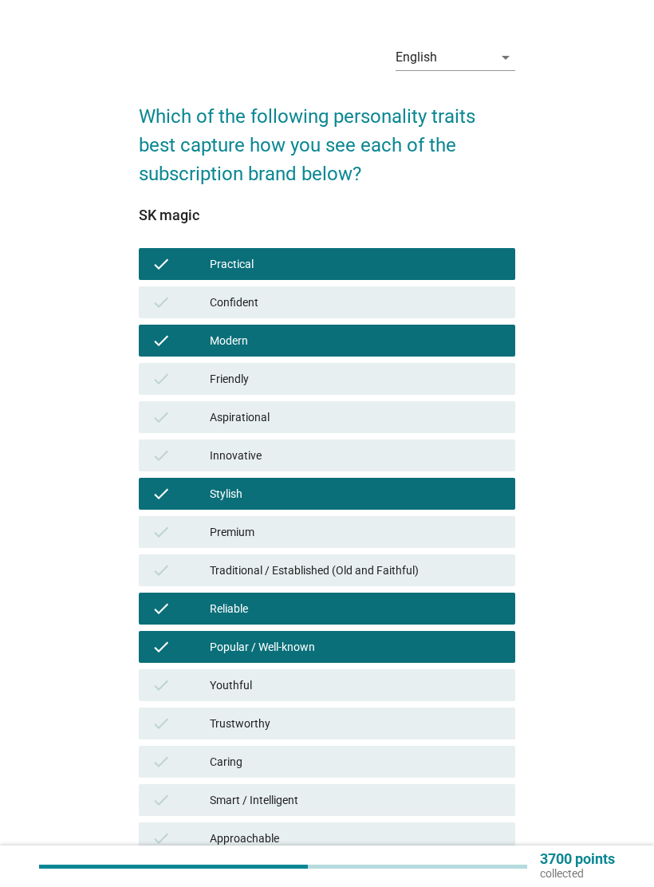
scroll to position [177, 0]
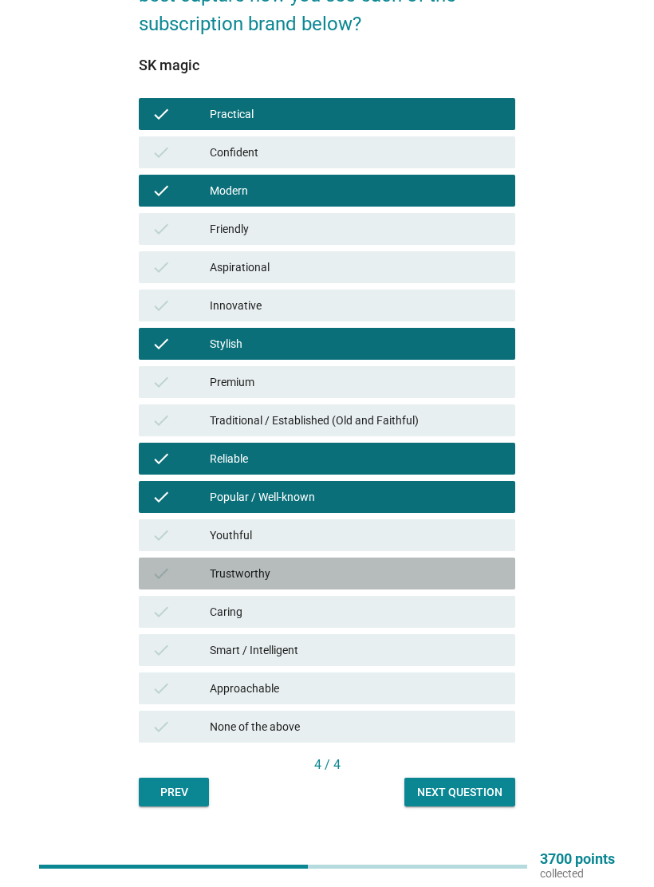
click at [431, 575] on div "Trustworthy" at bounding box center [356, 573] width 293 height 19
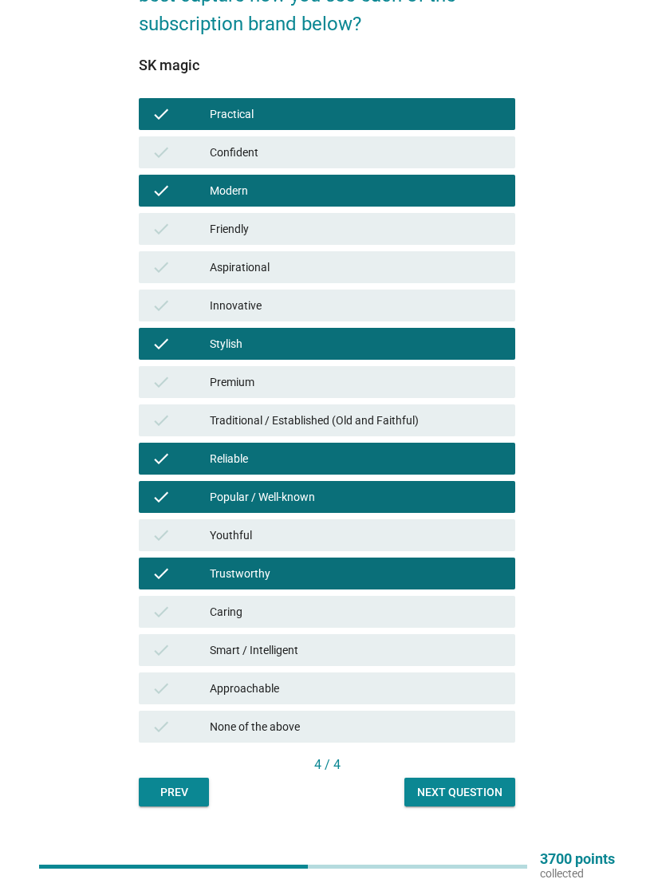
click at [459, 648] on div "Smart / Intelligent" at bounding box center [356, 649] width 293 height 19
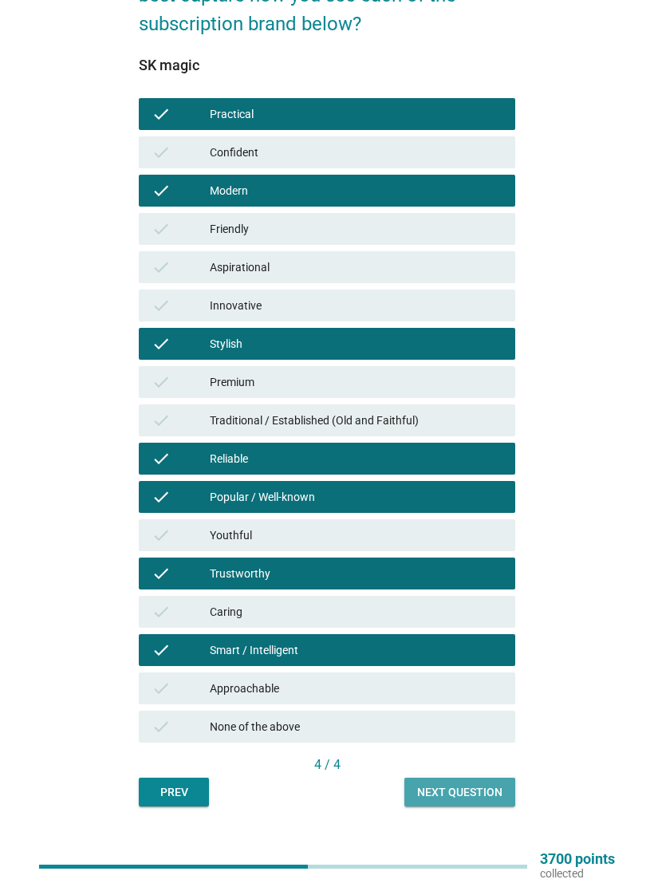
click at [461, 787] on div "Next question" at bounding box center [459, 792] width 85 height 17
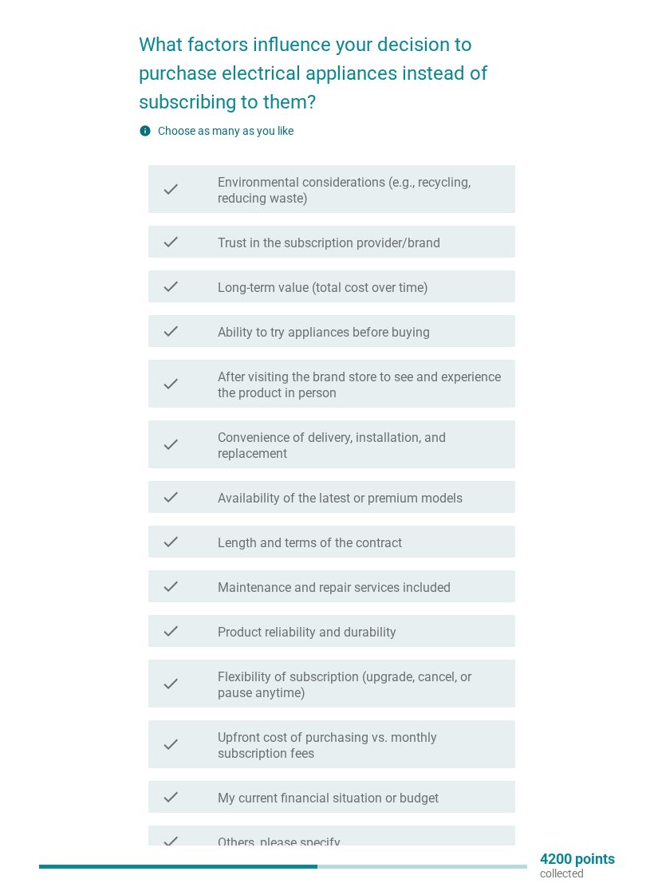
scroll to position [85, 0]
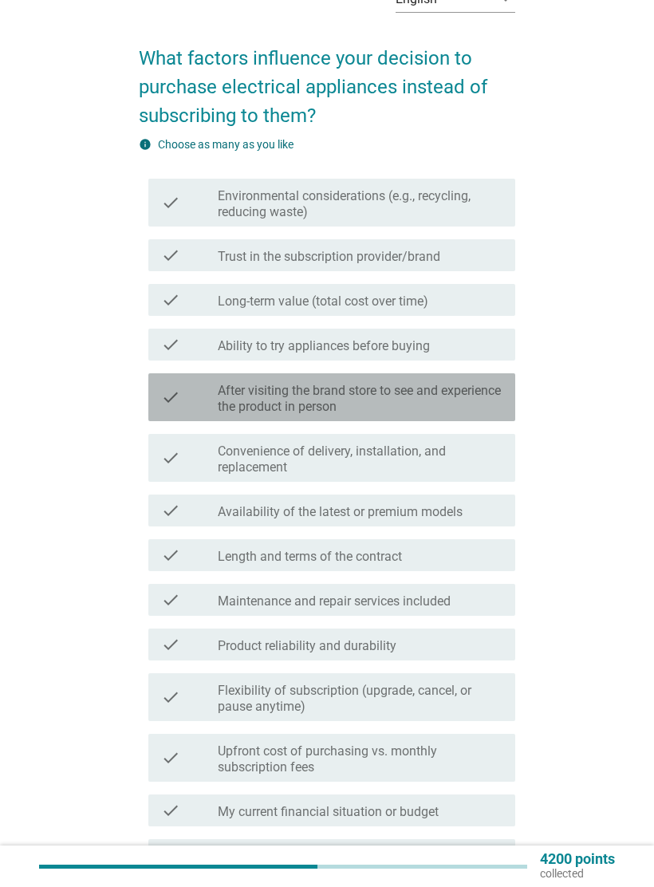
click at [467, 384] on label "After visiting the brand store to see and experience the product in person" at bounding box center [360, 399] width 285 height 32
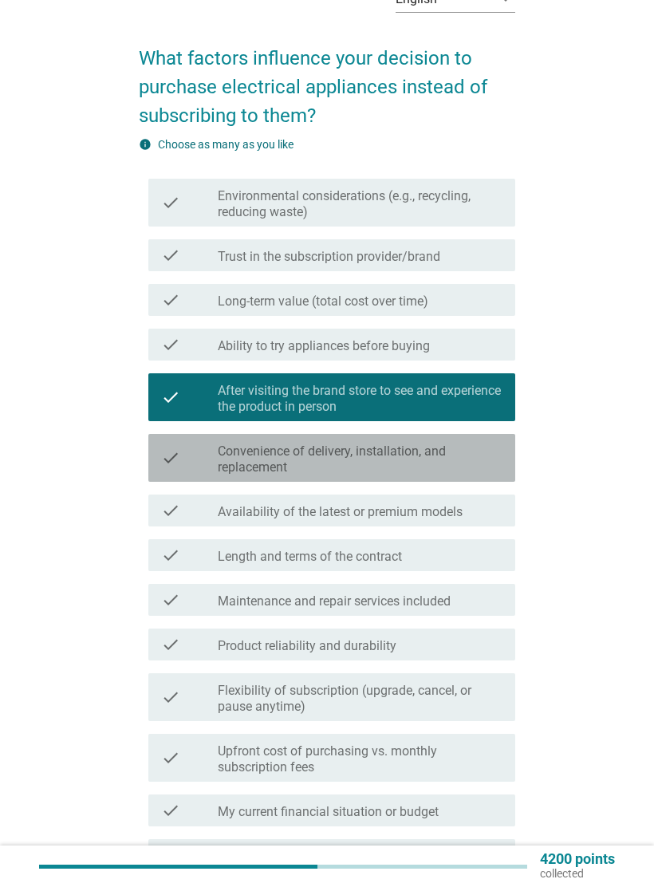
click at [432, 452] on label "Convenience of delivery, installation, and replacement" at bounding box center [360, 459] width 285 height 32
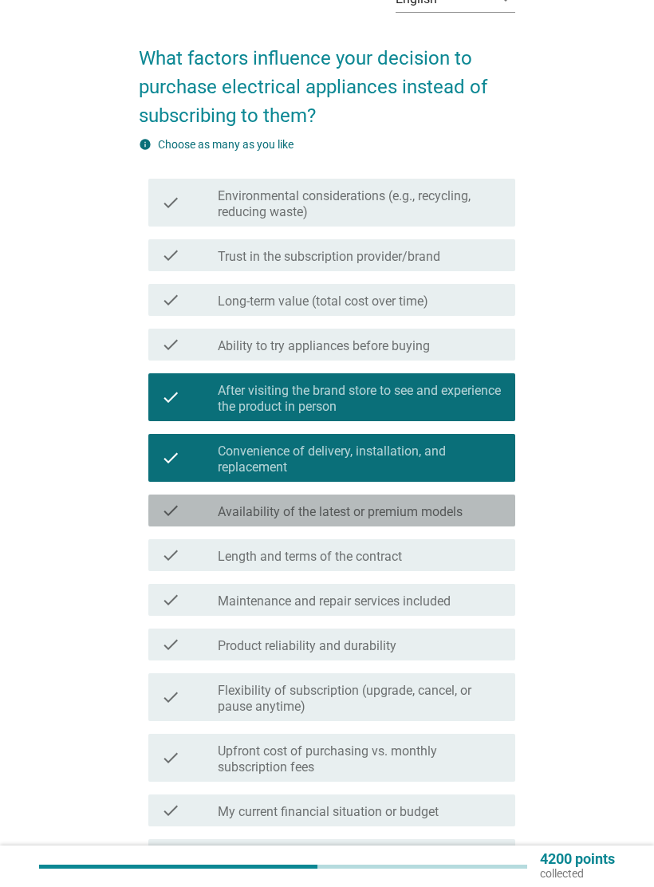
click at [492, 515] on div "check_box_outline_blank Availability of the latest or premium models" at bounding box center [360, 510] width 285 height 19
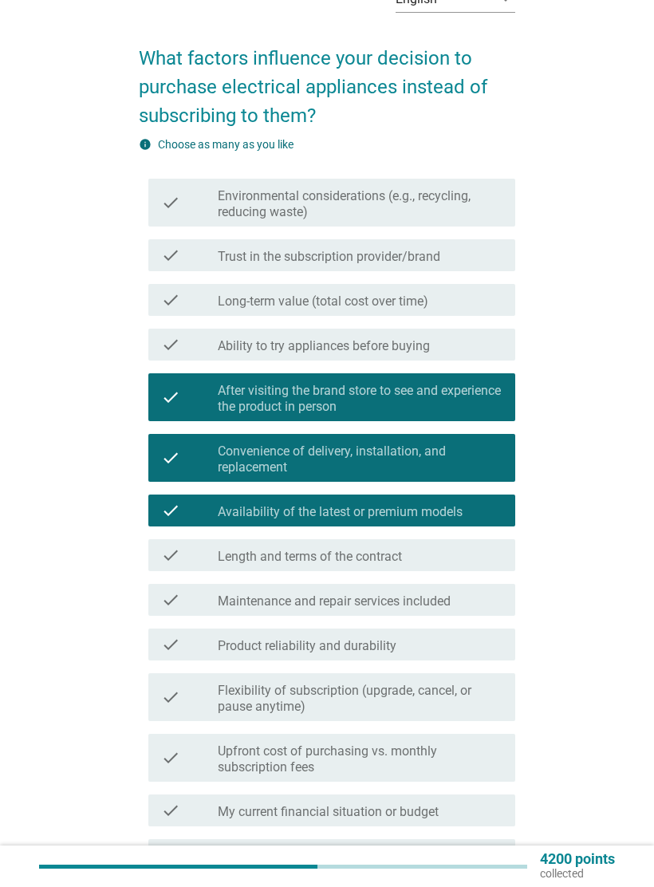
click at [466, 558] on div "check_box_outline_blank Length and terms of the contract" at bounding box center [360, 554] width 285 height 19
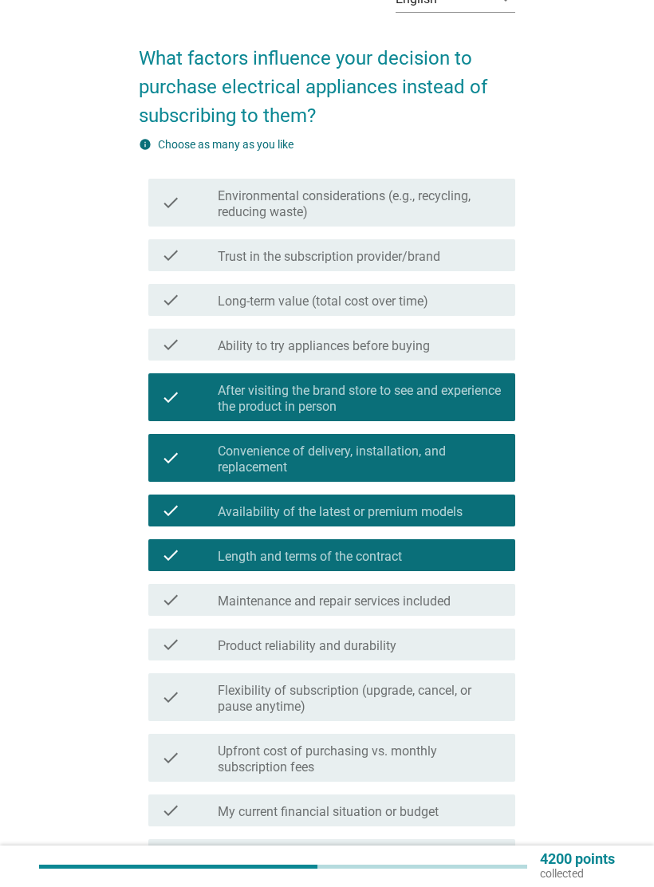
click at [478, 601] on div "check_box_outline_blank Maintenance and repair services included" at bounding box center [360, 599] width 285 height 19
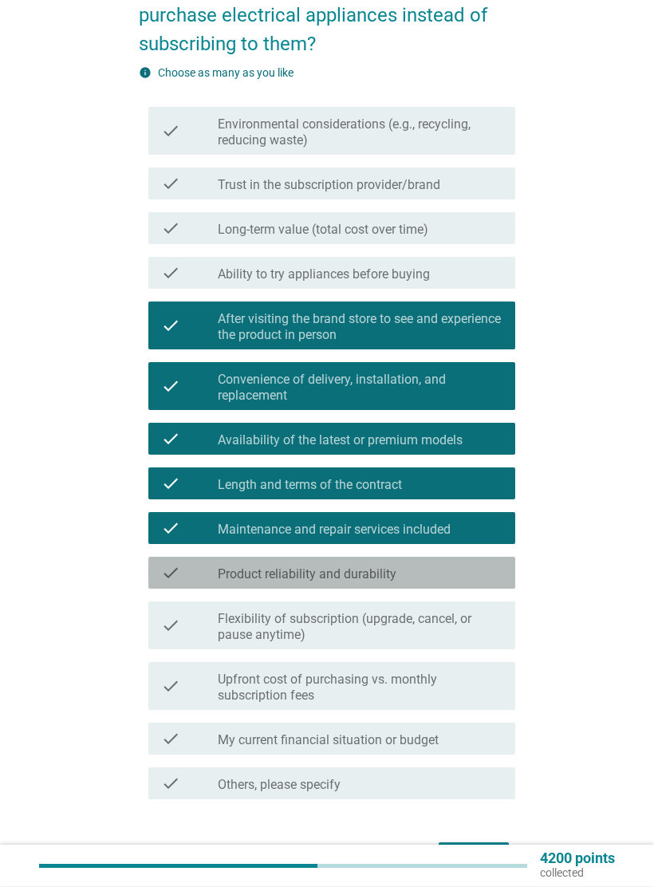
scroll to position [157, 0]
click at [475, 568] on div "check_box_outline_blank Product reliability and durability" at bounding box center [360, 572] width 285 height 19
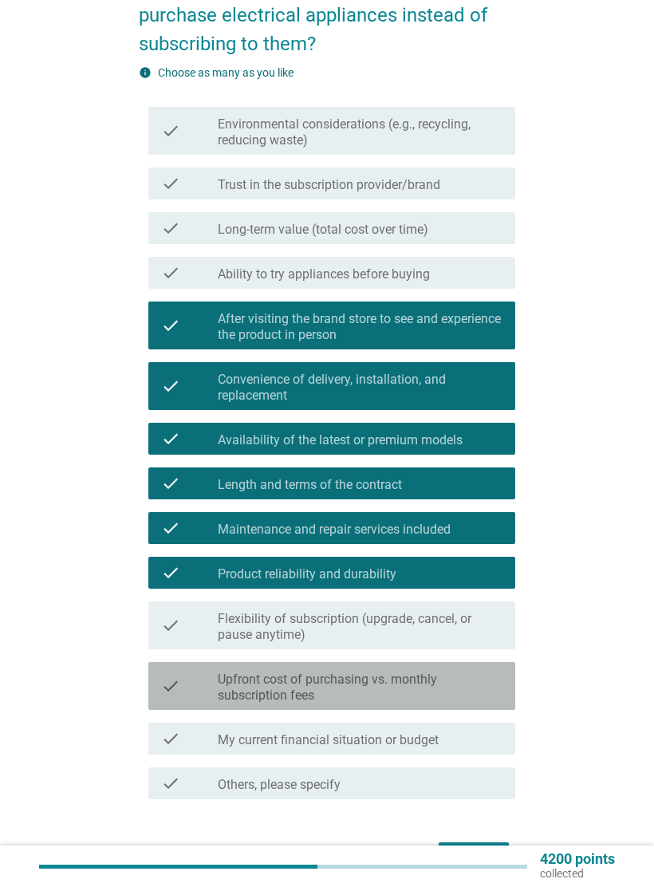
click at [457, 683] on label "Upfront cost of purchasing vs. monthly subscription fees" at bounding box center [360, 687] width 285 height 32
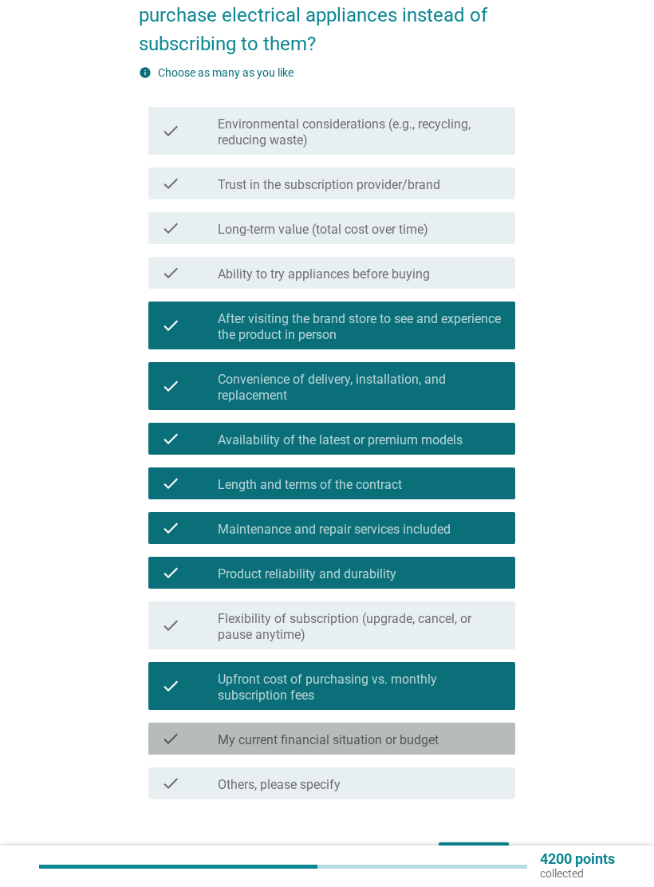
click at [469, 735] on div "check_box_outline_blank My current financial situation or budget" at bounding box center [360, 738] width 285 height 19
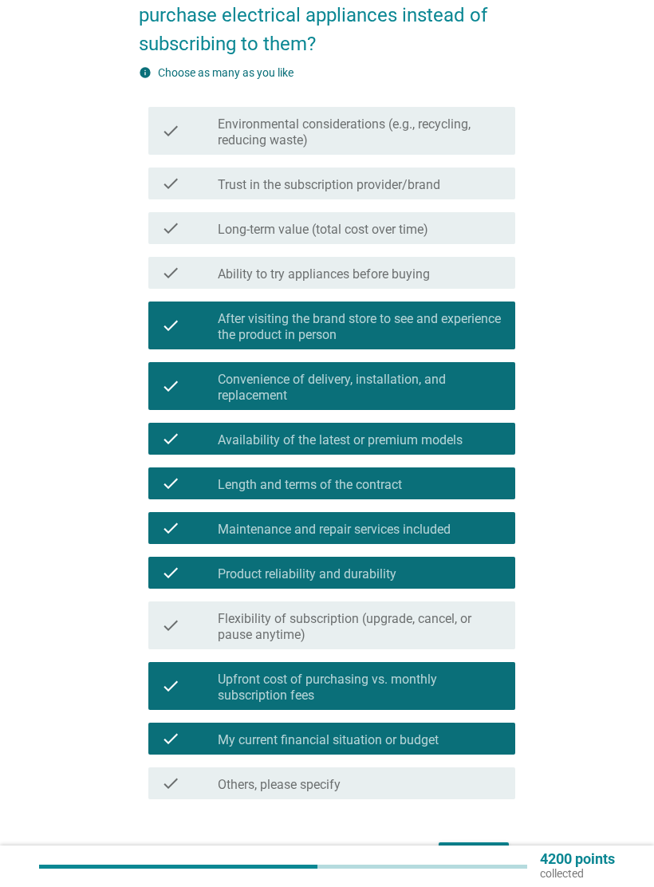
click at [477, 844] on button "Next" at bounding box center [473, 856] width 70 height 29
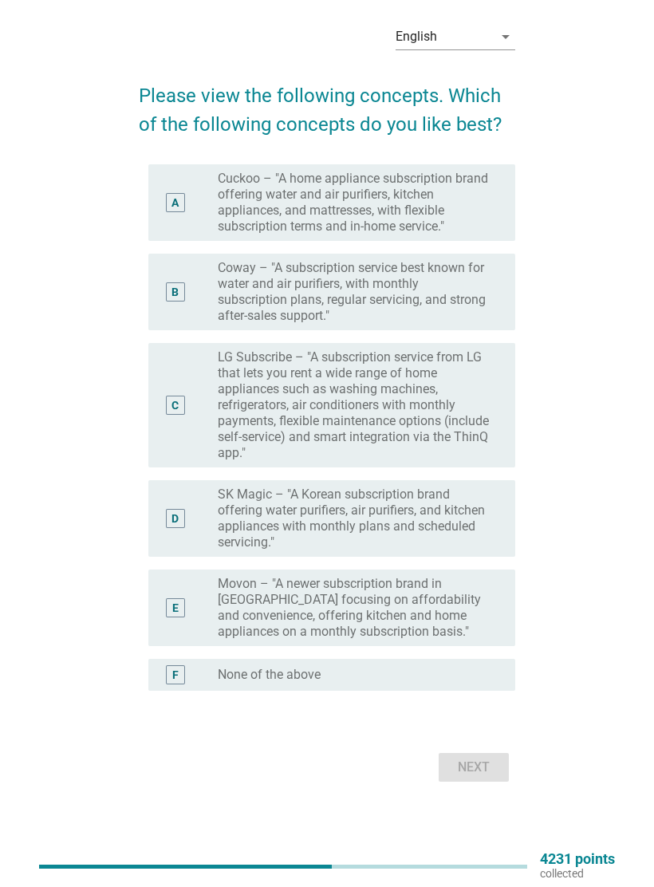
scroll to position [28, 0]
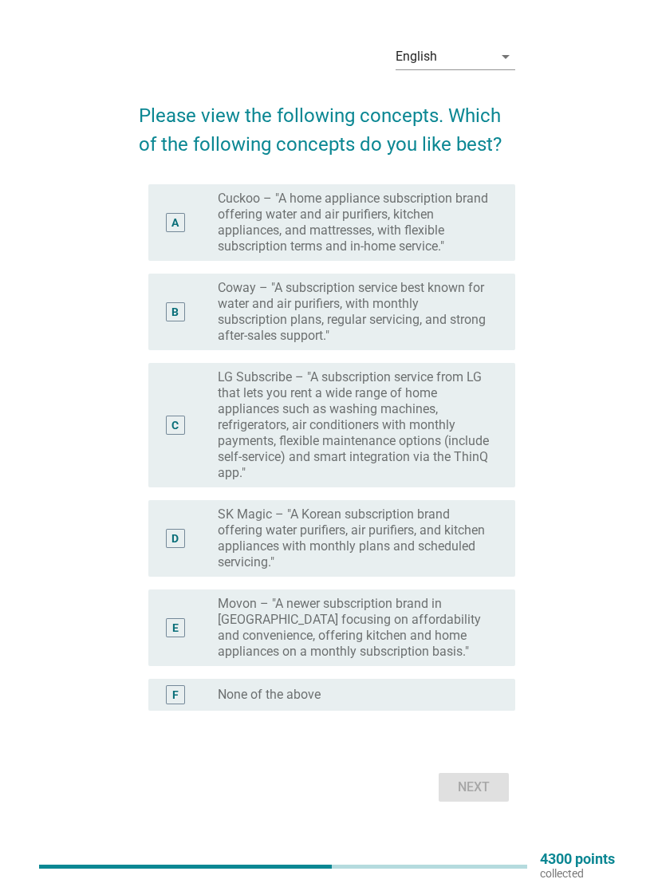
click at [442, 289] on label "Coway – "A subscription service best known for water and air purifiers, with mo…" at bounding box center [354, 312] width 272 height 64
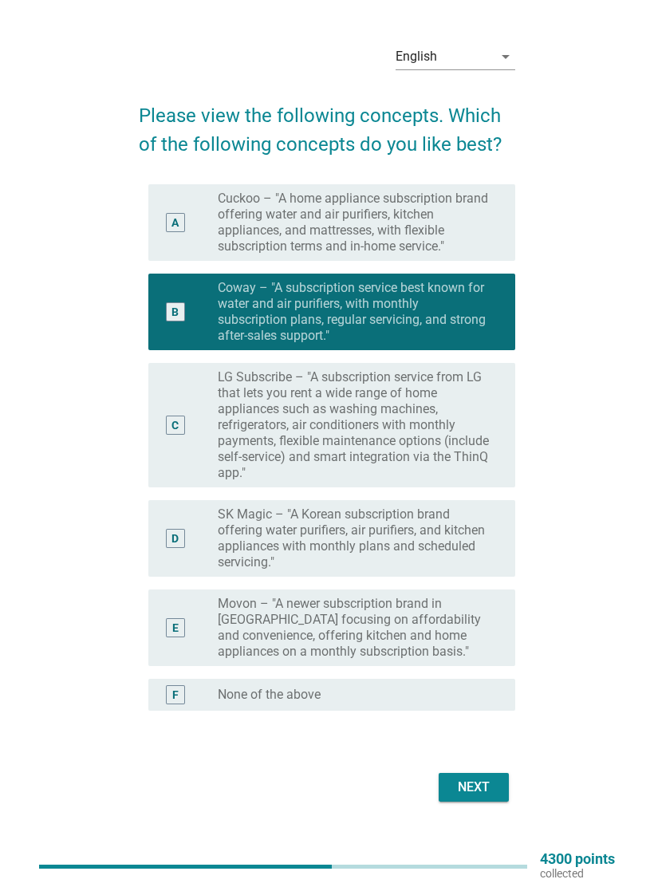
click at [473, 777] on button "Next" at bounding box center [473, 787] width 70 height 29
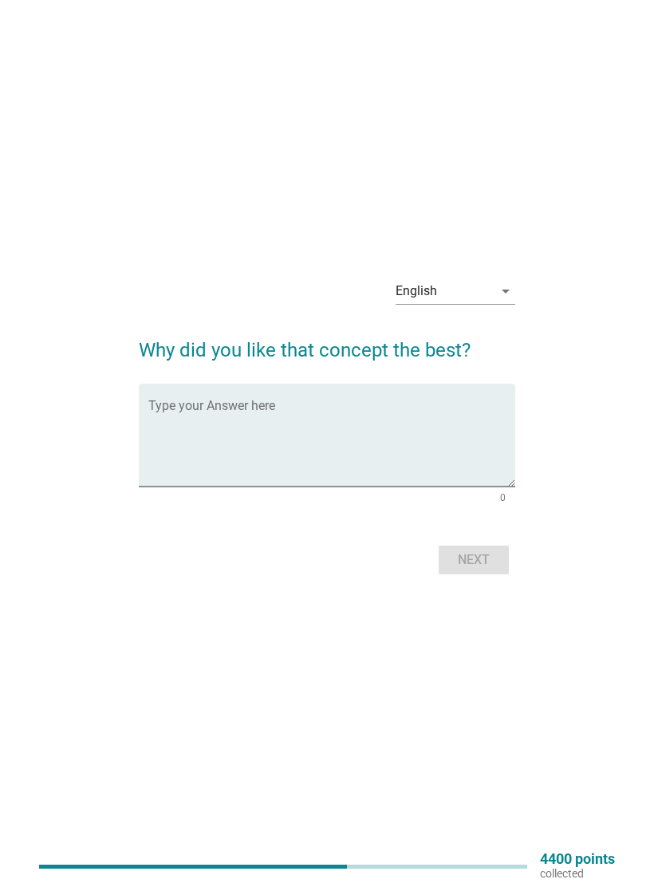
click at [460, 407] on textarea "Type your Answer here" at bounding box center [331, 445] width 367 height 84
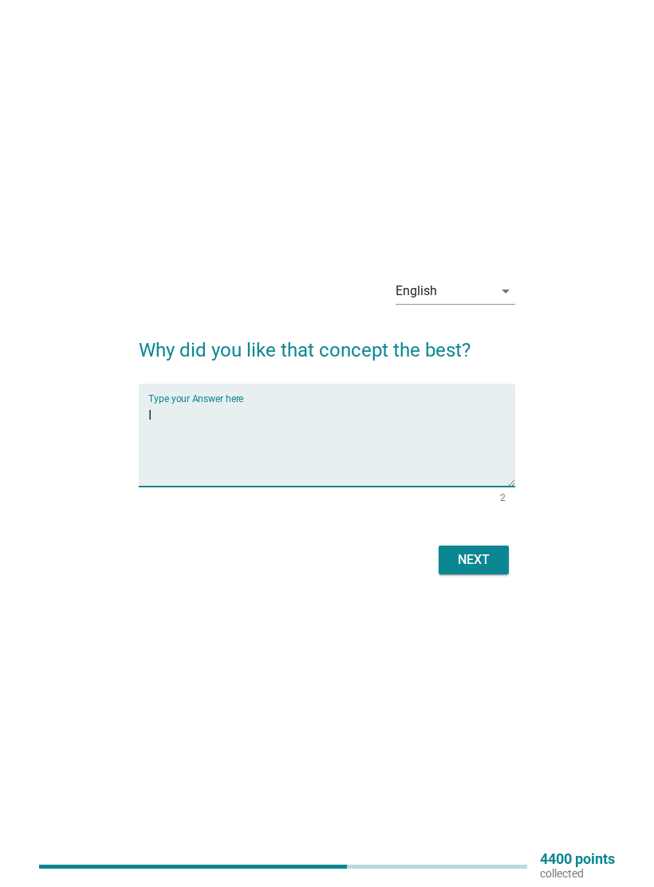
click at [577, 505] on div "English arrow_drop_down Why did you like that concept the best? Type your Answe…" at bounding box center [327, 422] width 603 height 339
click at [466, 407] on textarea "I" at bounding box center [331, 445] width 367 height 84
click at [269, 415] on textarea "I liku teh flexilibility theft offensives" at bounding box center [331, 445] width 367 height 84
click at [154, 411] on textarea "I liku teh flexilibility they offensives" at bounding box center [331, 445] width 367 height 84
click at [159, 418] on textarea "I liku teh flexilibility they offensives" at bounding box center [331, 445] width 367 height 84
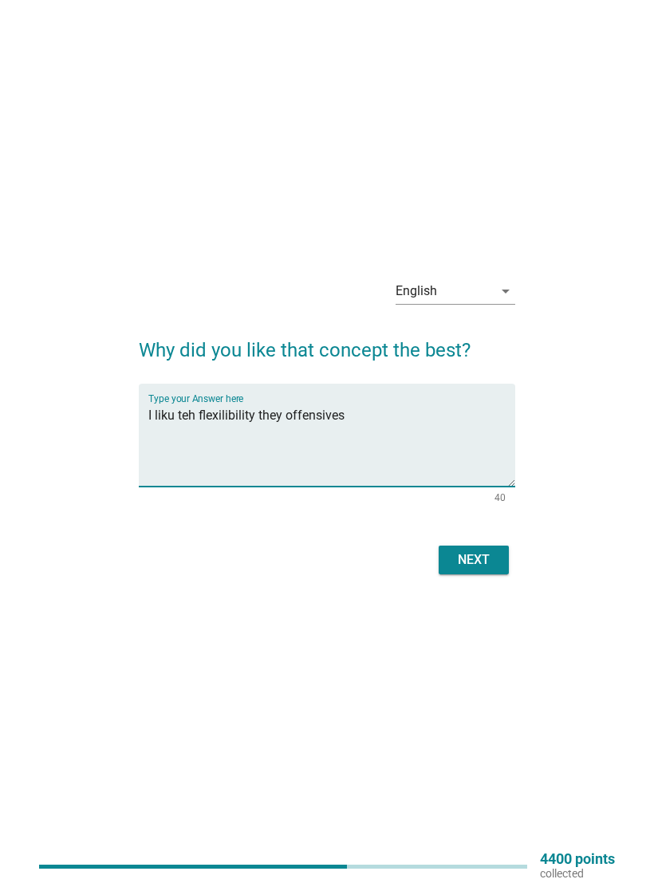
click at [160, 415] on textarea "I liku teh flexilibility they offensives" at bounding box center [331, 445] width 367 height 84
type textarea "I like the flexilibility they offensives"
click at [486, 555] on div "Next" at bounding box center [473, 559] width 45 height 19
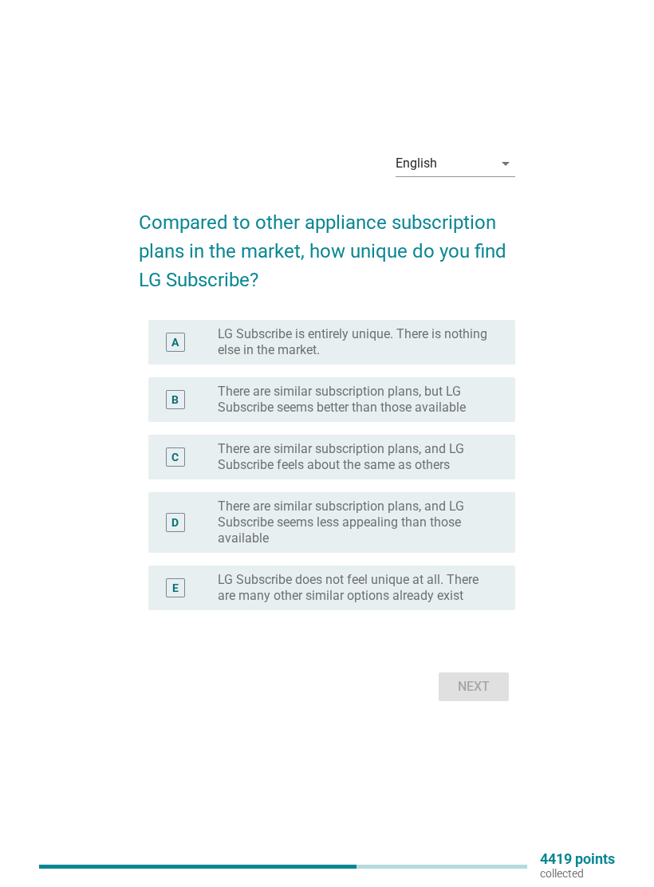
scroll to position [0, 0]
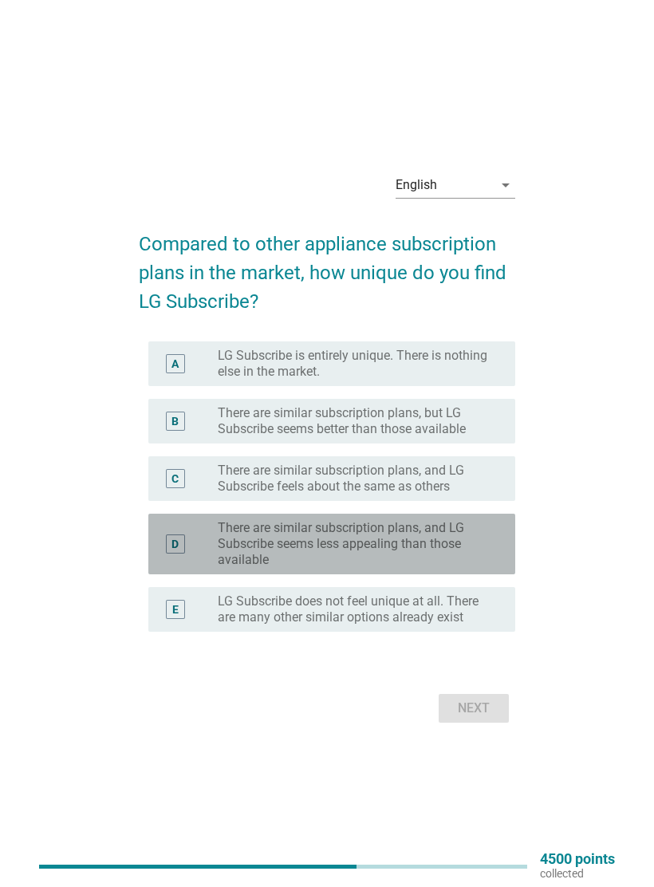
click at [167, 592] on div "E radio_button_unchecked LG Subscribe does not feel unique at all. There are ma…" at bounding box center [331, 609] width 367 height 45
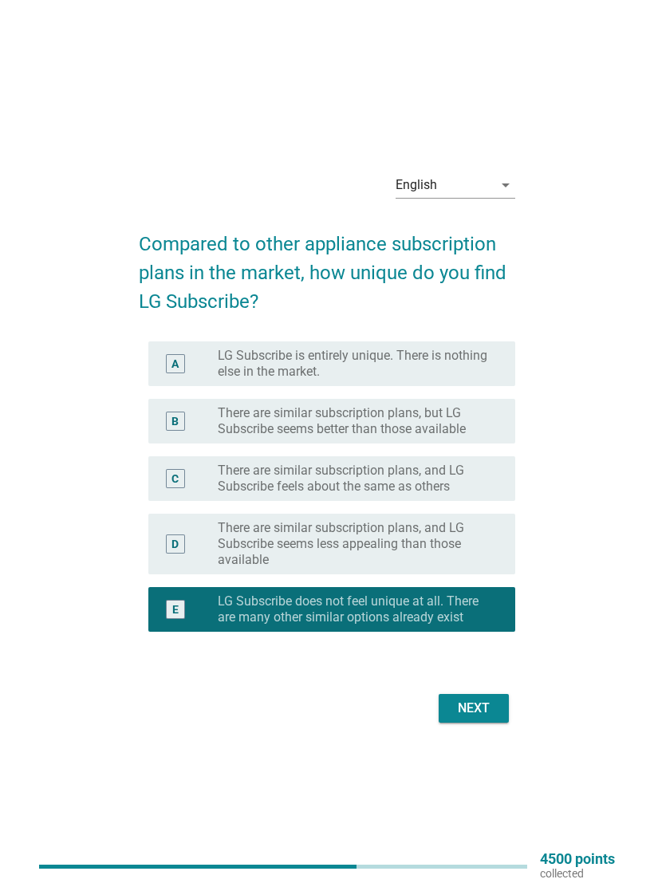
click at [497, 706] on button "Next" at bounding box center [473, 708] width 70 height 29
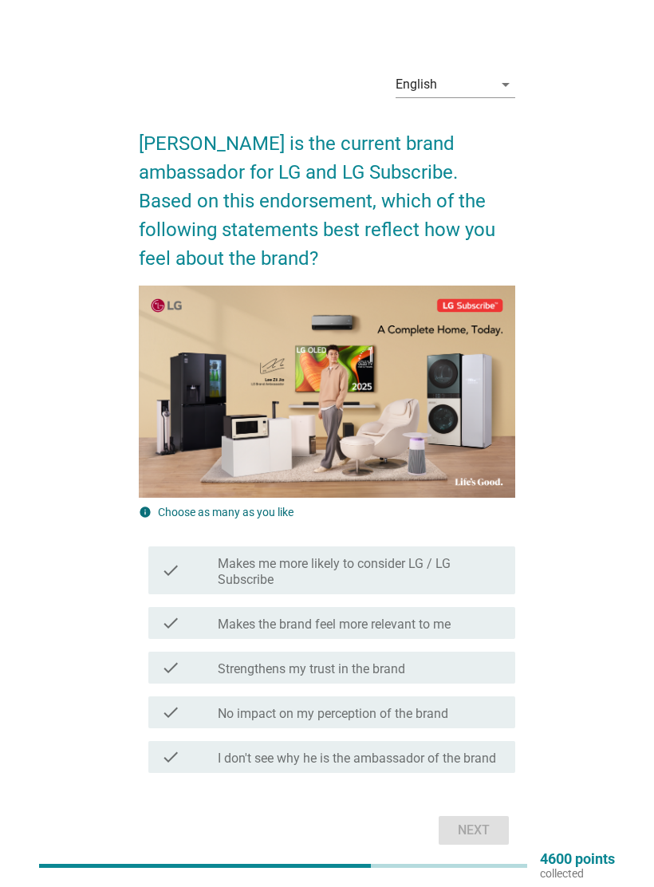
click at [482, 564] on label "Makes me more likely to consider LG / LG Subscribe" at bounding box center [360, 572] width 285 height 32
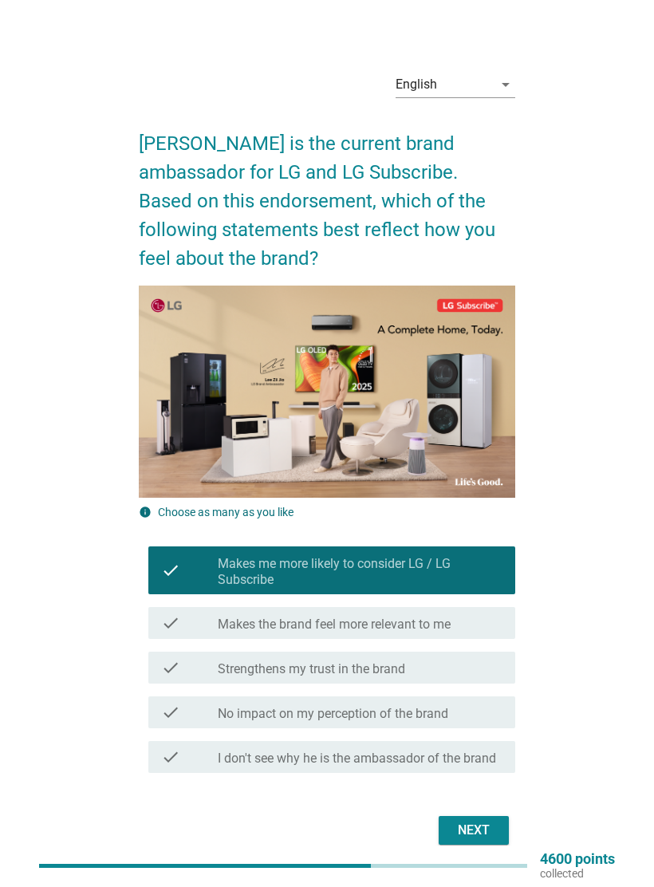
click at [480, 620] on div "check_box_outline_blank Makes the brand feel more relevant to me" at bounding box center [360, 622] width 285 height 19
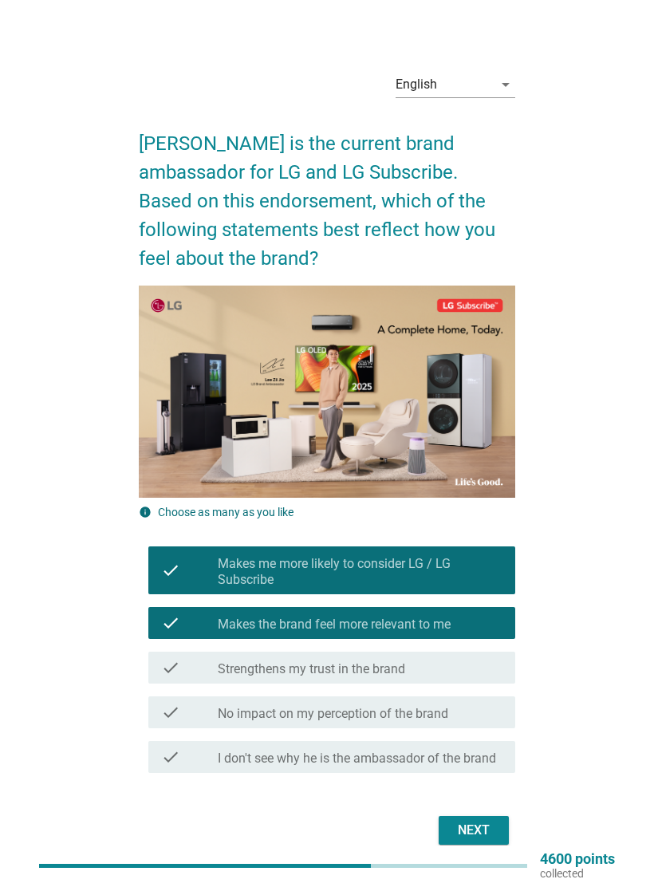
click at [474, 664] on div "check_box_outline_blank Strengthens my trust in the brand" at bounding box center [360, 667] width 285 height 19
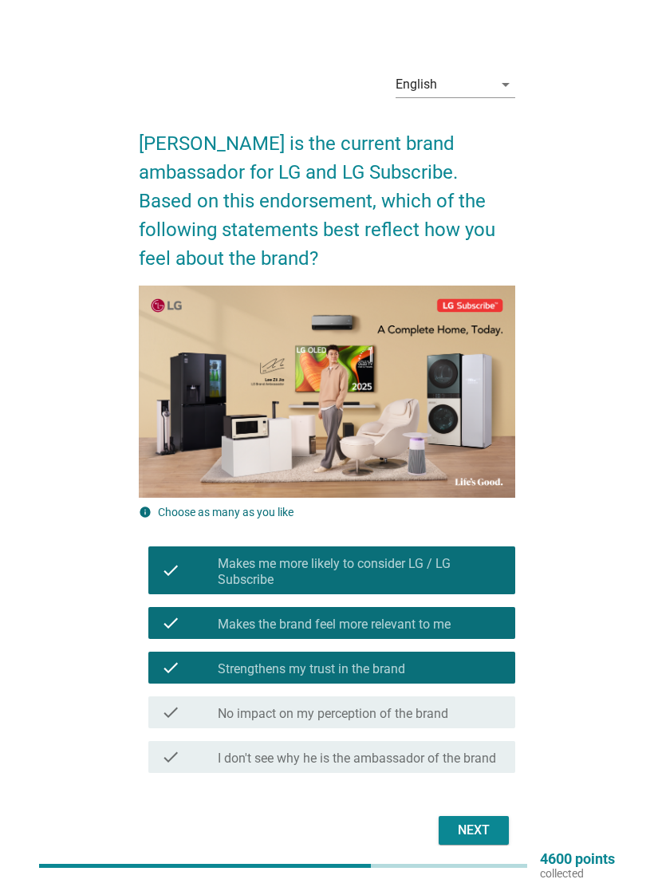
click at [490, 828] on div "Next" at bounding box center [473, 829] width 45 height 19
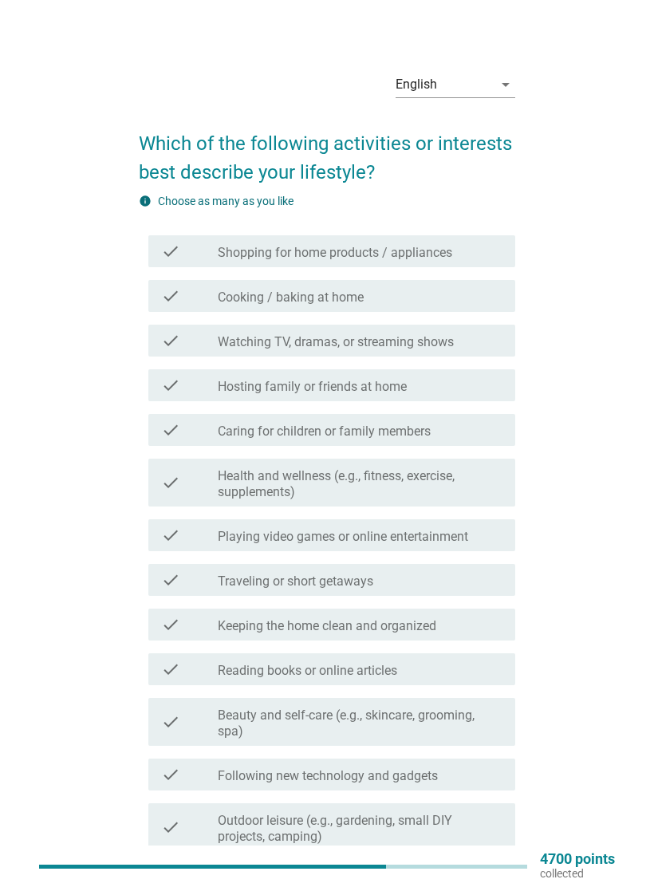
click at [490, 240] on div "check check_box_outline_blank Shopping for home products / appliances" at bounding box center [331, 251] width 367 height 32
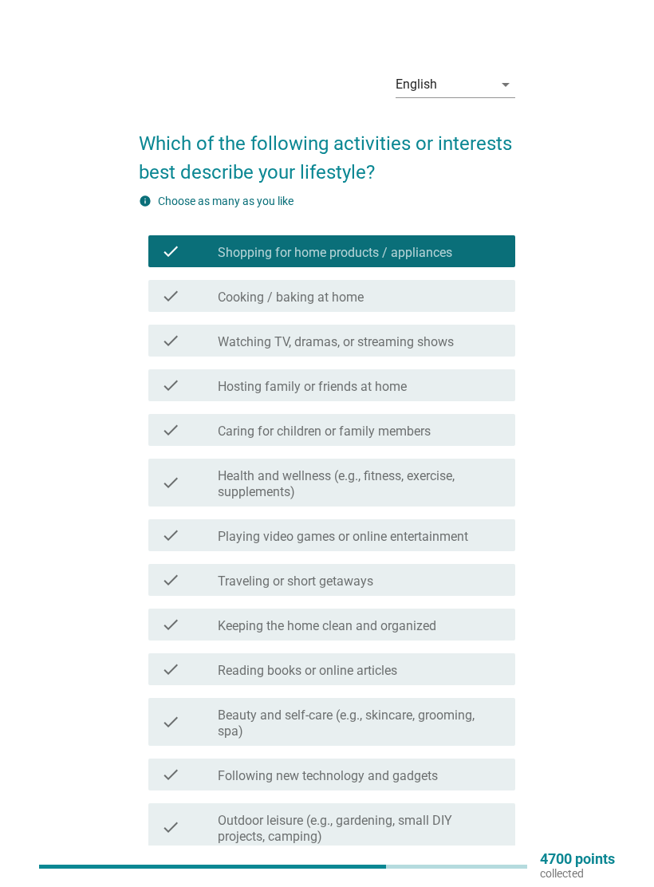
click at [482, 338] on div "check_box_outline_blank Watching TV, dramas, or streaming shows" at bounding box center [360, 340] width 285 height 19
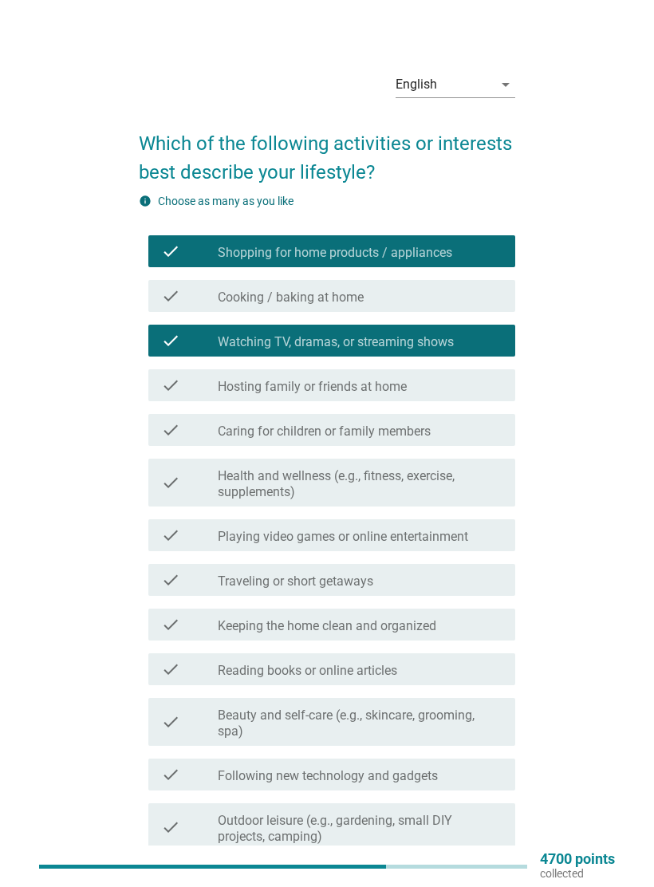
click at [474, 427] on div "check_box_outline_blank Caring for children or family members" at bounding box center [360, 429] width 285 height 19
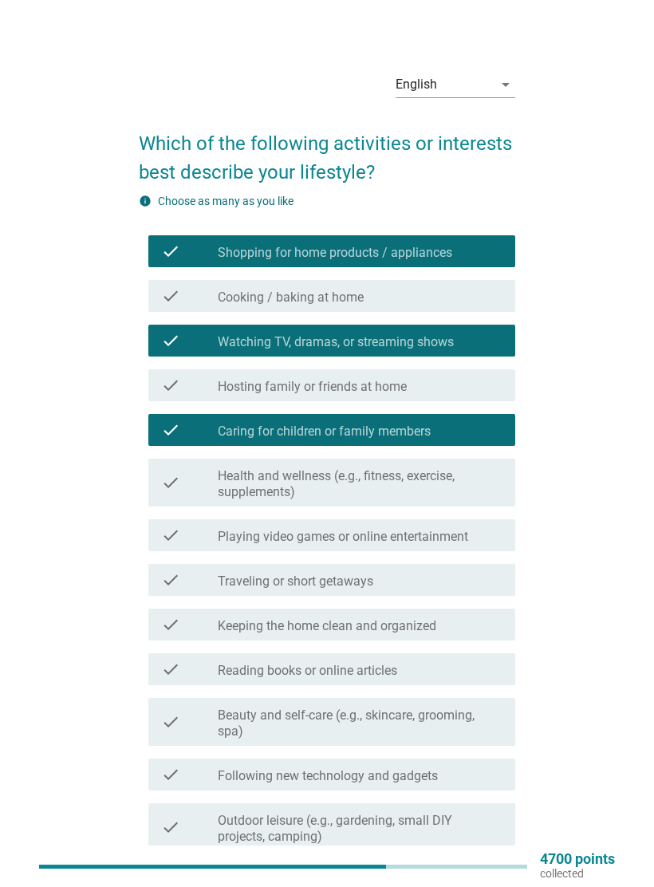
click at [485, 577] on div "check_box_outline_blank Traveling or short getaways" at bounding box center [360, 579] width 285 height 19
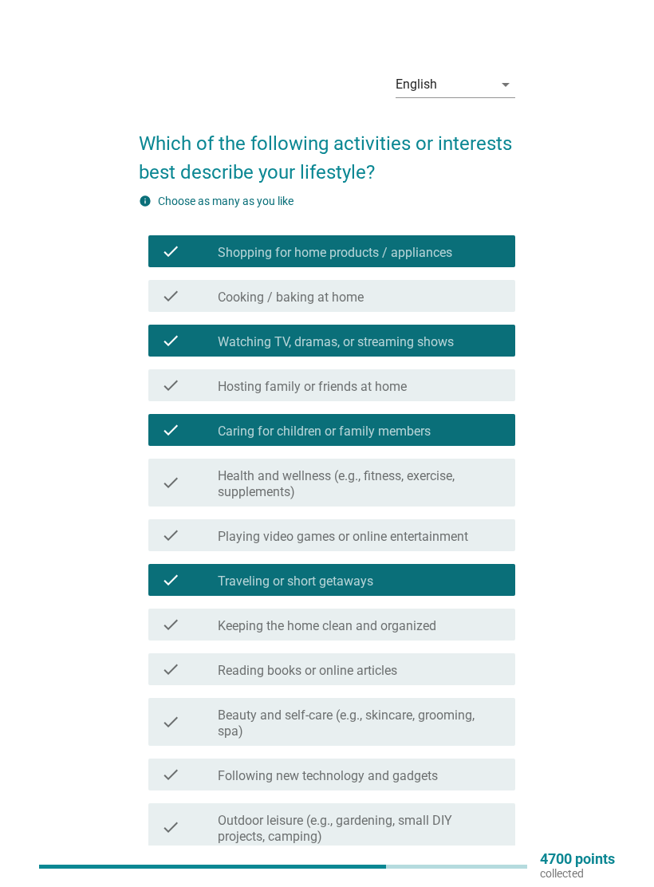
click at [489, 623] on div "check_box_outline_blank Keeping the home clean and organized" at bounding box center [360, 624] width 285 height 19
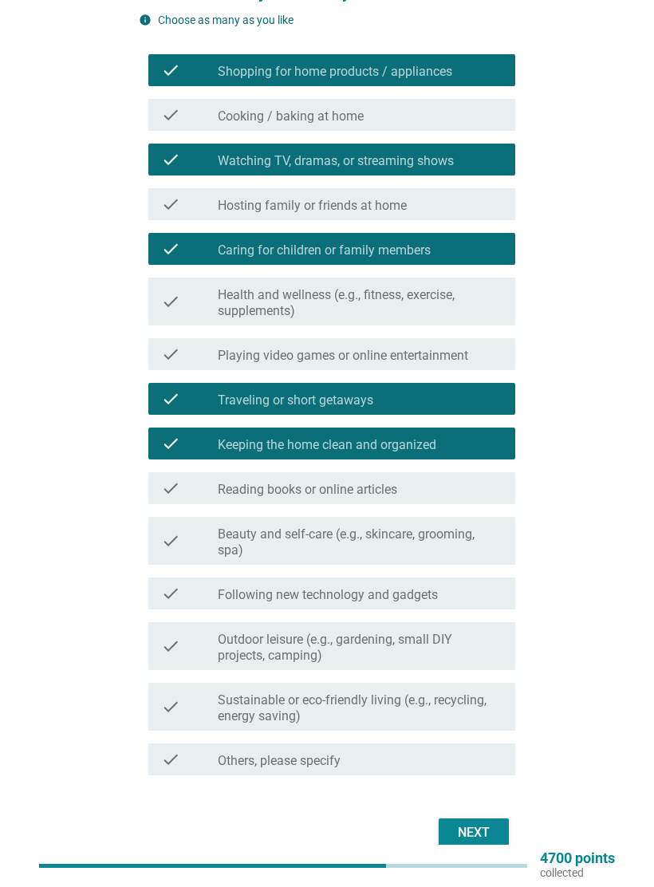
scroll to position [198, 0]
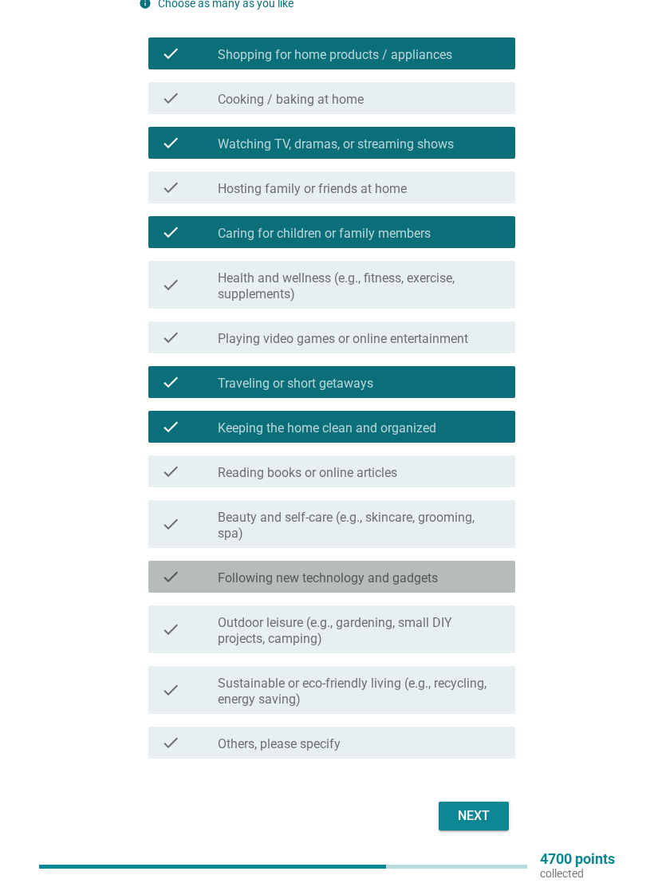
click at [489, 571] on div "check_box_outline_blank Following new technology and gadgets" at bounding box center [360, 576] width 285 height 19
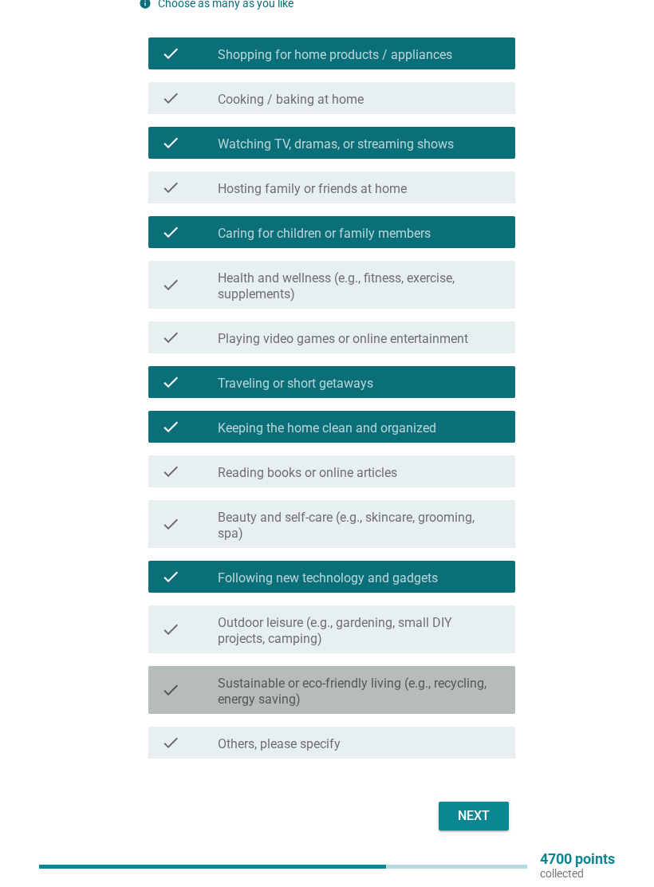
click at [482, 690] on label "Sustainable or eco-friendly living (e.g., recycling, energy saving)" at bounding box center [360, 691] width 285 height 32
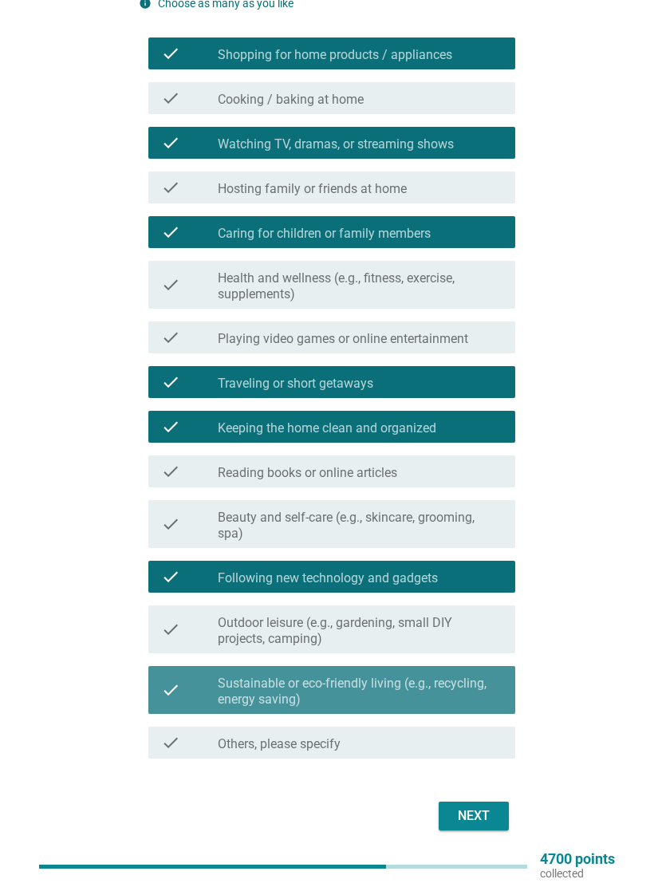
click at [490, 803] on button "Next" at bounding box center [473, 815] width 70 height 29
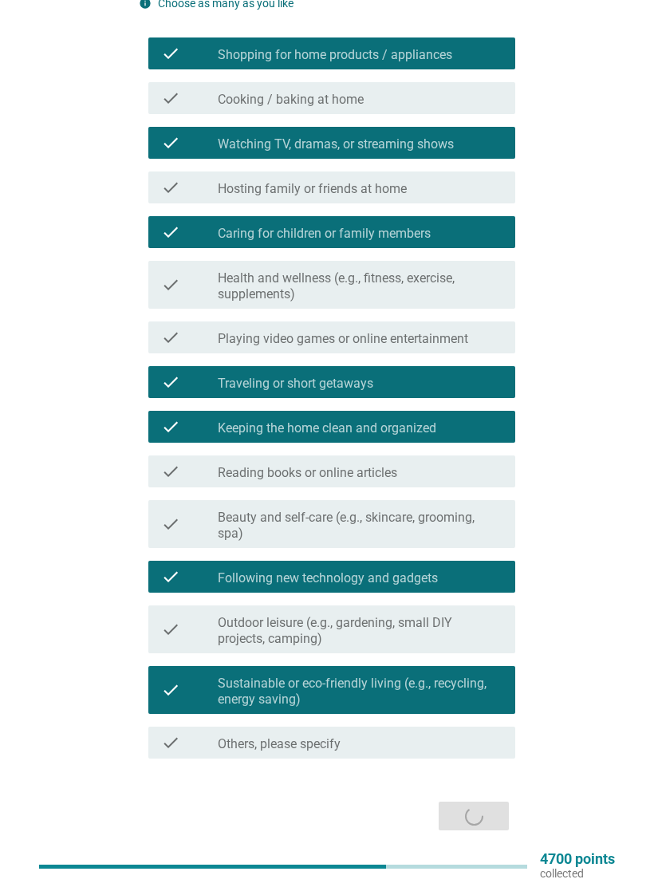
scroll to position [22, 0]
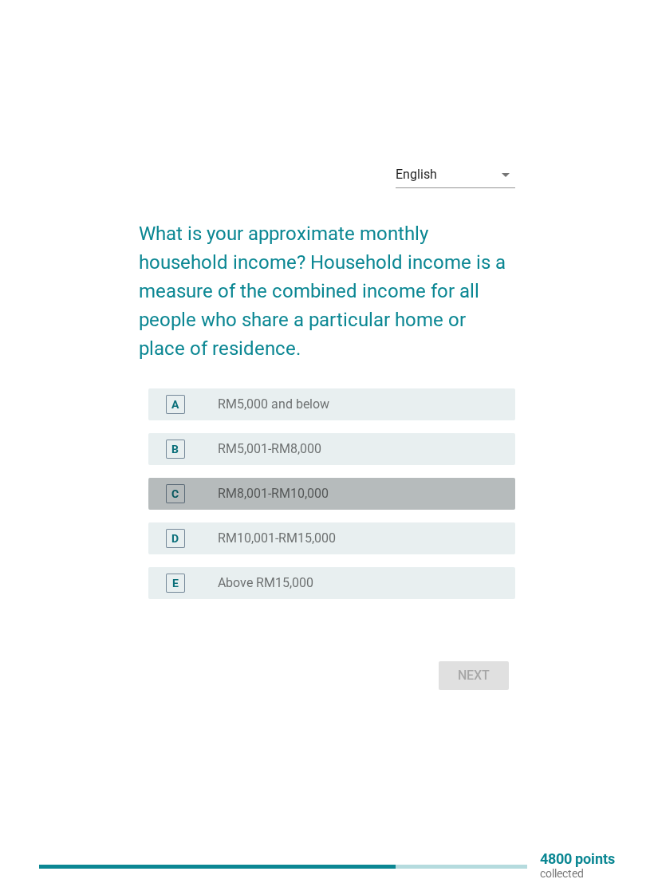
click at [474, 490] on div "radio_button_unchecked RM8,001-RM10,000" at bounding box center [354, 494] width 272 height 16
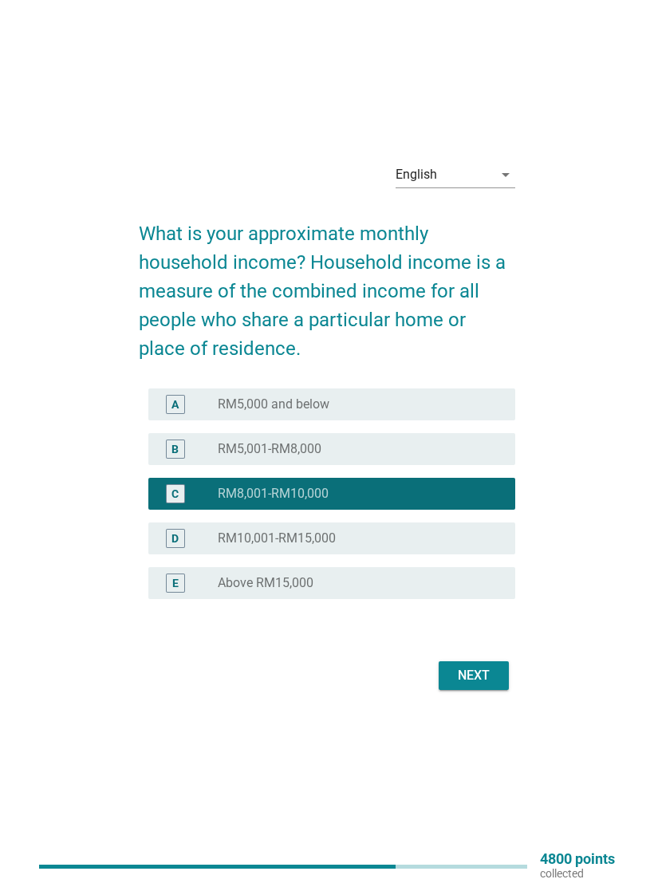
click at [495, 676] on div "Next" at bounding box center [473, 675] width 45 height 19
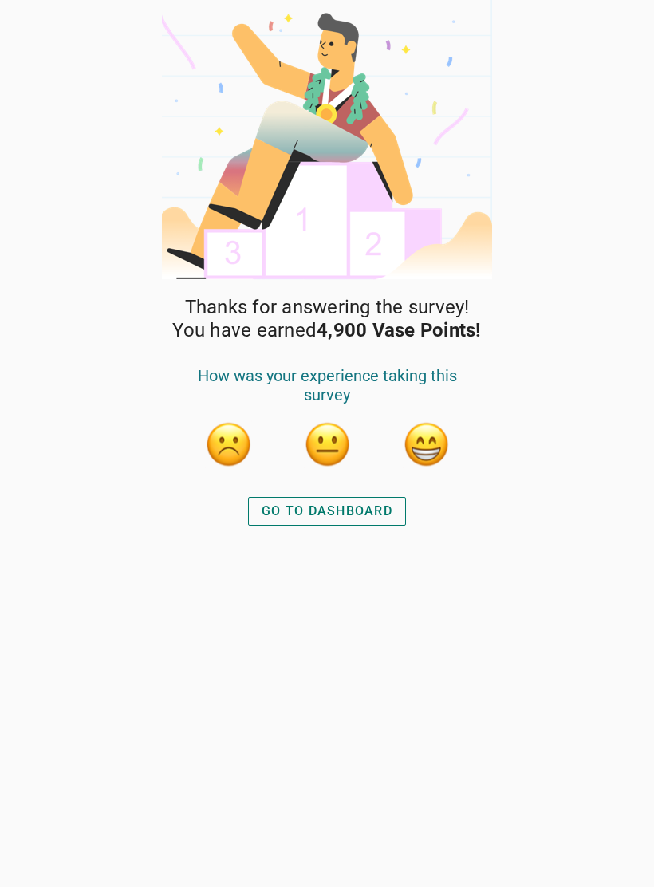
click at [387, 505] on div "GO TO DASHBOARD" at bounding box center [327, 510] width 131 height 19
